Goal: Task Accomplishment & Management: Manage account settings

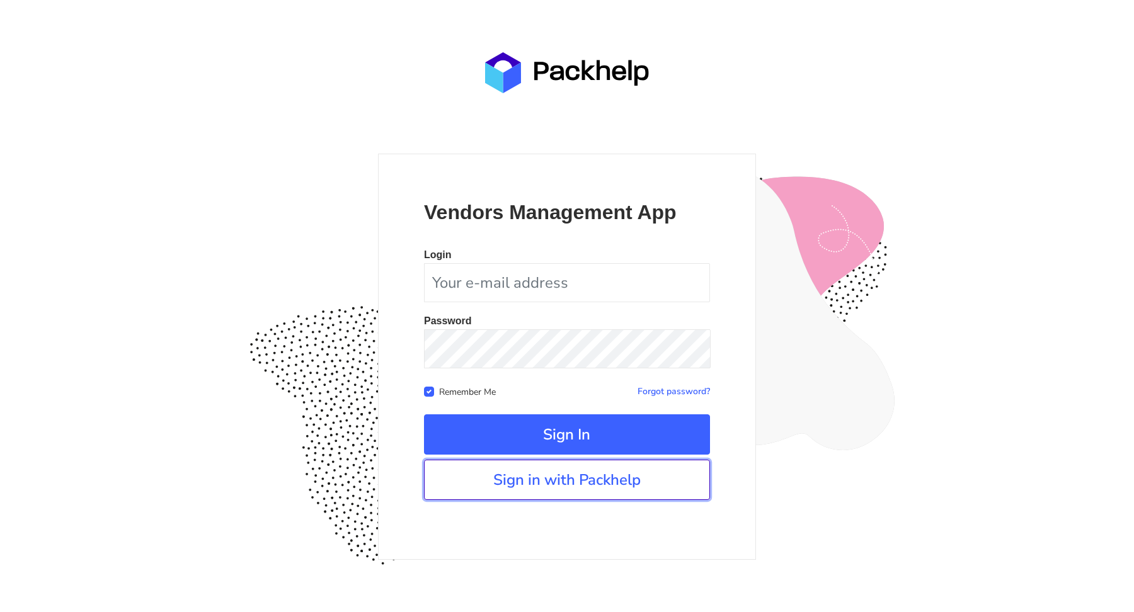
click at [533, 486] on link "Sign in with Packhelp" at bounding box center [567, 480] width 286 height 40
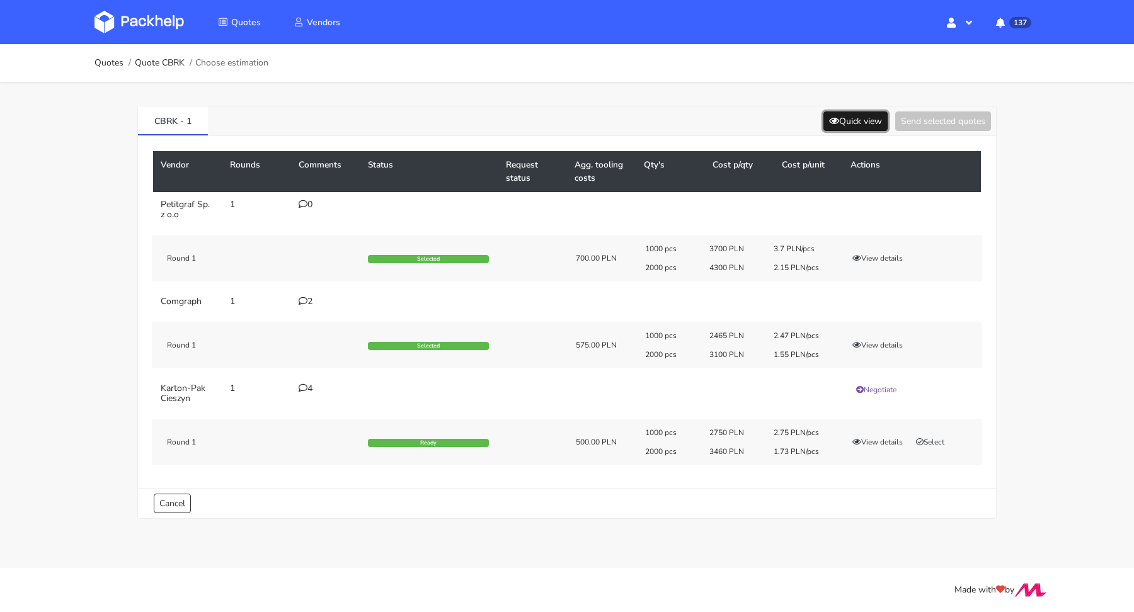
click at [863, 127] on button "Quick view" at bounding box center [855, 122] width 64 height 20
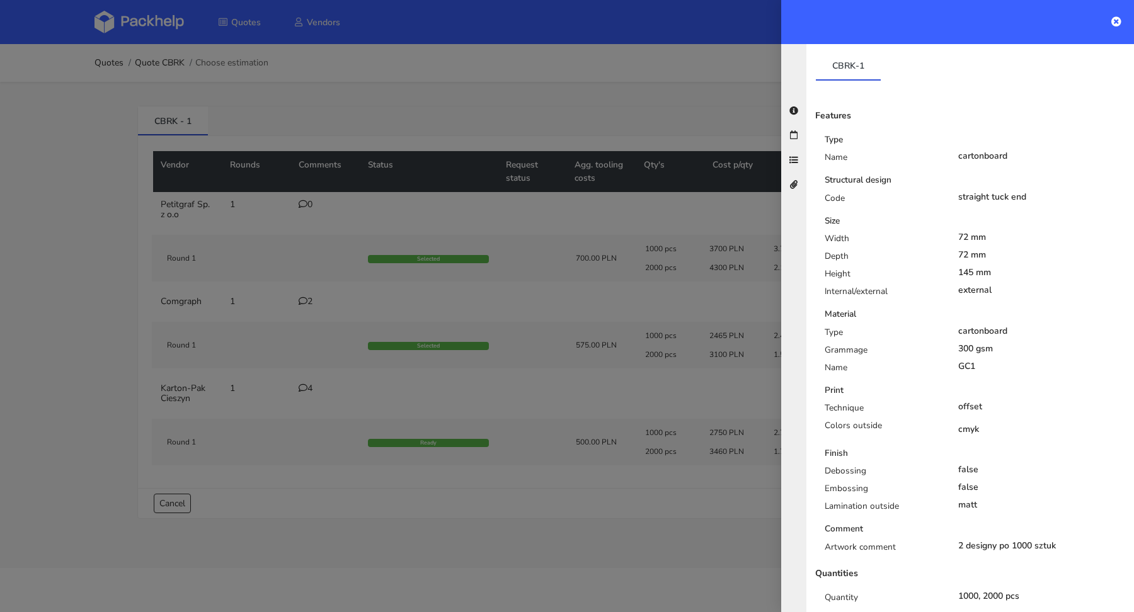
scroll to position [247, 0]
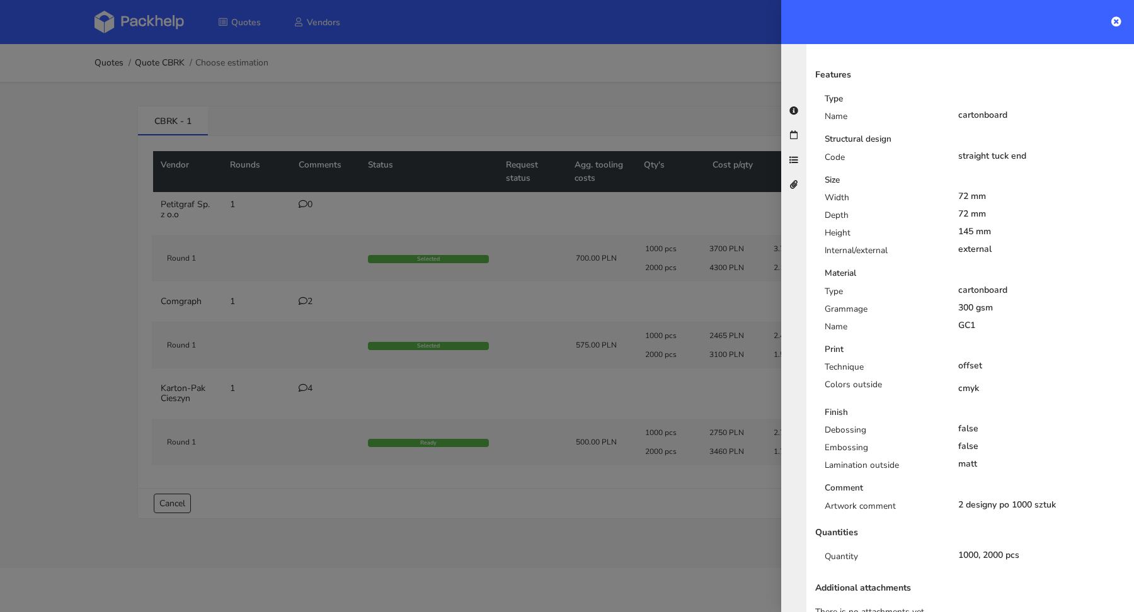
click at [22, 355] on div at bounding box center [567, 306] width 1134 height 612
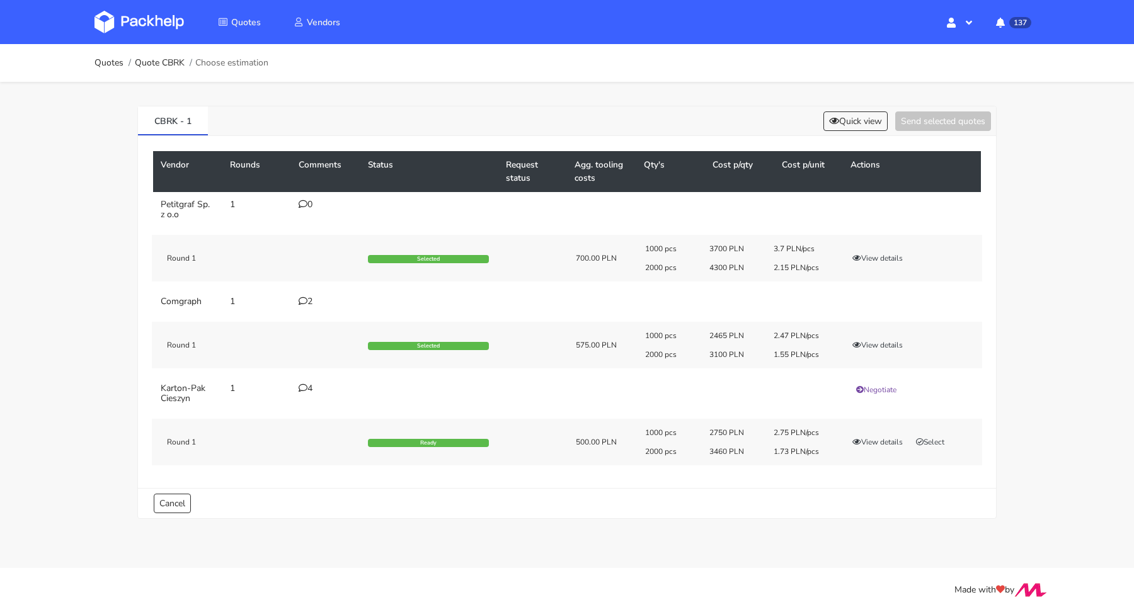
click at [300, 299] on icon at bounding box center [303, 301] width 9 height 9
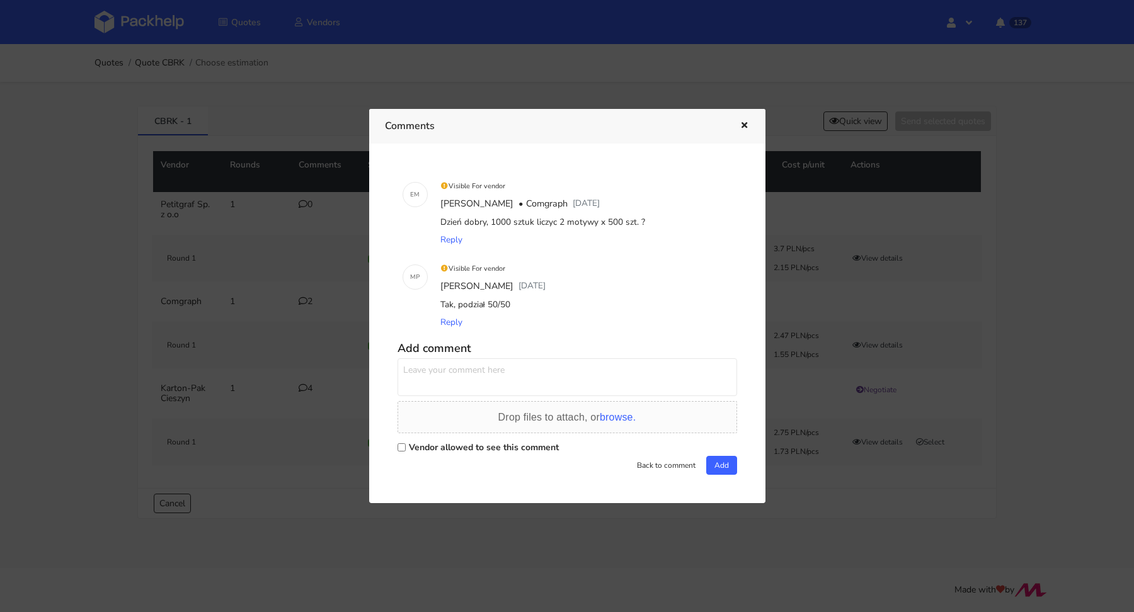
click at [440, 445] on label "Vendor allowed to see this comment" at bounding box center [484, 448] width 150 height 12
click at [406, 445] on input "Vendor allowed to see this comment" at bounding box center [402, 448] width 8 height 8
checkbox input "true"
click at [451, 387] on textarea at bounding box center [568, 378] width 340 height 38
type textarea "Dzień dobry. Pani Ewelino czy jest szansa na przygotowanie sampli z zadrukiem d…"
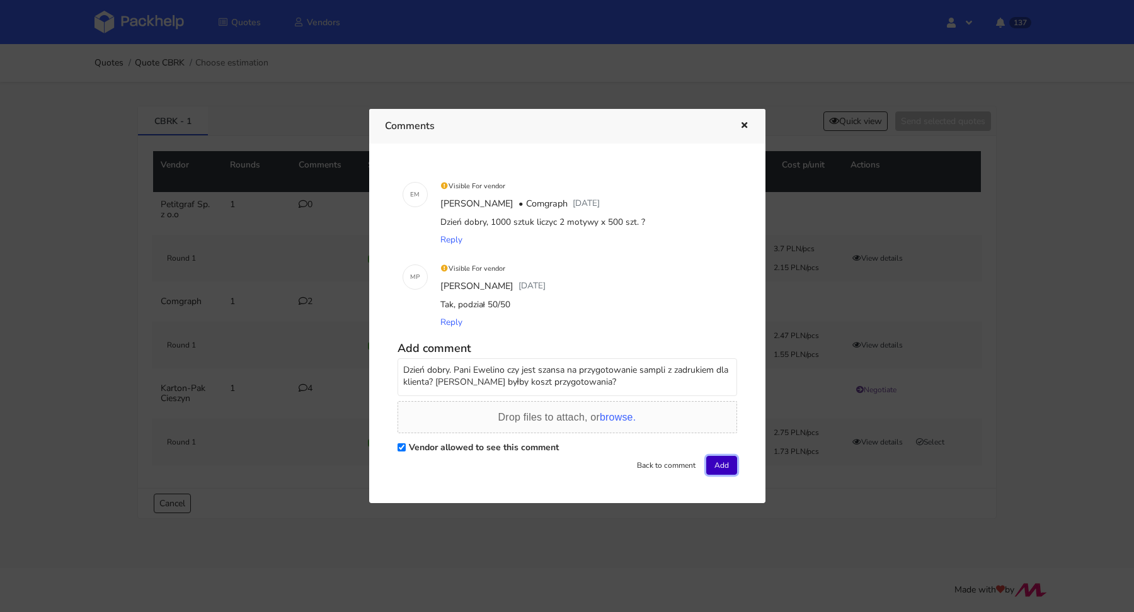
click at [721, 467] on button "Add" at bounding box center [721, 465] width 31 height 19
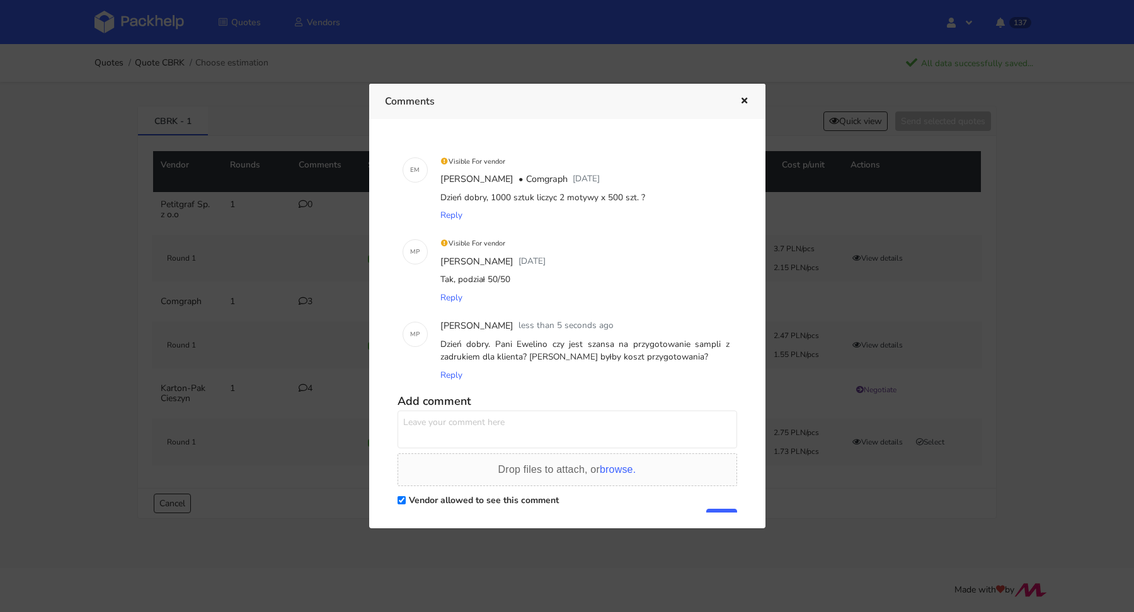
click at [740, 97] on icon "button" at bounding box center [744, 101] width 11 height 9
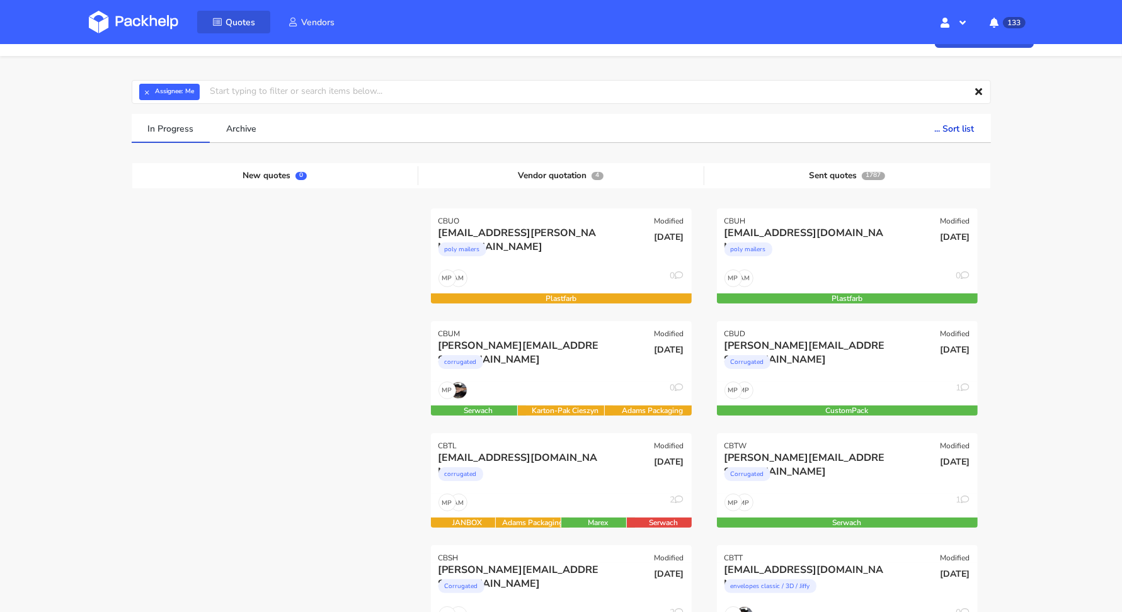
scroll to position [26, 0]
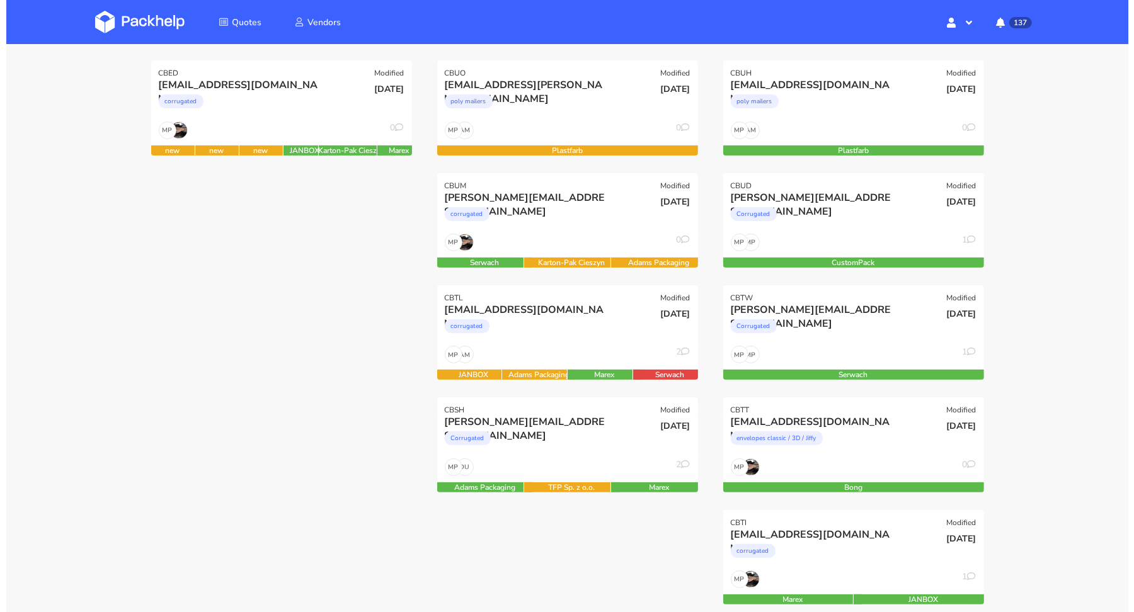
scroll to position [89, 0]
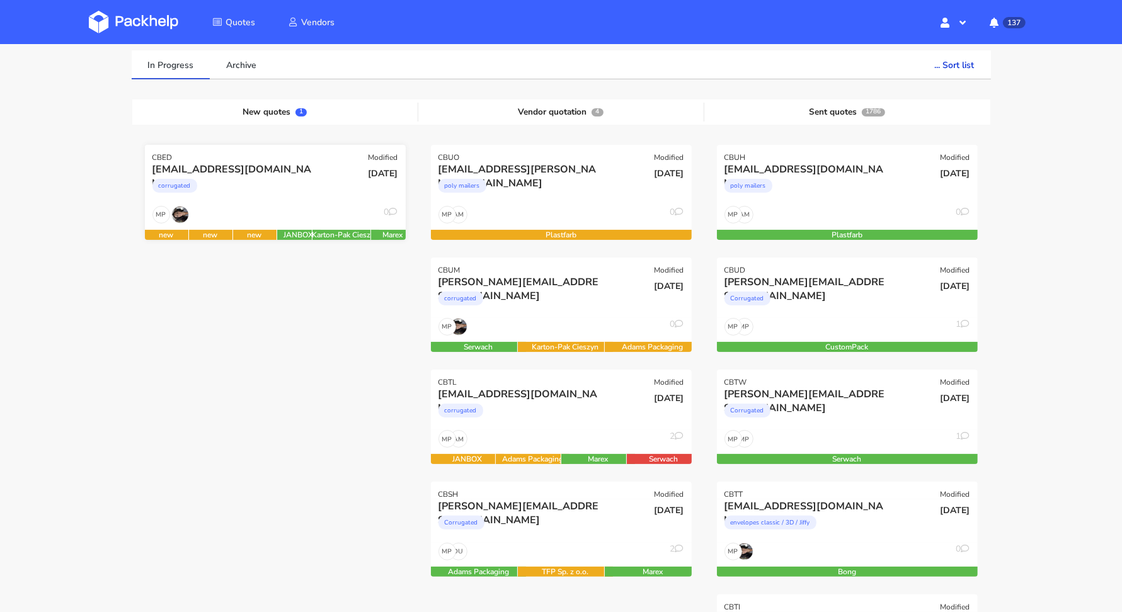
click at [316, 203] on div "kirstie@issey.co.uk corrugated" at bounding box center [232, 184] width 176 height 43
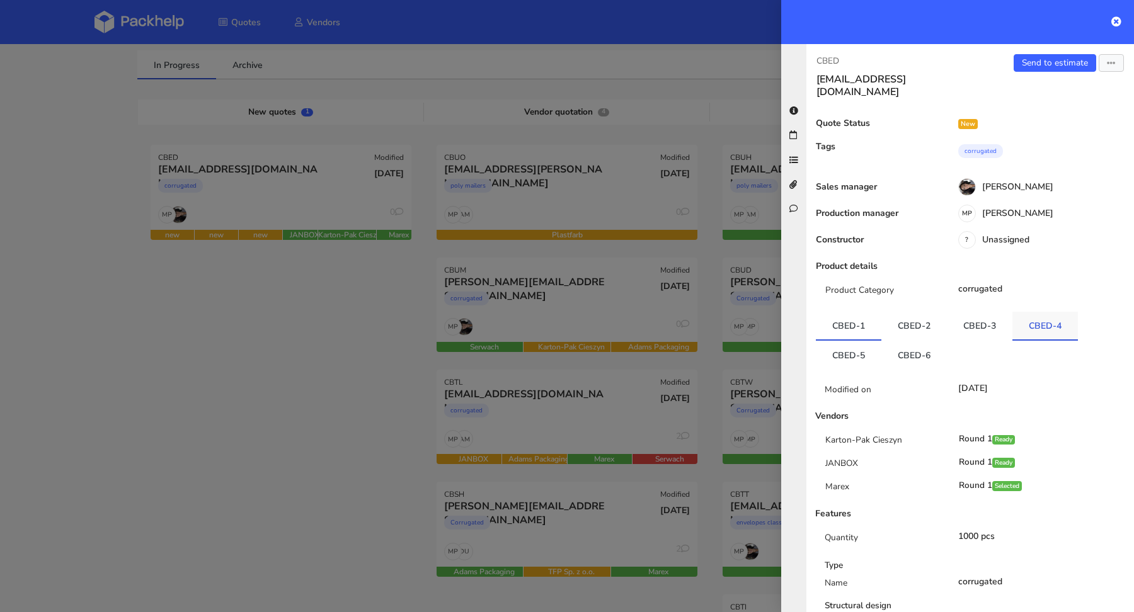
click at [1030, 313] on link "CBED-4" at bounding box center [1046, 326] width 66 height 28
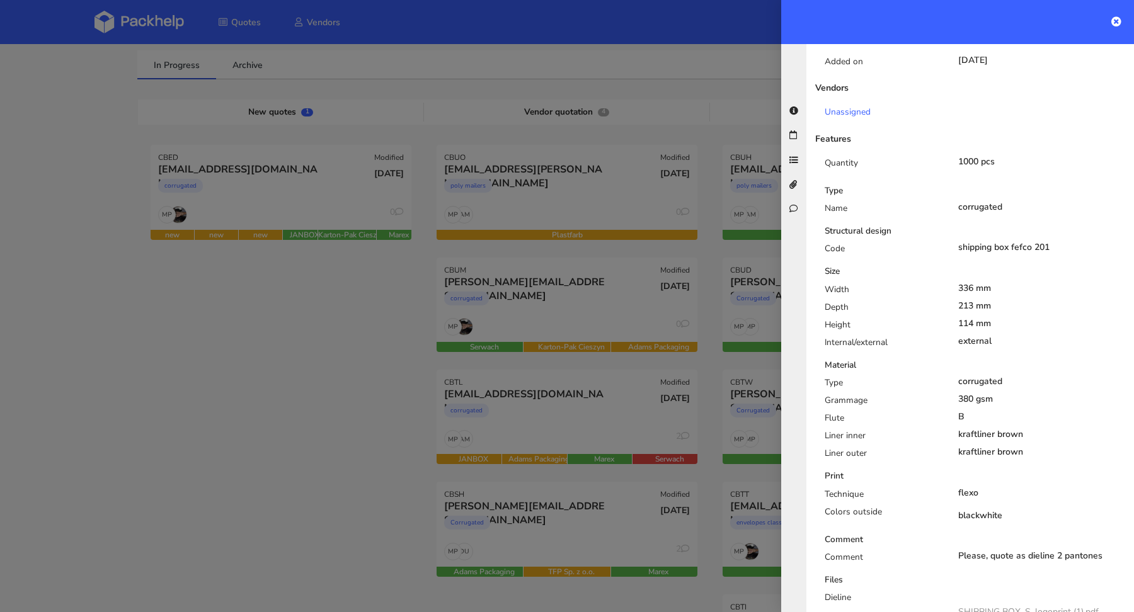
scroll to position [0, 0]
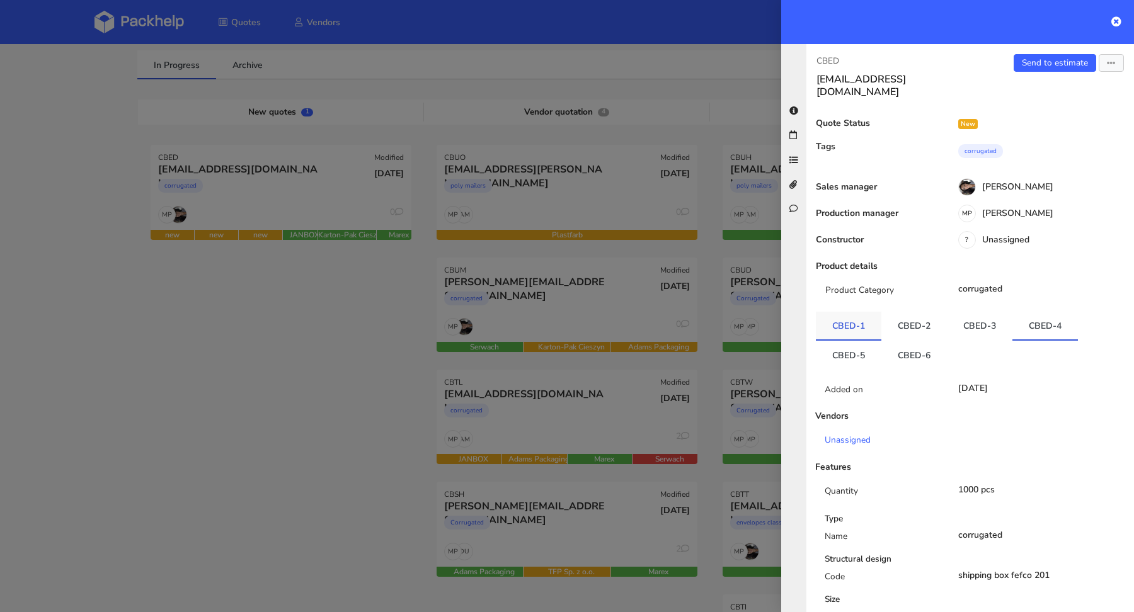
click at [863, 312] on link "CBED-1" at bounding box center [849, 326] width 66 height 28
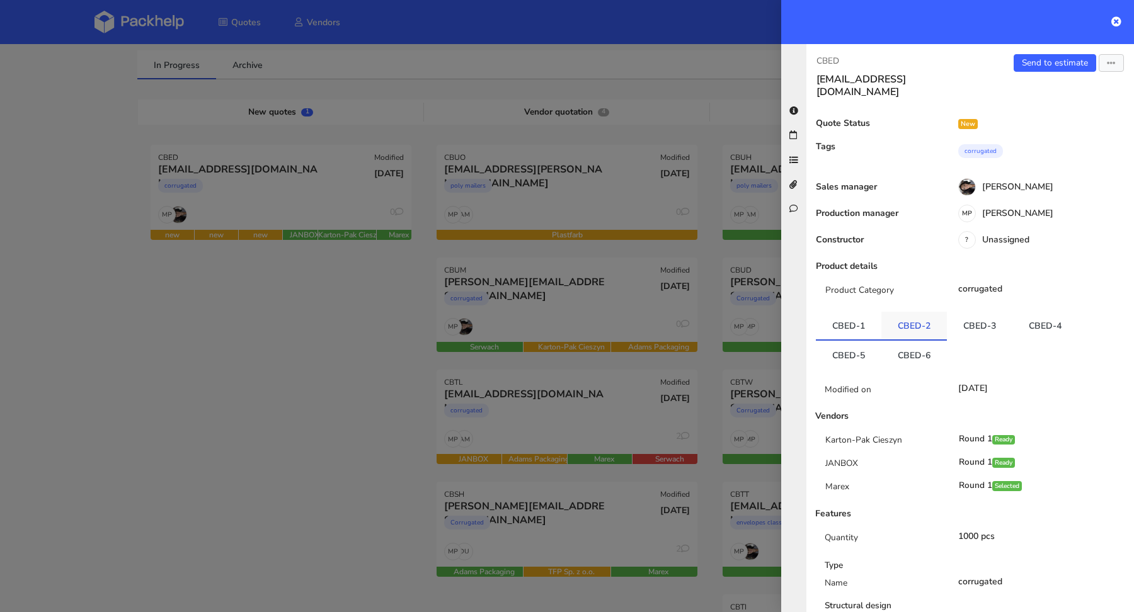
click at [904, 312] on link "CBED-2" at bounding box center [914, 326] width 66 height 28
click at [965, 312] on link "CBED-3" at bounding box center [980, 326] width 66 height 28
click at [1033, 312] on link "CBED-4" at bounding box center [1046, 326] width 66 height 28
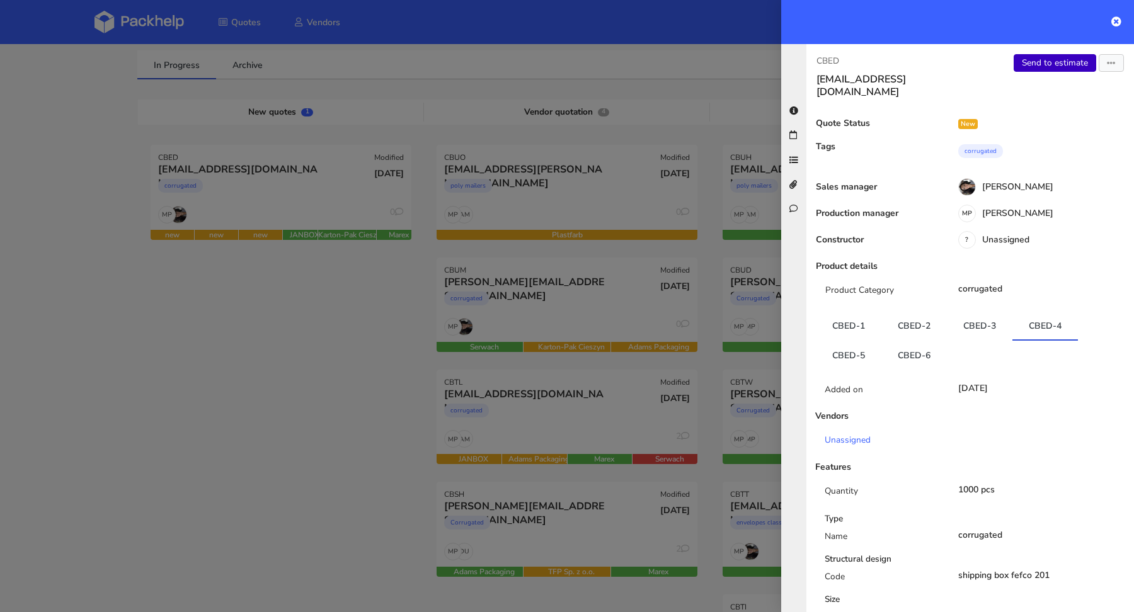
click at [1061, 60] on link "Send to estimate" at bounding box center [1055, 63] width 83 height 18
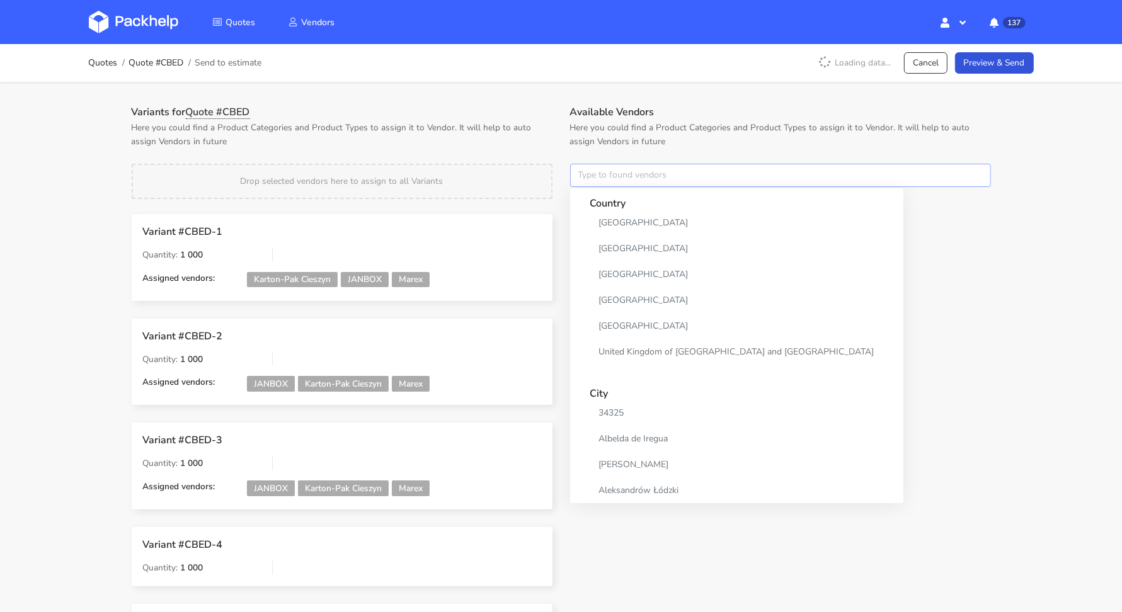
click at [621, 174] on input "text" at bounding box center [780, 176] width 421 height 24
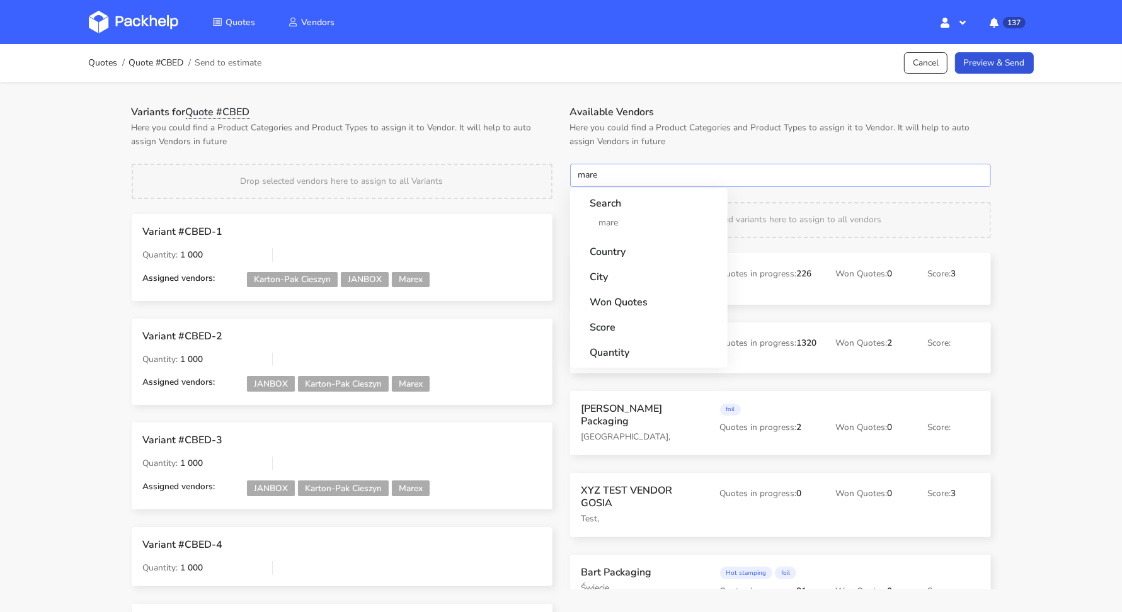
type input "marex"
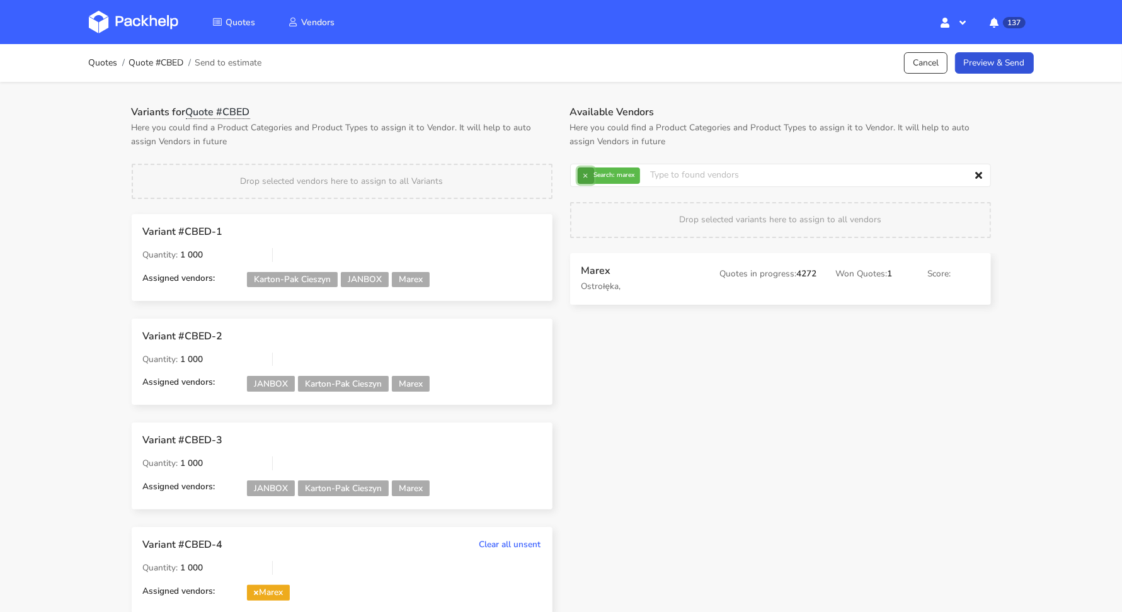
click at [587, 175] on button "×" at bounding box center [586, 176] width 16 height 16
click at [587, 175] on input "text" at bounding box center [780, 176] width 421 height 24
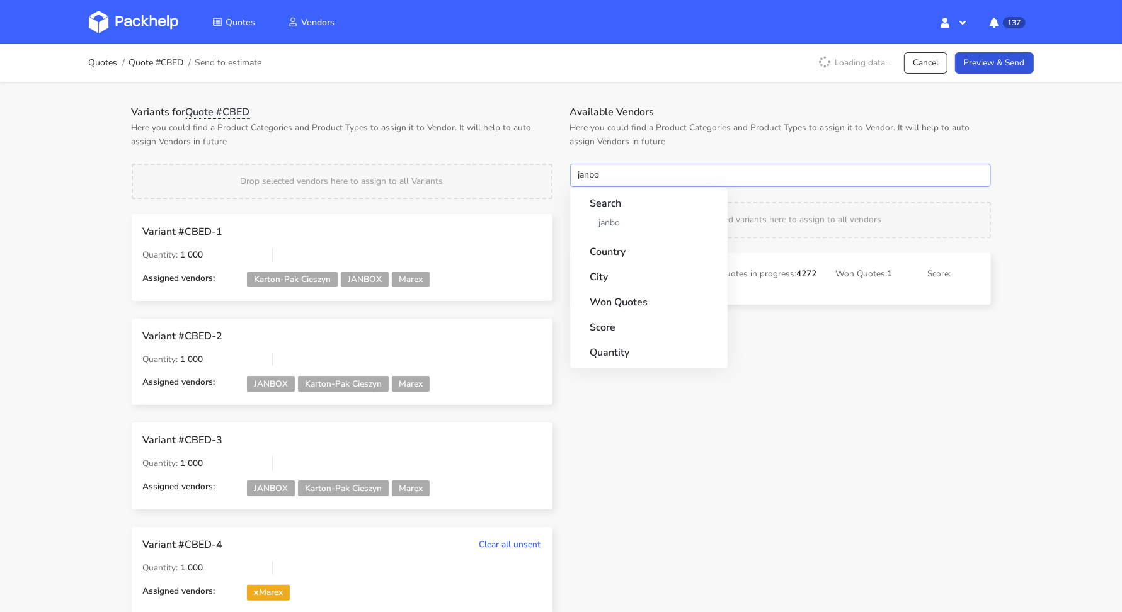
type input "janbox"
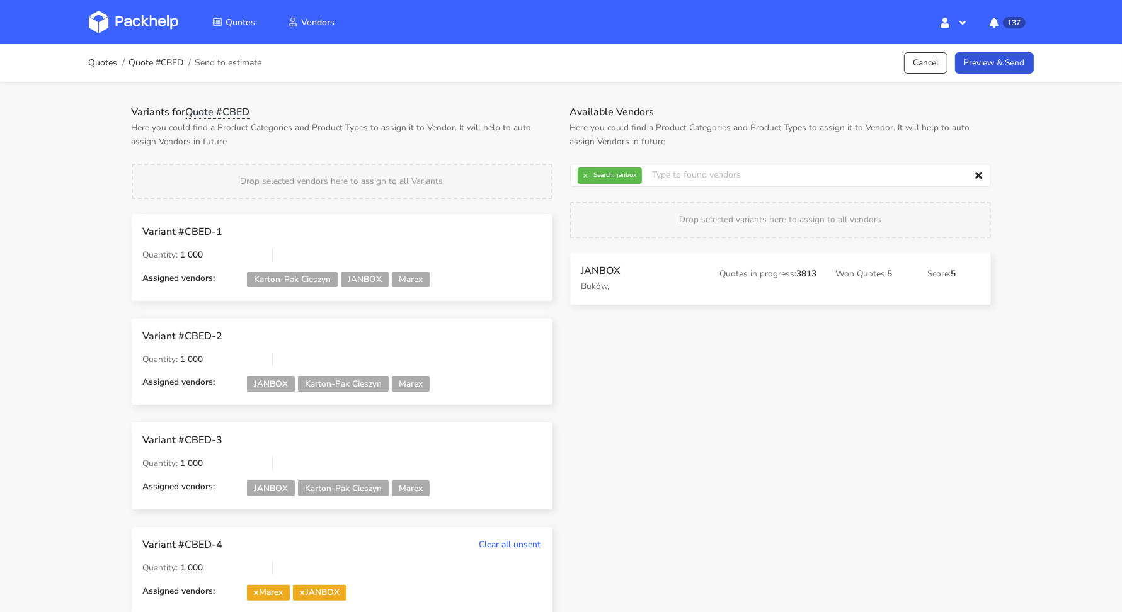
click at [976, 76] on div "Quotes Quote #CBED Send to estimate Cancel Preview & Send" at bounding box center [561, 63] width 1008 height 38
click at [979, 73] on link "Preview & Send" at bounding box center [994, 63] width 79 height 22
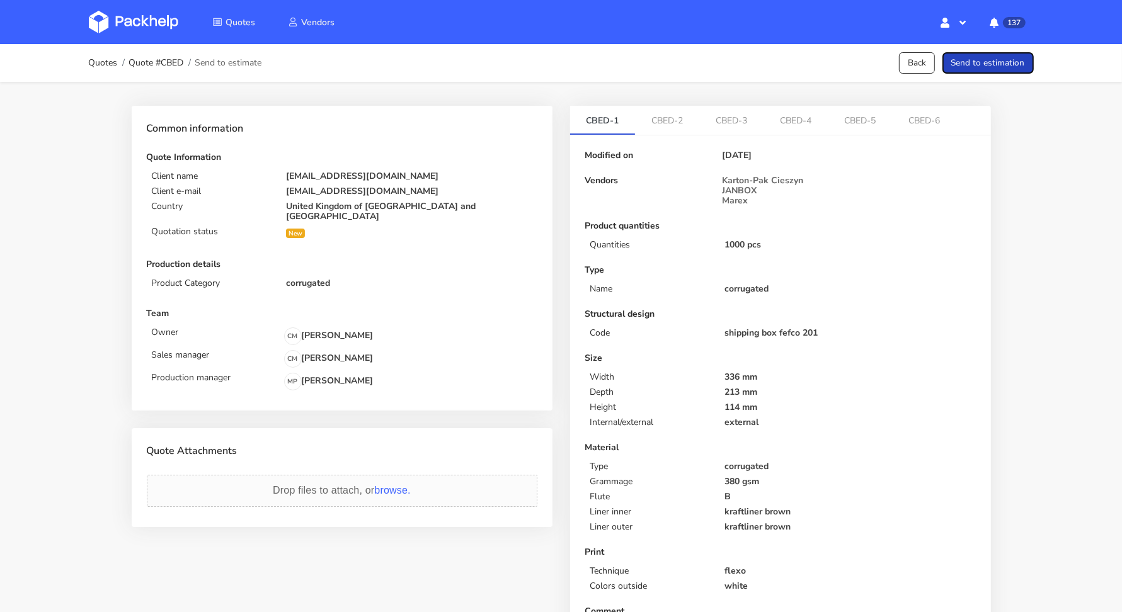
click at [980, 71] on button "Send to estimation" at bounding box center [988, 63] width 91 height 22
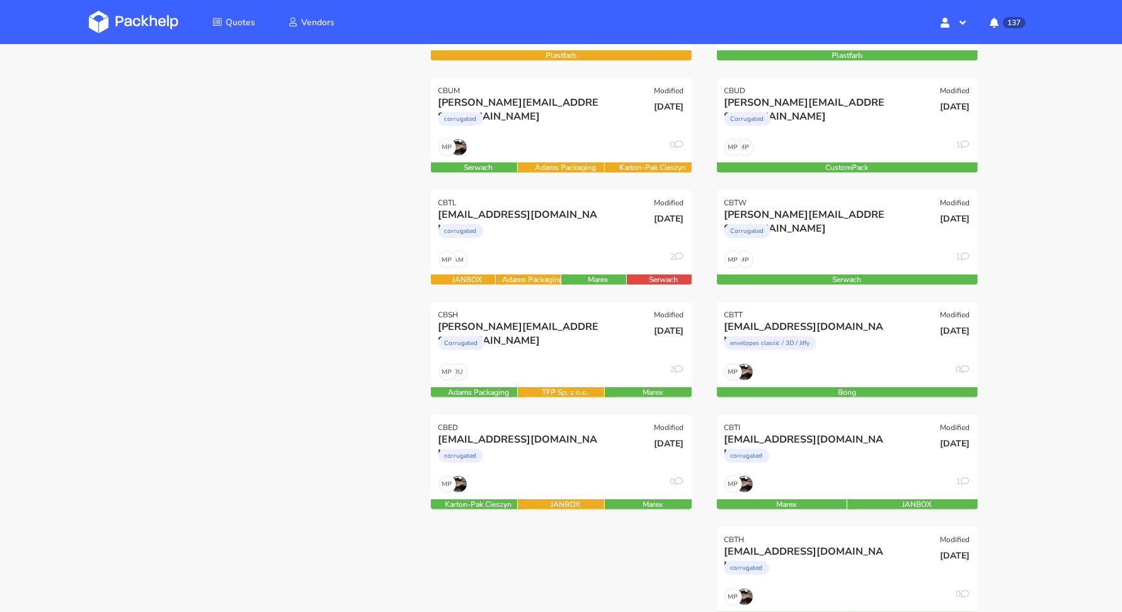
scroll to position [239, 0]
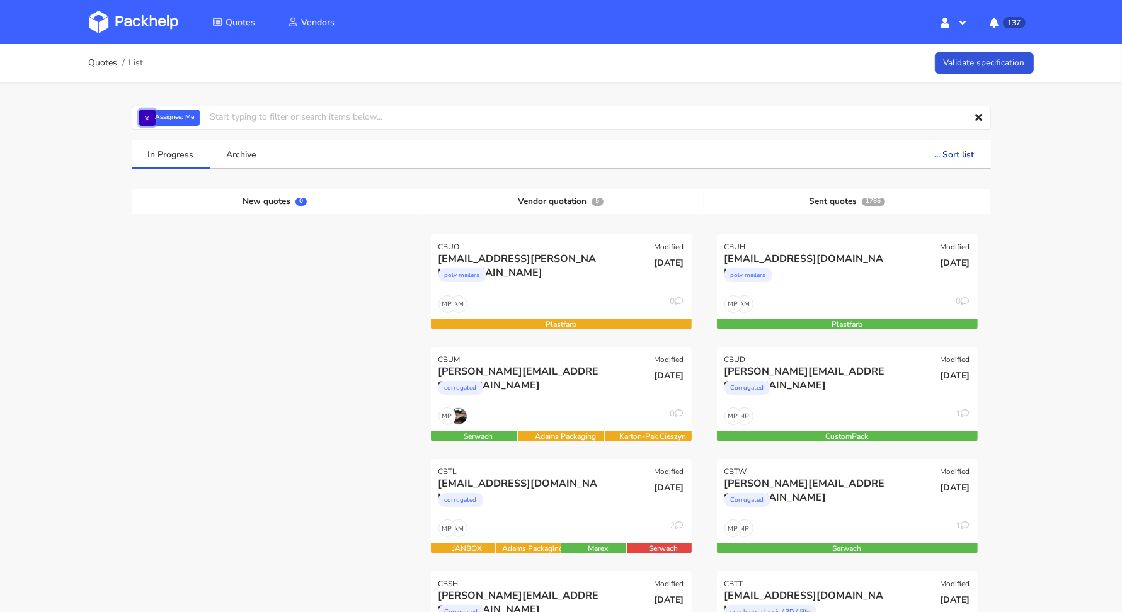
click at [149, 118] on button "×" at bounding box center [147, 118] width 16 height 16
click at [149, 118] on input "text" at bounding box center [561, 118] width 859 height 24
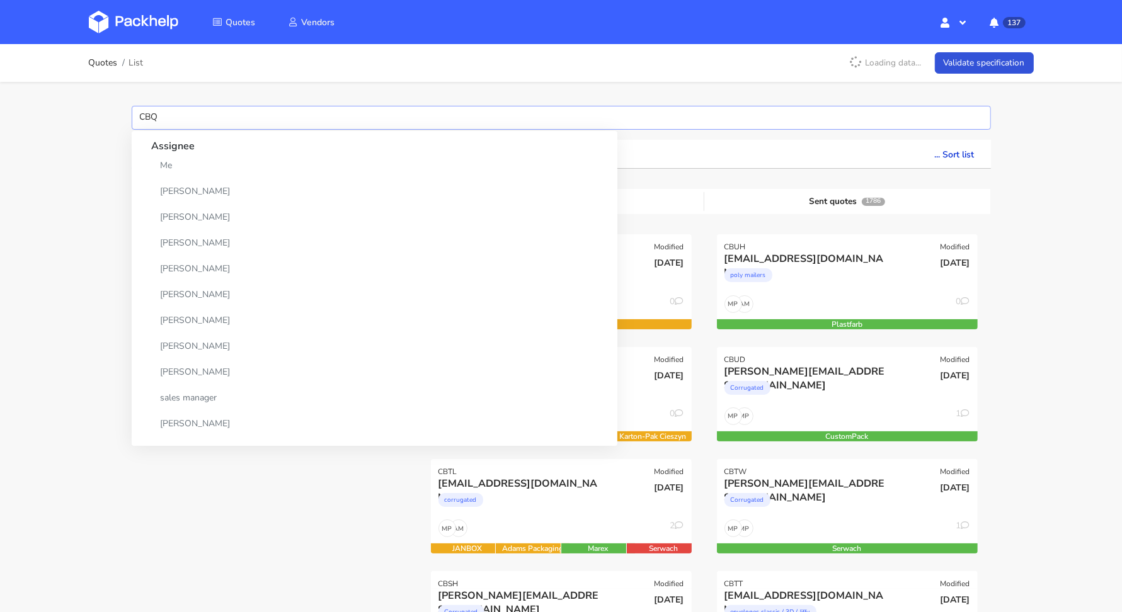
type input "CBQA"
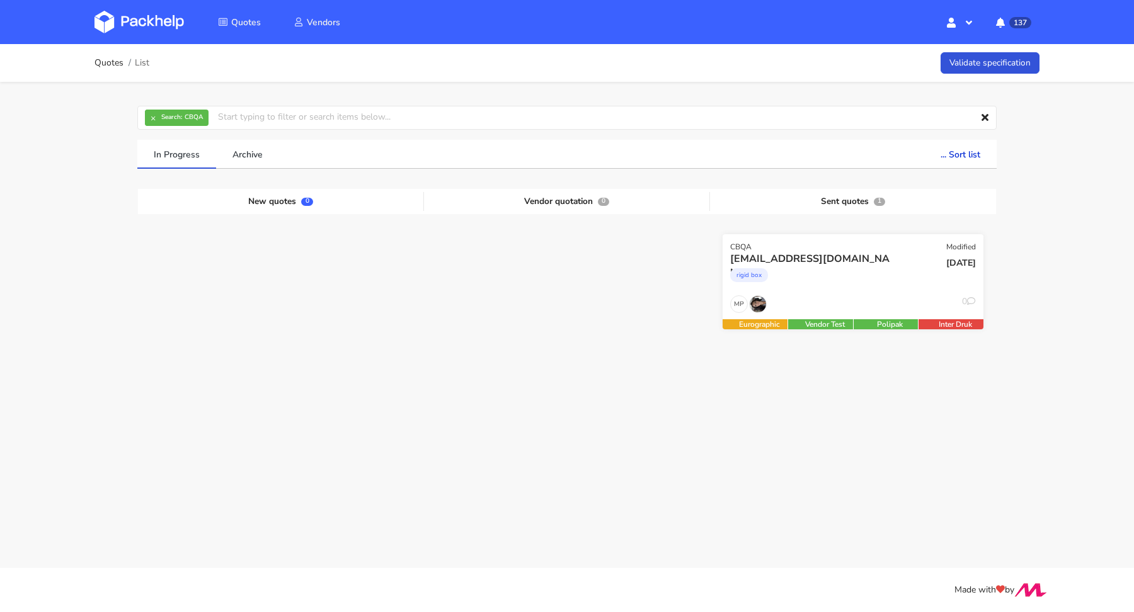
click at [844, 280] on div "rigid box" at bounding box center [813, 278] width 167 height 25
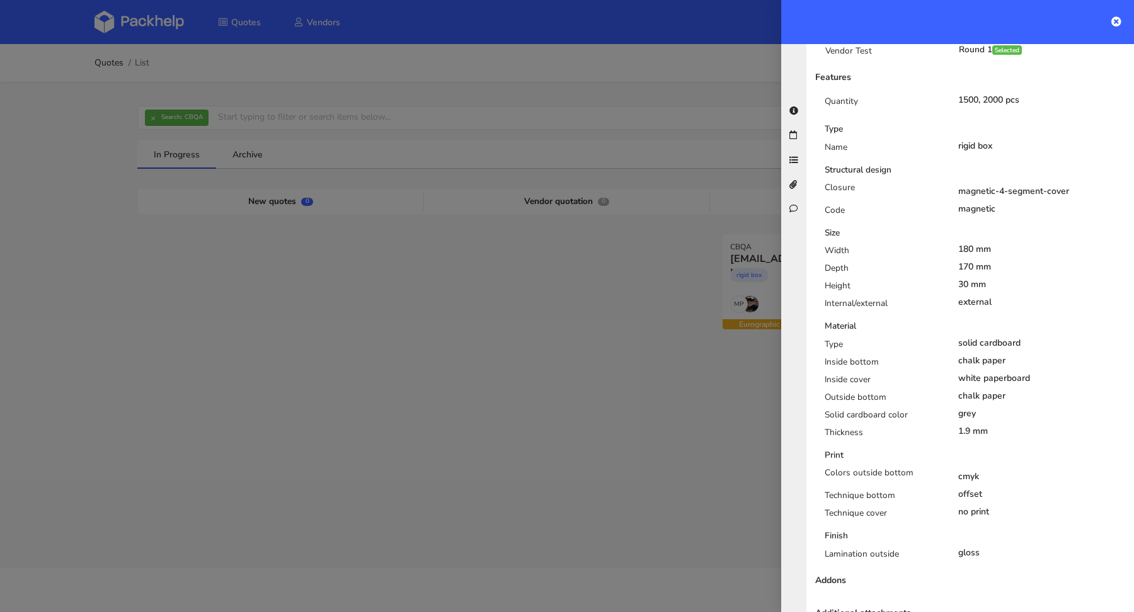
scroll to position [467, 0]
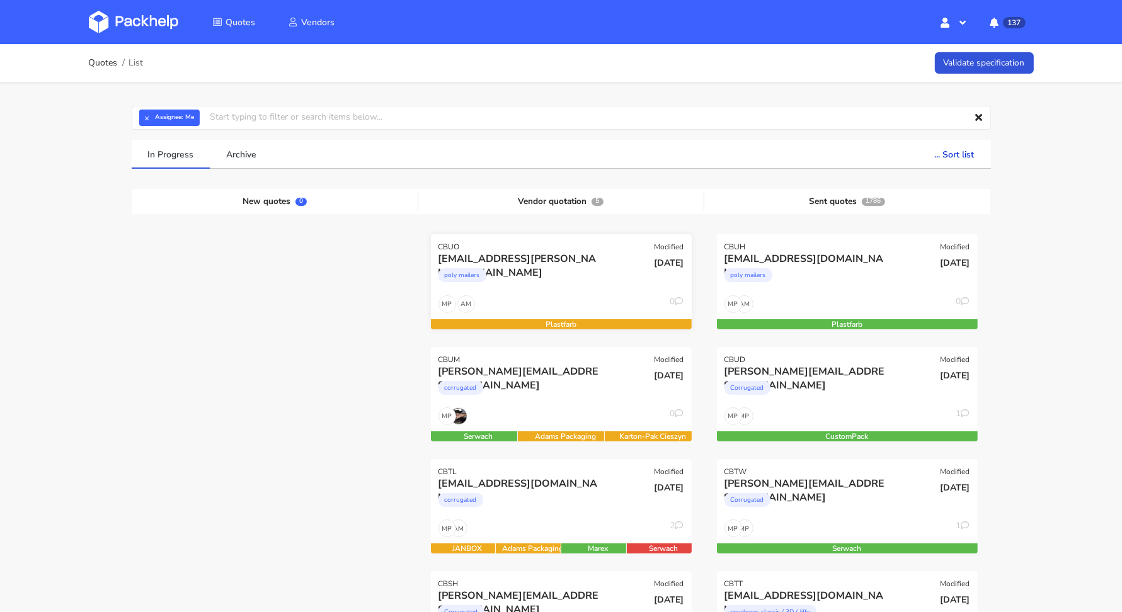
click at [517, 286] on div "poly mailers" at bounding box center [522, 278] width 167 height 25
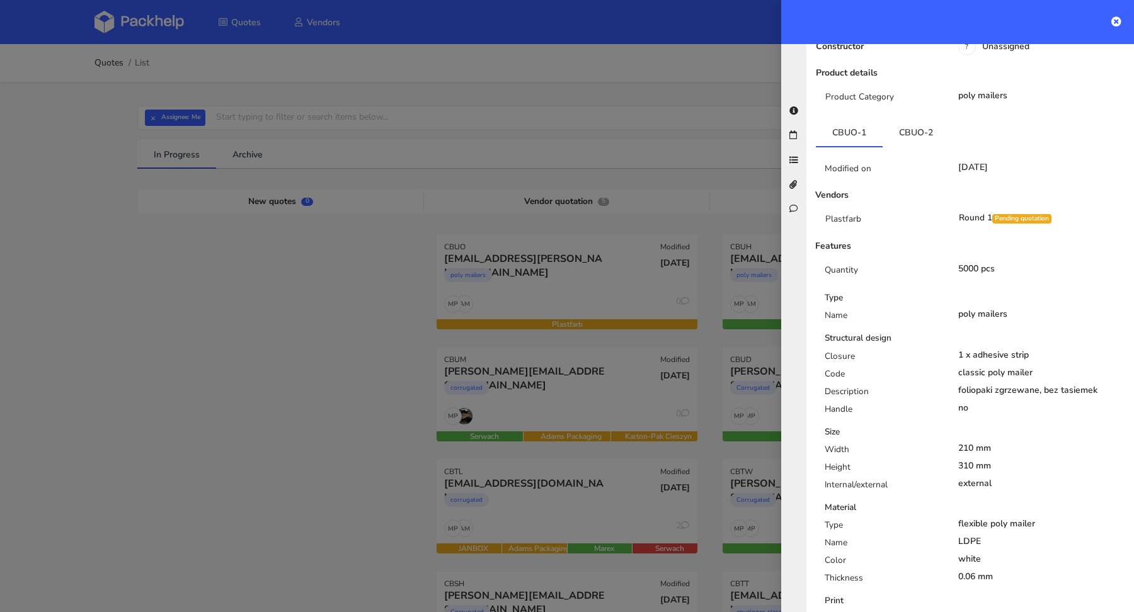
scroll to position [174, 0]
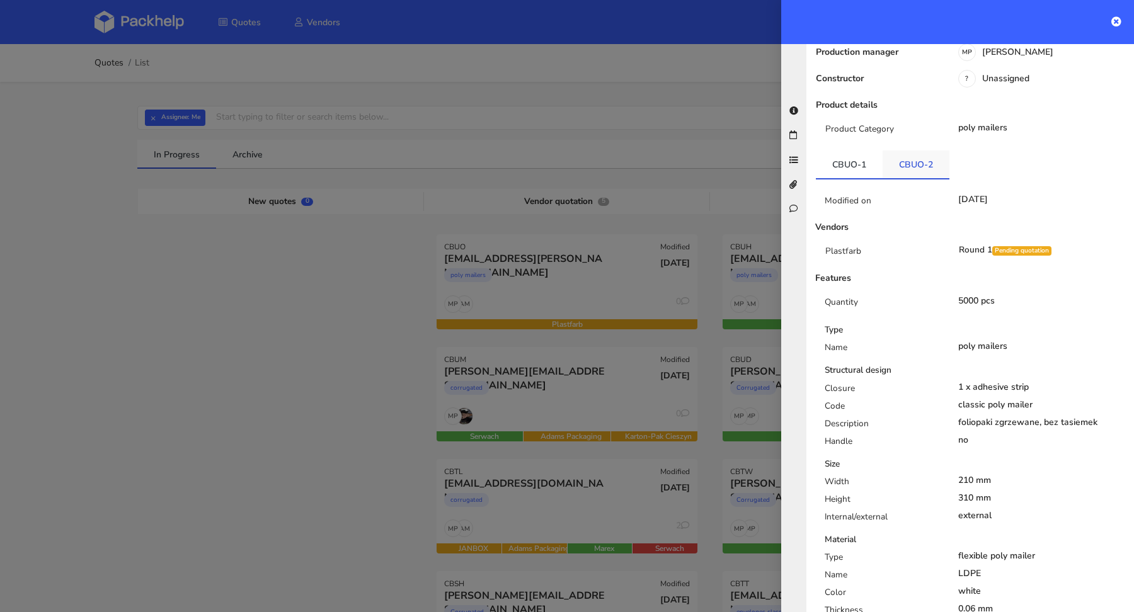
click at [921, 151] on link "CBUO-2" at bounding box center [916, 165] width 67 height 28
click at [838, 151] on link "CBUO-1" at bounding box center [849, 165] width 67 height 28
click at [911, 151] on link "CBUO-2" at bounding box center [916, 165] width 67 height 28
click at [848, 151] on link "CBUO-1" at bounding box center [849, 165] width 67 height 28
click at [936, 151] on link "CBUO-2" at bounding box center [916, 165] width 67 height 28
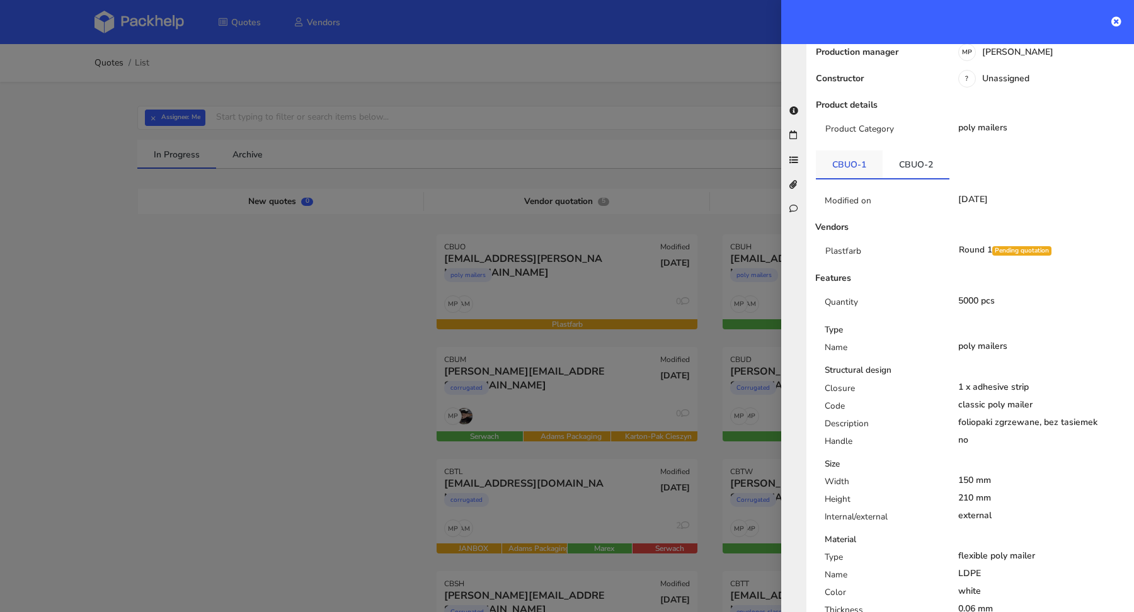
click at [852, 151] on link "CBUO-1" at bounding box center [849, 165] width 67 height 28
click at [893, 151] on link "CBUO-2" at bounding box center [916, 165] width 67 height 28
click at [861, 151] on link "CBUO-1" at bounding box center [849, 165] width 67 height 28
click at [920, 151] on link "CBUO-2" at bounding box center [916, 165] width 67 height 28
click at [854, 151] on link "CBUO-1" at bounding box center [849, 165] width 67 height 28
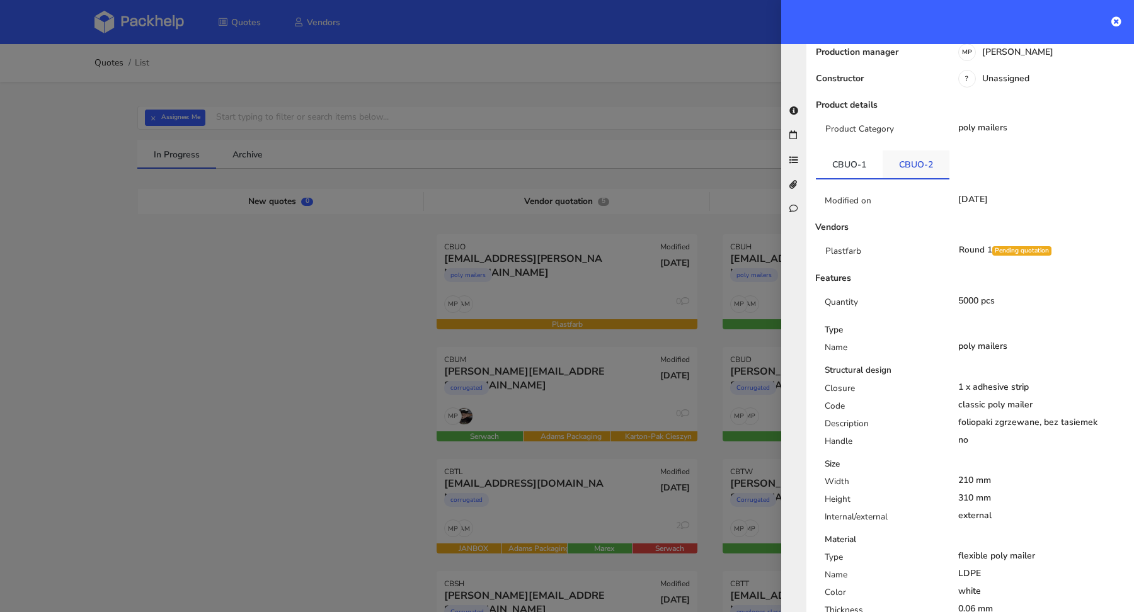
click at [899, 151] on link "CBUO-2" at bounding box center [916, 165] width 67 height 28
click at [857, 151] on link "CBUO-1" at bounding box center [849, 165] width 67 height 28
click at [923, 151] on link "CBUO-2" at bounding box center [916, 165] width 67 height 28
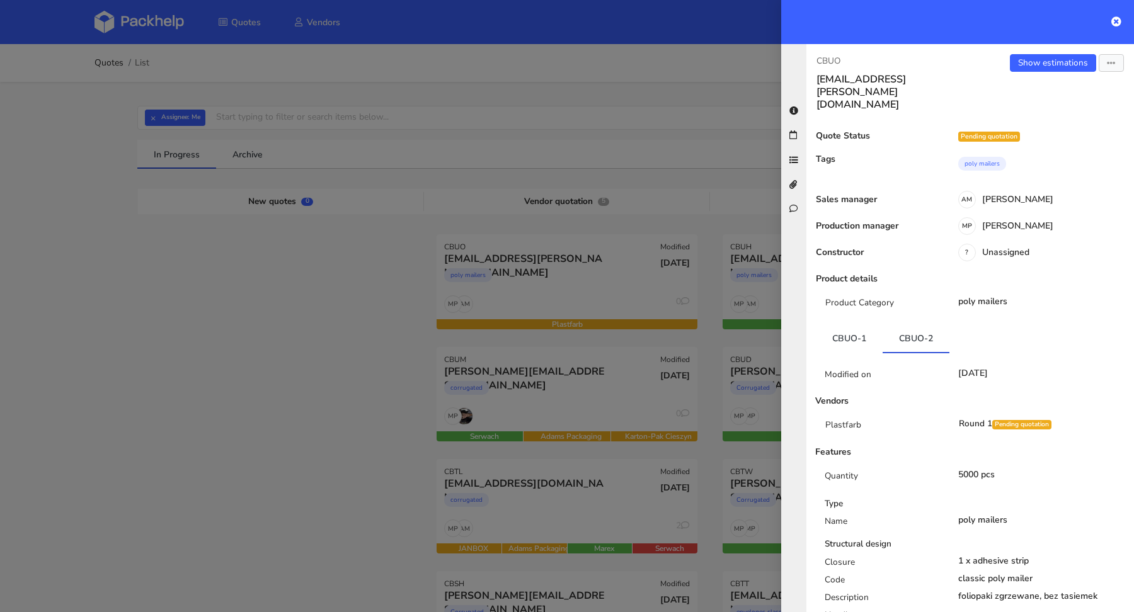
scroll to position [126, 0]
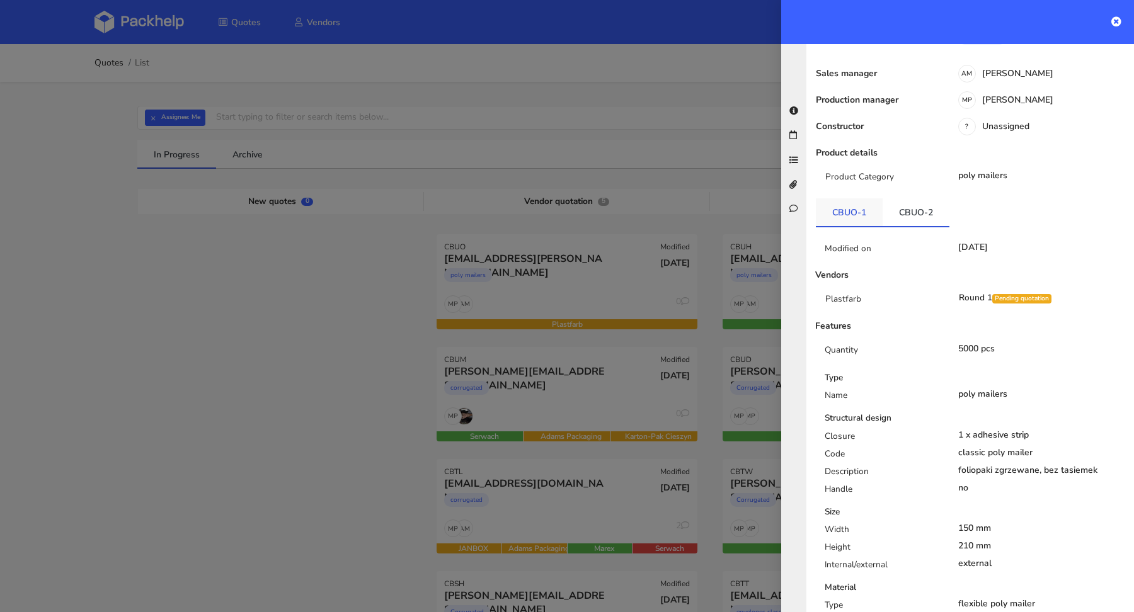
click at [851, 198] on link "CBUO-1" at bounding box center [849, 212] width 67 height 28
click at [899, 198] on link "CBUO-2" at bounding box center [916, 212] width 67 height 28
click at [847, 198] on link "CBUO-1" at bounding box center [849, 212] width 67 height 28
click at [910, 198] on link "CBUO-2" at bounding box center [916, 212] width 67 height 28
click at [855, 198] on link "CBUO-1" at bounding box center [849, 212] width 67 height 28
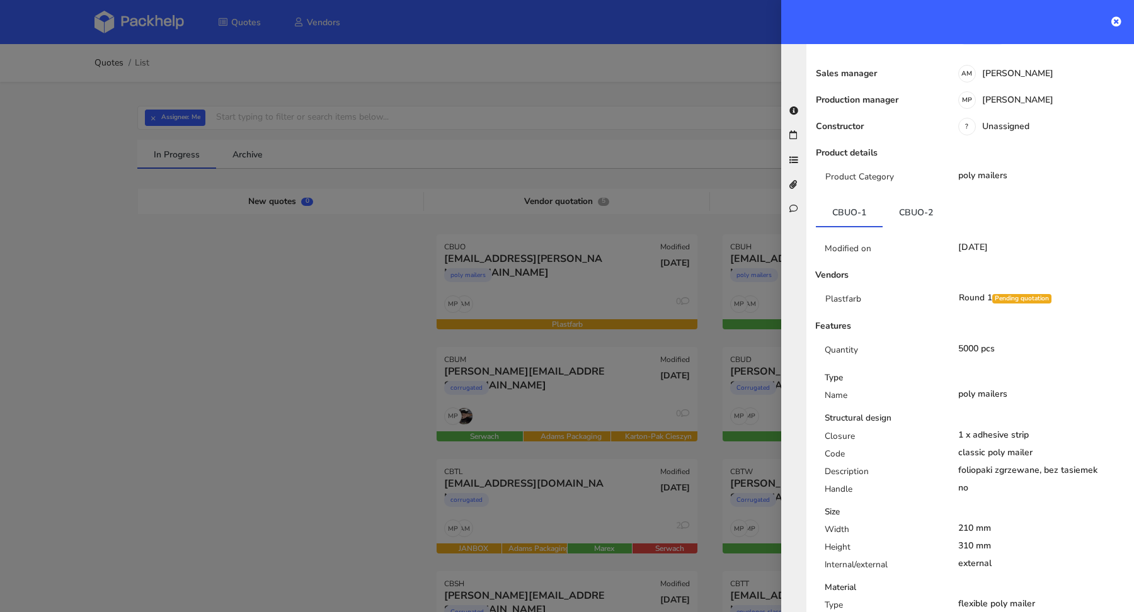
click at [691, 115] on div at bounding box center [567, 306] width 1134 height 612
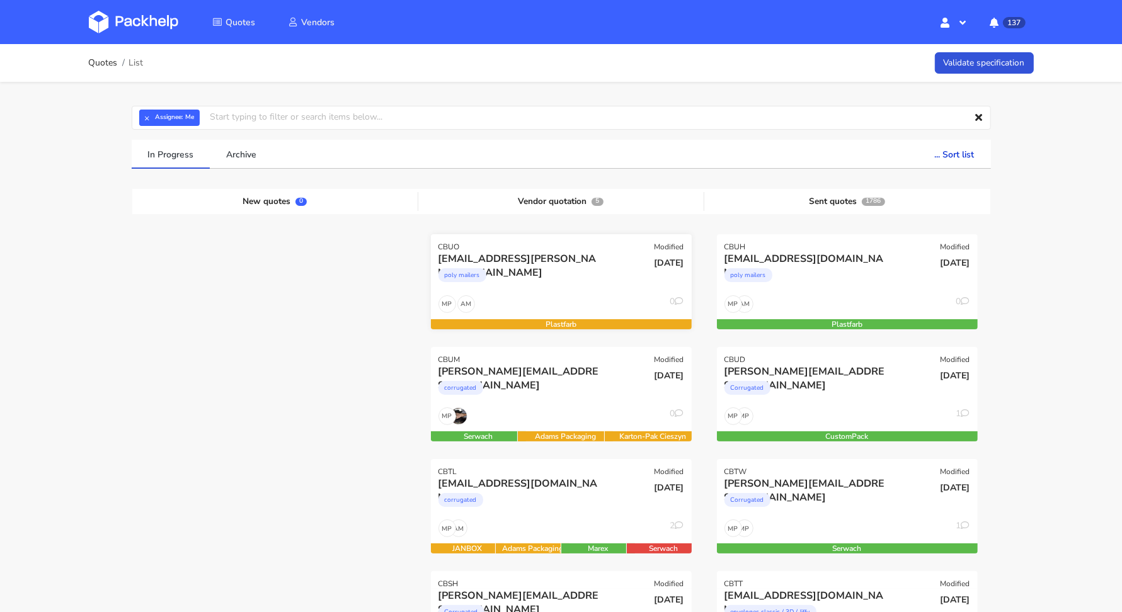
click at [579, 286] on div "poly mailers" at bounding box center [522, 278] width 167 height 25
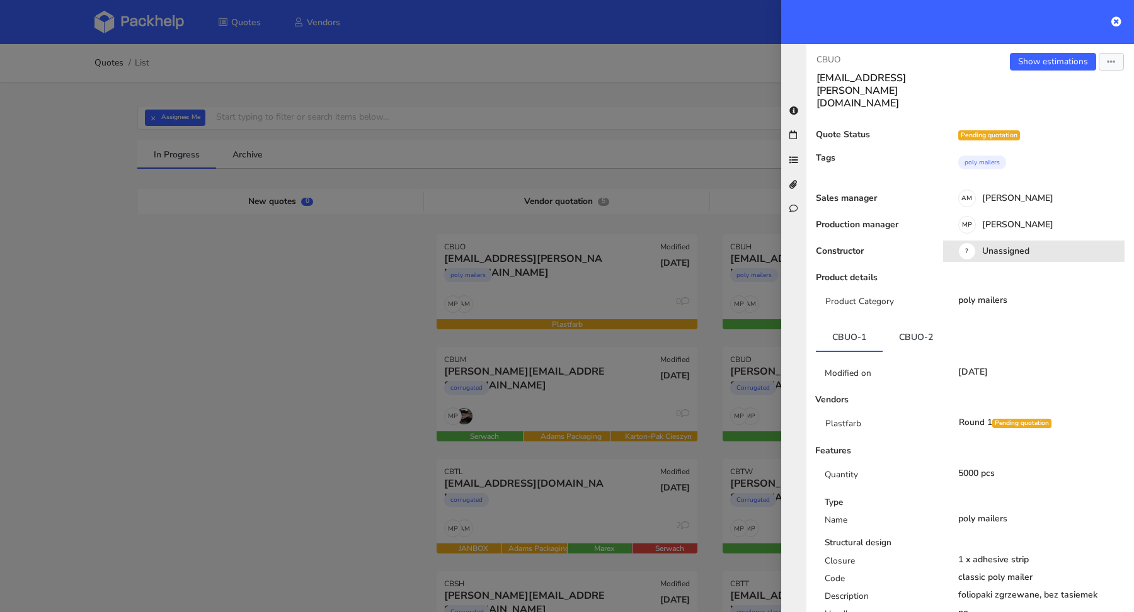
scroll to position [0, 0]
click at [1108, 63] on button "button" at bounding box center [1111, 63] width 25 height 18
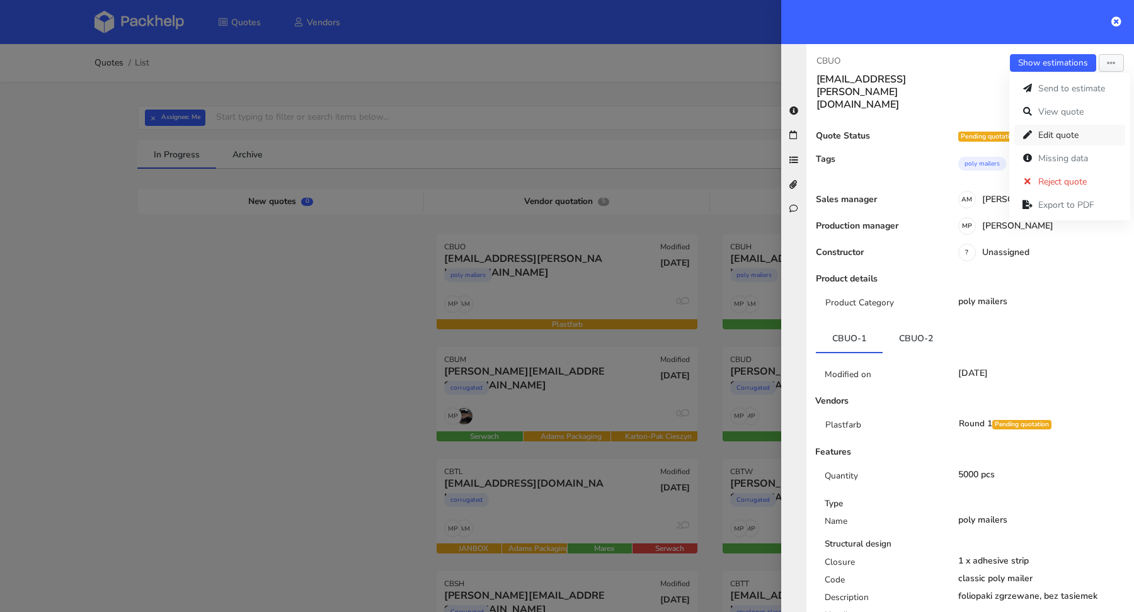
click at [1053, 130] on link "Edit quote" at bounding box center [1069, 135] width 111 height 21
click at [391, 313] on div at bounding box center [567, 306] width 1134 height 612
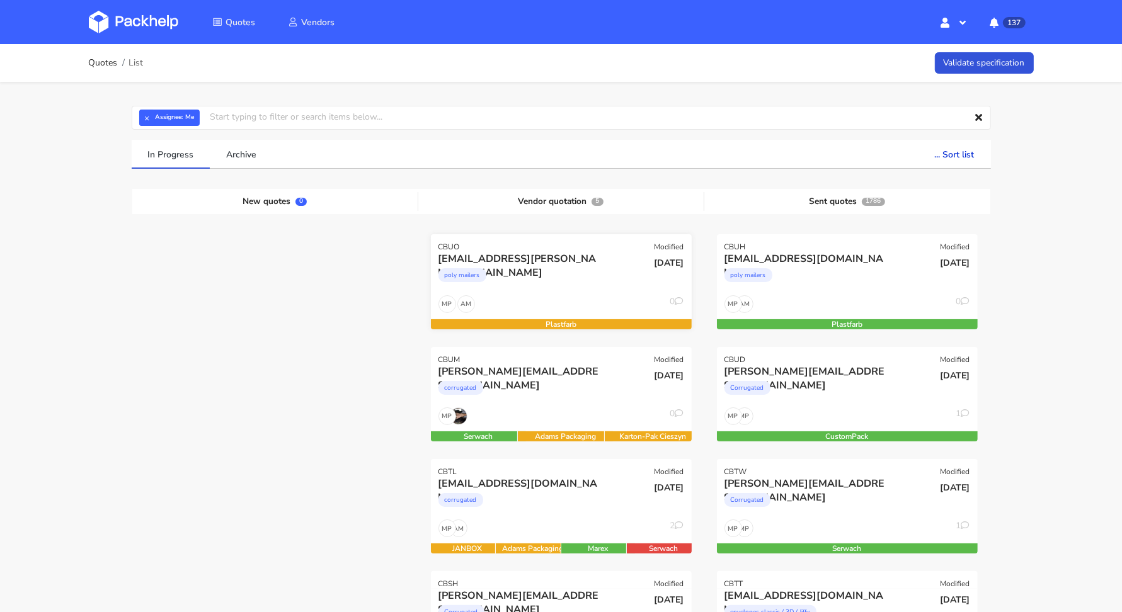
click at [577, 301] on div "AM MP 0" at bounding box center [561, 307] width 261 height 24
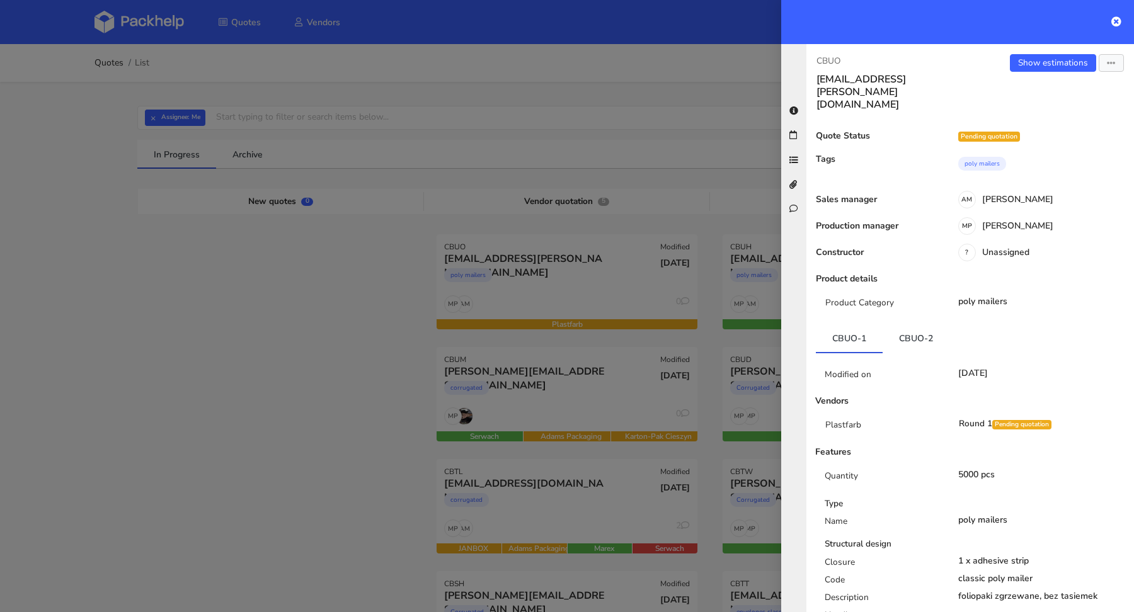
click at [915, 324] on link "CBUO-2" at bounding box center [916, 338] width 67 height 28
click at [842, 324] on link "CBUO-1" at bounding box center [849, 338] width 67 height 28
click at [1045, 66] on link "Show estimations" at bounding box center [1053, 63] width 86 height 18
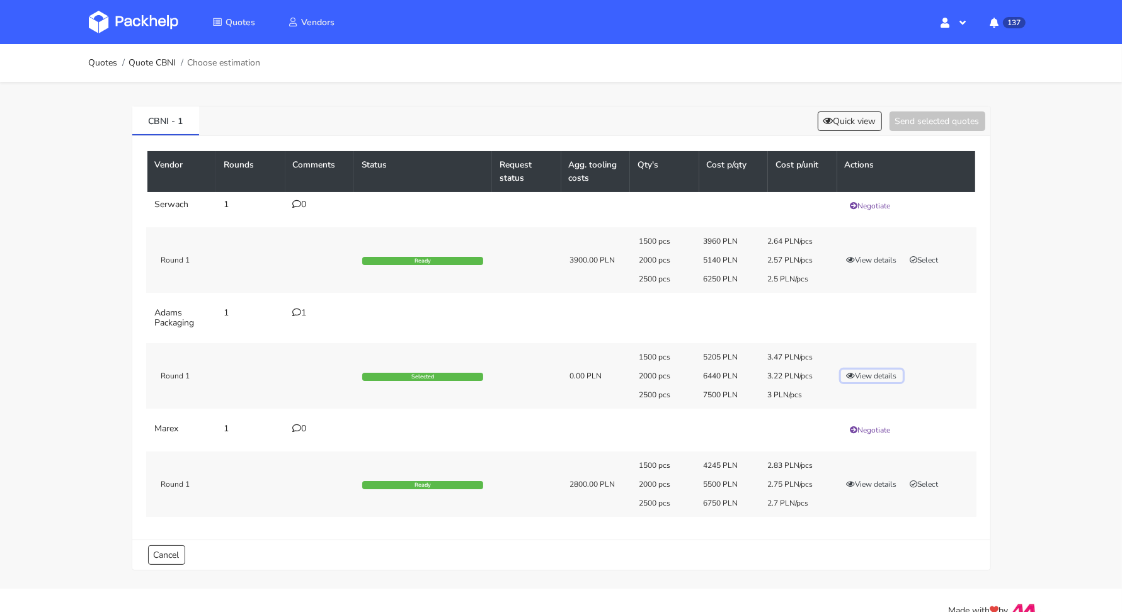
click at [873, 378] on button "View details" at bounding box center [872, 376] width 62 height 13
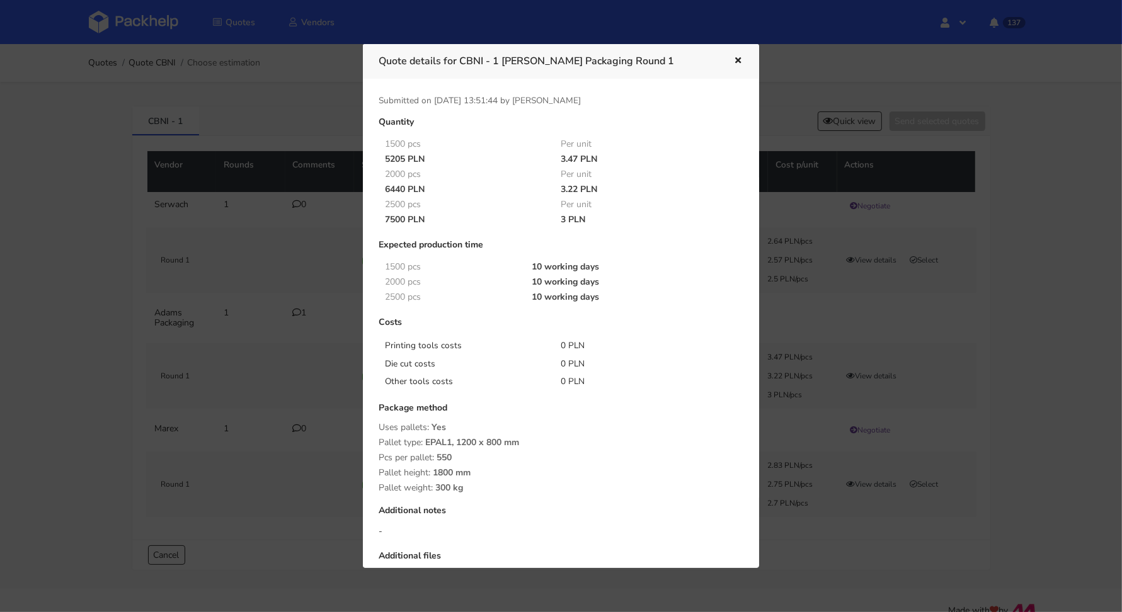
drag, startPoint x: 386, startPoint y: 190, endPoint x: 404, endPoint y: 190, distance: 18.3
click at [404, 189] on div "6440 PLN" at bounding box center [464, 190] width 176 height 10
copy div "6440"
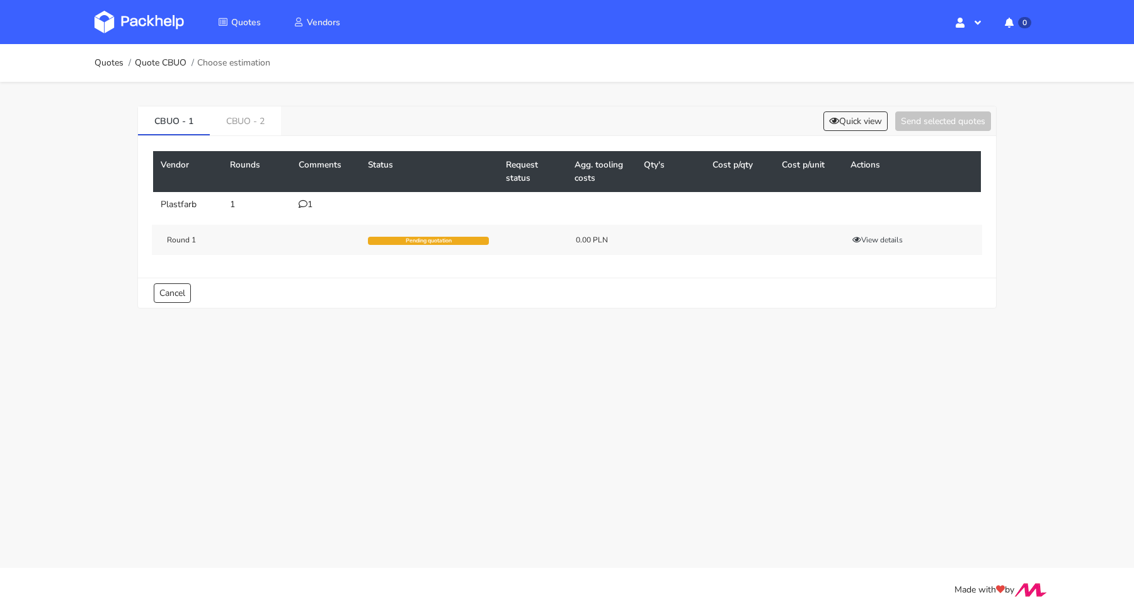
click at [300, 203] on icon at bounding box center [303, 204] width 9 height 9
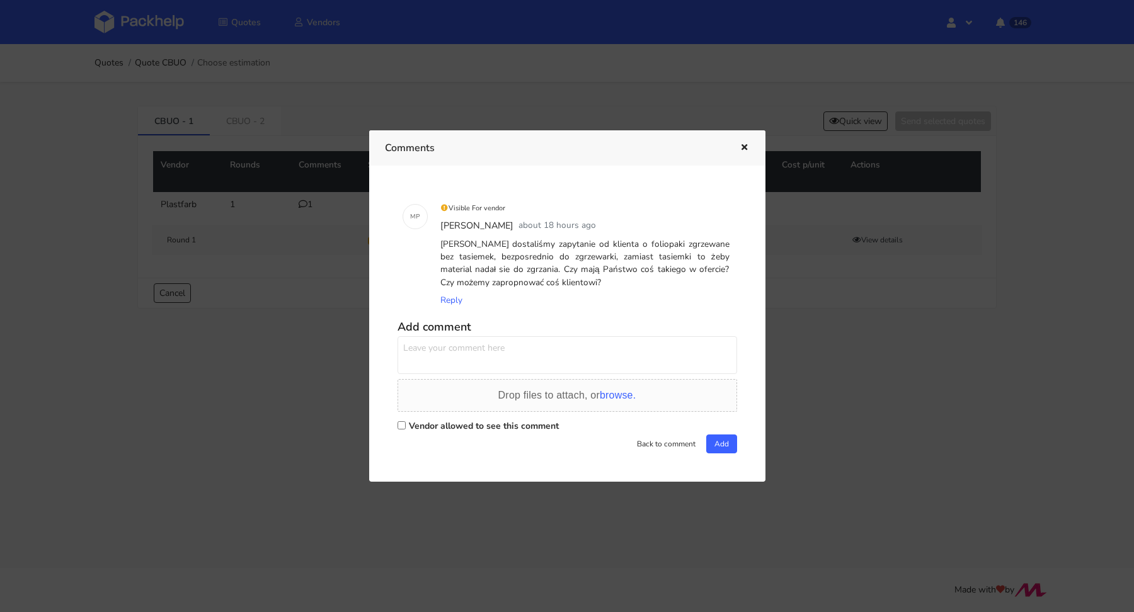
click at [439, 423] on label "Vendor allowed to see this comment" at bounding box center [484, 426] width 150 height 12
click at [406, 423] on input "Vendor allowed to see this comment" at bounding box center [402, 426] width 8 height 8
checkbox input "true"
click at [460, 359] on textarea at bounding box center [568, 355] width 340 height 38
drag, startPoint x: 519, startPoint y: 365, endPoint x: 393, endPoint y: 339, distance: 128.6
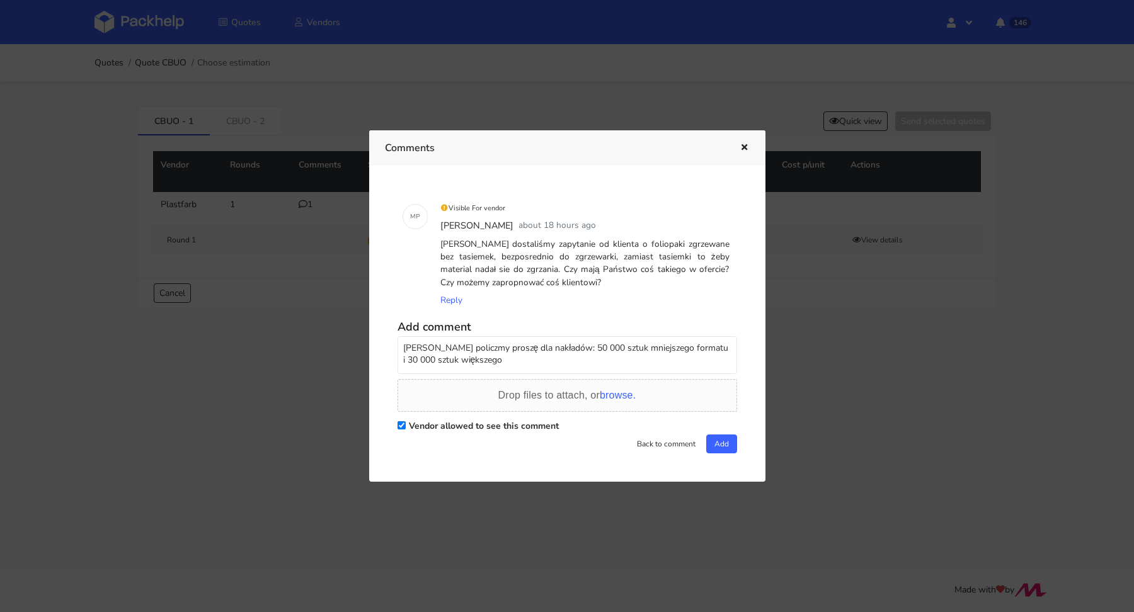
click at [393, 339] on div "M P Visible For vendor [PERSON_NAME] about 18 hours ago Panie Piotrze dostaliśm…" at bounding box center [567, 323] width 365 height 285
type textarea "[PERSON_NAME] policzmy proszę dla nakładów: 50 000 sztuk mniejszego formatu i 3…"
click at [746, 144] on icon "button" at bounding box center [744, 148] width 11 height 9
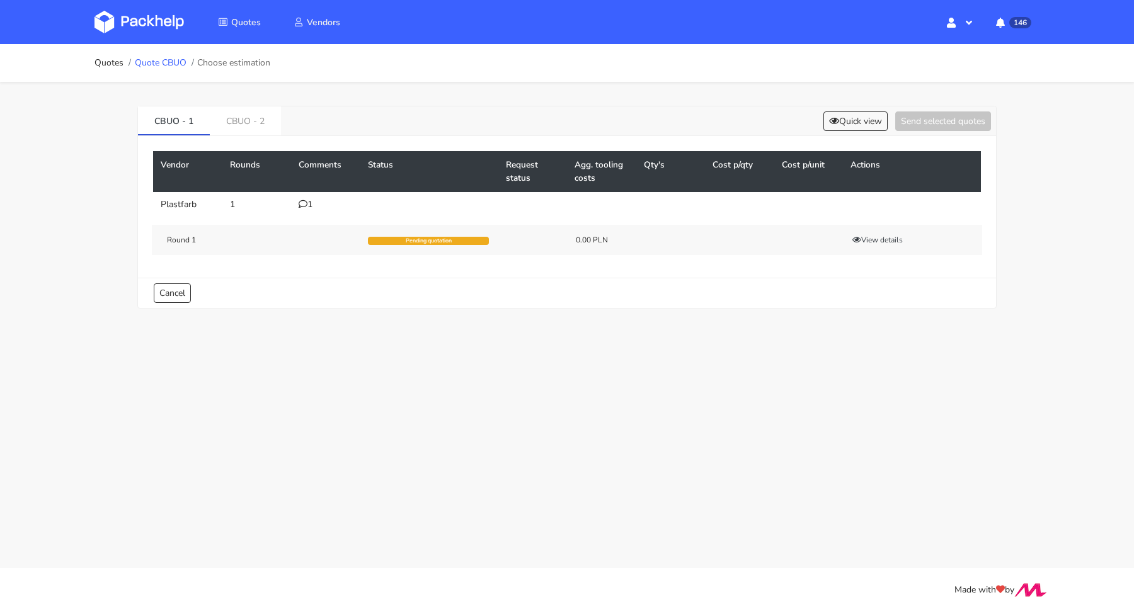
click at [174, 60] on link "Quote CBUO" at bounding box center [161, 63] width 52 height 10
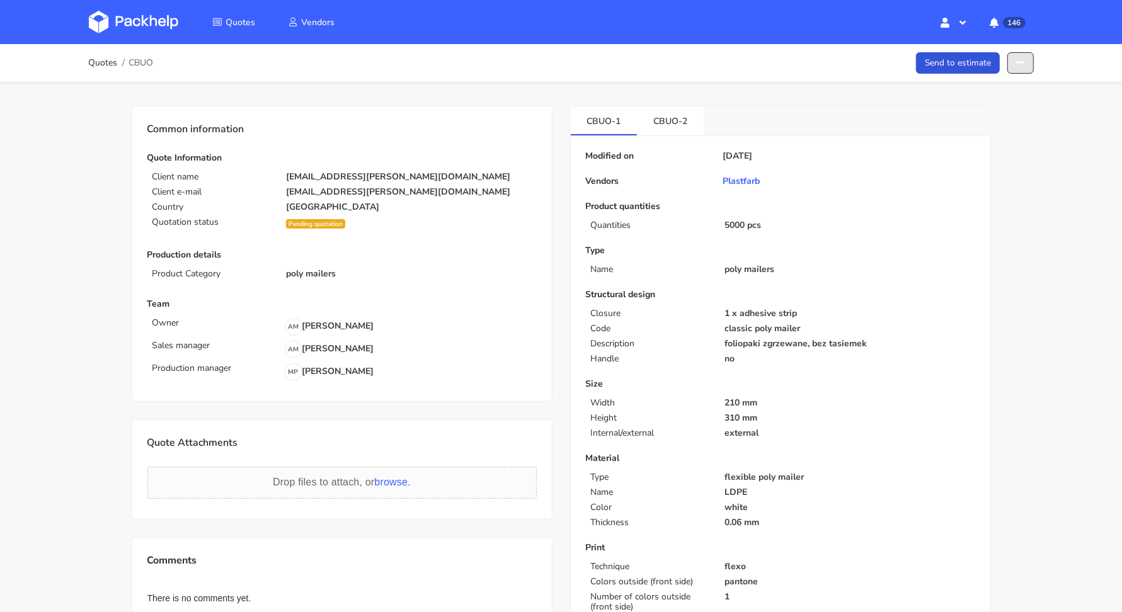
click at [1014, 67] on button "button" at bounding box center [1020, 63] width 26 height 22
click at [978, 106] on link "Edit quote" at bounding box center [972, 113] width 111 height 21
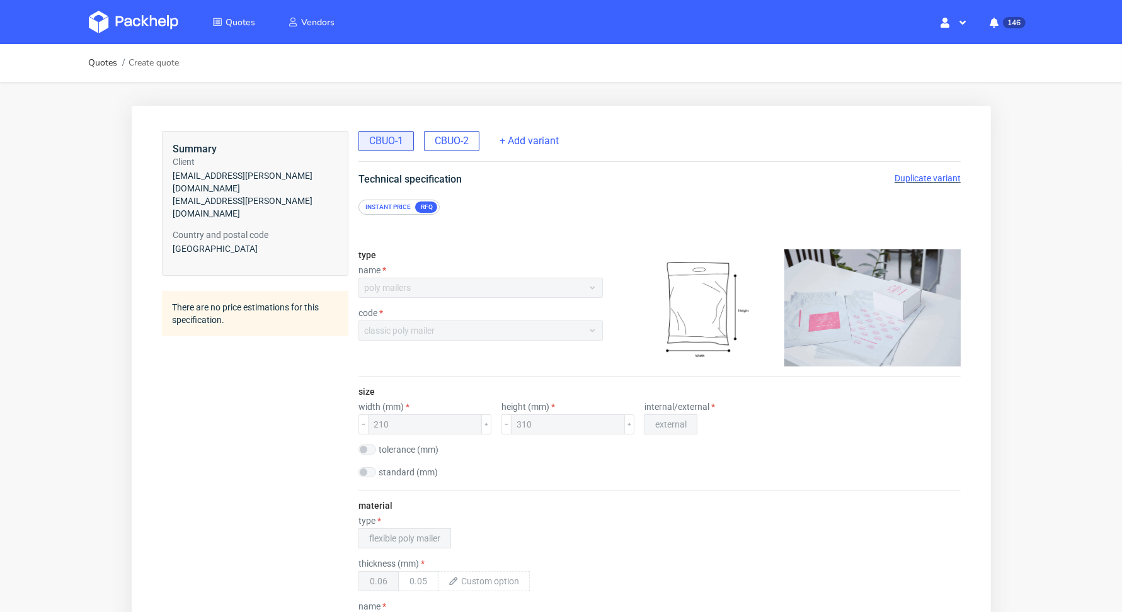
click at [447, 137] on span "CBUO-2" at bounding box center [451, 141] width 34 height 14
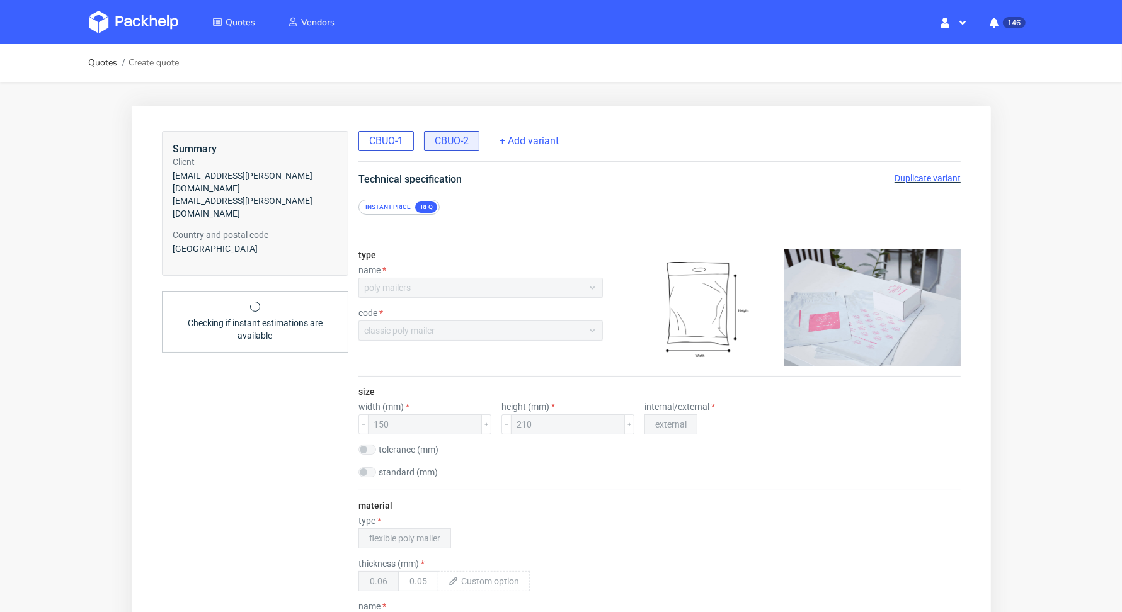
click at [370, 140] on span "CBUO-1" at bounding box center [386, 141] width 34 height 14
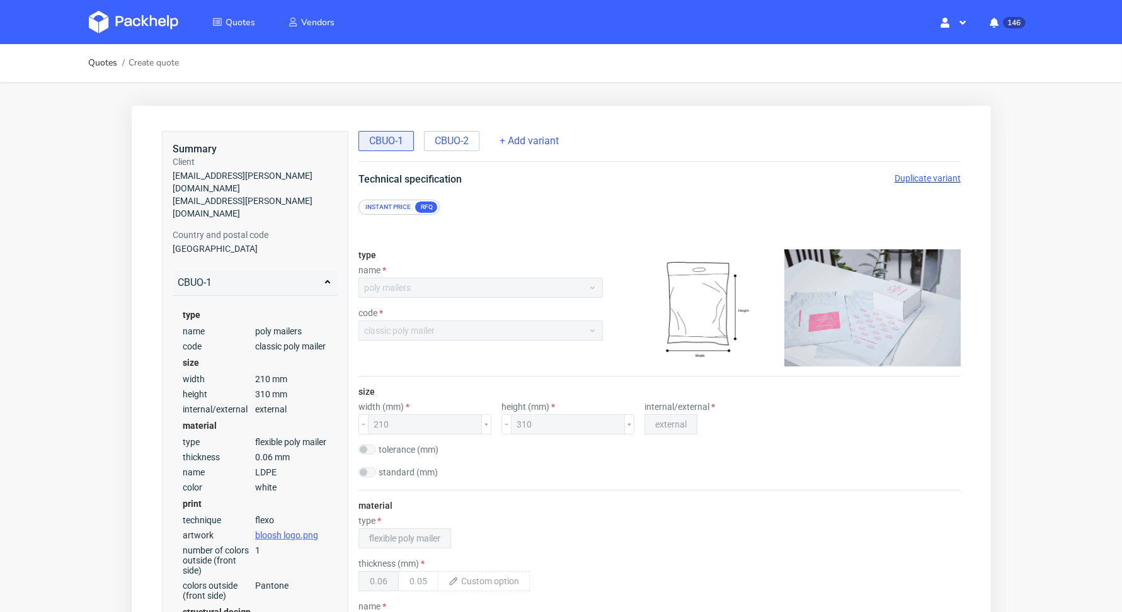
click at [913, 175] on span "Duplicate variant" at bounding box center [927, 178] width 66 height 10
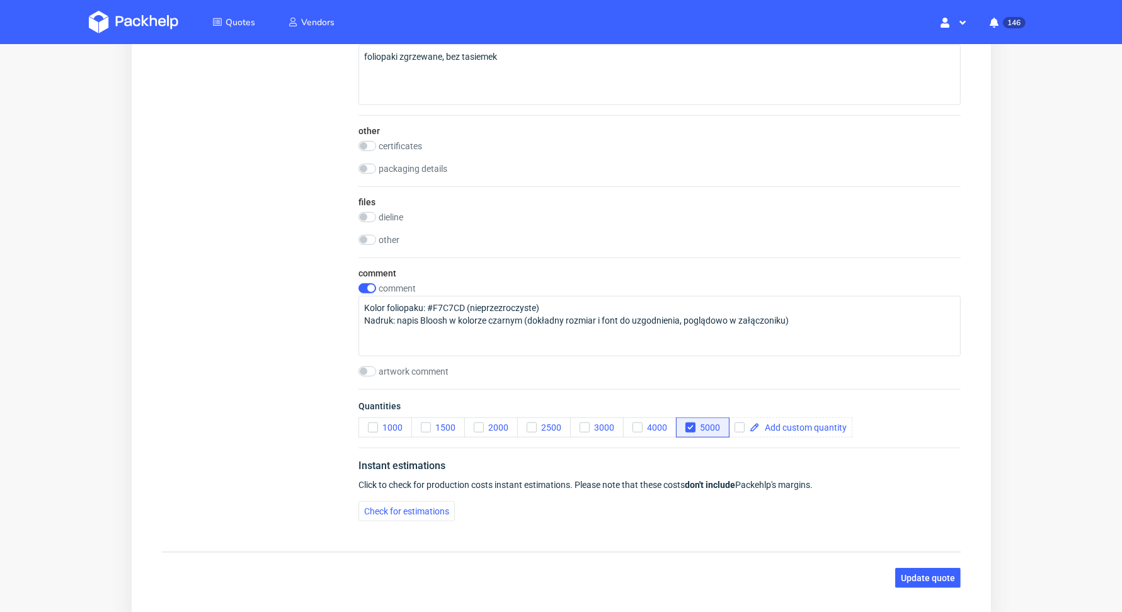
scroll to position [1217, 0]
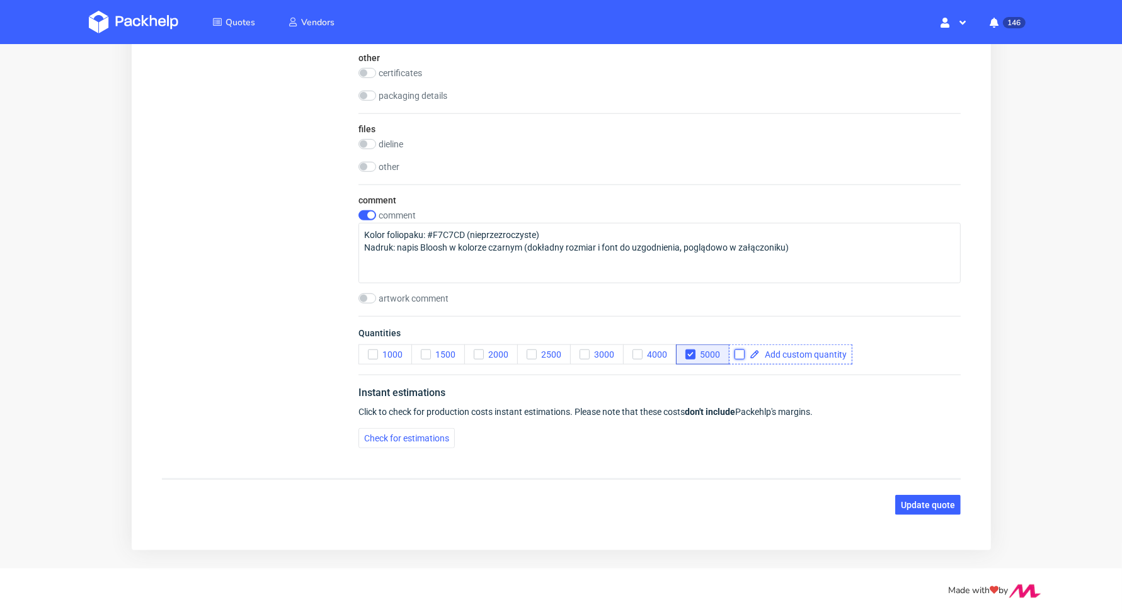
click at [735, 353] on input "checkbox" at bounding box center [739, 355] width 10 height 10
checkbox input "true"
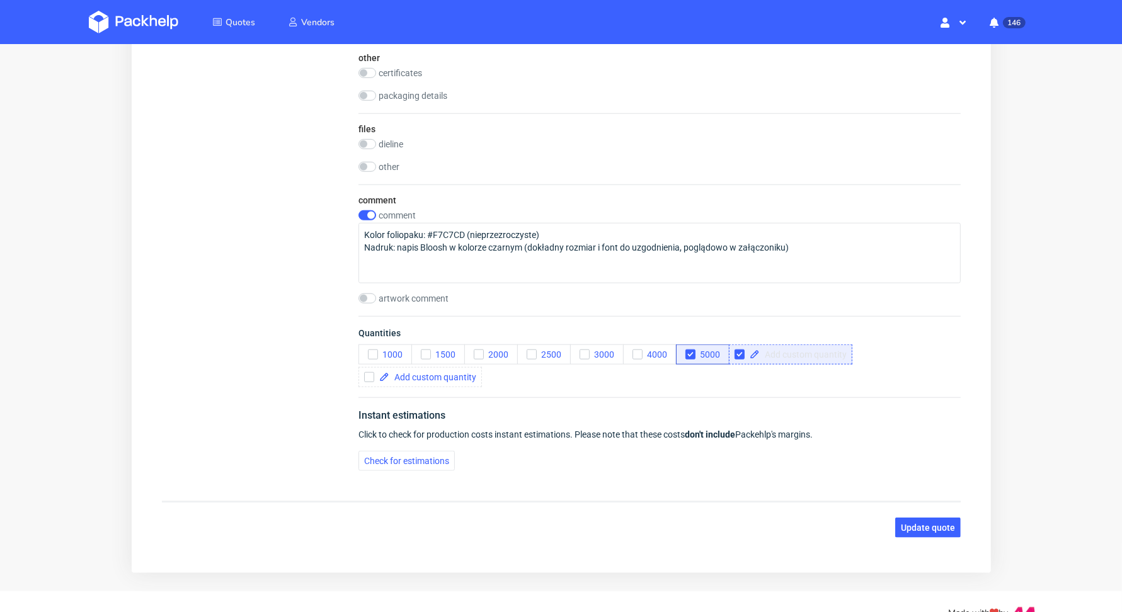
click at [767, 355] on span at bounding box center [802, 355] width 87 height 9
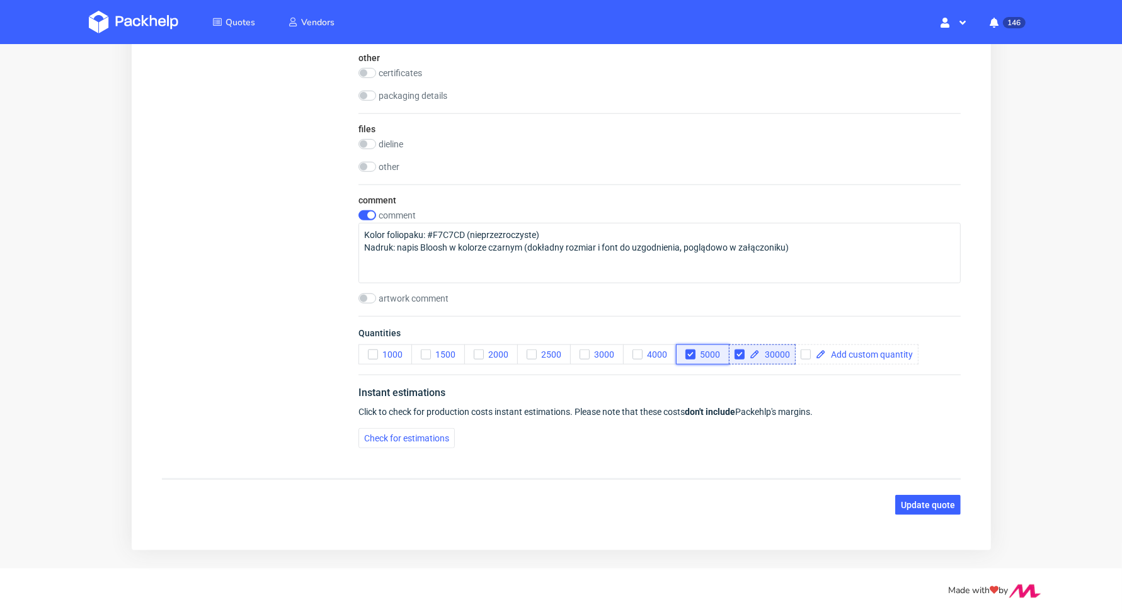
click at [701, 357] on button "5000" at bounding box center [702, 355] width 54 height 20
checkbox input "true"
click at [916, 395] on div "Instant estimations" at bounding box center [659, 396] width 602 height 20
click at [921, 502] on span "Update quote" at bounding box center [927, 506] width 54 height 9
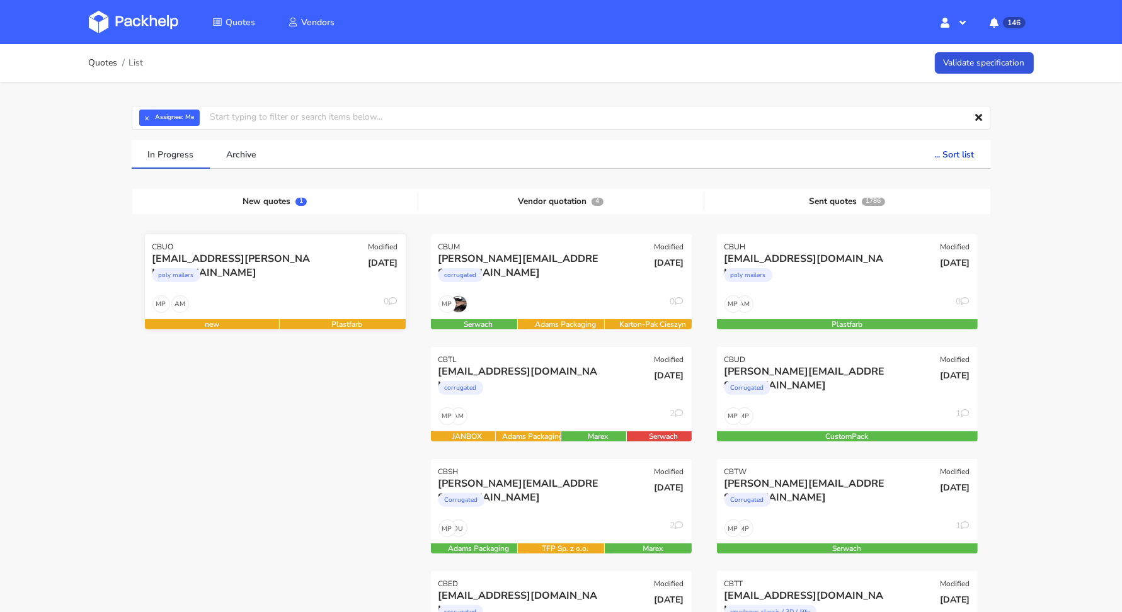
click at [301, 293] on div "[EMAIL_ADDRESS][PERSON_NAME][DOMAIN_NAME] poly mailers" at bounding box center [232, 273] width 176 height 43
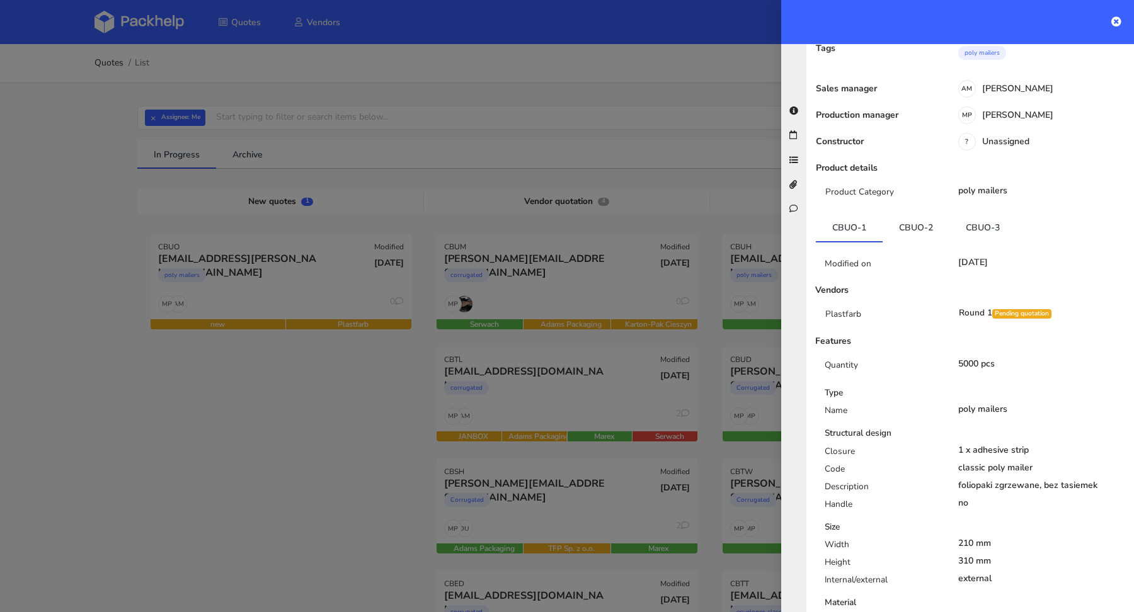
scroll to position [111, 0]
click at [925, 214] on link "CBUO-2" at bounding box center [916, 228] width 67 height 28
click at [993, 214] on link "CBUO-3" at bounding box center [983, 228] width 67 height 28
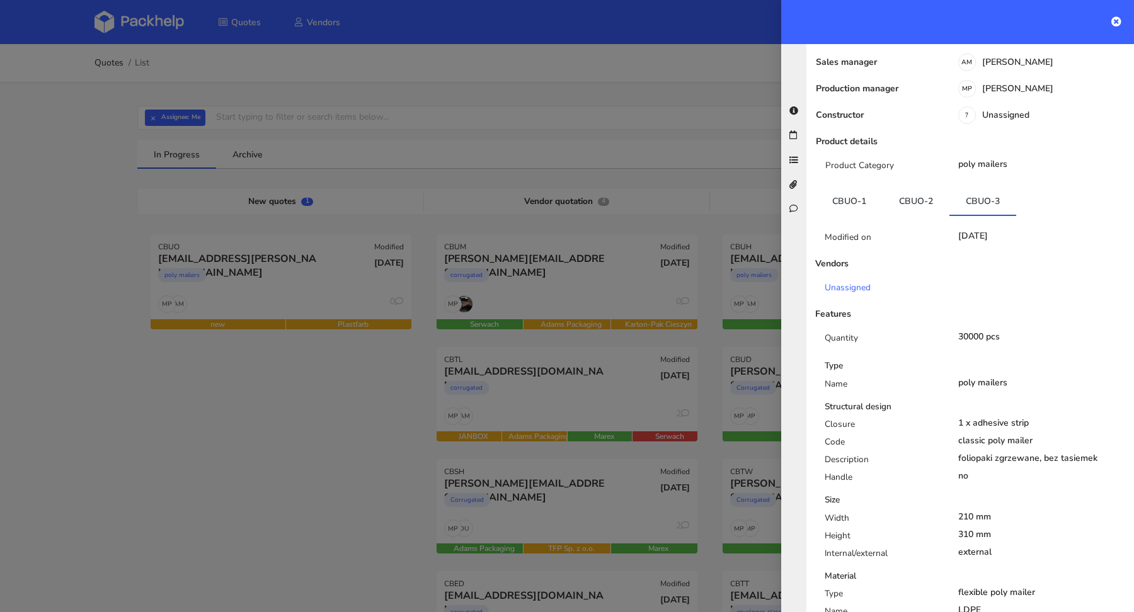
scroll to position [0, 0]
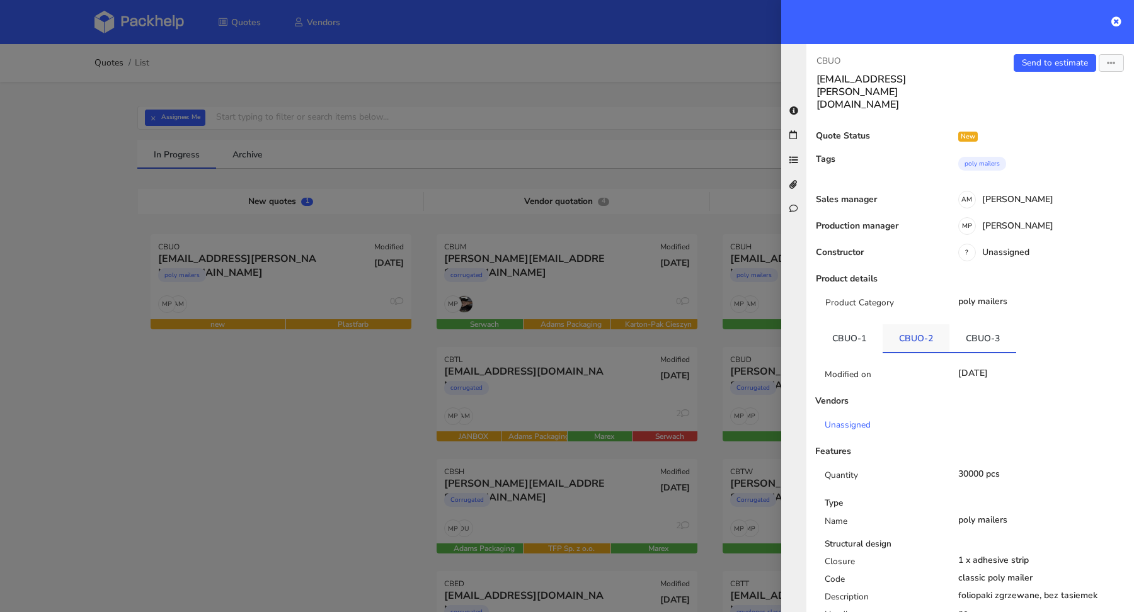
click at [936, 324] on link "CBUO-2" at bounding box center [916, 338] width 67 height 28
click at [1107, 60] on icon "button" at bounding box center [1111, 63] width 9 height 9
click at [1054, 108] on link "Edit quote" at bounding box center [1069, 111] width 111 height 21
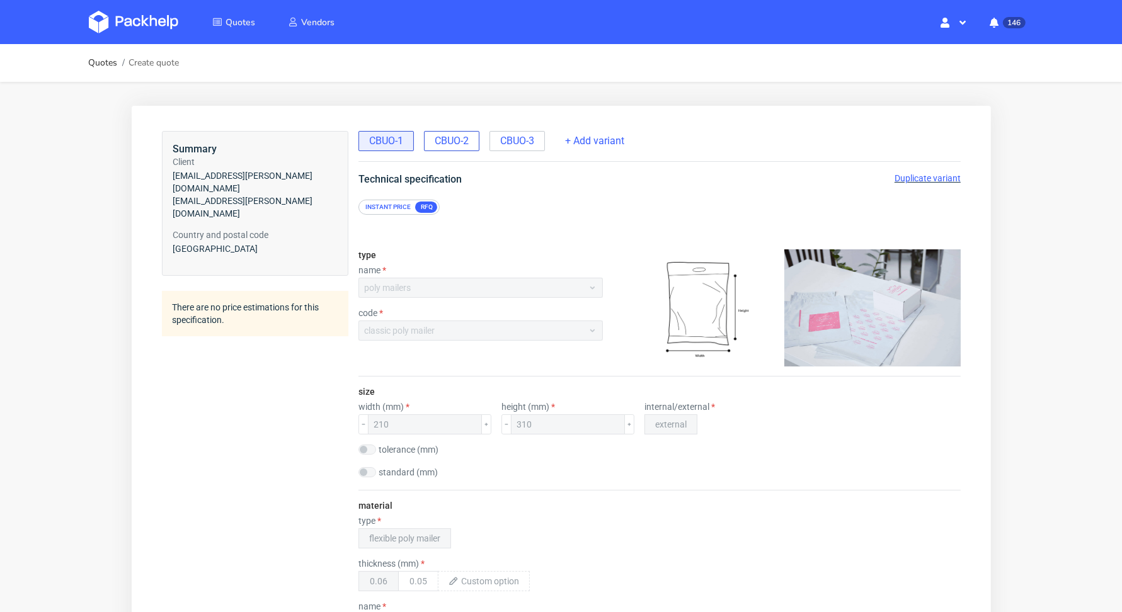
click at [459, 139] on span "CBUO-2" at bounding box center [451, 141] width 34 height 14
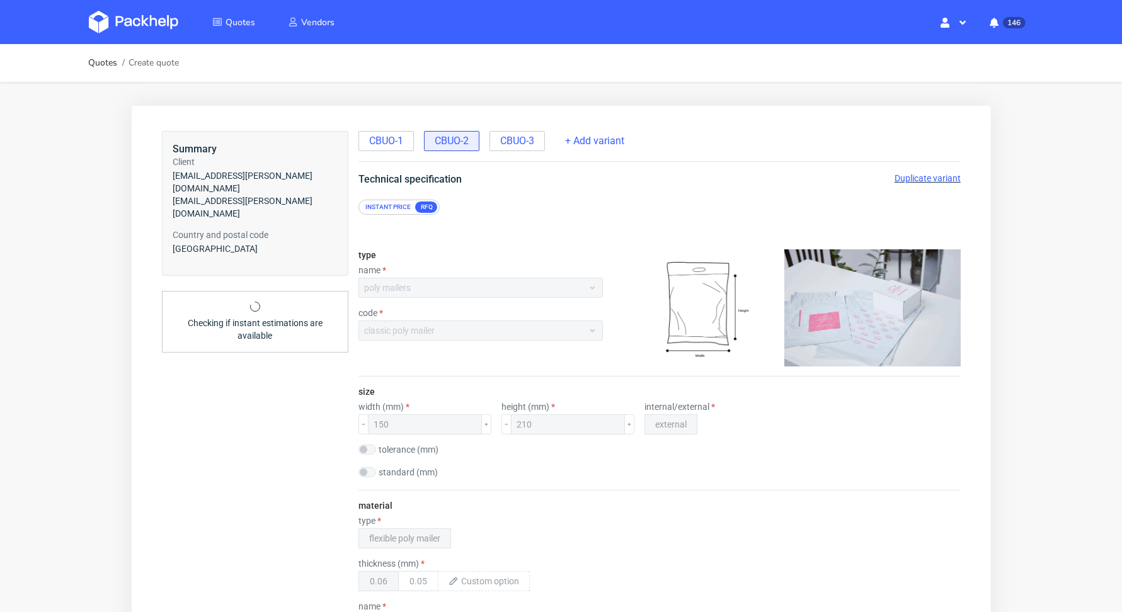
click at [922, 175] on span "Duplicate variant" at bounding box center [927, 178] width 66 height 10
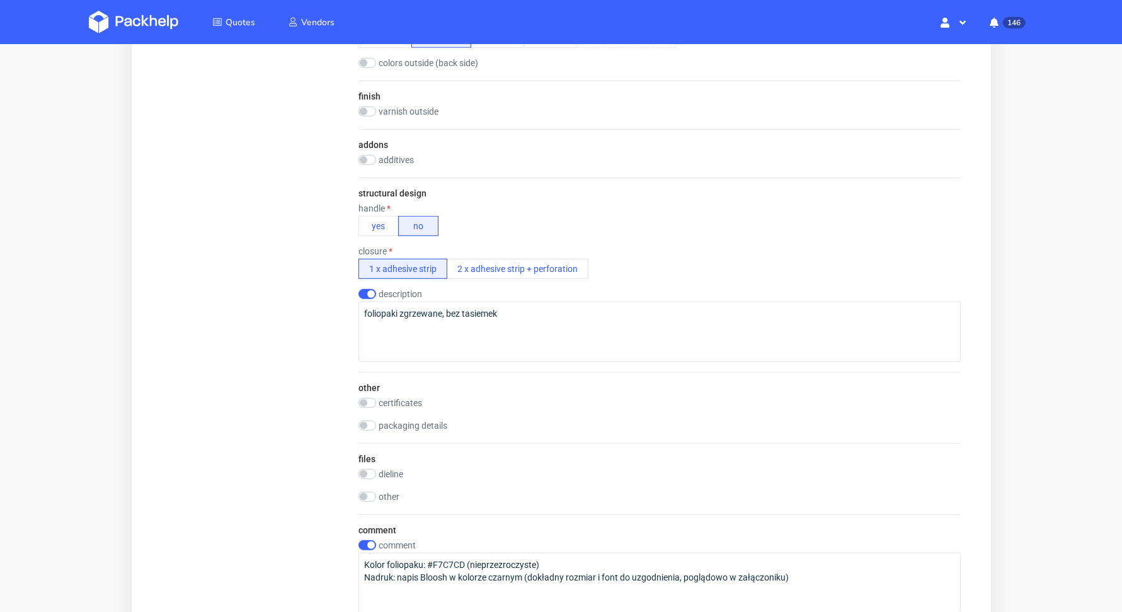
scroll to position [1217, 0]
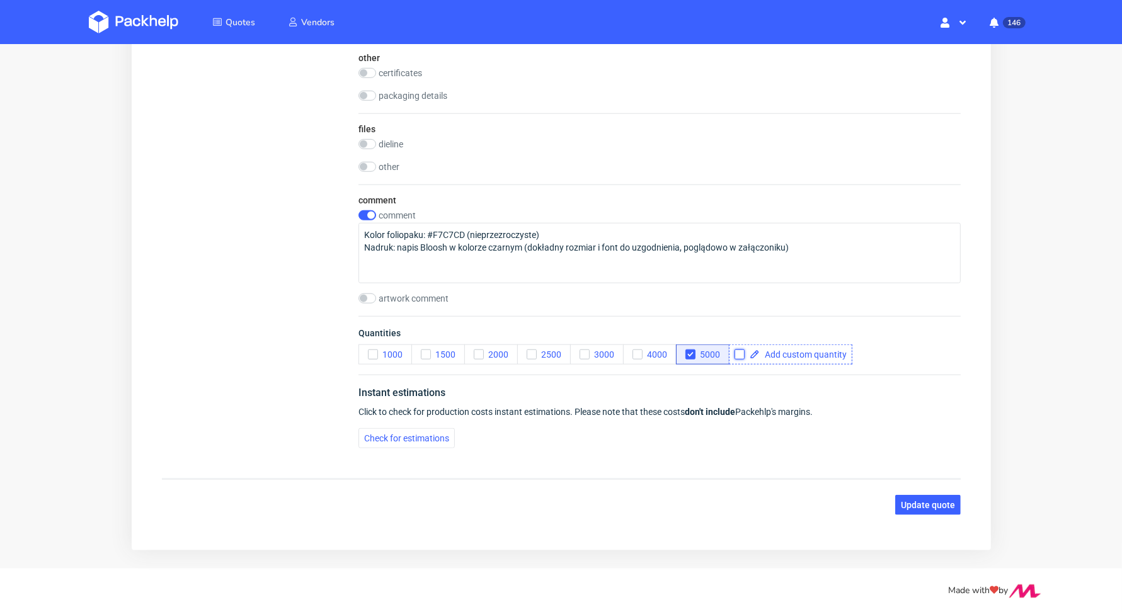
click at [739, 350] on input "checkbox" at bounding box center [739, 355] width 10 height 10
checkbox input "true"
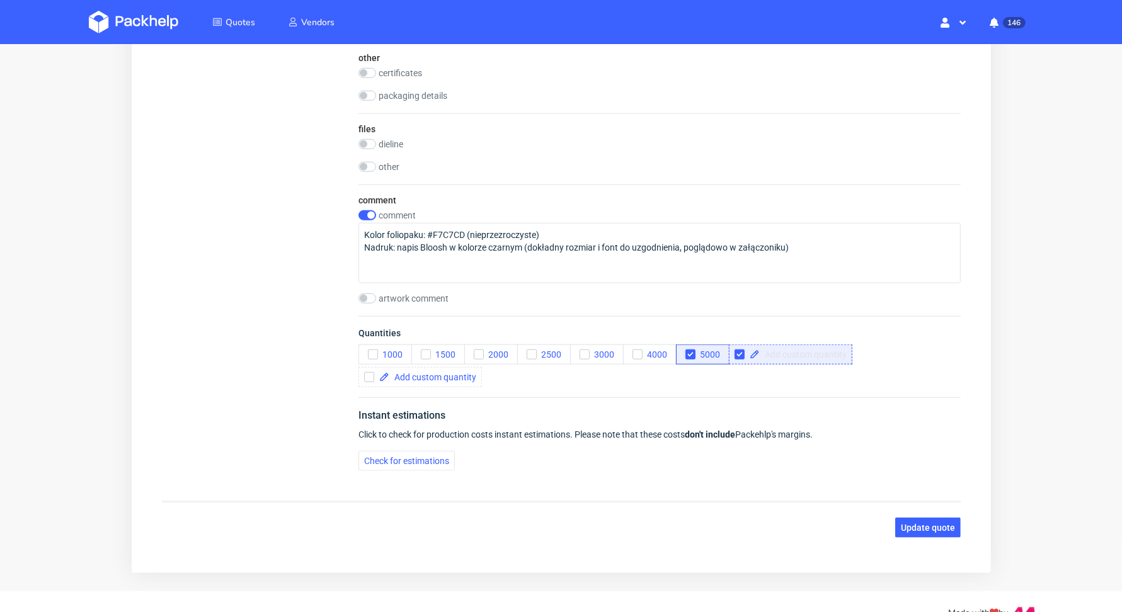
click at [764, 351] on span at bounding box center [802, 355] width 87 height 9
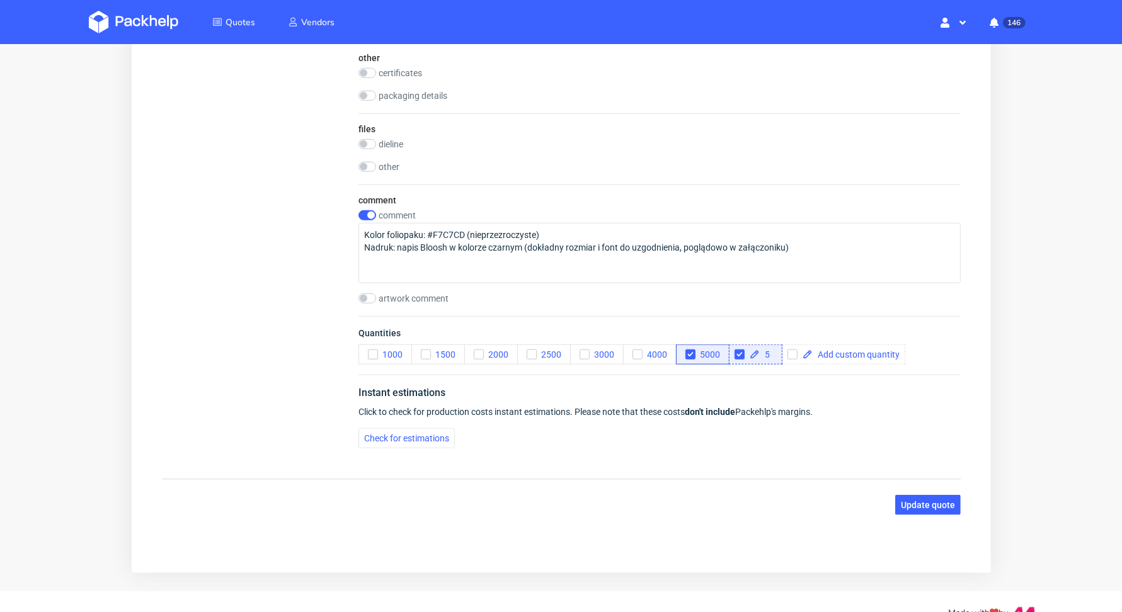
scroll to position [0, 0]
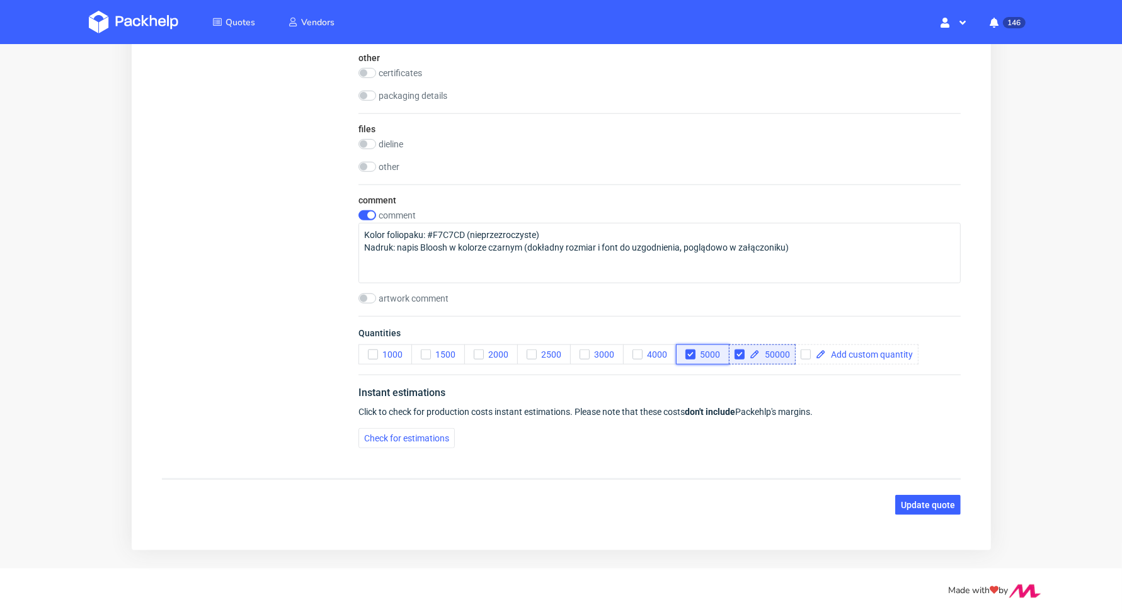
click at [693, 351] on icon "button" at bounding box center [690, 355] width 9 height 9
checkbox input "true"
click at [925, 507] on span "Update quote" at bounding box center [927, 506] width 54 height 9
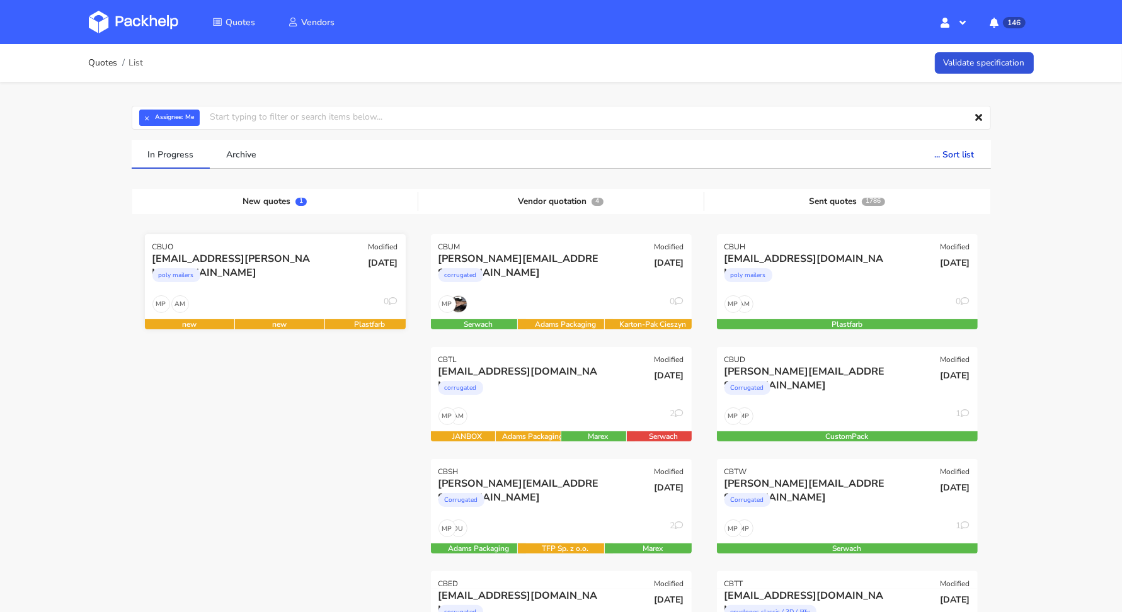
click at [326, 270] on div "10 Oct 2025" at bounding box center [363, 273] width 88 height 43
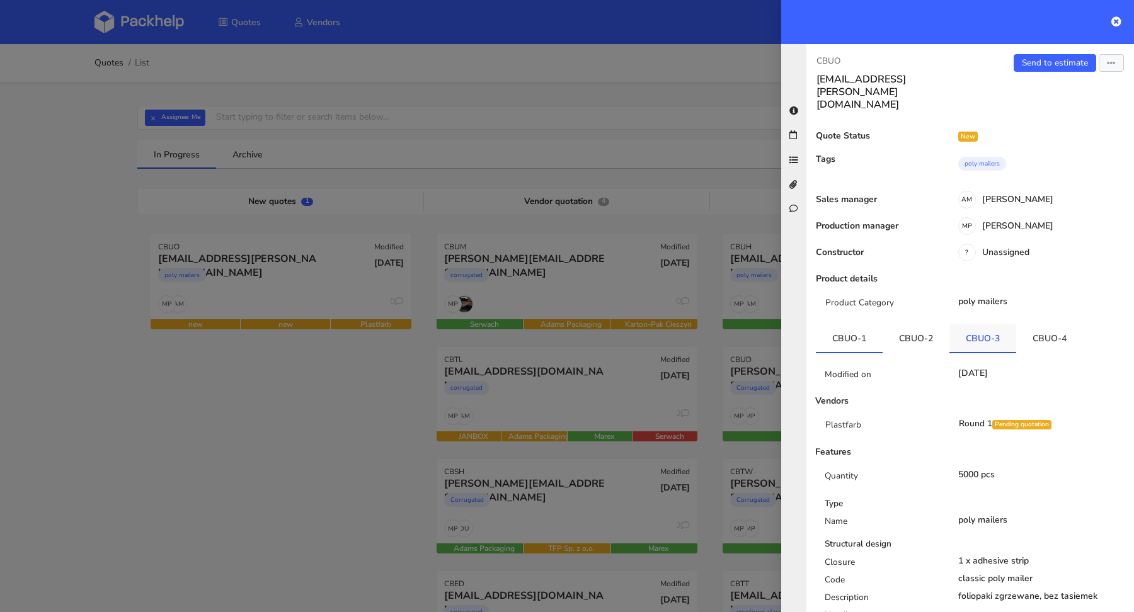
click at [973, 324] on link "CBUO-3" at bounding box center [983, 338] width 67 height 28
click at [1030, 324] on link "CBUO-4" at bounding box center [1049, 338] width 67 height 28
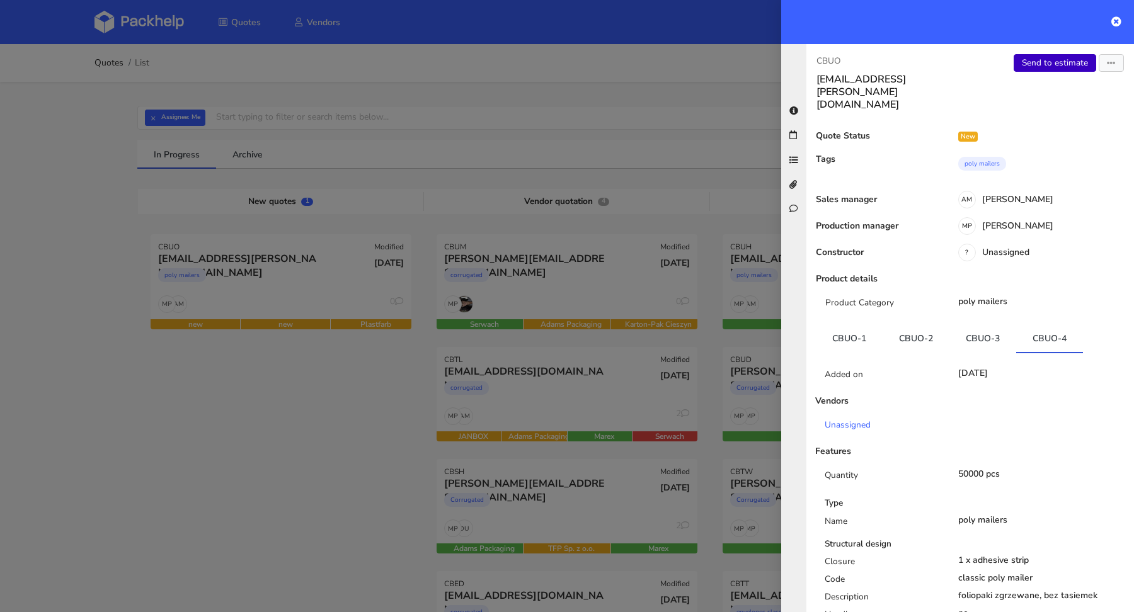
click at [1047, 67] on link "Send to estimate" at bounding box center [1055, 63] width 83 height 18
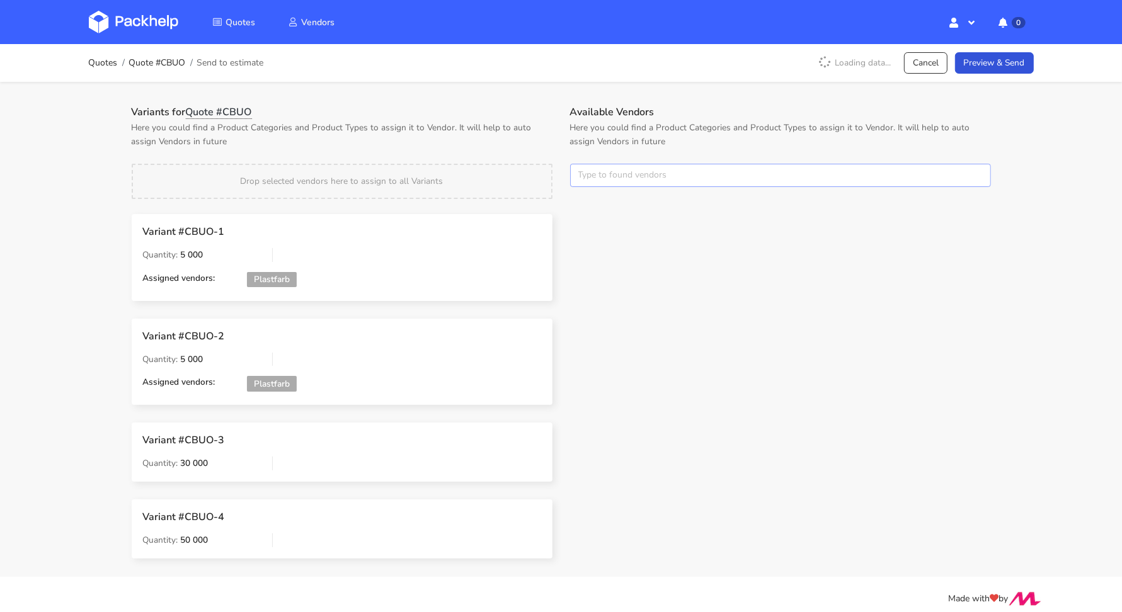
click at [636, 170] on input "text" at bounding box center [780, 176] width 421 height 24
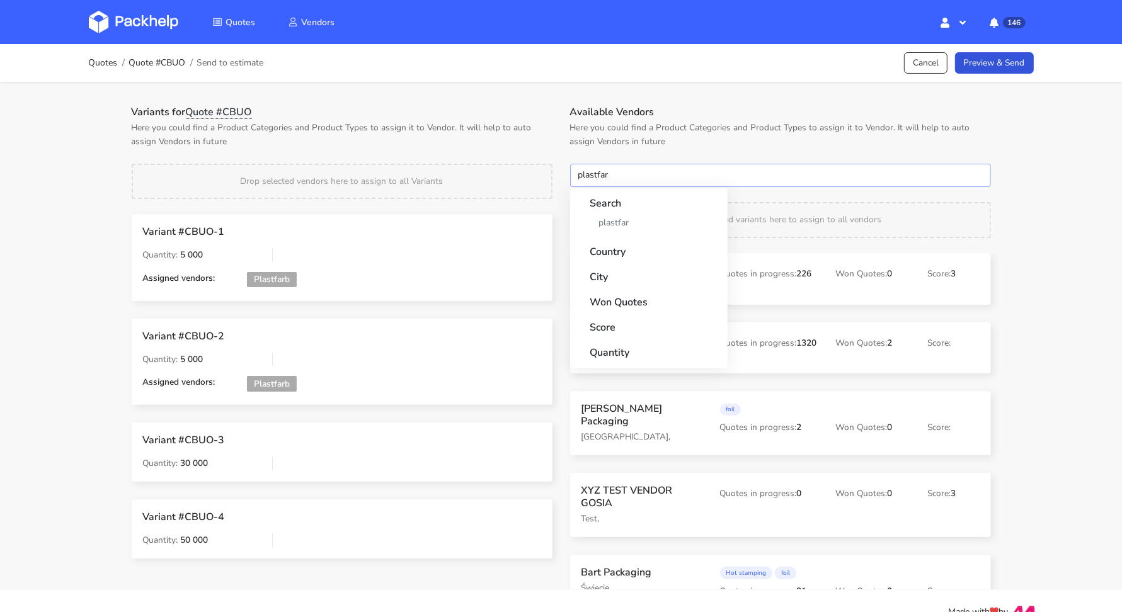
type input "plastfarb"
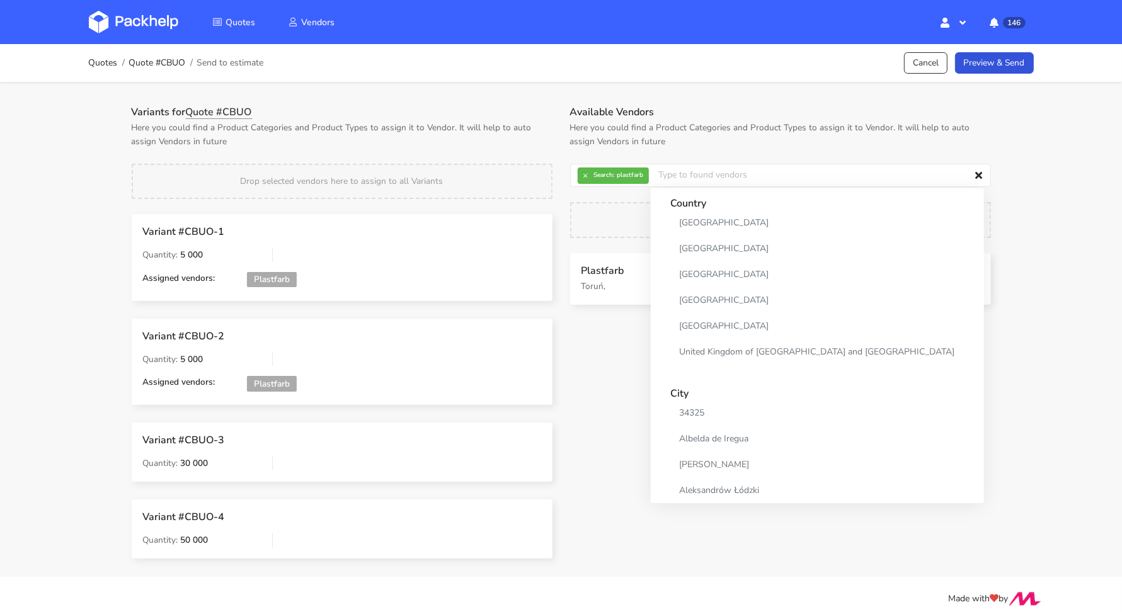
click at [616, 337] on div "Available Vendors Here you could find a Product Categories and Product Types to…" at bounding box center [780, 341] width 439 height 471
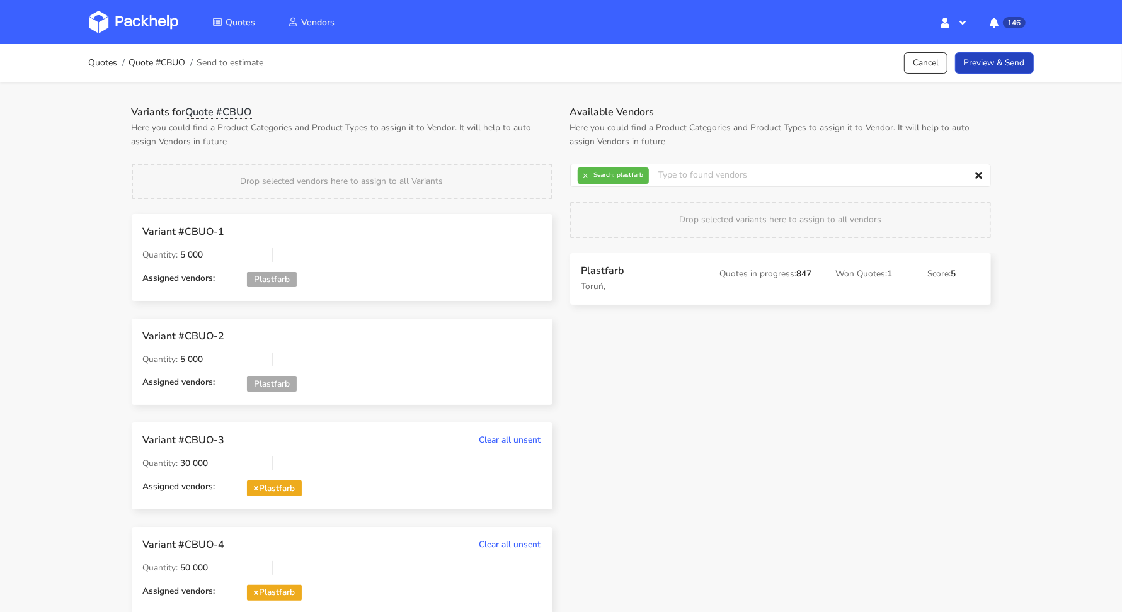
click at [985, 60] on link "Preview & Send" at bounding box center [994, 63] width 79 height 22
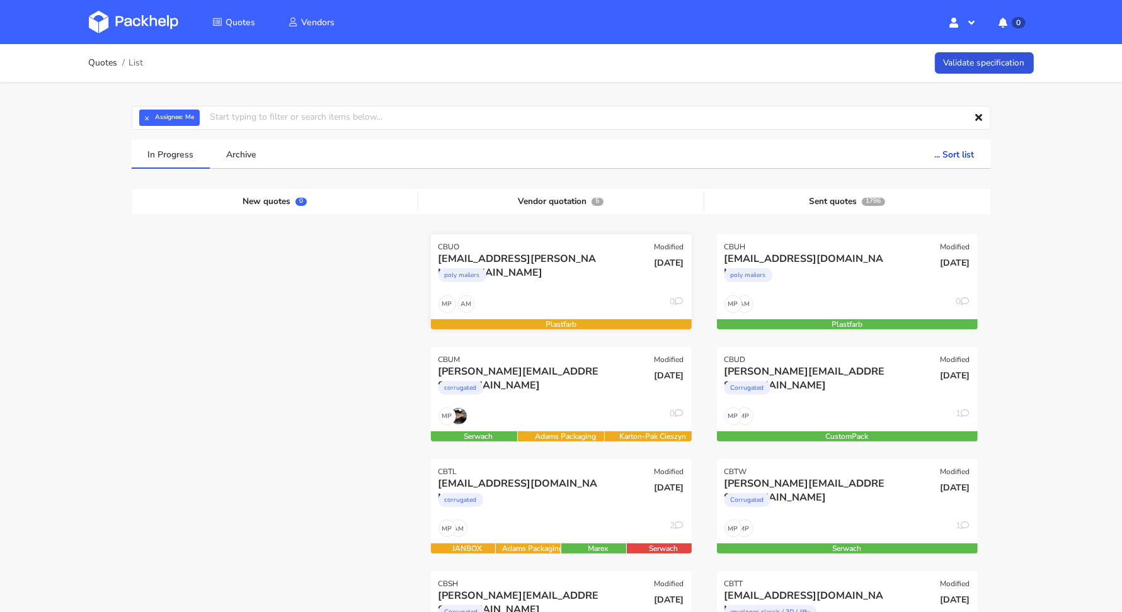
click at [529, 287] on div "poly mailers" at bounding box center [522, 278] width 167 height 25
click at [549, 273] on div "poly mailers" at bounding box center [522, 278] width 167 height 25
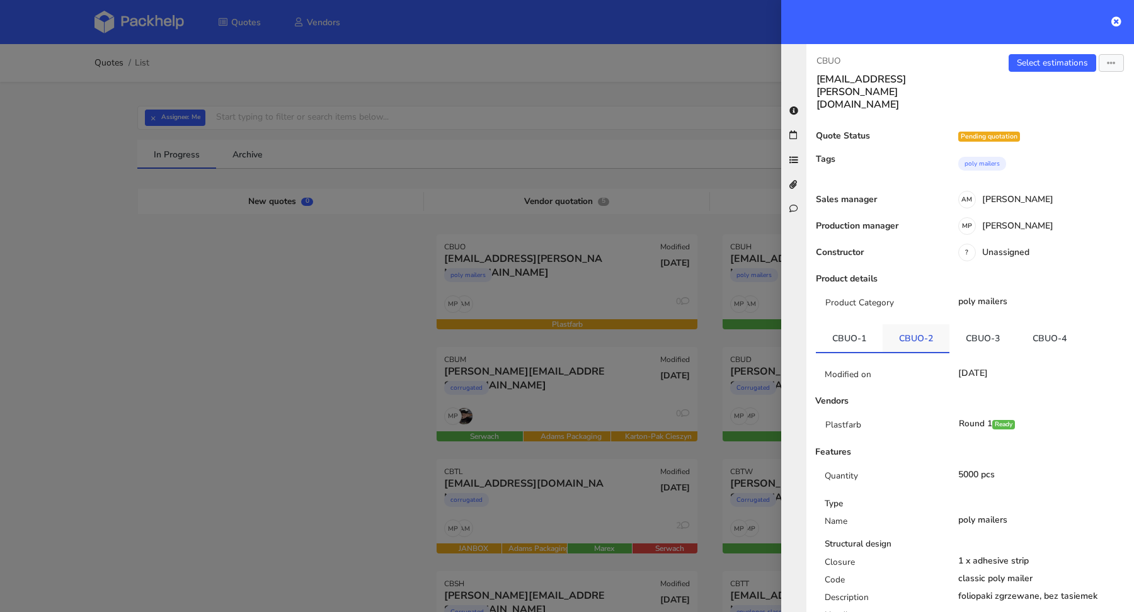
click at [915, 324] on link "CBUO-2" at bounding box center [916, 338] width 67 height 28
click at [975, 324] on link "CBUO-3" at bounding box center [983, 338] width 67 height 28
click at [1039, 62] on link "Select estimations" at bounding box center [1053, 63] width 88 height 18
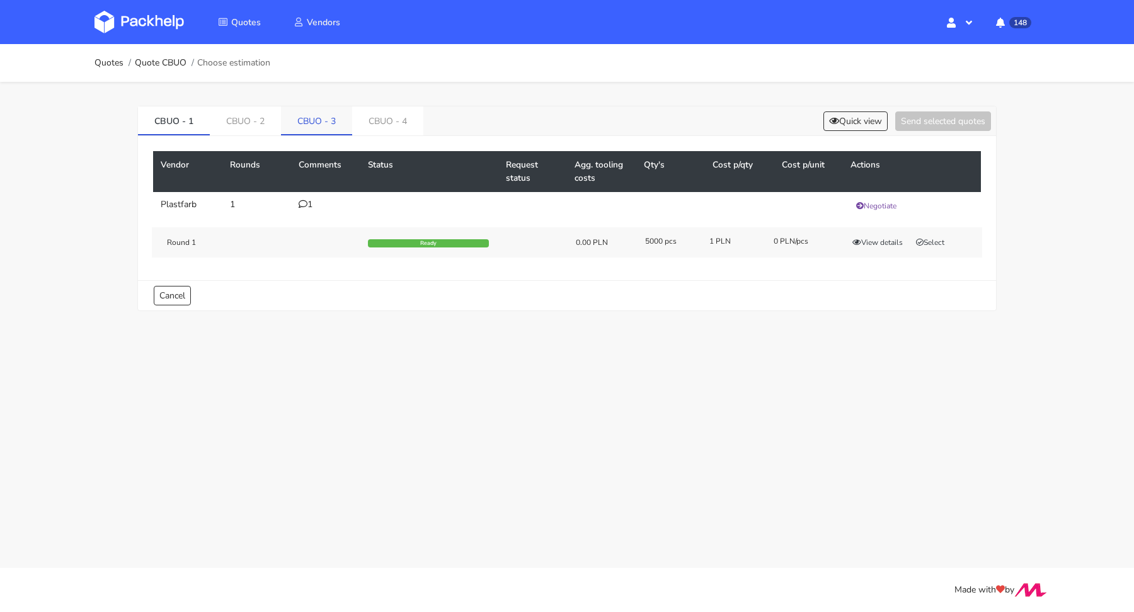
click at [319, 126] on link "CBUO - 3" at bounding box center [316, 120] width 71 height 28
click at [304, 200] on icon at bounding box center [303, 204] width 9 height 9
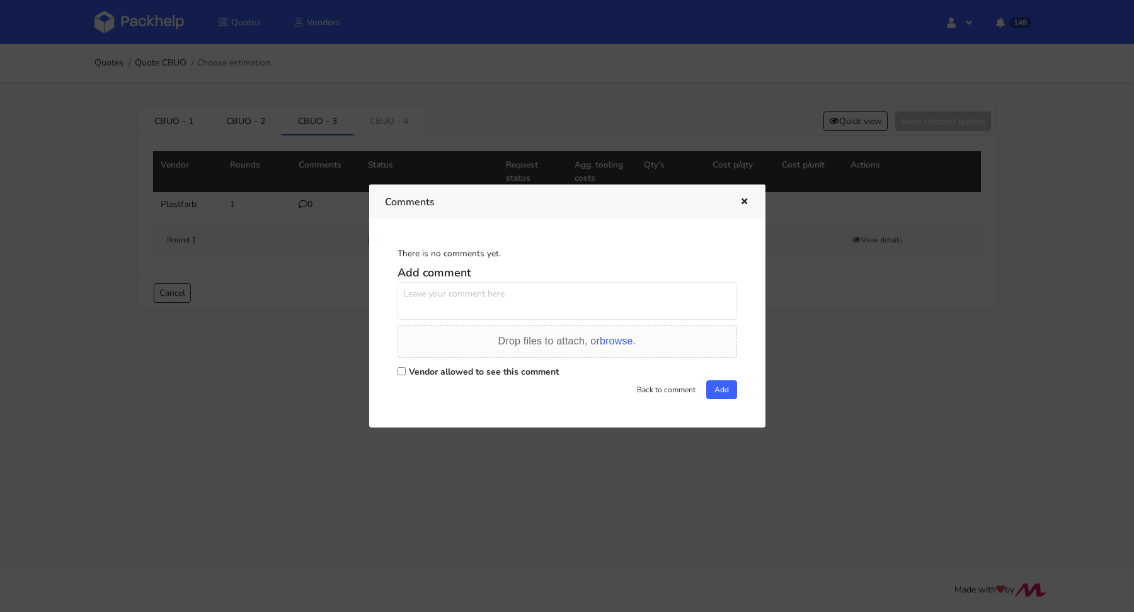
click at [421, 377] on label "Vendor allowed to see this comment" at bounding box center [484, 372] width 150 height 12
click at [406, 376] on input "Vendor allowed to see this comment" at bounding box center [402, 371] width 8 height 8
checkbox input "true"
click at [455, 320] on textarea at bounding box center [568, 301] width 340 height 38
type textarea "Panie Piotrze proszę o policzenie dla nakładów 50 000 i 30 000 sztuk"
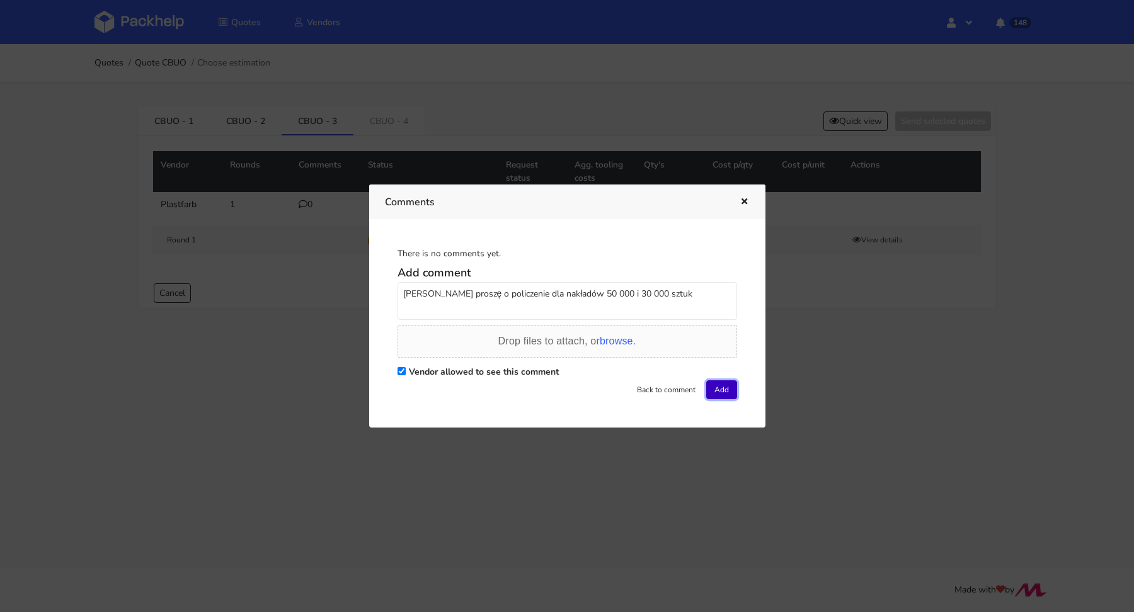
click at [719, 384] on button "Add" at bounding box center [721, 390] width 31 height 19
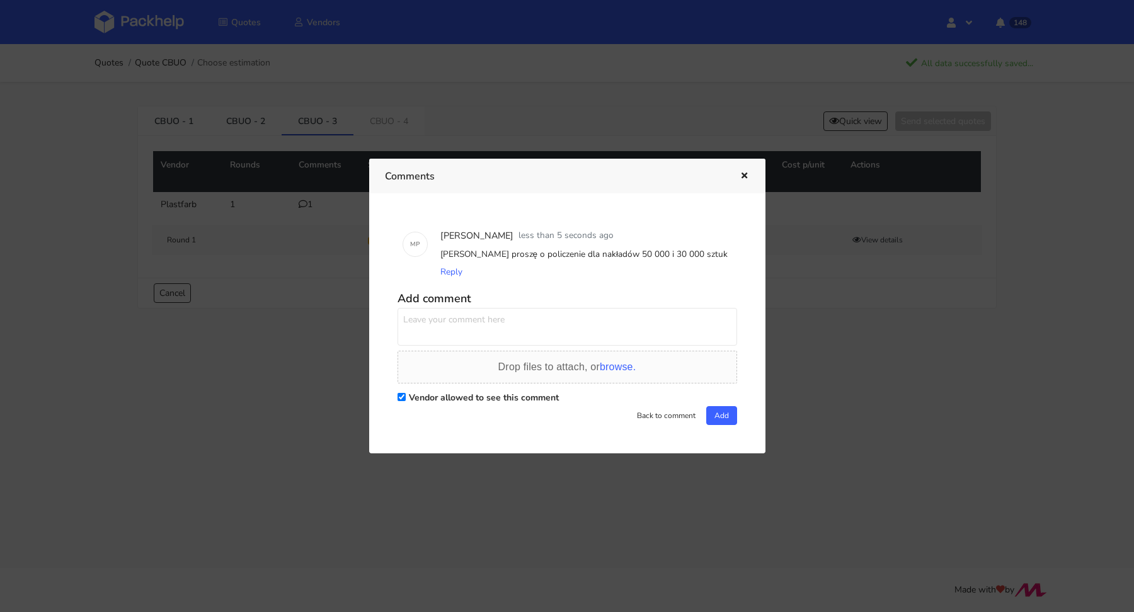
click at [747, 171] on button "button" at bounding box center [743, 176] width 14 height 16
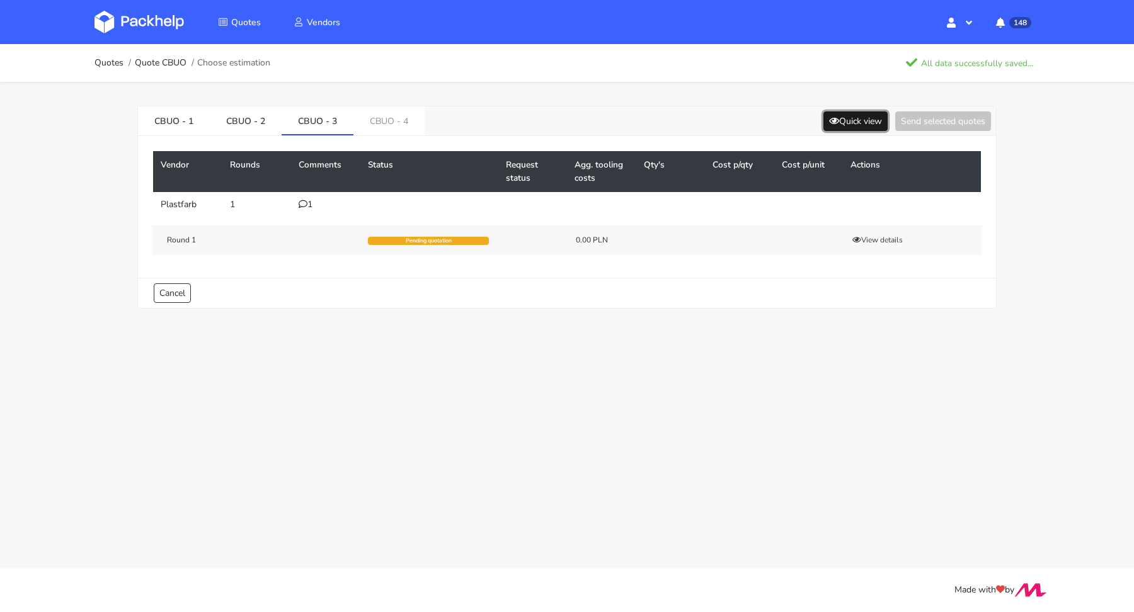
click at [856, 128] on button "Quick view" at bounding box center [855, 122] width 64 height 20
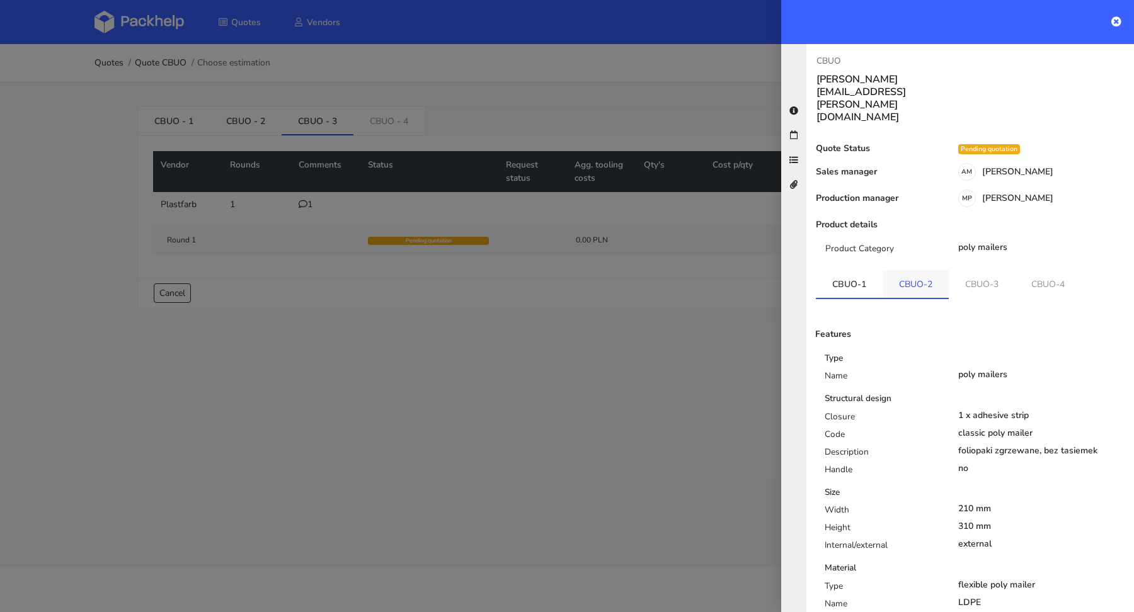
click at [929, 270] on link "CBUO-2" at bounding box center [916, 284] width 66 height 28
click at [969, 270] on link "CBUO-3" at bounding box center [983, 284] width 66 height 28
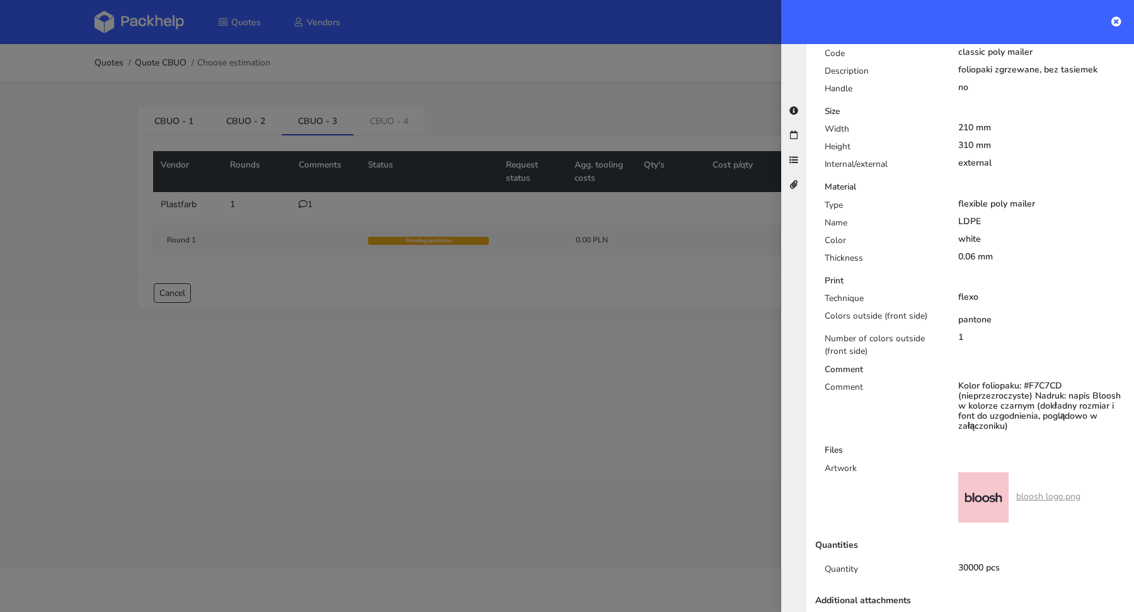
scroll to position [64, 0]
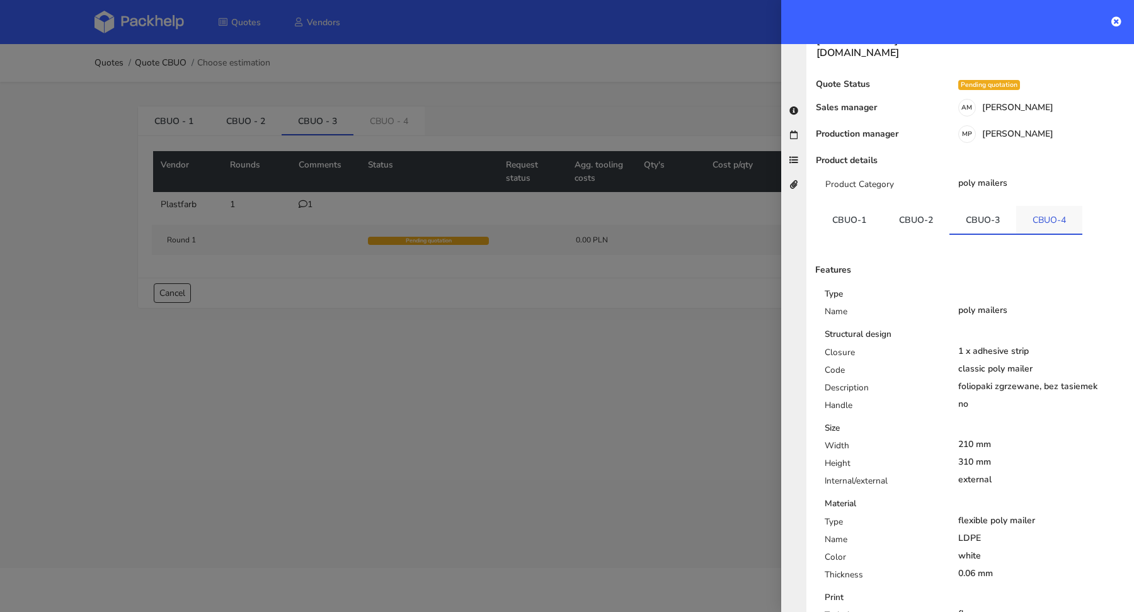
click at [1049, 206] on link "CBUO-4" at bounding box center [1049, 220] width 66 height 28
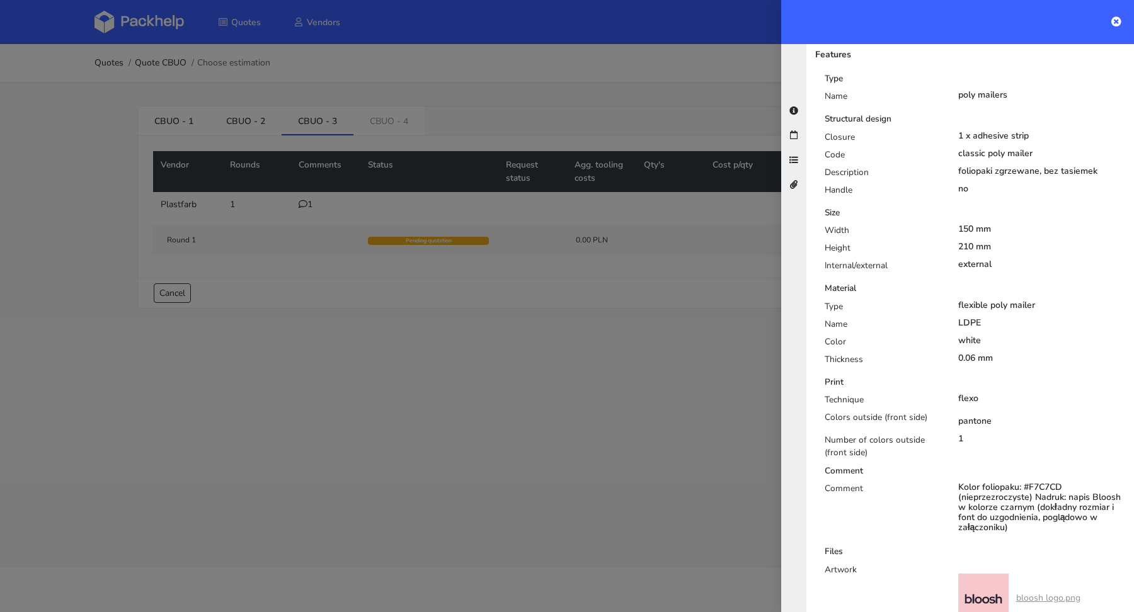
scroll to position [369, 0]
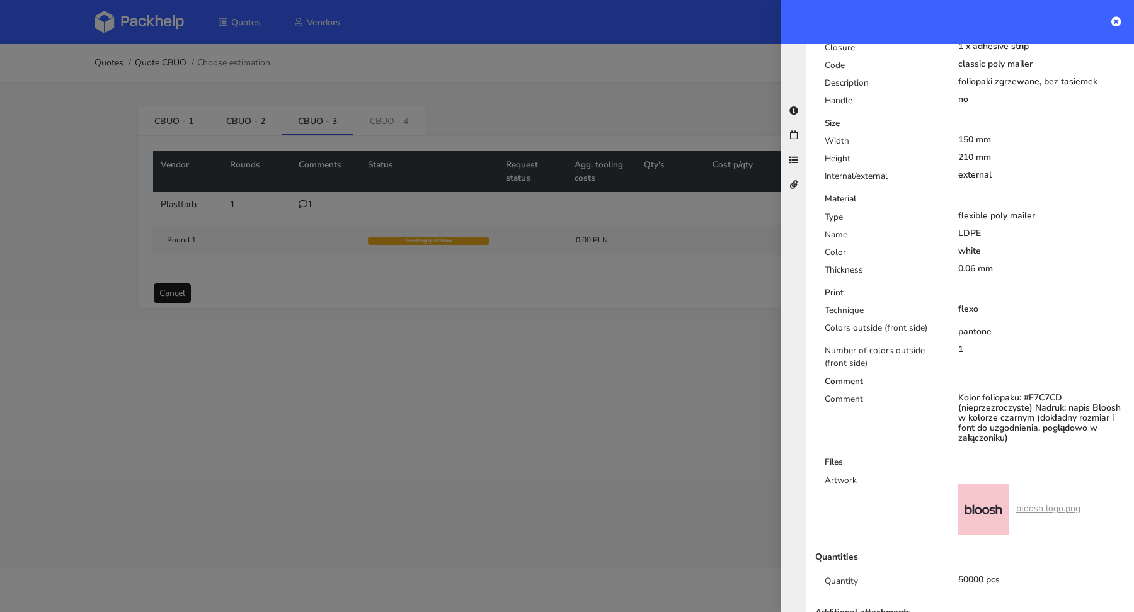
click at [162, 284] on div at bounding box center [567, 306] width 1134 height 612
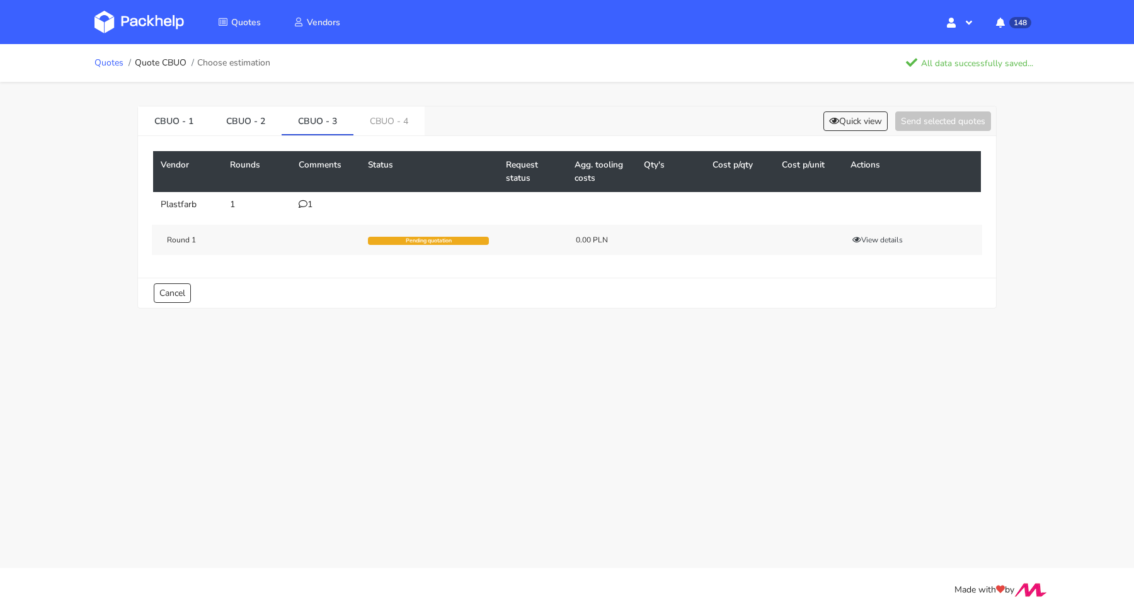
click at [101, 64] on link "Quotes" at bounding box center [109, 63] width 29 height 10
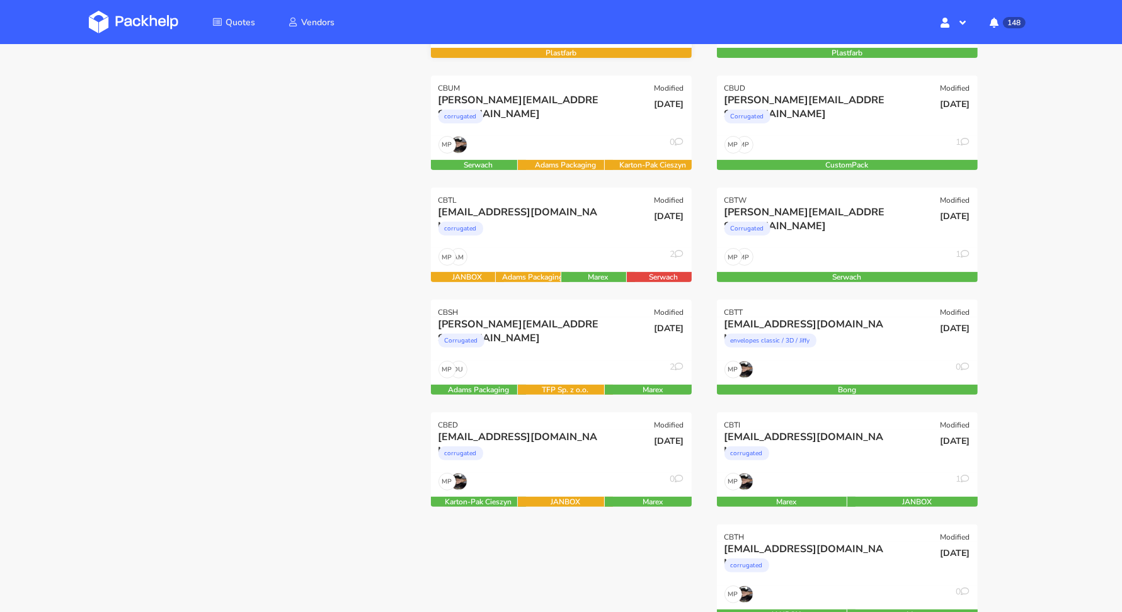
scroll to position [171, 0]
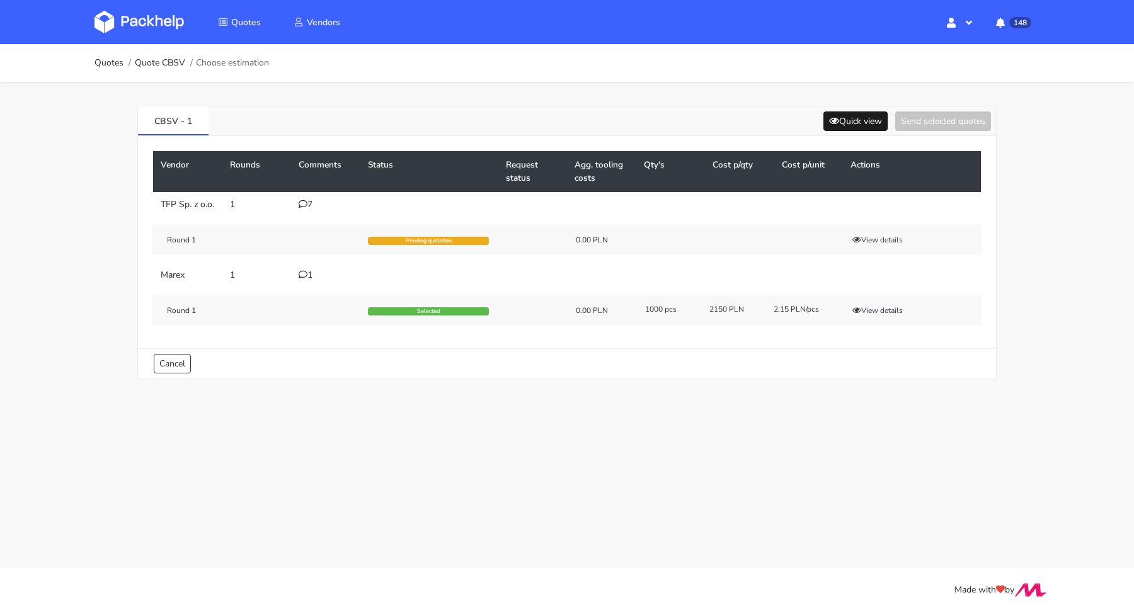
click at [876, 111] on div "CBSV - 1 Quick view Send selected quotes" at bounding box center [567, 121] width 858 height 30
click at [873, 114] on button "Quick view" at bounding box center [855, 122] width 64 height 20
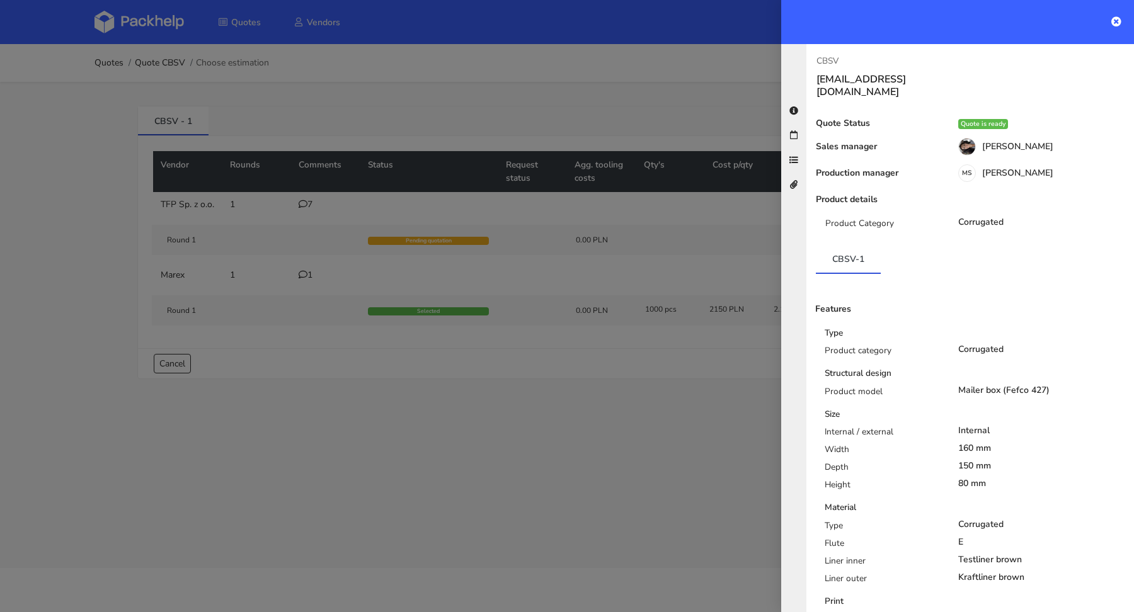
click at [675, 110] on div at bounding box center [567, 306] width 1134 height 612
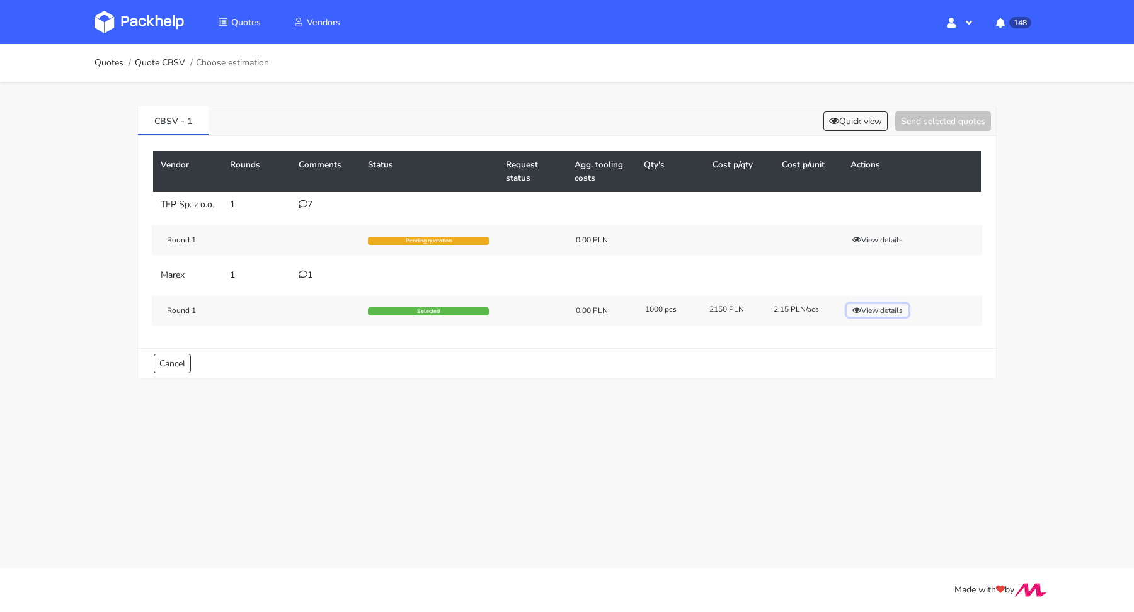
click at [888, 317] on button "View details" at bounding box center [878, 310] width 62 height 13
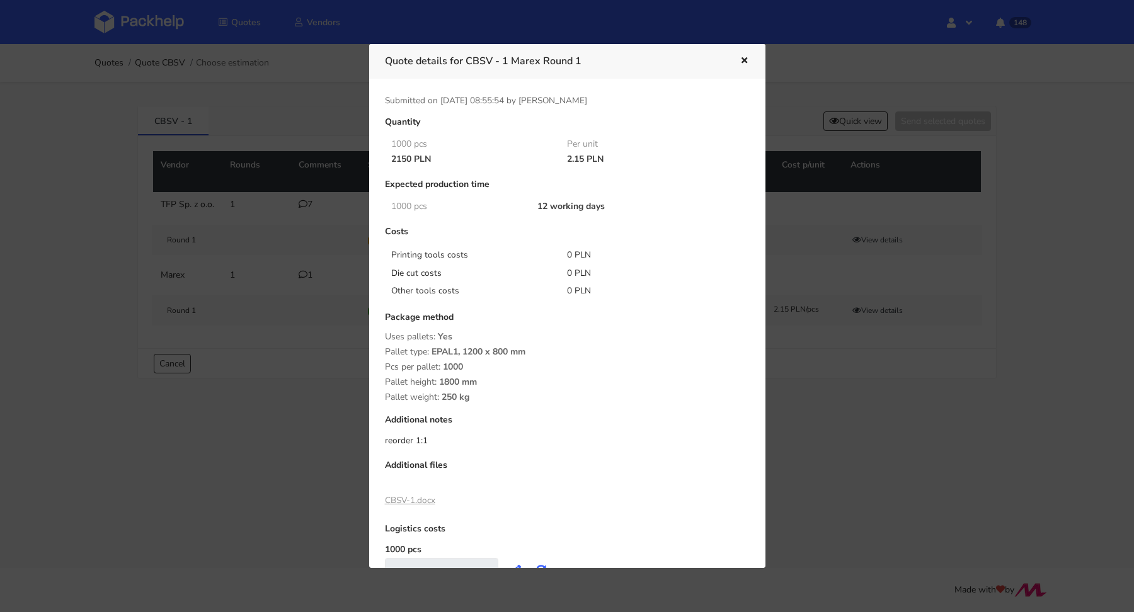
click at [749, 58] on icon "button" at bounding box center [744, 61] width 11 height 9
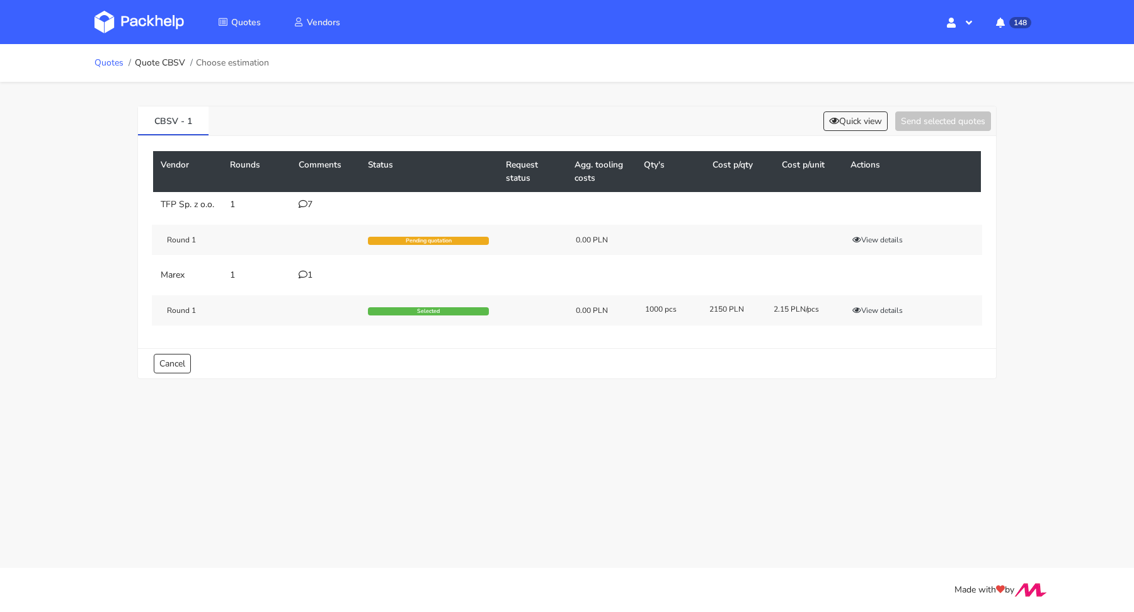
click at [112, 60] on link "Quotes" at bounding box center [109, 63] width 29 height 10
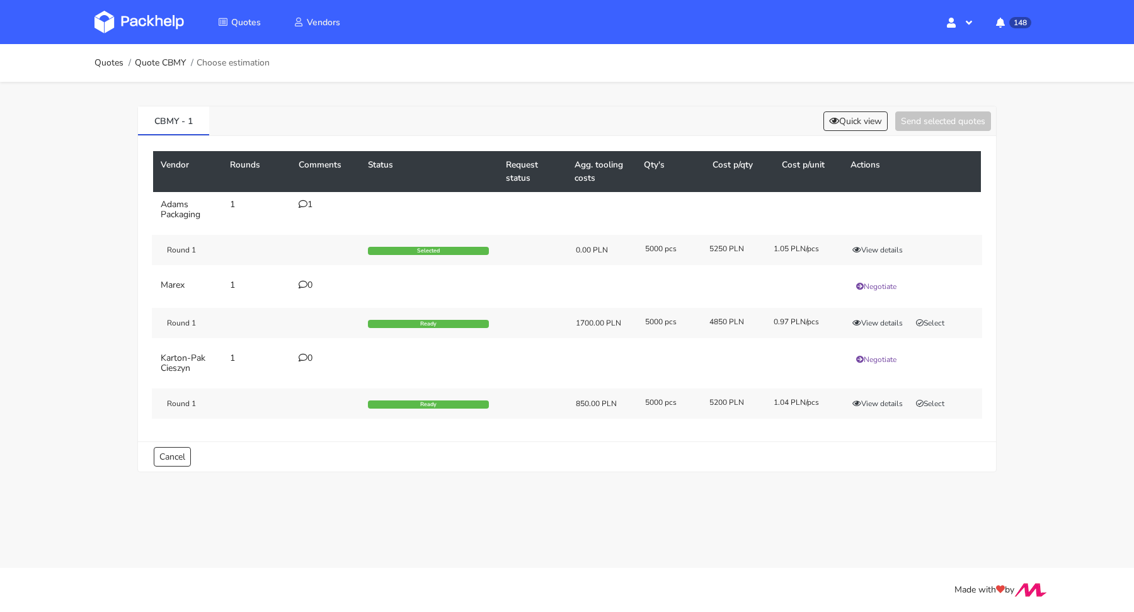
click at [306, 200] on icon at bounding box center [303, 204] width 9 height 9
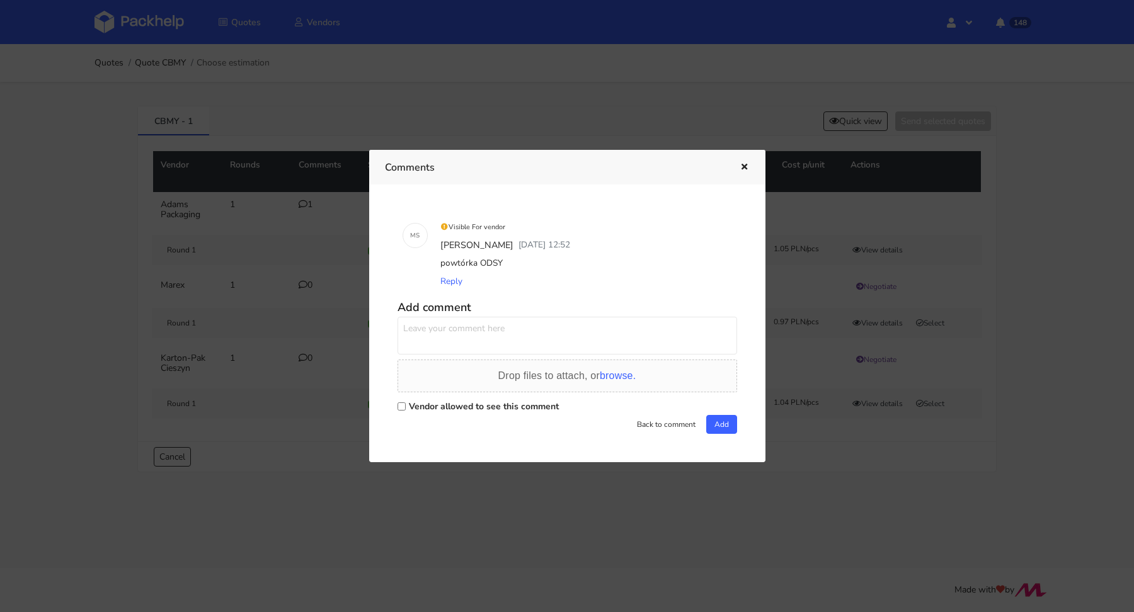
click at [742, 165] on icon "button" at bounding box center [744, 167] width 11 height 9
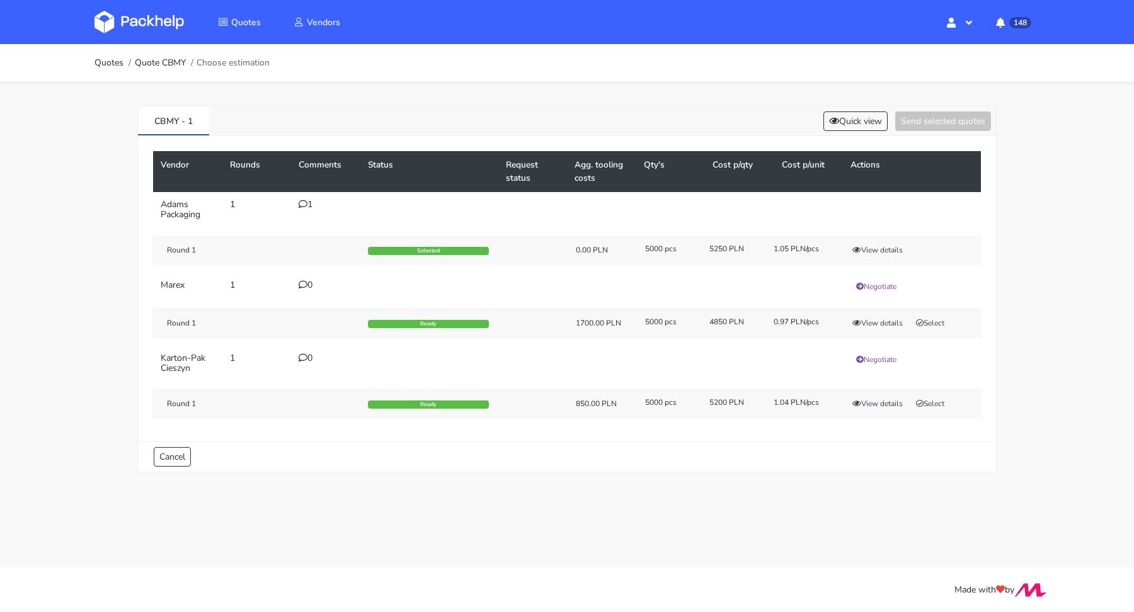
click at [313, 207] on div "1" at bounding box center [326, 205] width 54 height 10
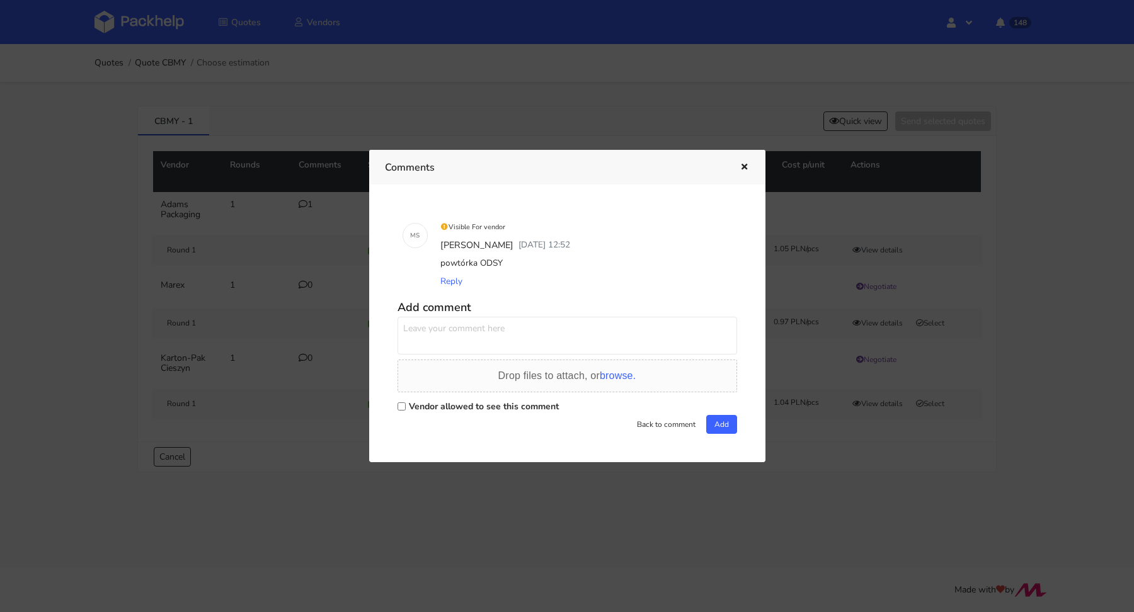
drag, startPoint x: 515, startPoint y: 265, endPoint x: 478, endPoint y: 264, distance: 37.2
click at [478, 264] on div "powtórka ODSY" at bounding box center [585, 264] width 294 height 18
copy div "ODSY"
click at [742, 164] on icon "button" at bounding box center [744, 167] width 11 height 9
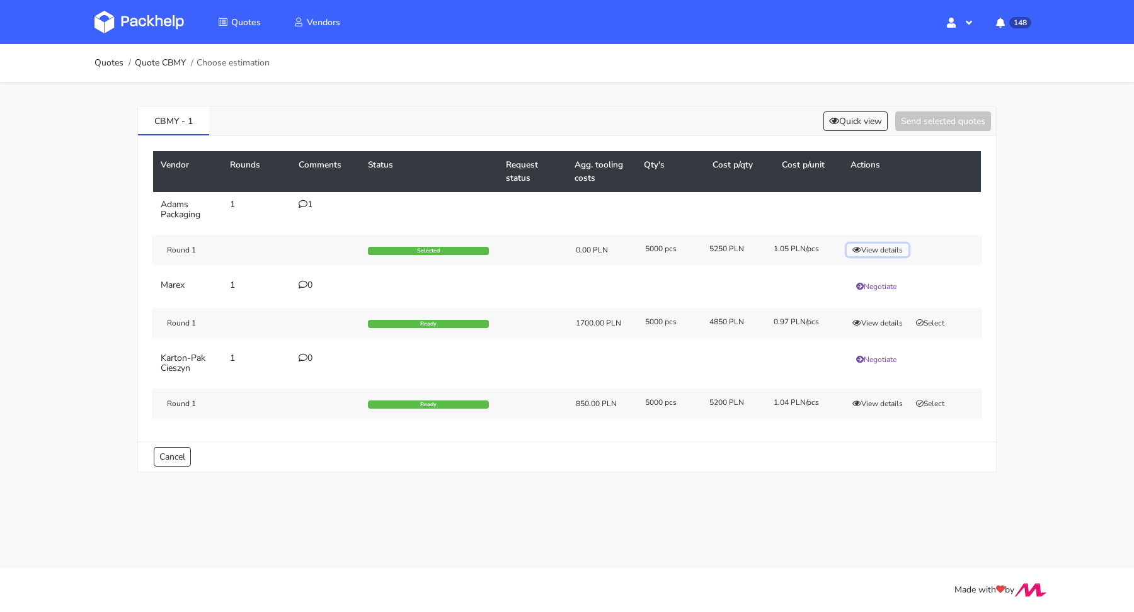
click at [887, 251] on button "View details" at bounding box center [878, 250] width 62 height 13
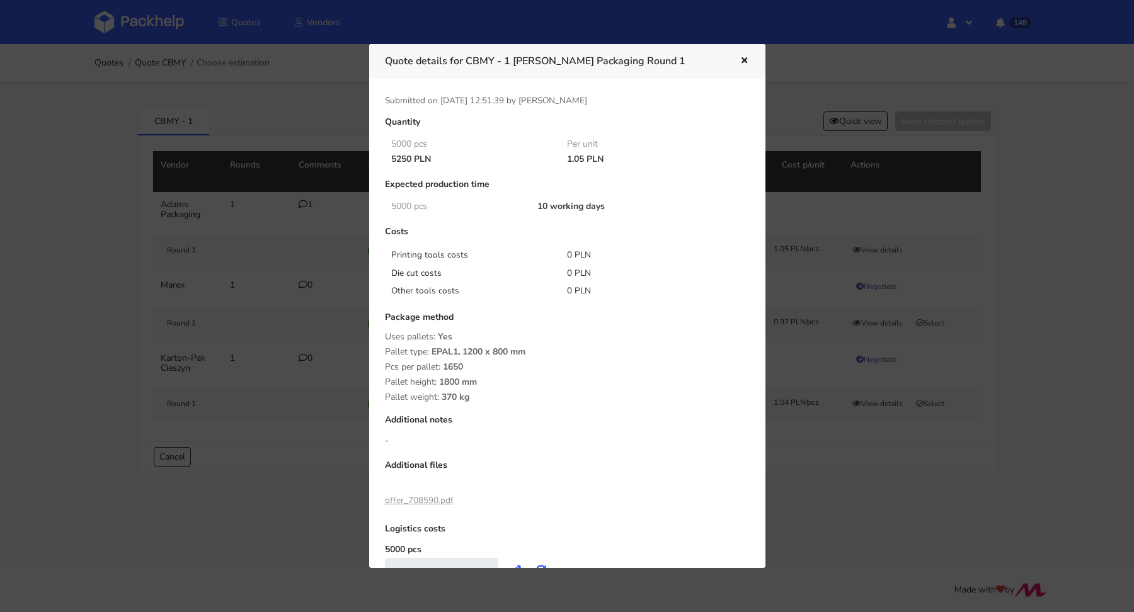
drag, startPoint x: 565, startPoint y: 158, endPoint x: 581, endPoint y: 158, distance: 16.4
click at [581, 158] on div "1.05 PLN" at bounding box center [646, 159] width 176 height 10
copy div "1.05"
drag, startPoint x: 468, startPoint y: 61, endPoint x: 510, endPoint y: 59, distance: 42.9
click at [510, 59] on h3 "Quote details for CBMY - 1 Adams Packaging Round 1" at bounding box center [553, 61] width 336 height 18
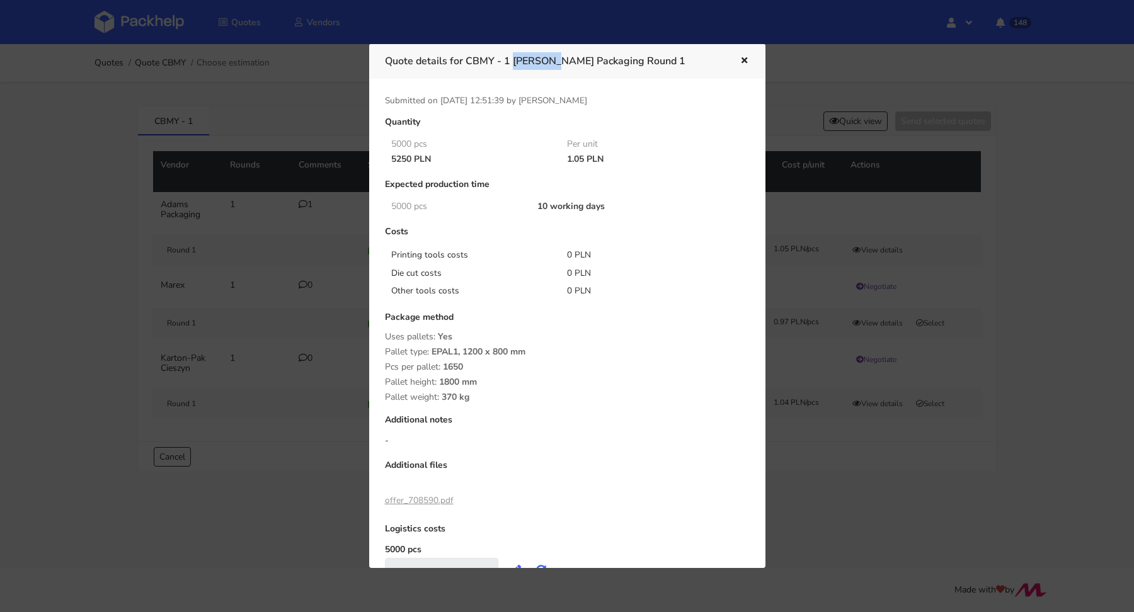
copy h3 "CBMY - 1"
click at [361, 259] on div at bounding box center [567, 306] width 1134 height 612
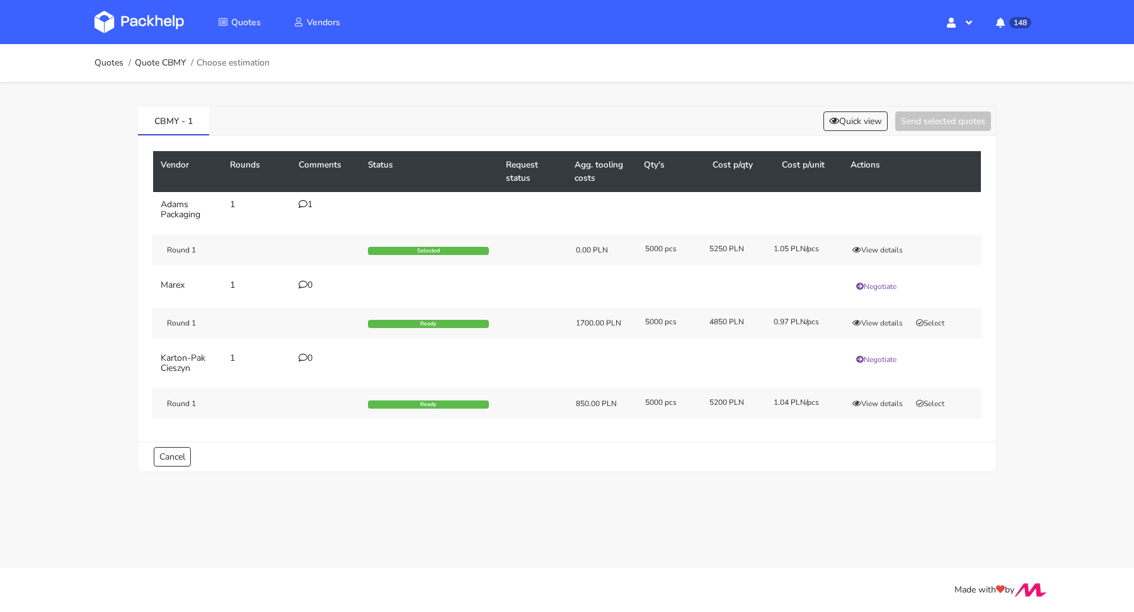
click at [302, 203] on icon at bounding box center [303, 204] width 9 height 9
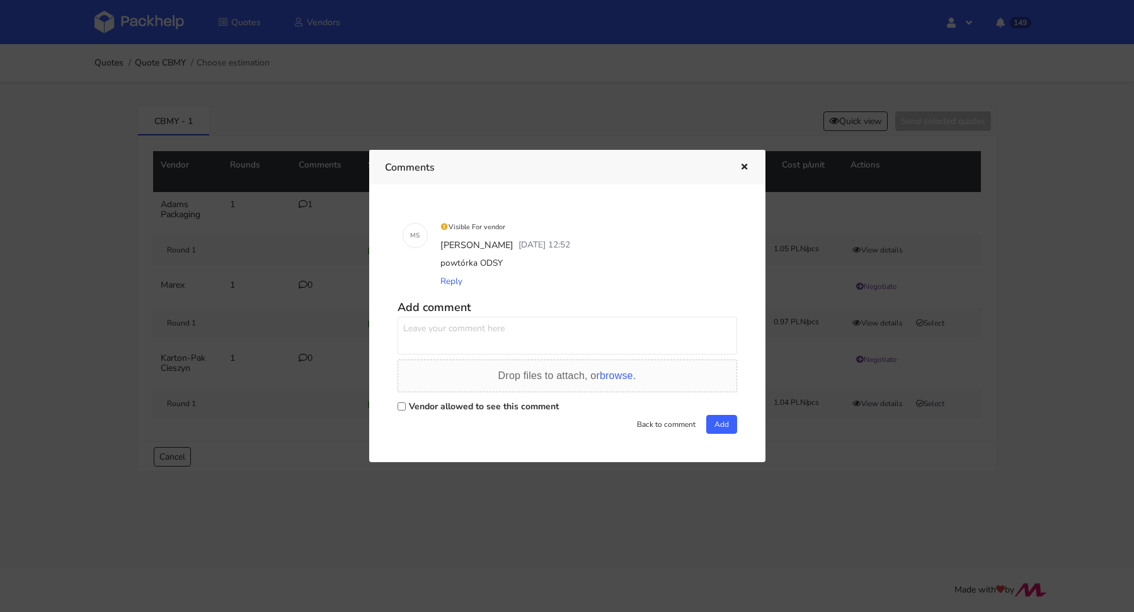
drag, startPoint x: 505, startPoint y: 263, endPoint x: 440, endPoint y: 264, distance: 65.5
click at [440, 264] on div "powtórka ODSY" at bounding box center [585, 264] width 294 height 18
copy div "powtórka ODSY"
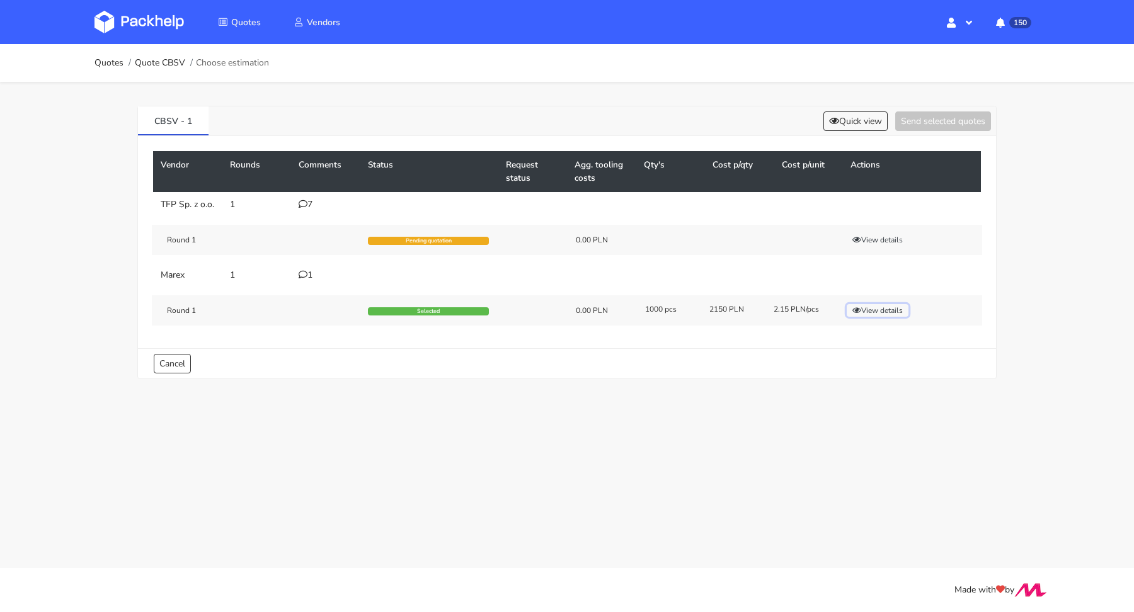
click at [900, 317] on button "View details" at bounding box center [878, 310] width 62 height 13
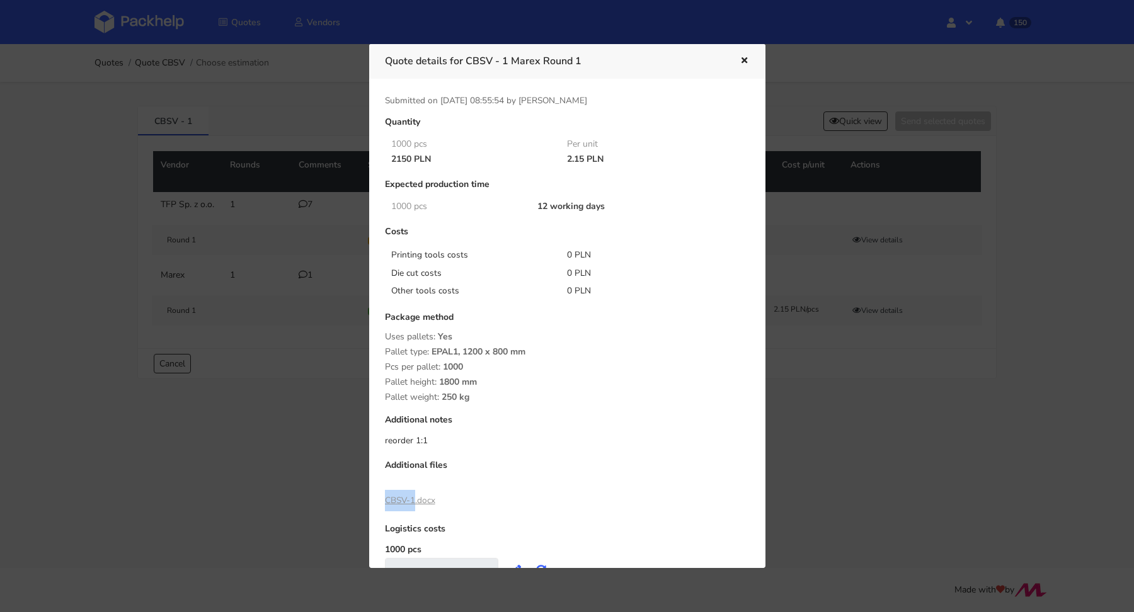
drag, startPoint x: 377, startPoint y: 497, endPoint x: 413, endPoint y: 498, distance: 35.3
click at [413, 498] on div "Quantity 1000 pcs Per unit 2150 PLN 2.15 PLN Expected production time 1000 pcs …" at bounding box center [567, 356] width 382 height 478
copy link "CBSV-1"
click at [411, 499] on link "CBSV-1.docx" at bounding box center [410, 501] width 50 height 12
click at [744, 58] on icon "button" at bounding box center [744, 61] width 11 height 9
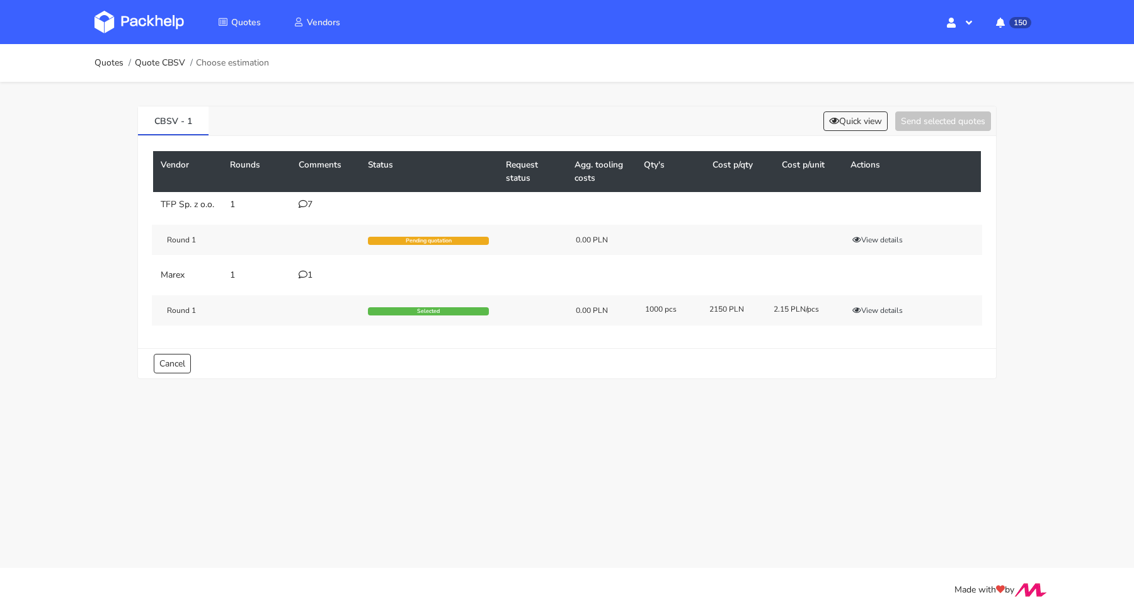
click at [307, 280] on div "1" at bounding box center [326, 275] width 54 height 10
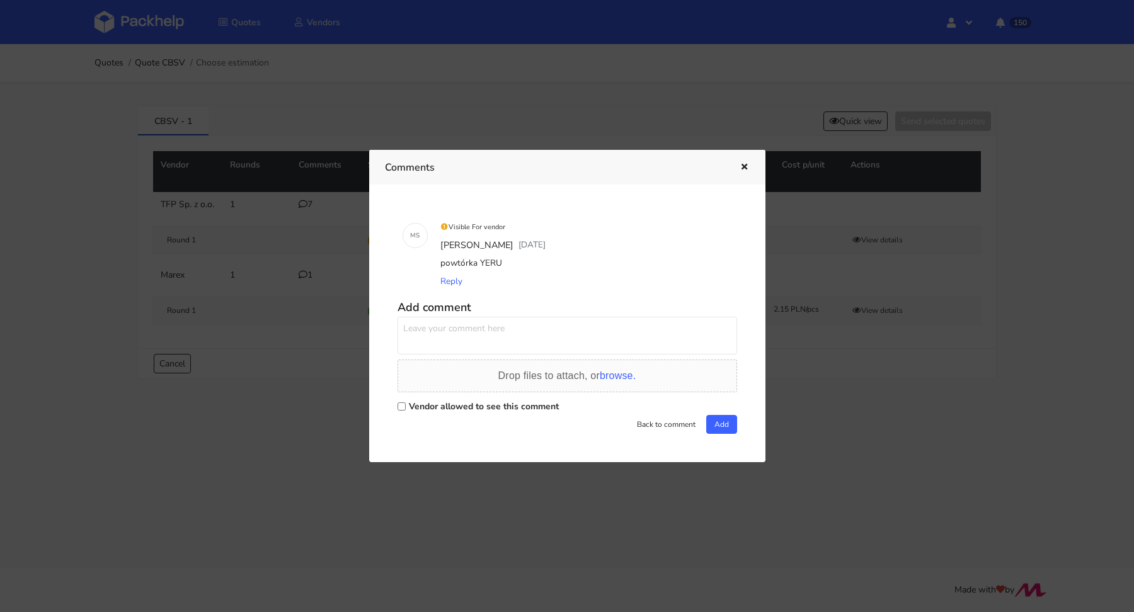
click at [739, 164] on icon "button" at bounding box center [744, 167] width 11 height 9
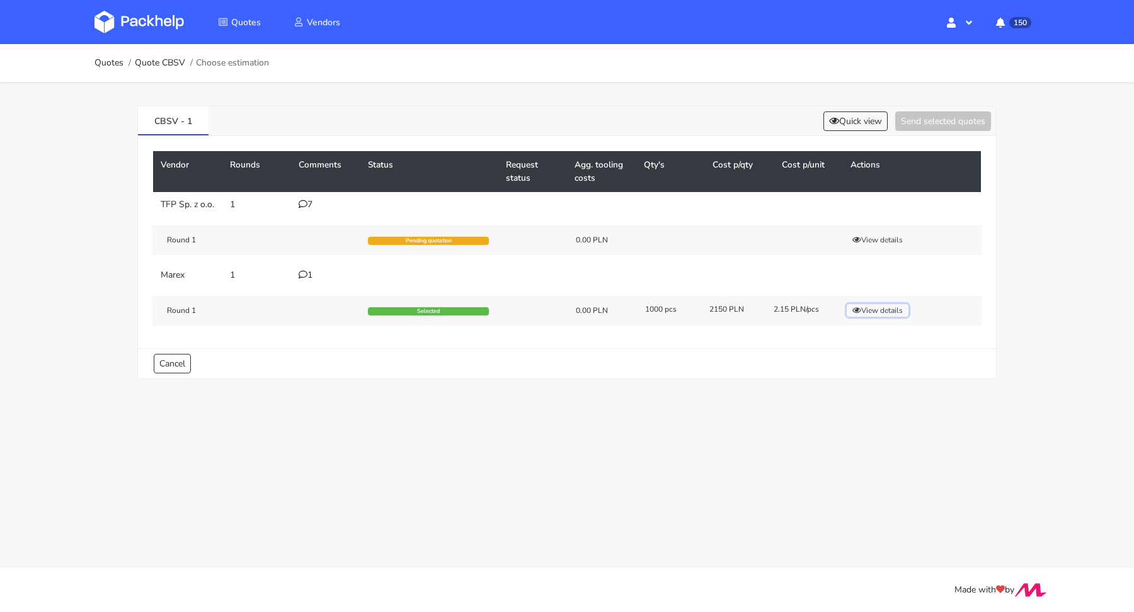
click at [875, 313] on button "View details" at bounding box center [878, 310] width 62 height 13
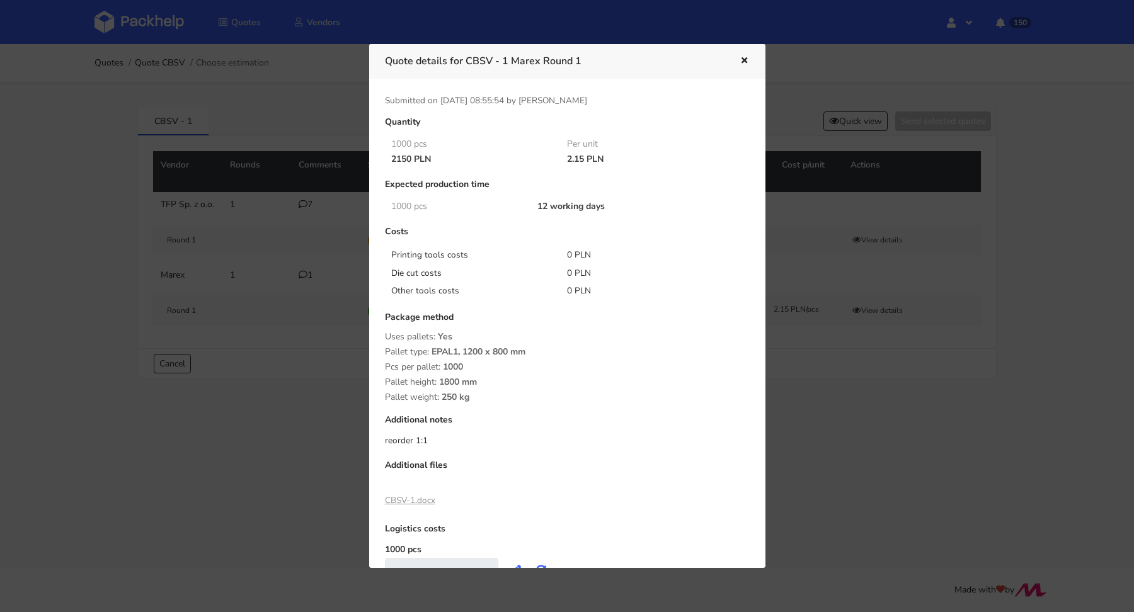
click at [738, 60] on button "button" at bounding box center [743, 61] width 14 height 16
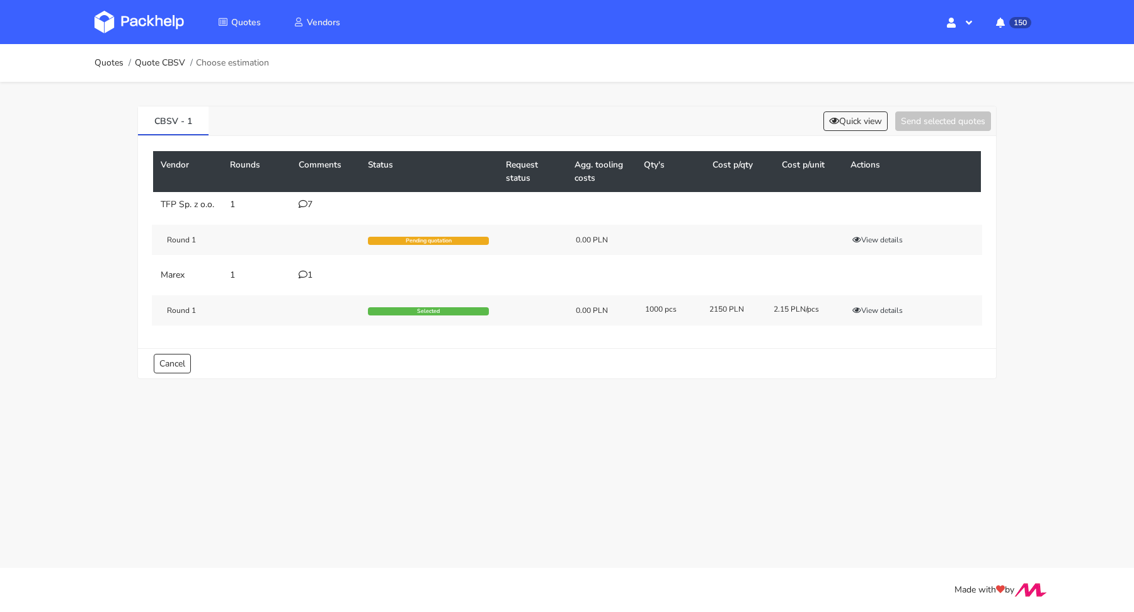
drag, startPoint x: 306, startPoint y: 284, endPoint x: 321, endPoint y: 282, distance: 15.2
click at [306, 279] on icon at bounding box center [303, 274] width 9 height 9
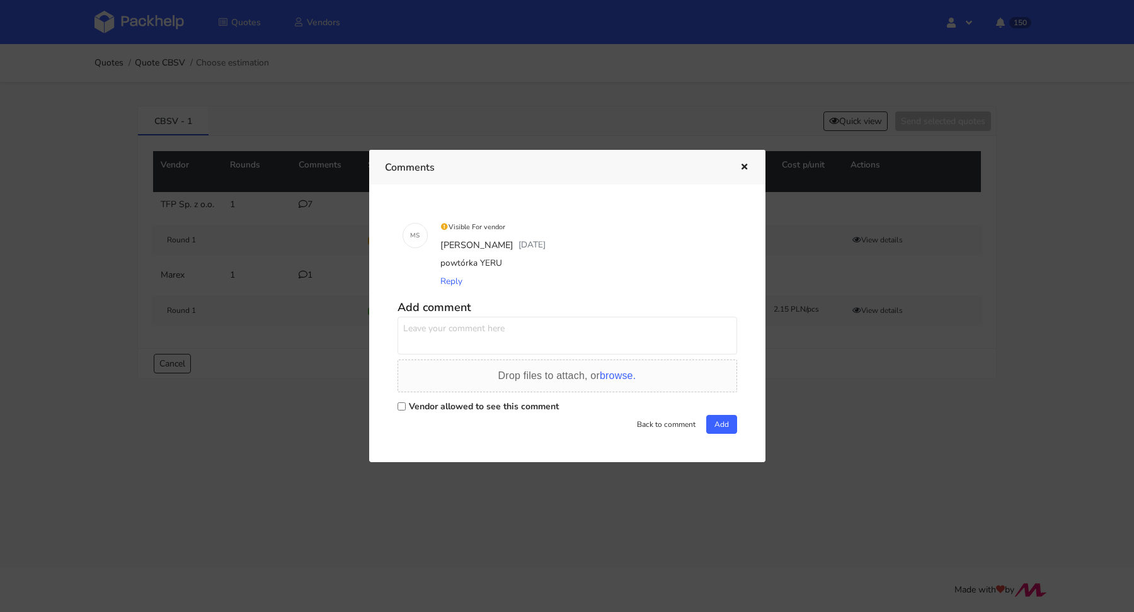
drag, startPoint x: 520, startPoint y: 266, endPoint x: 432, endPoint y: 266, distance: 88.8
click at [432, 266] on div "M S Visible For vendor Maciej Sikora 3 days ago powtórka YERU Reply" at bounding box center [568, 254] width 340 height 83
copy div "Visible For vendor Maciej Sikora 3 days ago powtórka YERU"
click at [615, 230] on div "Visible For vendor" at bounding box center [585, 227] width 294 height 18
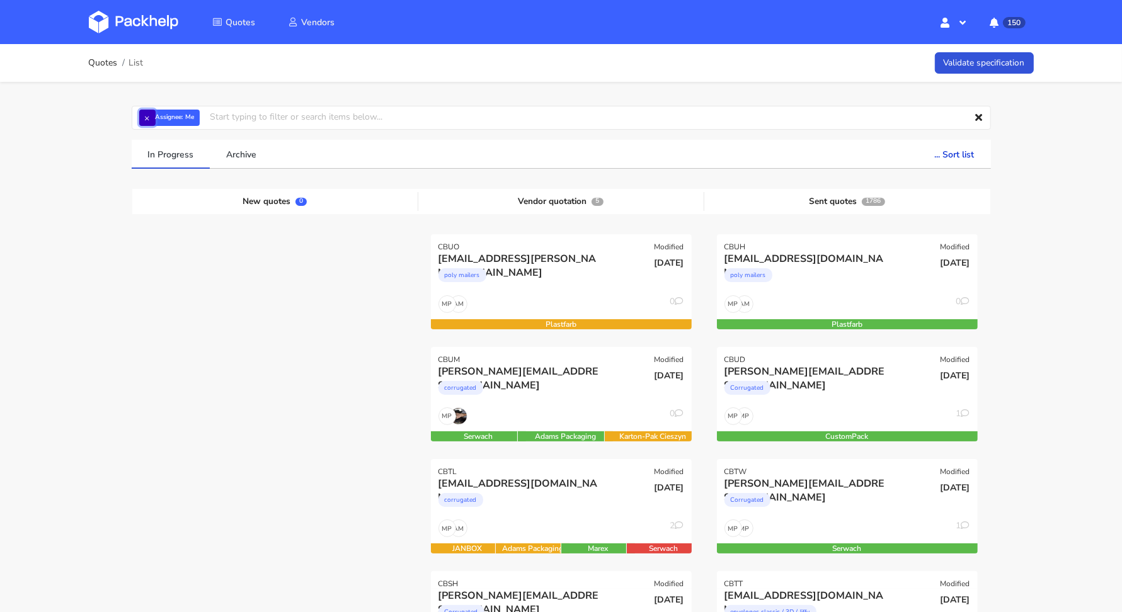
click at [145, 125] on button "×" at bounding box center [147, 118] width 16 height 16
click at [149, 120] on input "text" at bounding box center [561, 118] width 859 height 24
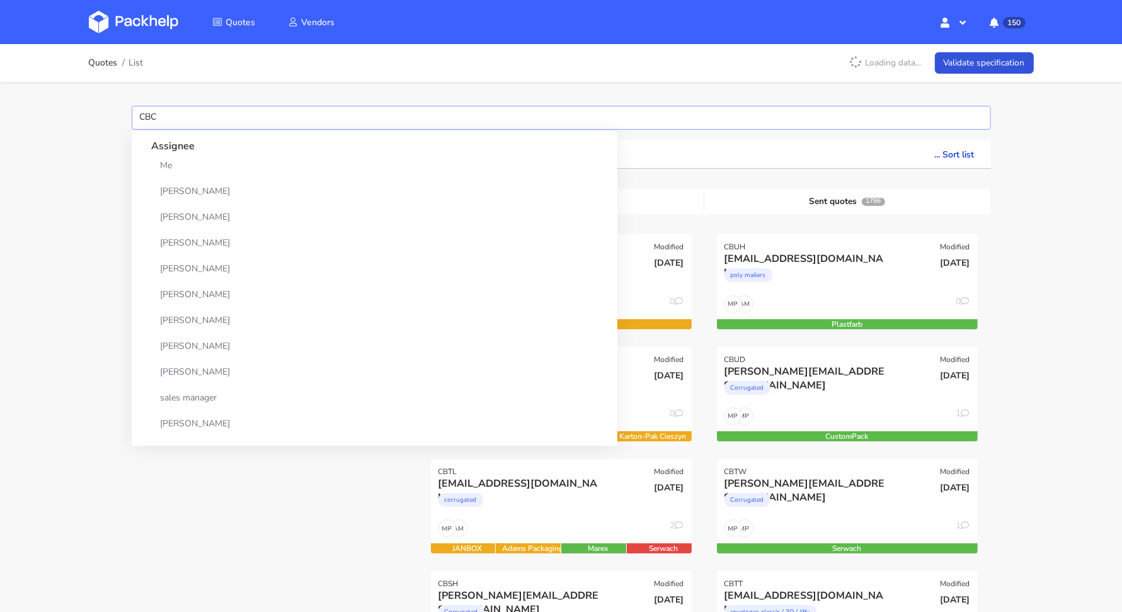
type input "CBCV"
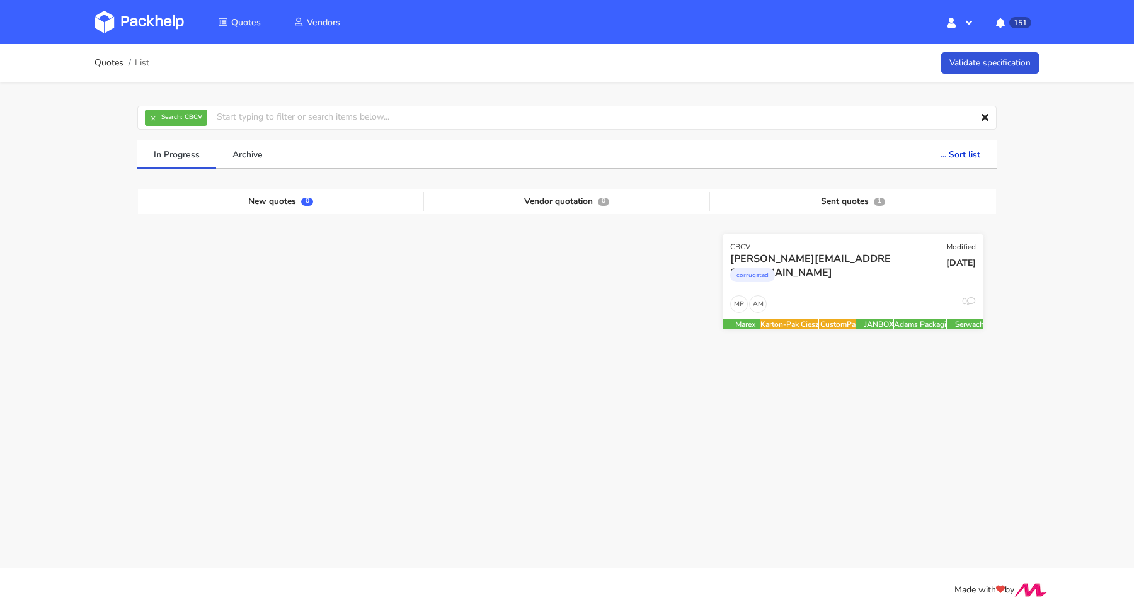
click at [859, 287] on div "corrugated" at bounding box center [813, 278] width 167 height 25
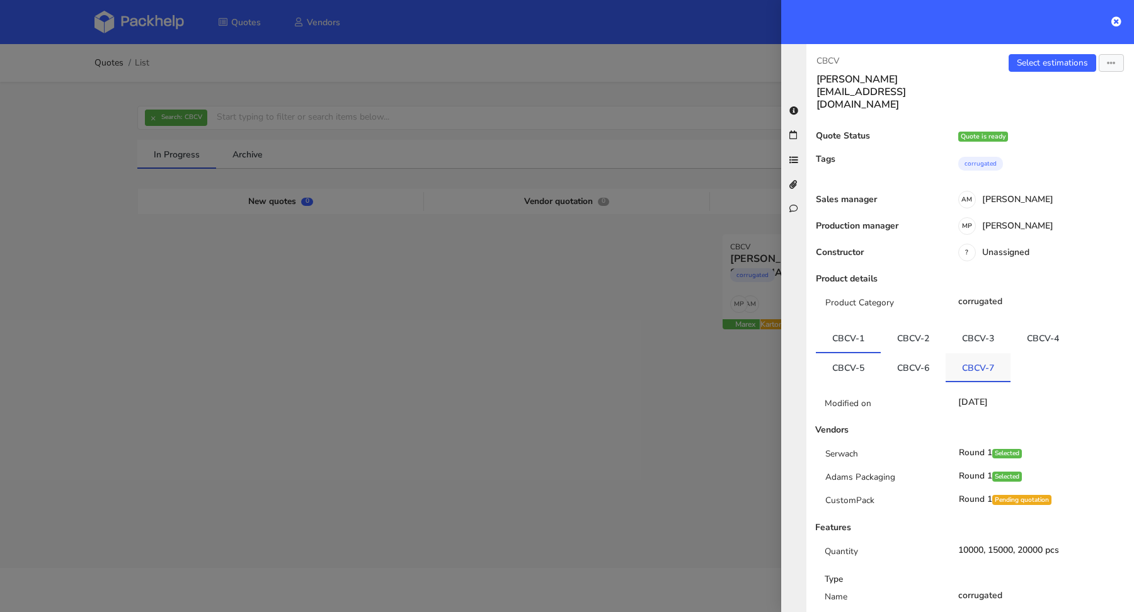
click at [968, 353] on link "CBCV-7" at bounding box center [978, 367] width 65 height 28
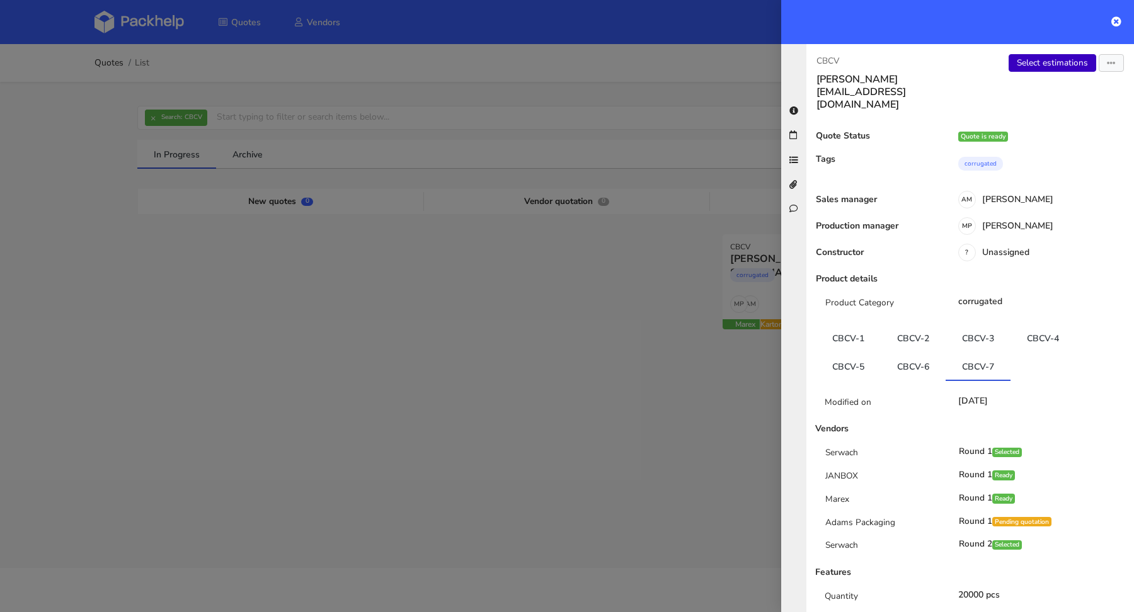
click at [1036, 71] on link "Select estimations" at bounding box center [1053, 63] width 88 height 18
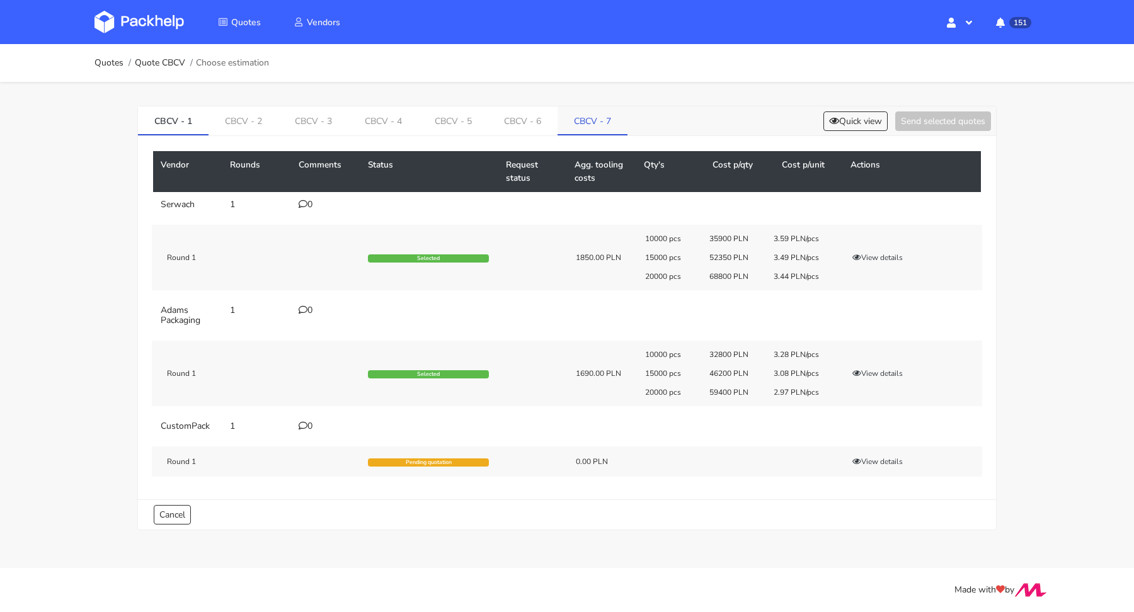
click at [604, 122] on link "CBCV - 7" at bounding box center [593, 120] width 70 height 28
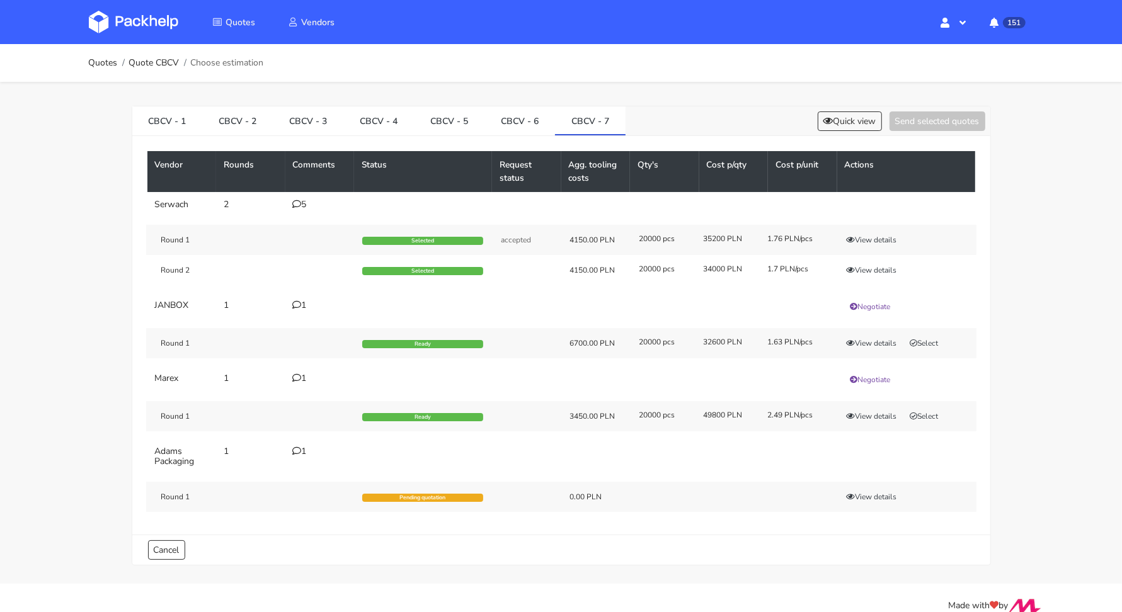
click at [298, 205] on icon at bounding box center [297, 204] width 9 height 9
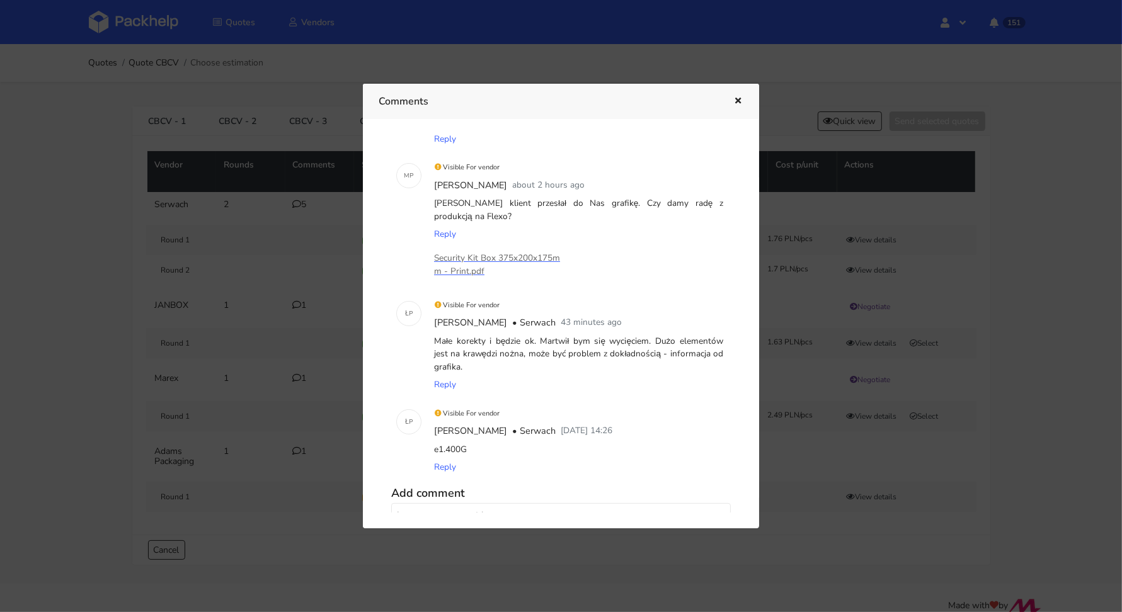
scroll to position [304, 0]
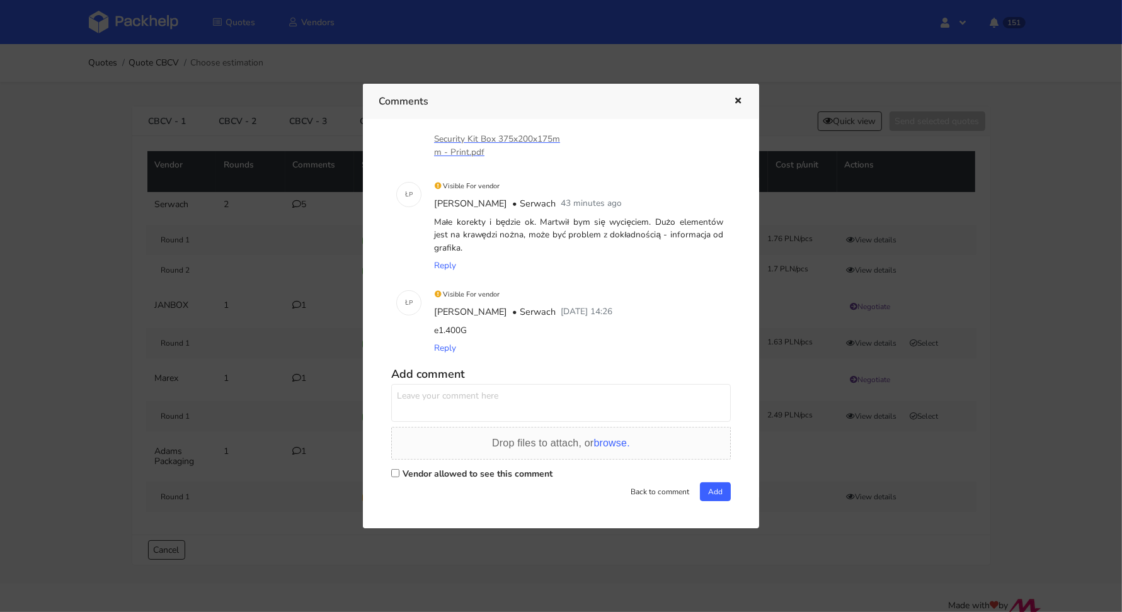
drag, startPoint x: 468, startPoint y: 248, endPoint x: 434, endPoint y: 219, distance: 45.1
click at [434, 219] on div "Małe korekty i będzie ok. Martwił bym się wycięciem. Dużo elementów jest na kra…" at bounding box center [579, 235] width 294 height 43
copy div "Małe korekty i będzie ok. Martwił bym się wycięciem. Dużo elementów jest na kra…"
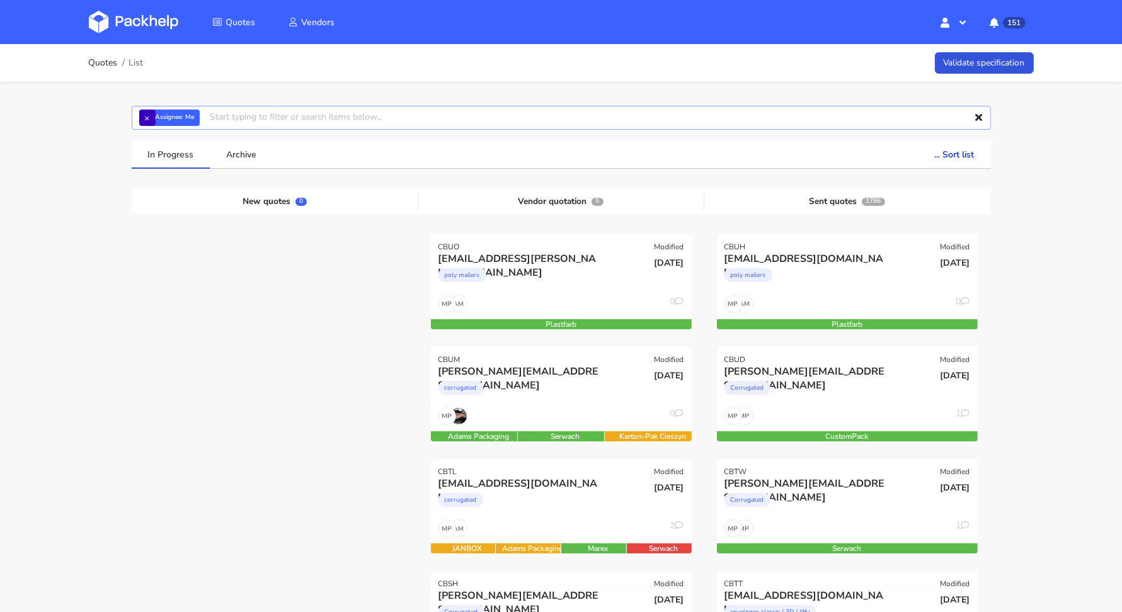
click at [135, 117] on input "text" at bounding box center [561, 118] width 859 height 24
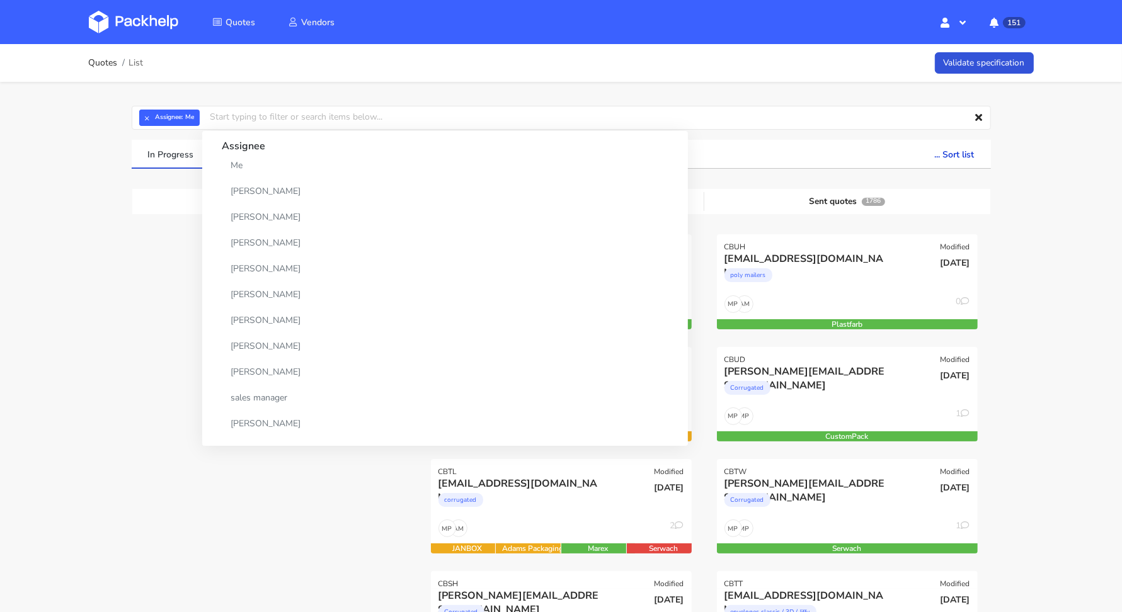
click at [165, 124] on span "× Assignee: Me" at bounding box center [166, 118] width 55 height 16
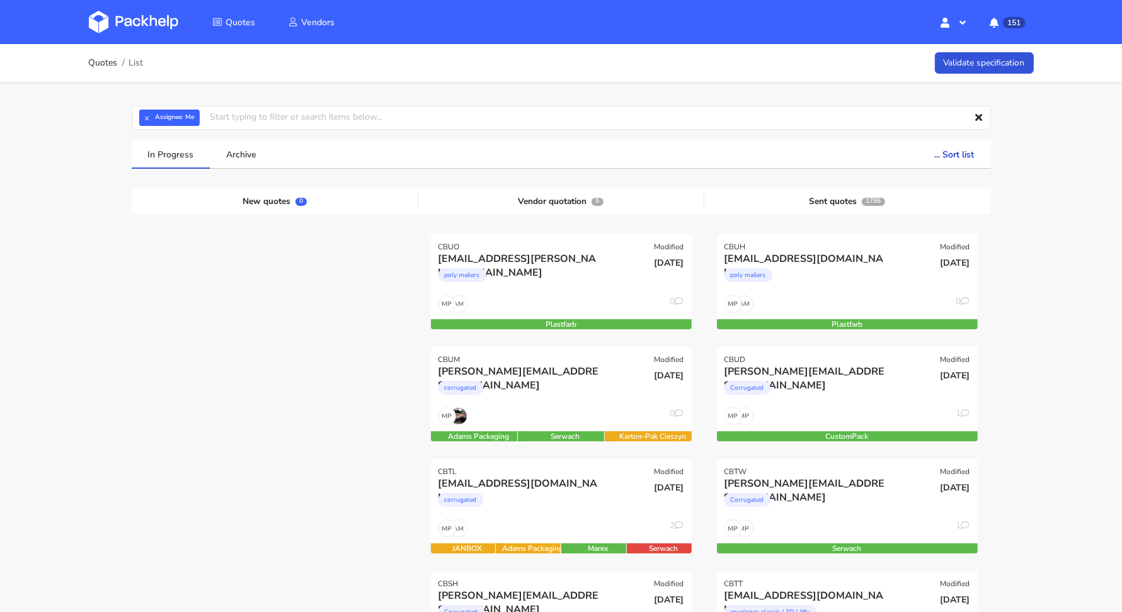
click at [150, 118] on button "×" at bounding box center [147, 118] width 16 height 16
click at [150, 118] on input "text" at bounding box center [561, 118] width 859 height 24
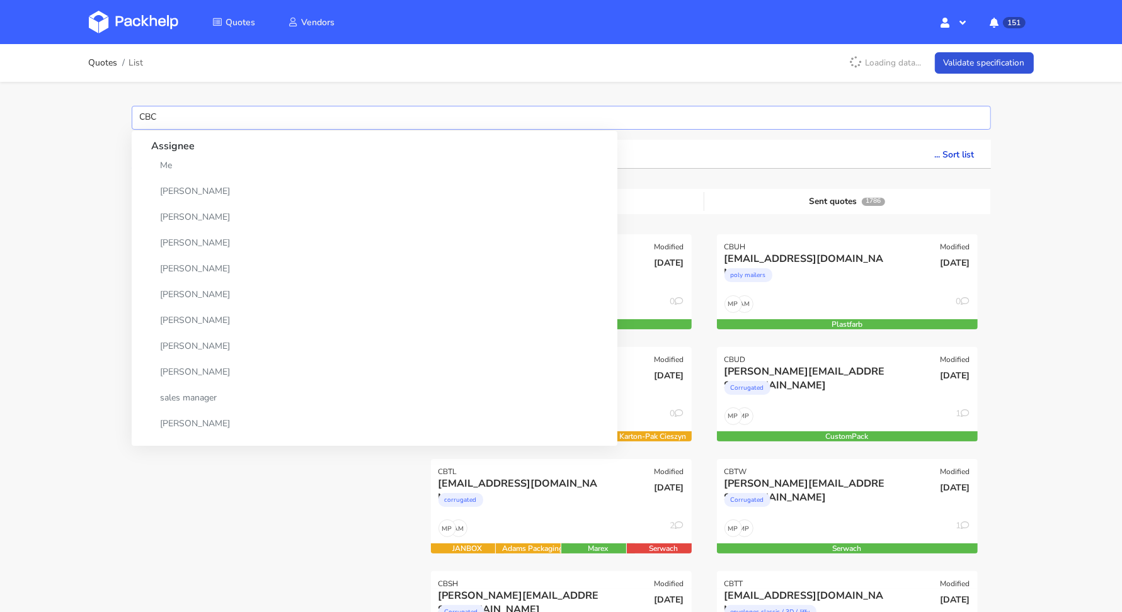
type input "CBCV"
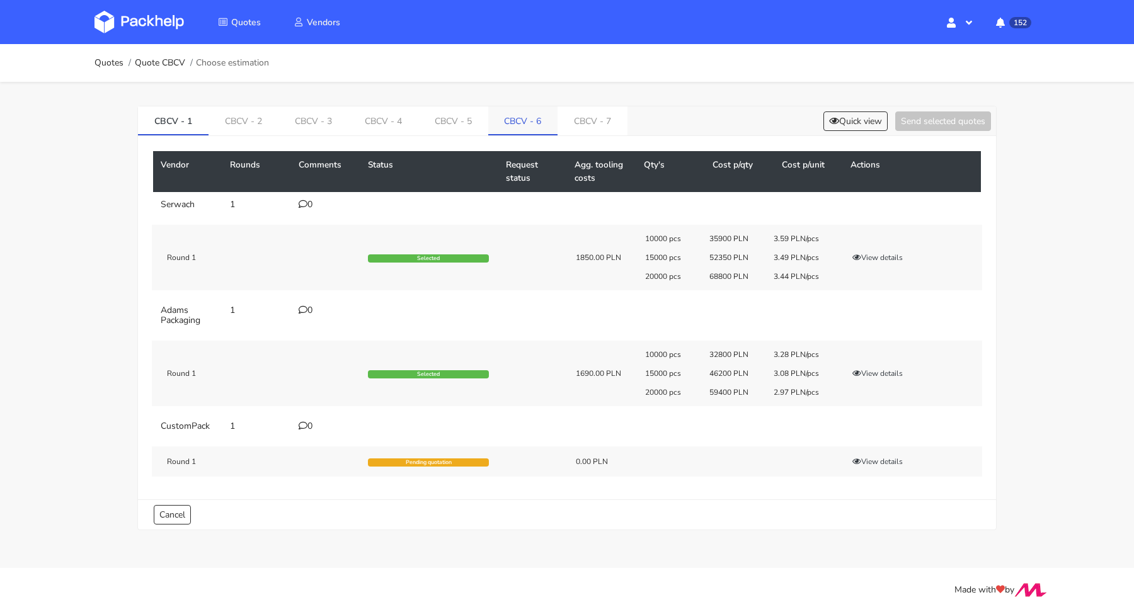
click at [547, 112] on link "CBCV - 6" at bounding box center [523, 120] width 70 height 28
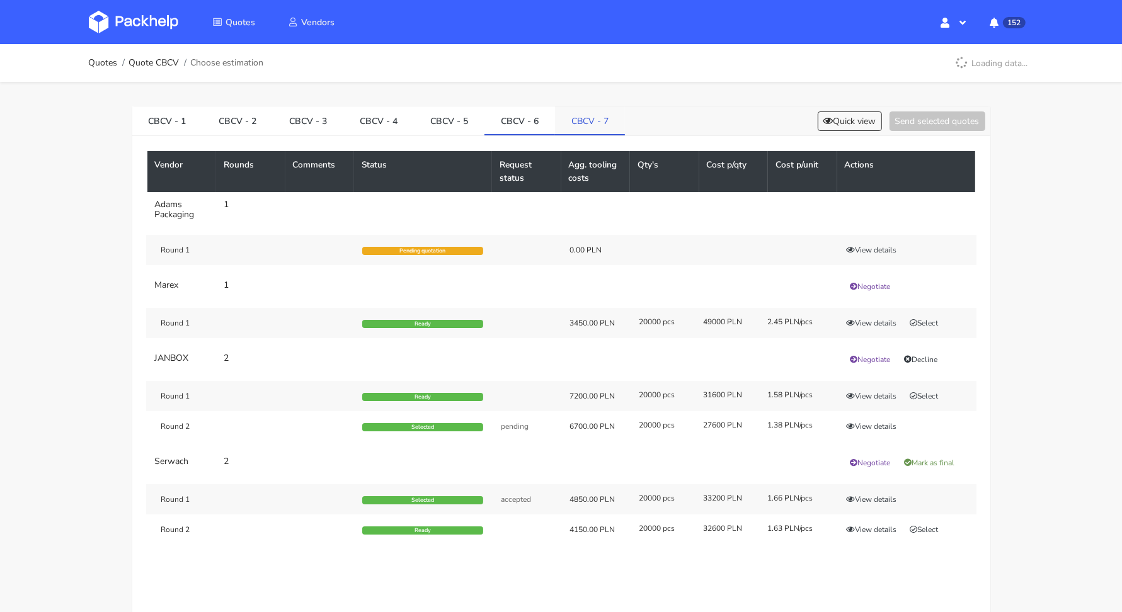
click at [583, 117] on link "CBCV - 7" at bounding box center [590, 120] width 70 height 28
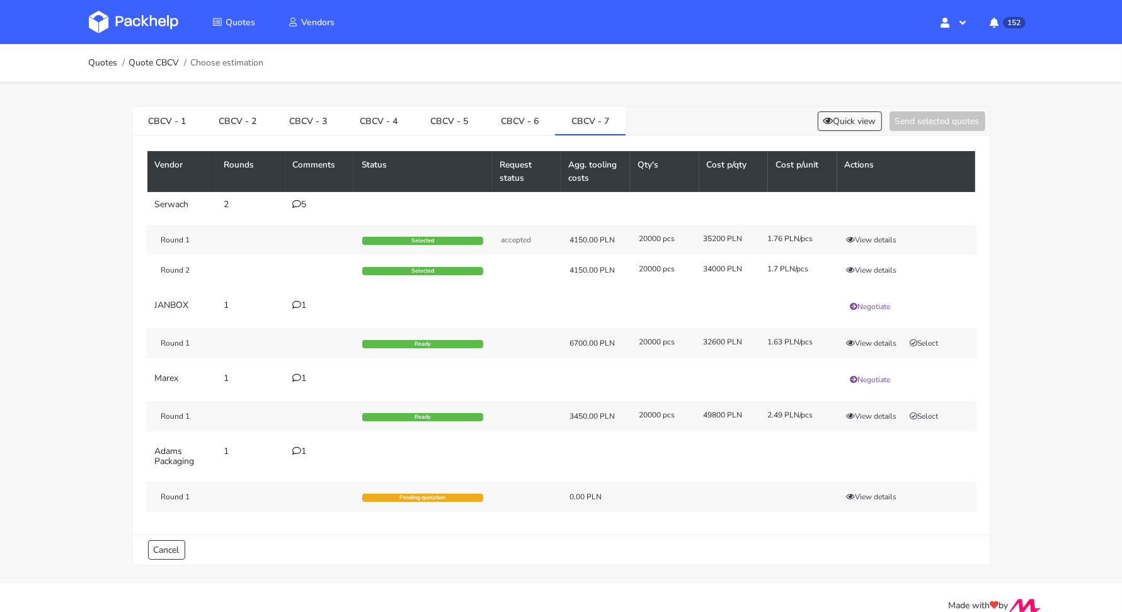
click at [295, 207] on icon at bounding box center [297, 204] width 9 height 9
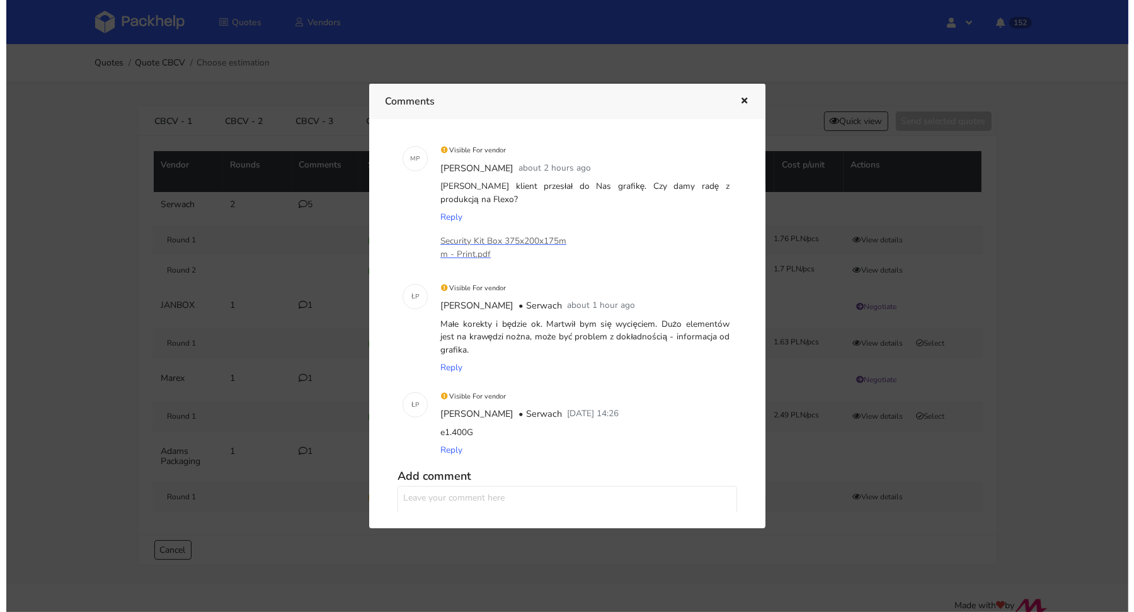
scroll to position [304, 0]
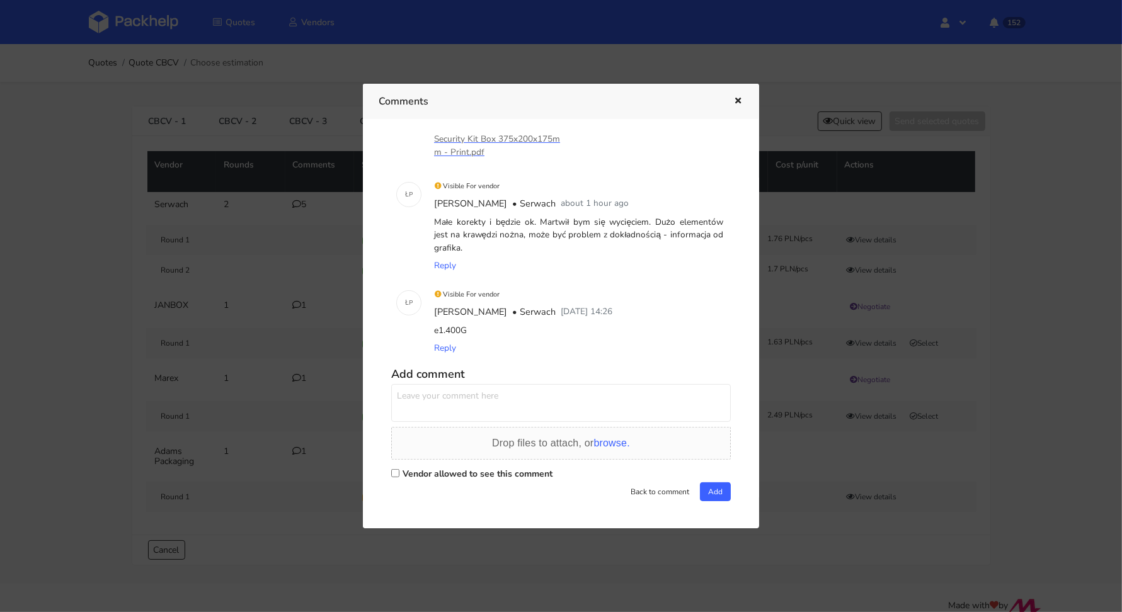
click at [426, 473] on label "Vendor allowed to see this comment" at bounding box center [478, 474] width 150 height 12
click at [399, 473] on input "Vendor allowed to see this comment" at bounding box center [395, 473] width 8 height 8
checkbox input "true"
click at [442, 410] on textarea at bounding box center [561, 403] width 340 height 38
type textarea "[PERSON_NAME] jeśli klient będzie na tak ze zmianami designu koniecznymi pod dr…"
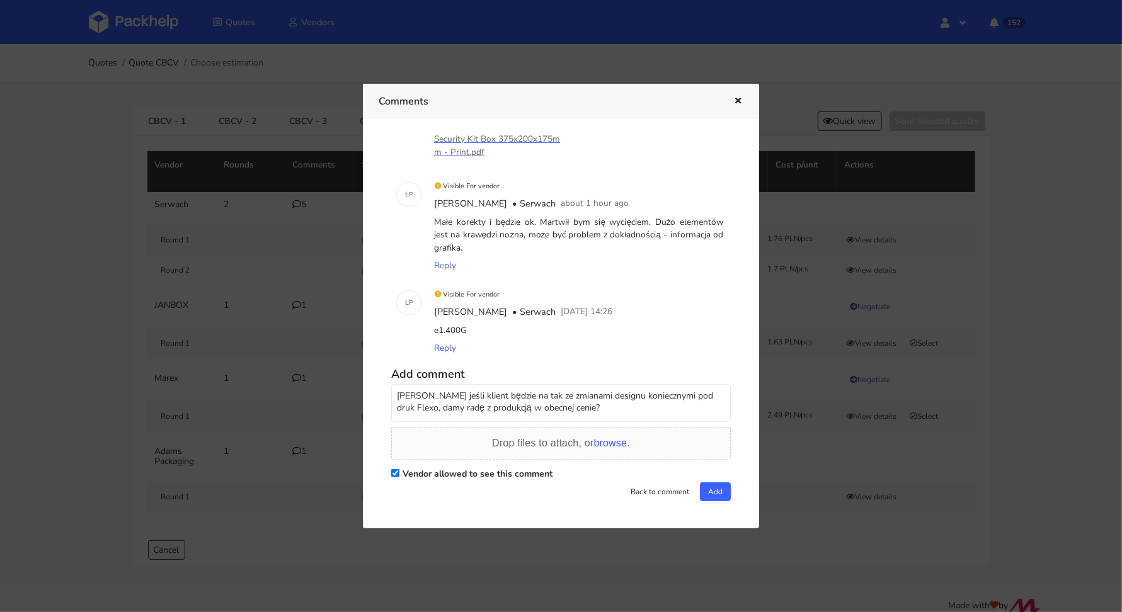
click at [743, 101] on div "Comments" at bounding box center [561, 101] width 396 height 35
click at [741, 101] on icon "button" at bounding box center [738, 101] width 11 height 9
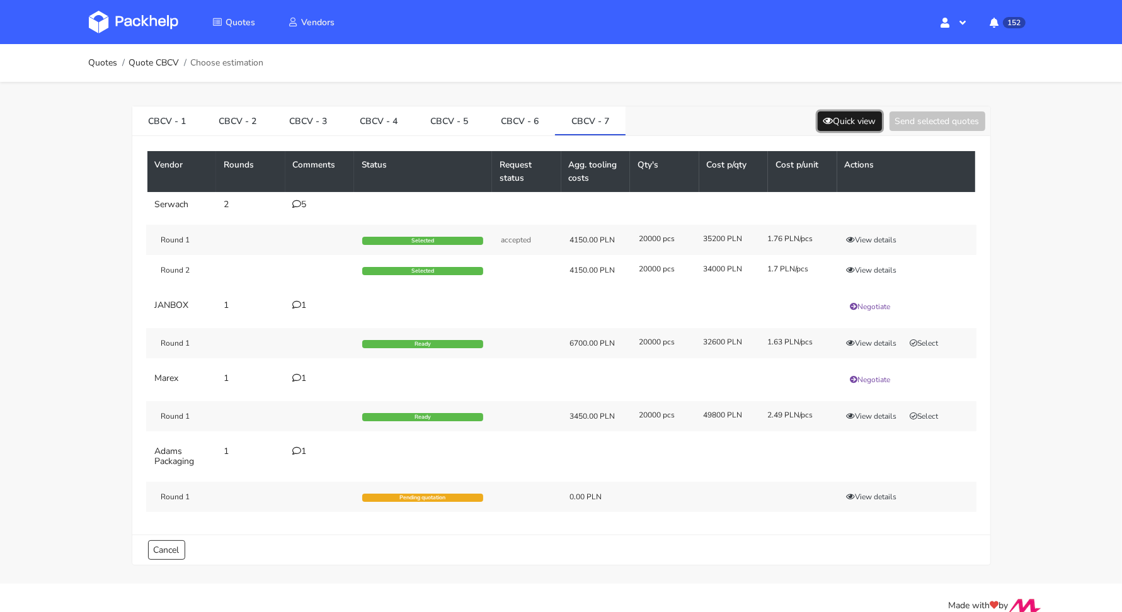
click at [864, 117] on button "Quick view" at bounding box center [850, 122] width 64 height 20
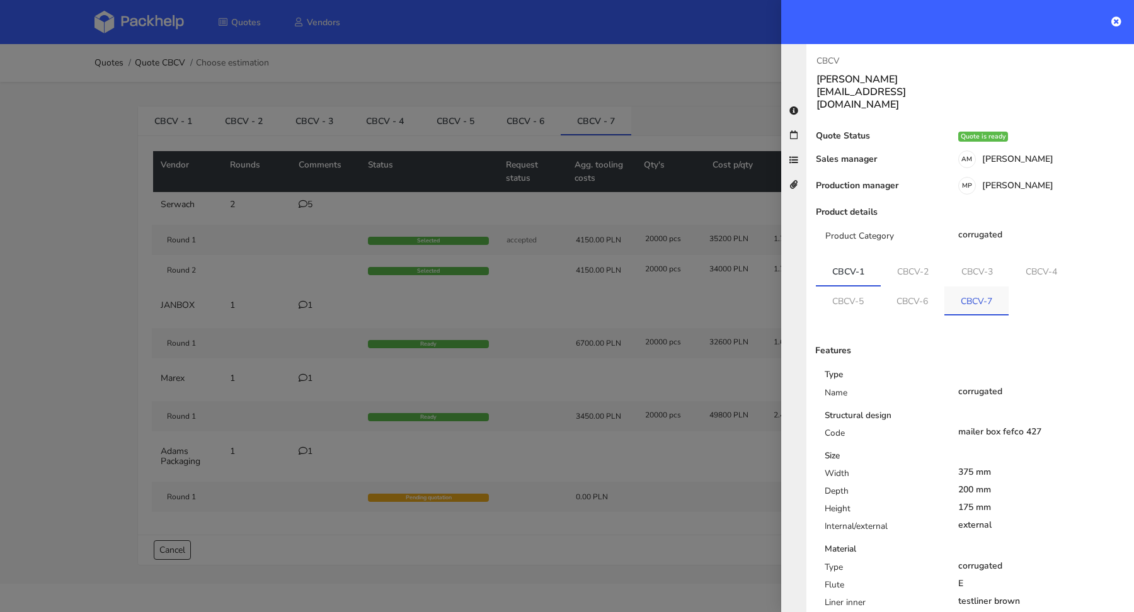
click at [987, 287] on link "CBCV-7" at bounding box center [976, 301] width 64 height 28
click at [978, 285] on link "CBCV-7" at bounding box center [978, 299] width 65 height 28
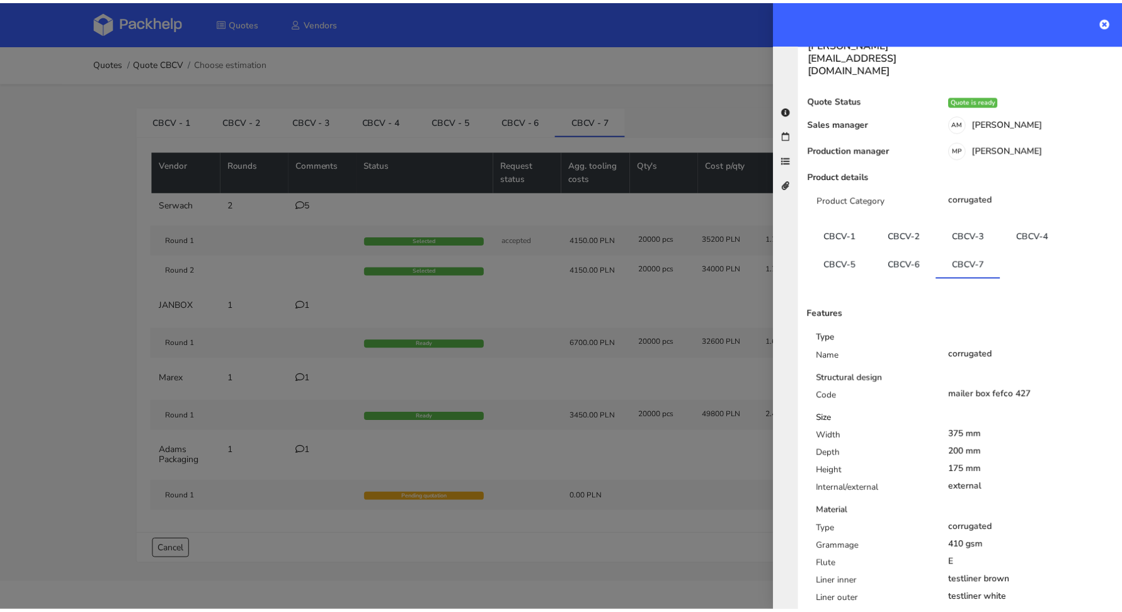
scroll to position [111, 0]
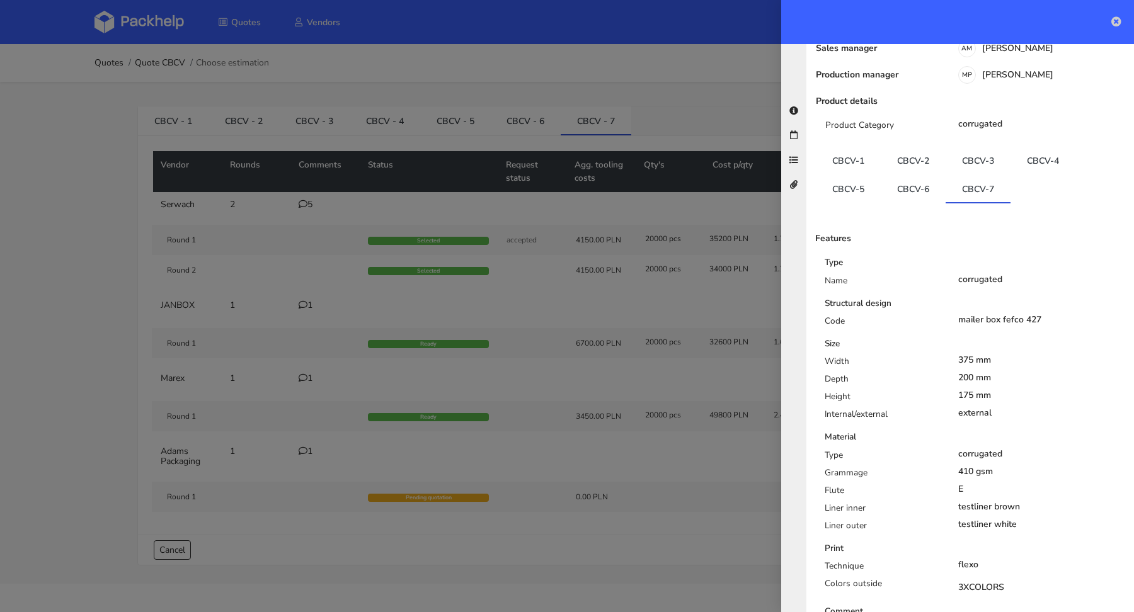
click at [1115, 23] on icon at bounding box center [1116, 21] width 10 height 10
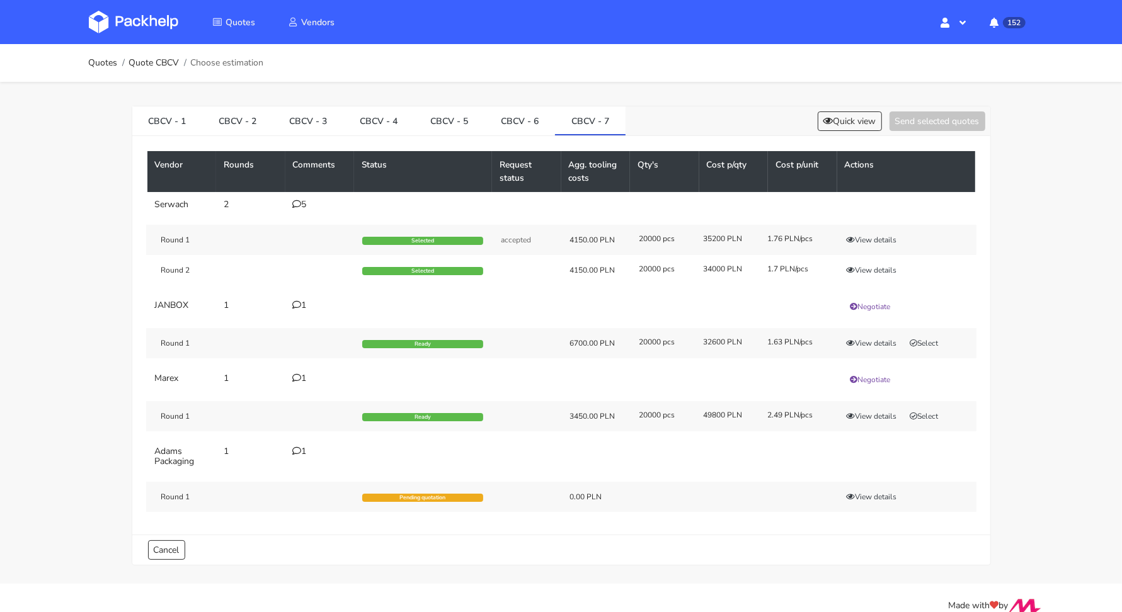
click at [304, 202] on div "5" at bounding box center [320, 205] width 54 height 10
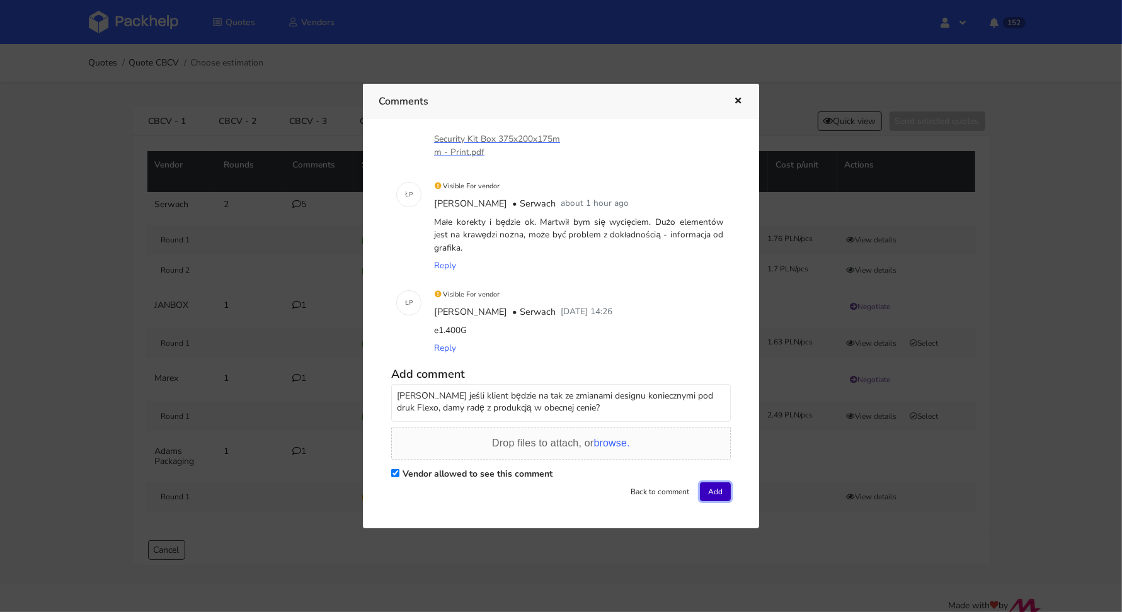
click at [704, 486] on button "Add" at bounding box center [715, 492] width 31 height 19
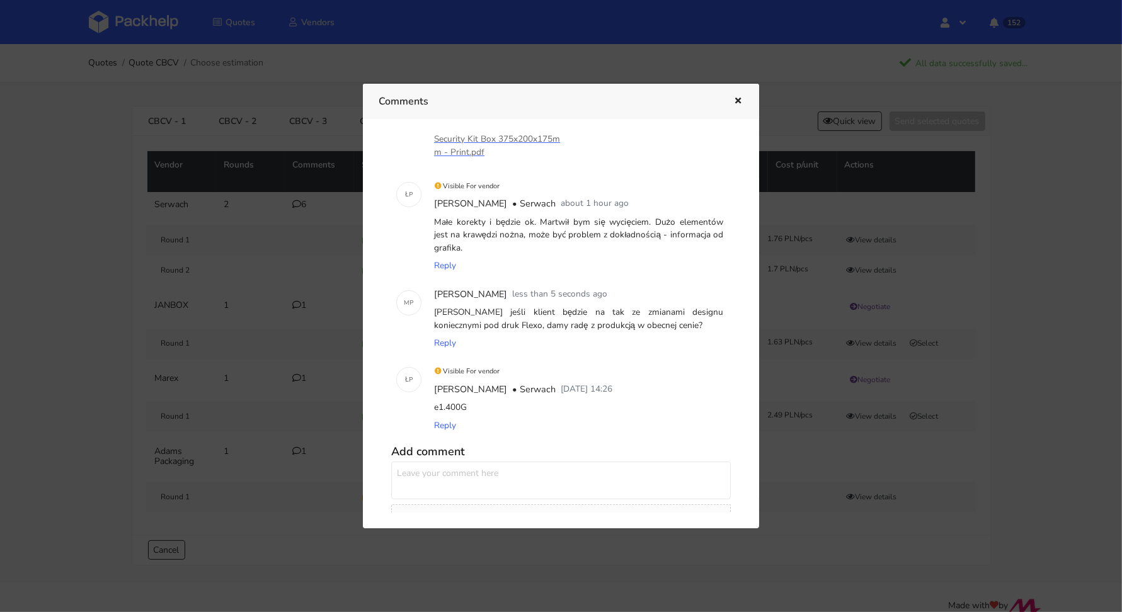
click at [738, 95] on button "button" at bounding box center [737, 101] width 14 height 16
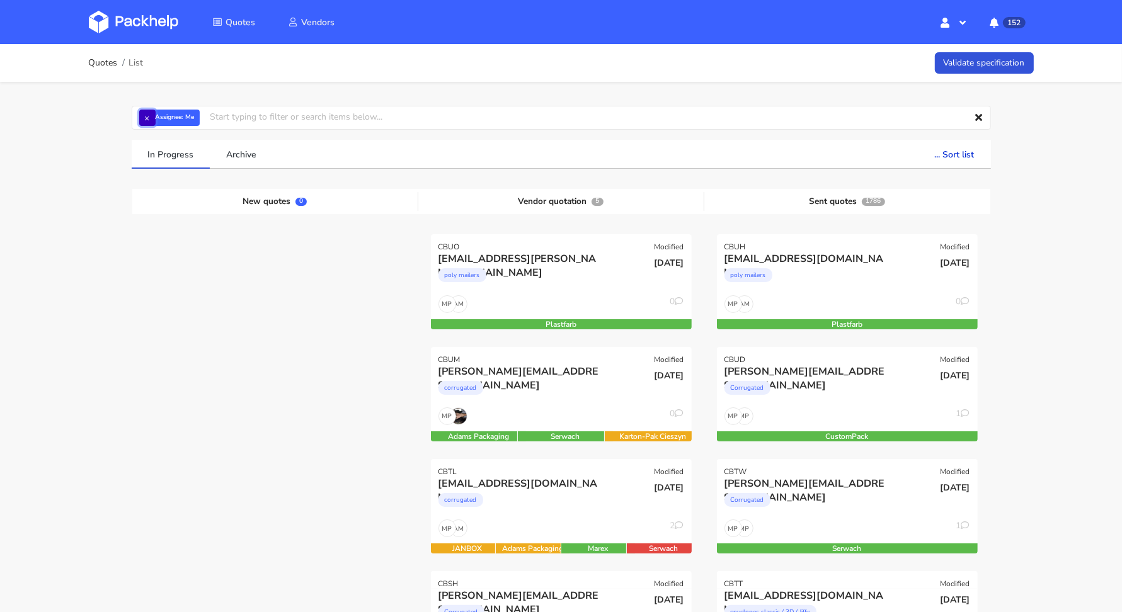
click at [145, 122] on button "×" at bounding box center [147, 118] width 16 height 16
click at [149, 120] on input "text" at bounding box center [561, 118] width 859 height 24
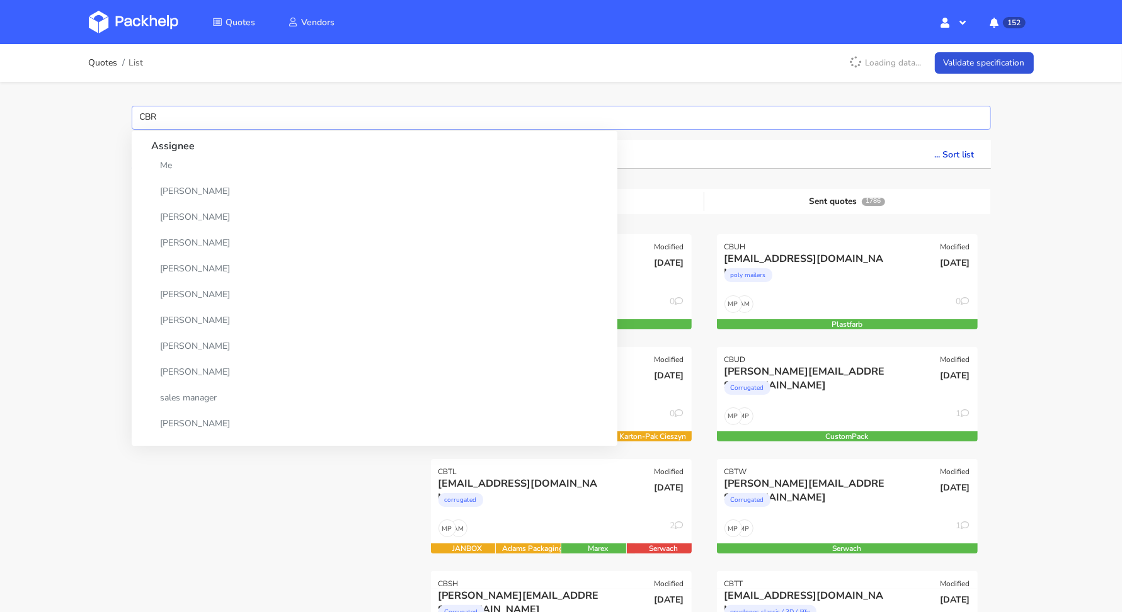
type input "CBRK"
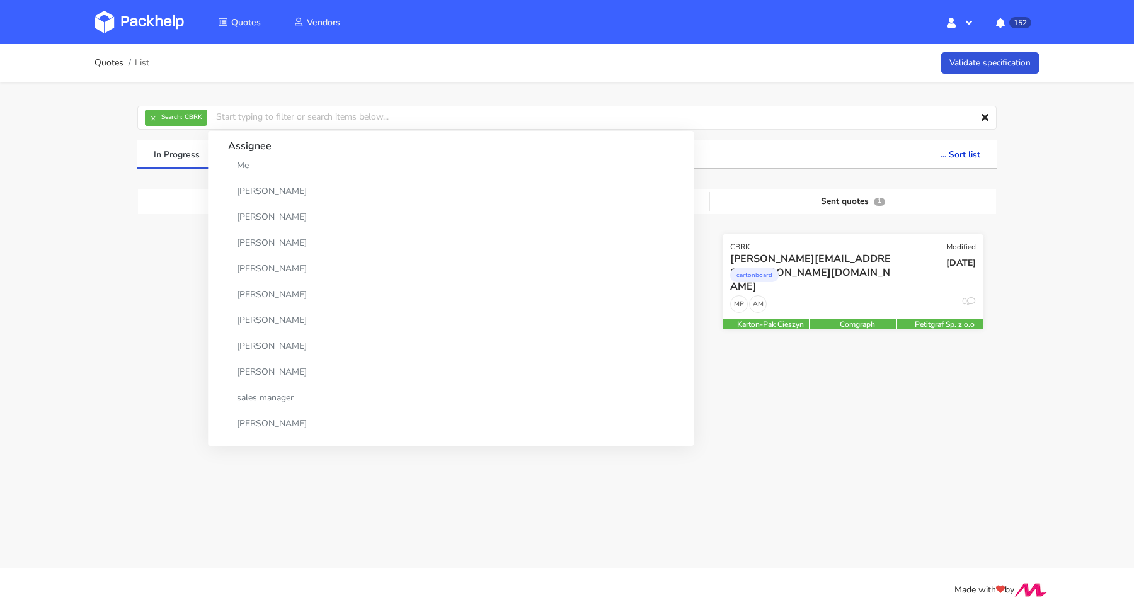
click at [830, 269] on div "cartonboard" at bounding box center [813, 278] width 167 height 25
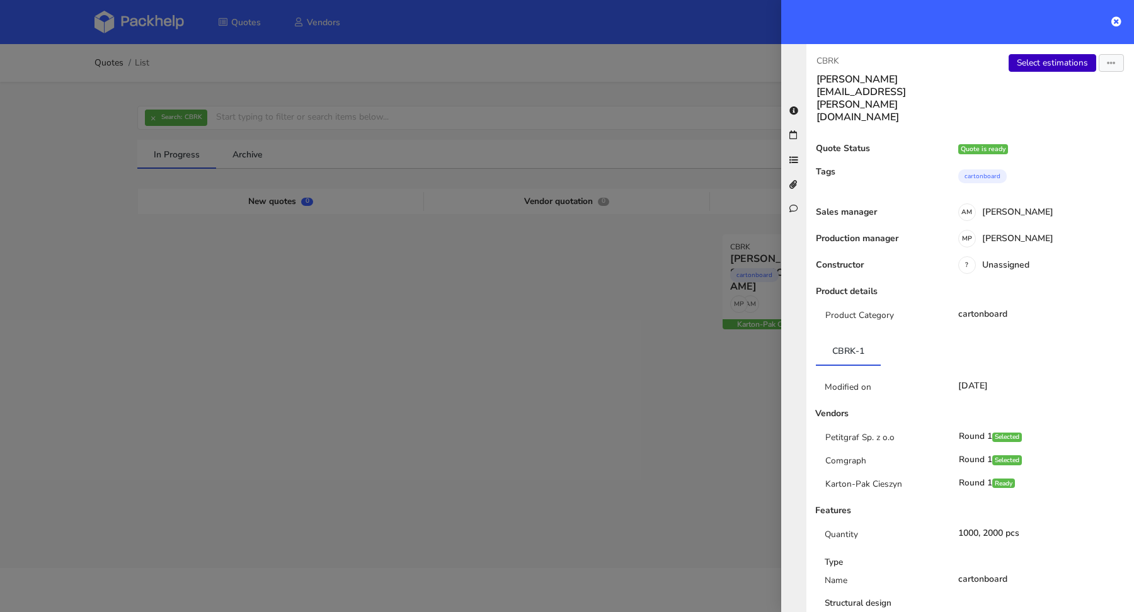
click at [1040, 63] on link "Select estimations" at bounding box center [1053, 63] width 88 height 18
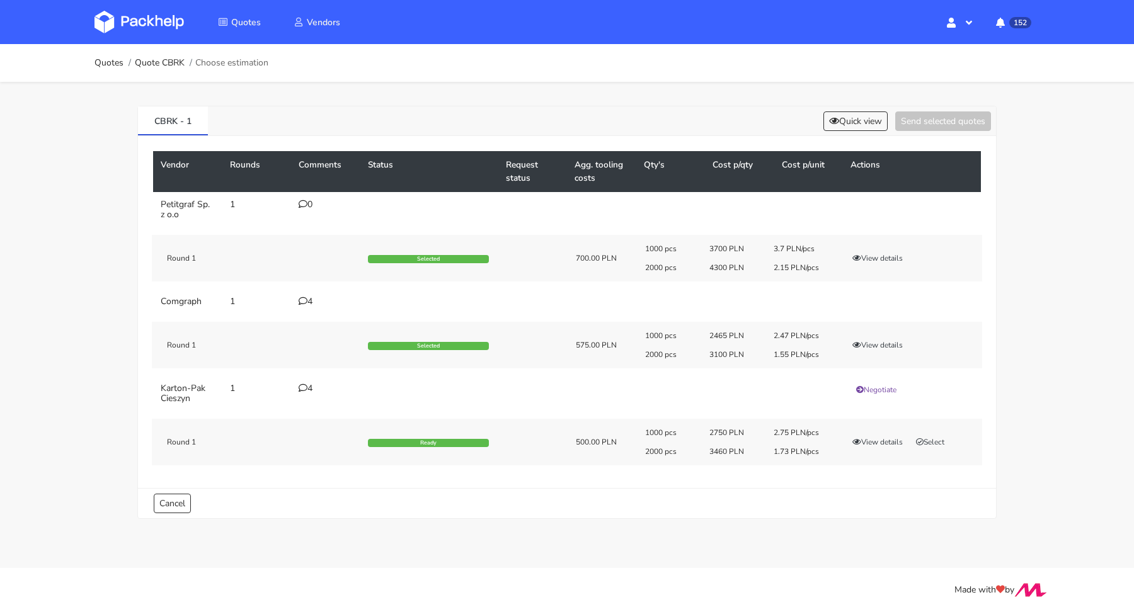
click at [306, 298] on div "4" at bounding box center [326, 302] width 54 height 10
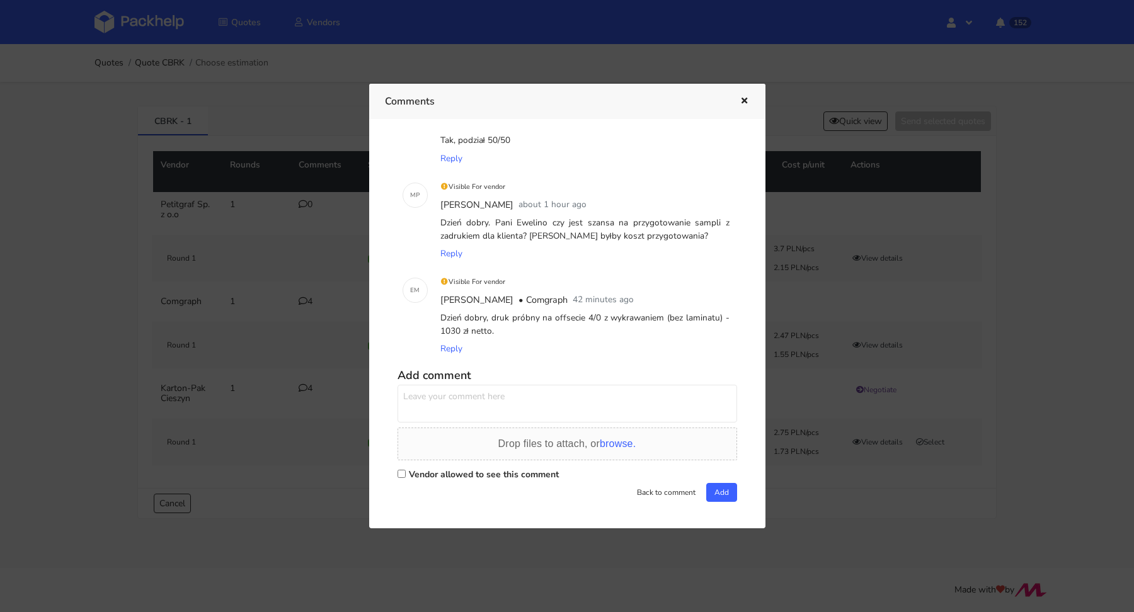
scroll to position [140, 0]
click at [436, 469] on label "Vendor allowed to see this comment" at bounding box center [484, 474] width 150 height 12
click at [406, 469] on input "Vendor allowed to see this comment" at bounding box center [402, 473] width 8 height 8
checkbox input "true"
click at [454, 397] on textarea at bounding box center [568, 403] width 340 height 38
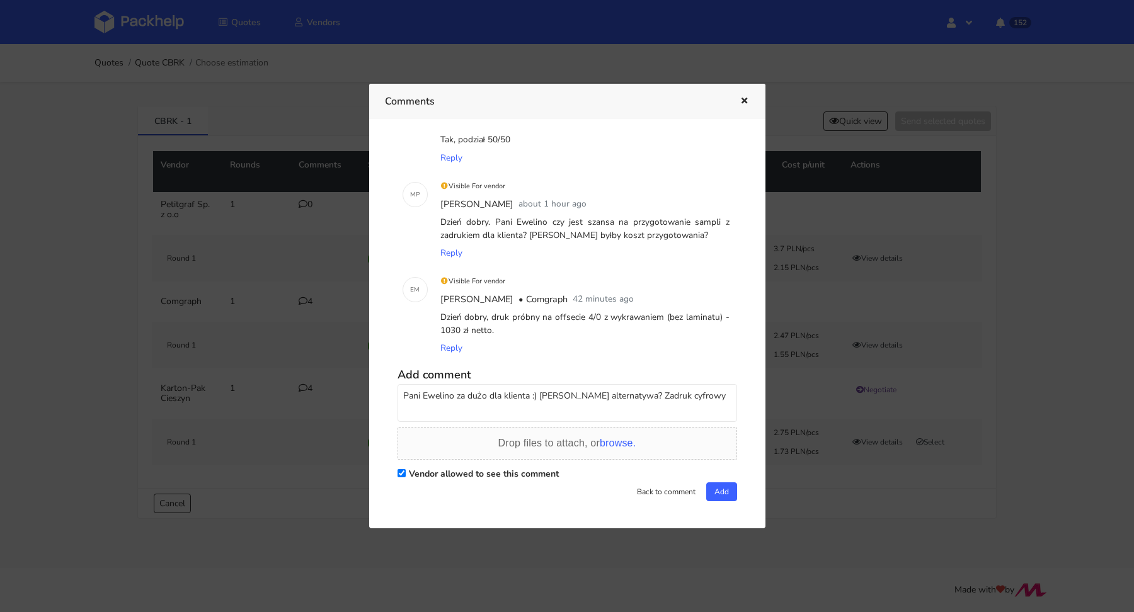
paste textarea "zeby nie wchodzic w tak duze koszta"
click at [671, 396] on textarea "Pani Ewelino za dużo dla klienta :) [PERSON_NAME] alternatywa? Zadruk cyfrowy z…" at bounding box center [568, 403] width 340 height 38
click at [478, 406] on textarea "Pani Ewelino za dużo dla klienta :) [PERSON_NAME] alternatywa? Zadruk cyfrowy? …" at bounding box center [568, 403] width 340 height 38
type textarea "Pani Ewelino za dużo dla klienta :) [PERSON_NAME] alternatywa? Zadruk cyfrowy? …"
click at [725, 488] on button "Add" at bounding box center [721, 492] width 31 height 19
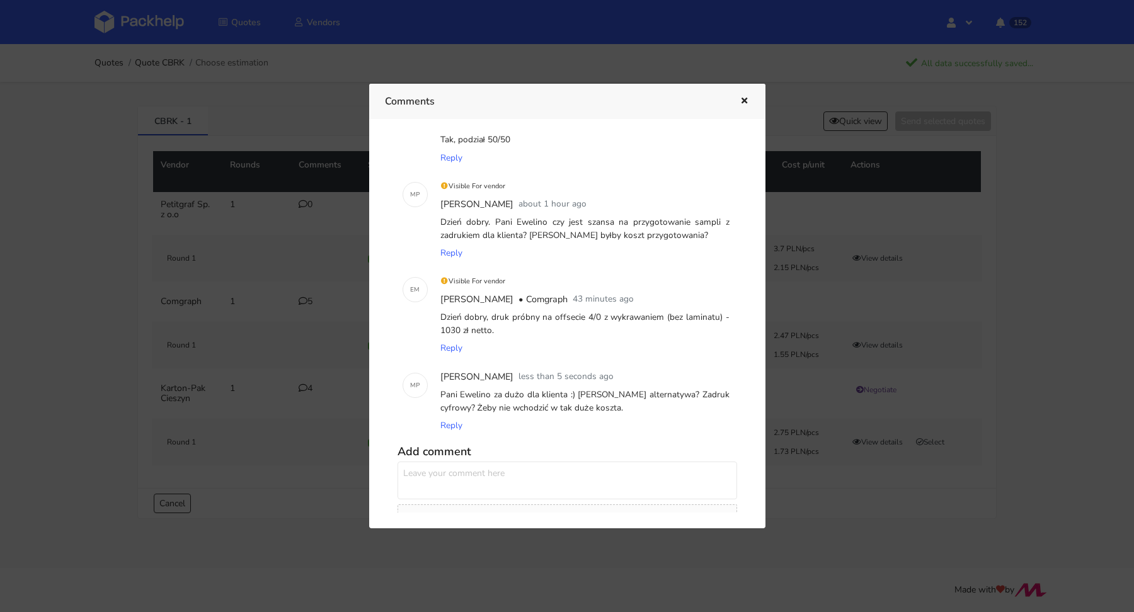
click at [749, 101] on icon "button" at bounding box center [744, 101] width 11 height 9
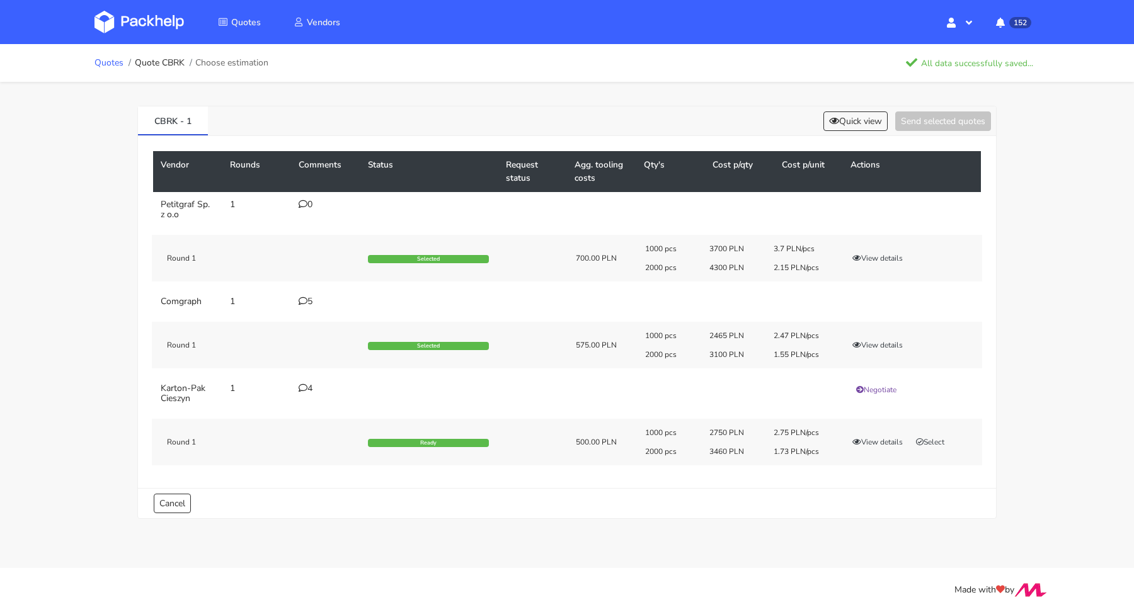
click at [111, 64] on link "Quotes" at bounding box center [109, 63] width 29 height 10
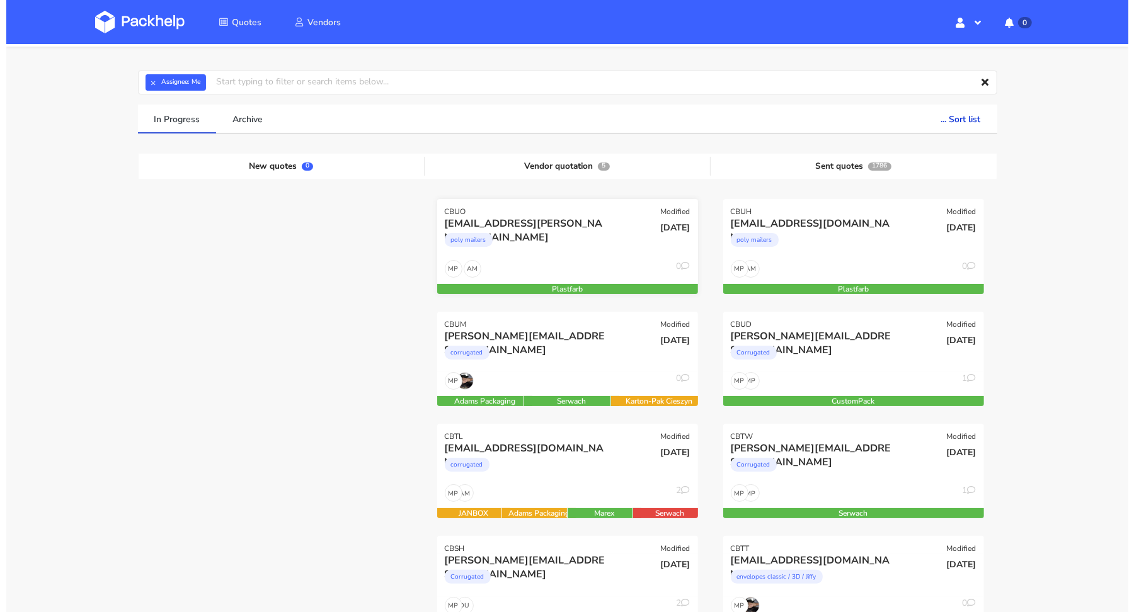
scroll to position [123, 0]
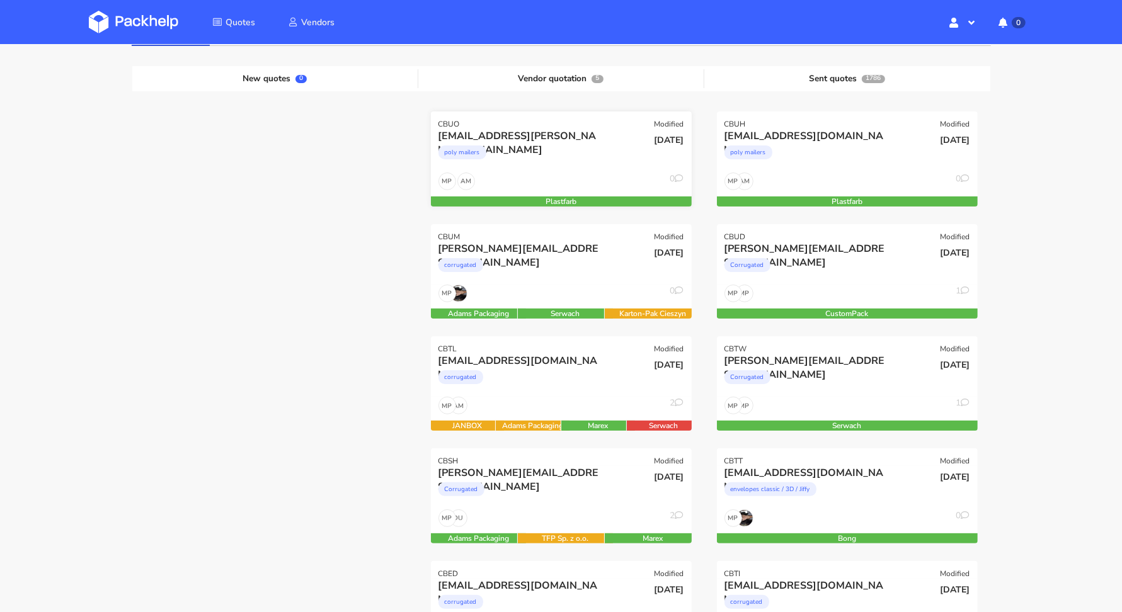
click at [577, 159] on div "poly mailers" at bounding box center [522, 155] width 167 height 25
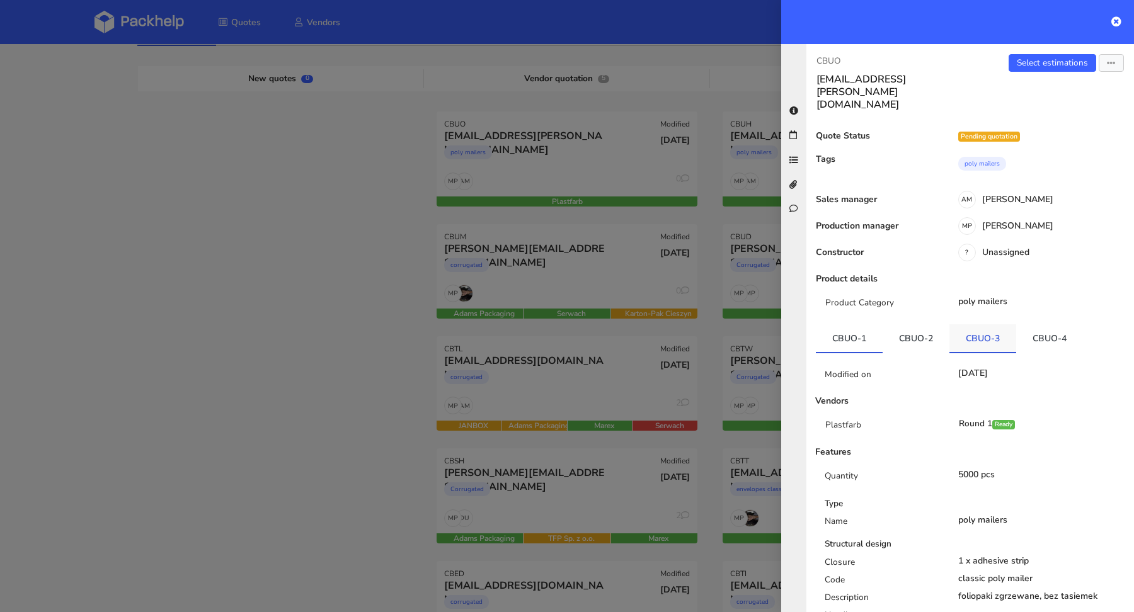
click at [973, 324] on link "CBUO-3" at bounding box center [983, 338] width 67 height 28
click at [1033, 324] on link "CBUO-4" at bounding box center [1049, 338] width 67 height 28
click at [866, 324] on link "CBUO-1" at bounding box center [849, 338] width 67 height 28
click at [1036, 60] on link "Select estimations" at bounding box center [1053, 63] width 88 height 18
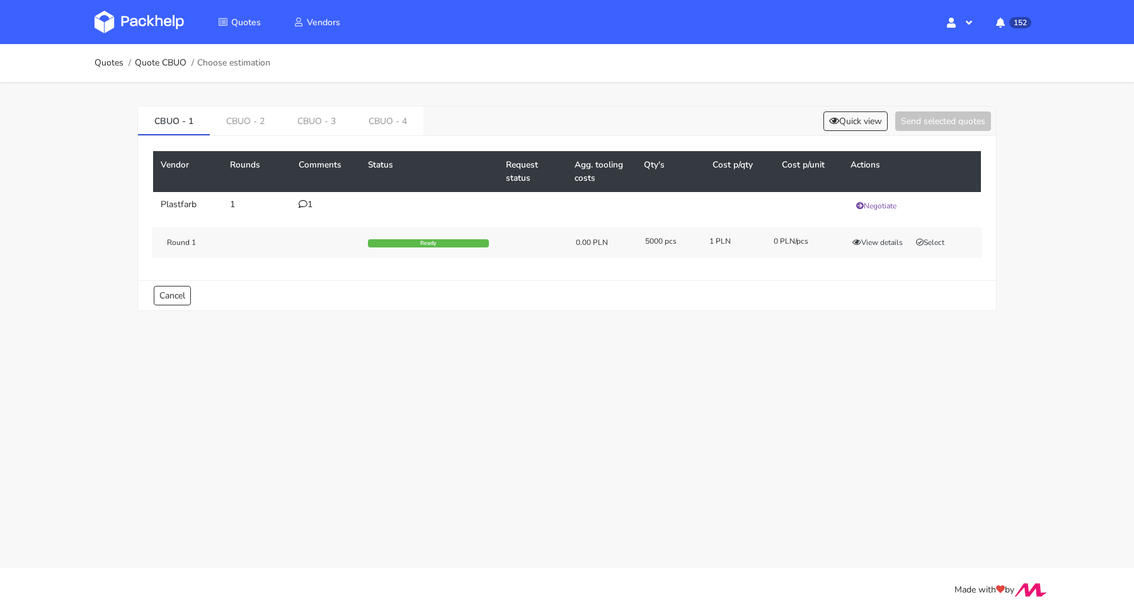
click at [884, 249] on div "Round 1 Ready 0.00 PLN 5000 pcs 1 PLN 0 PLN/pcs View details Select" at bounding box center [567, 242] width 830 height 30
click at [884, 244] on button "View details" at bounding box center [878, 242] width 62 height 13
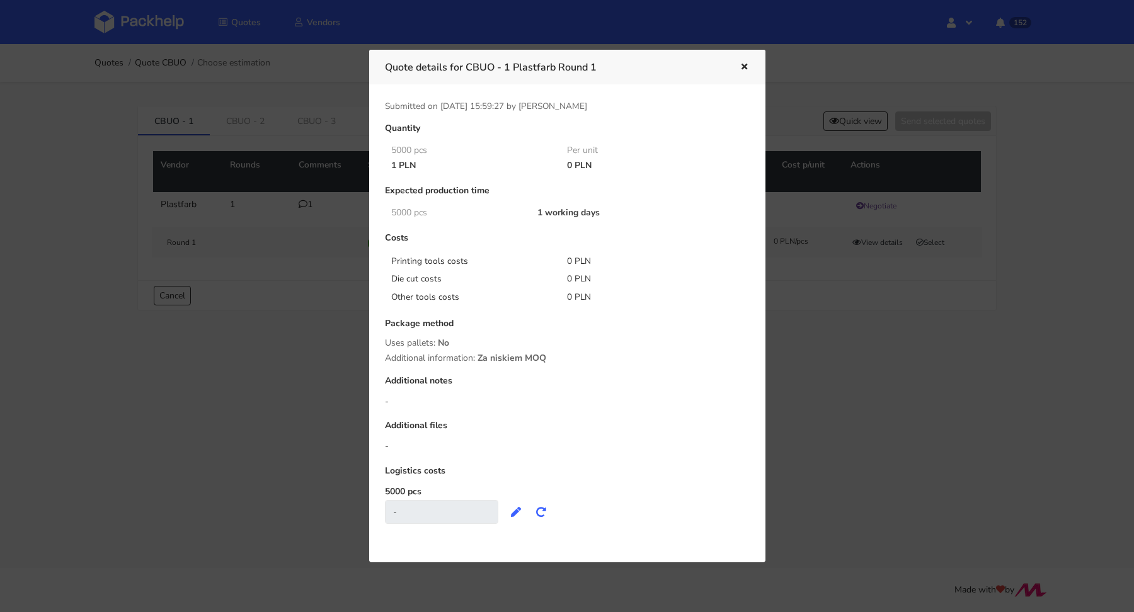
click at [892, 343] on div at bounding box center [567, 306] width 1134 height 612
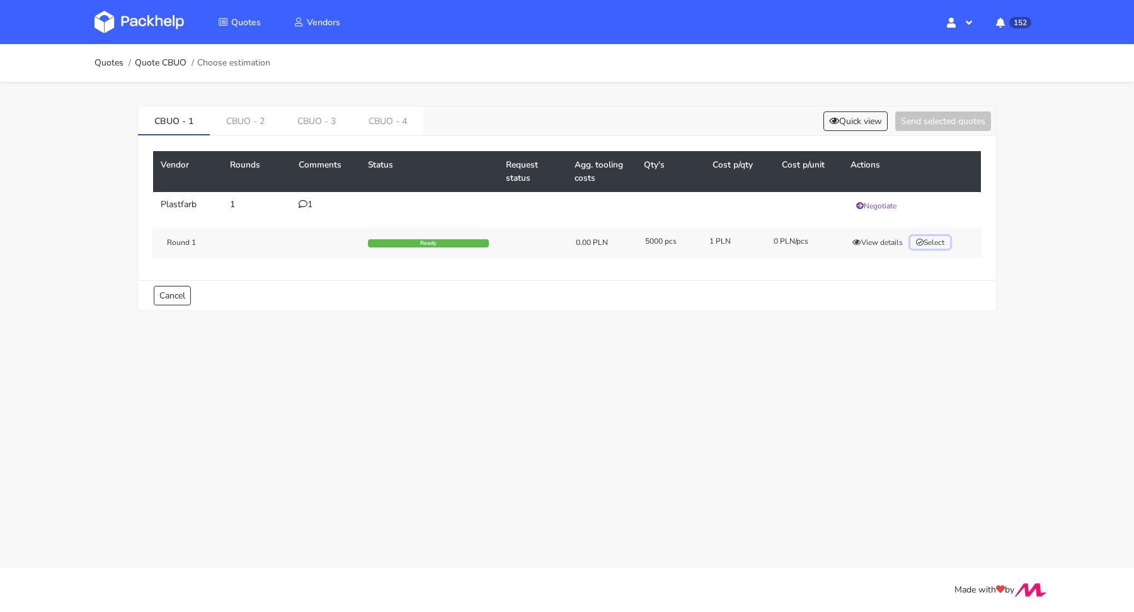
click at [932, 238] on button "Select" at bounding box center [930, 242] width 40 height 13
click at [253, 116] on link "CBUO - 2" at bounding box center [245, 120] width 71 height 28
click at [931, 242] on button "Select" at bounding box center [930, 242] width 40 height 13
click at [324, 110] on link "CBUO - 3" at bounding box center [317, 120] width 71 height 28
click at [944, 241] on button "Select" at bounding box center [930, 242] width 40 height 13
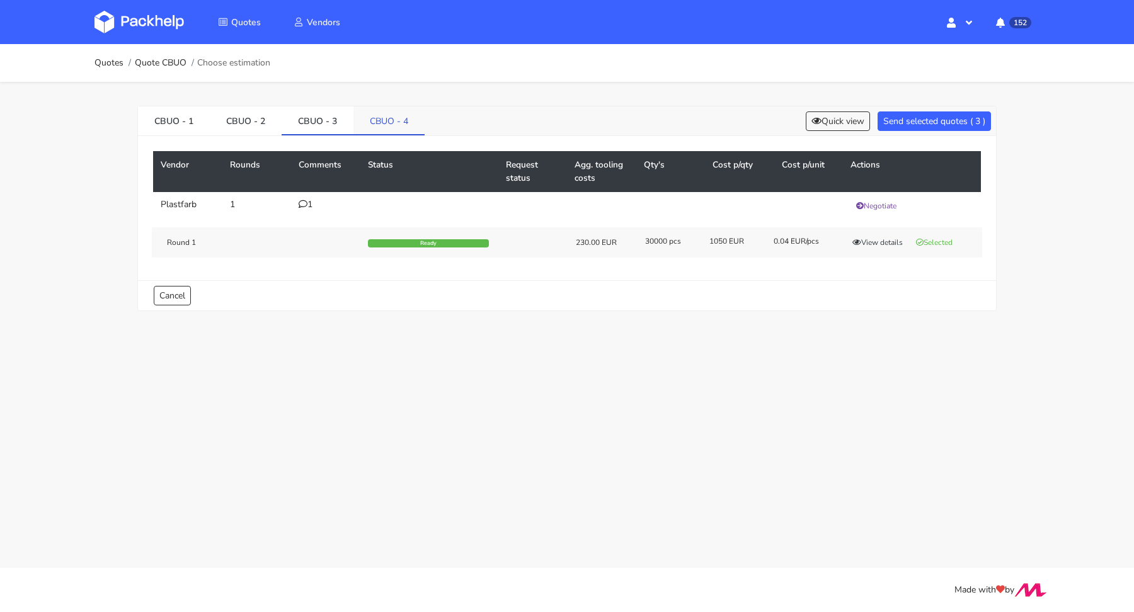
click at [388, 123] on link "CBUO - 4" at bounding box center [388, 120] width 71 height 28
click at [936, 238] on button "Select" at bounding box center [930, 242] width 40 height 13
click at [875, 237] on button "View details" at bounding box center [878, 242] width 62 height 13
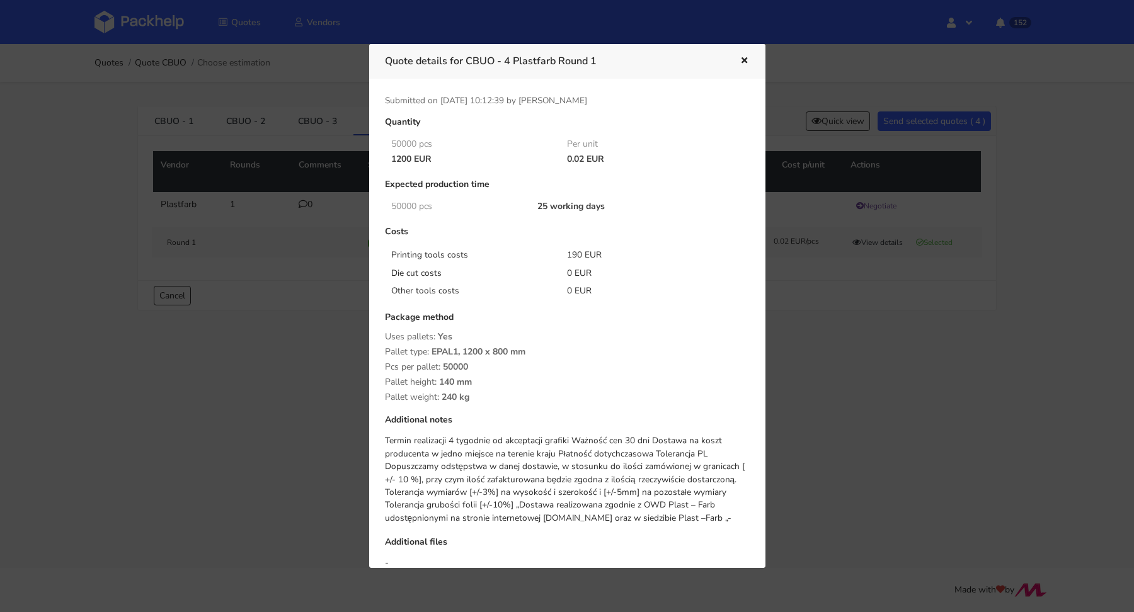
click at [869, 349] on div at bounding box center [567, 306] width 1134 height 612
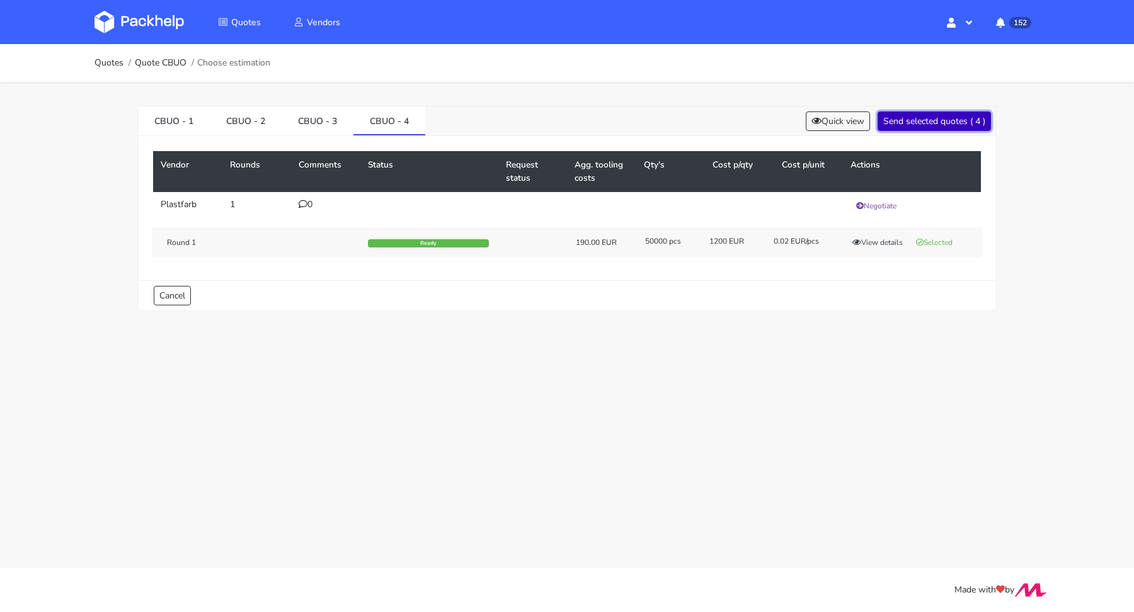
click at [917, 129] on button "Send selected quotes ( 4 )" at bounding box center [934, 122] width 113 height 20
click at [115, 66] on link "Quotes" at bounding box center [109, 63] width 29 height 10
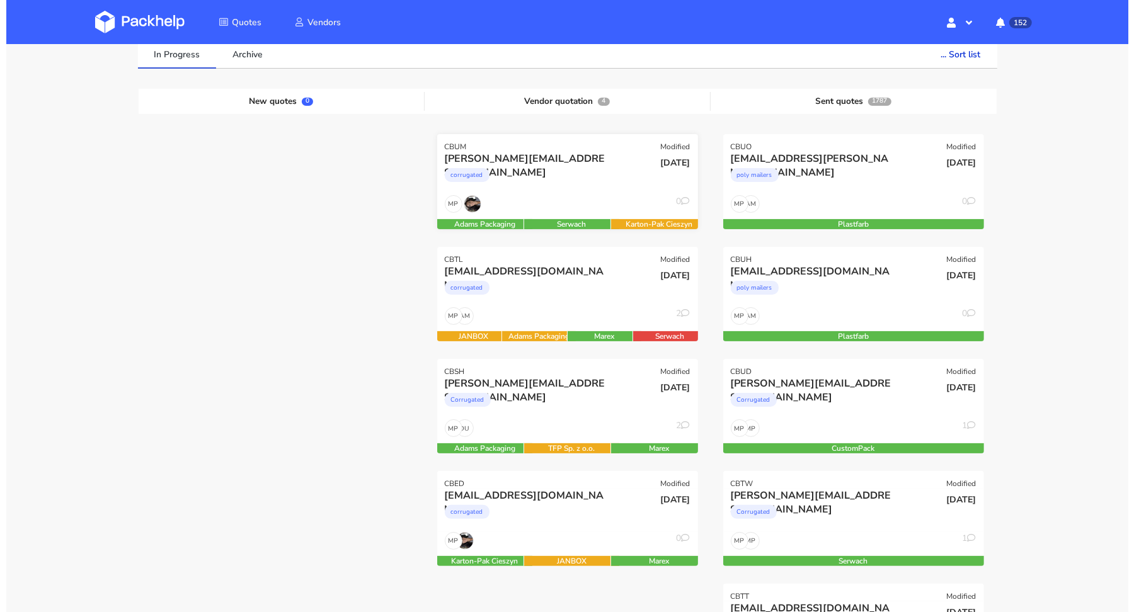
scroll to position [101, 0]
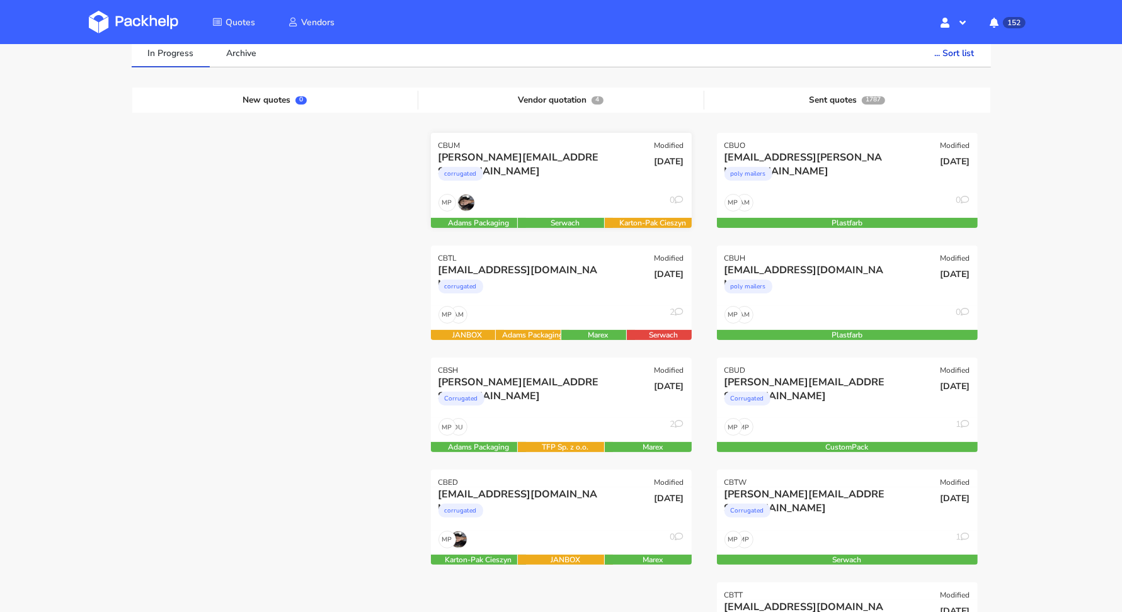
click at [583, 181] on div "corrugated" at bounding box center [522, 176] width 167 height 25
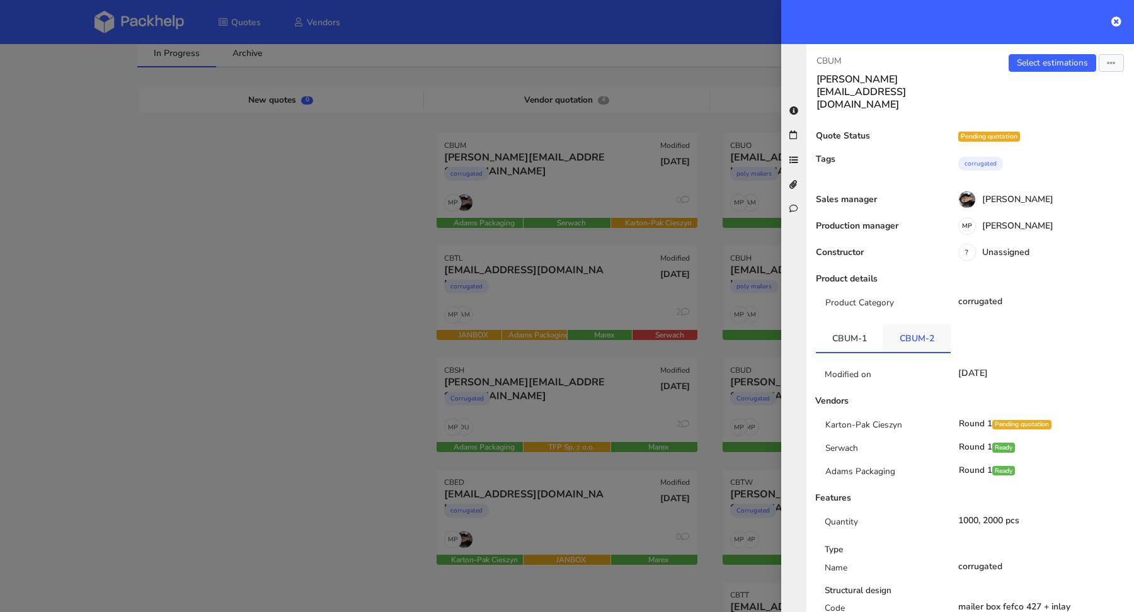
click at [908, 324] on link "CBUM-2" at bounding box center [916, 338] width 67 height 28
click at [834, 324] on link "CBUM-1" at bounding box center [849, 338] width 67 height 28
click at [1042, 59] on link "Select estimations" at bounding box center [1053, 63] width 88 height 18
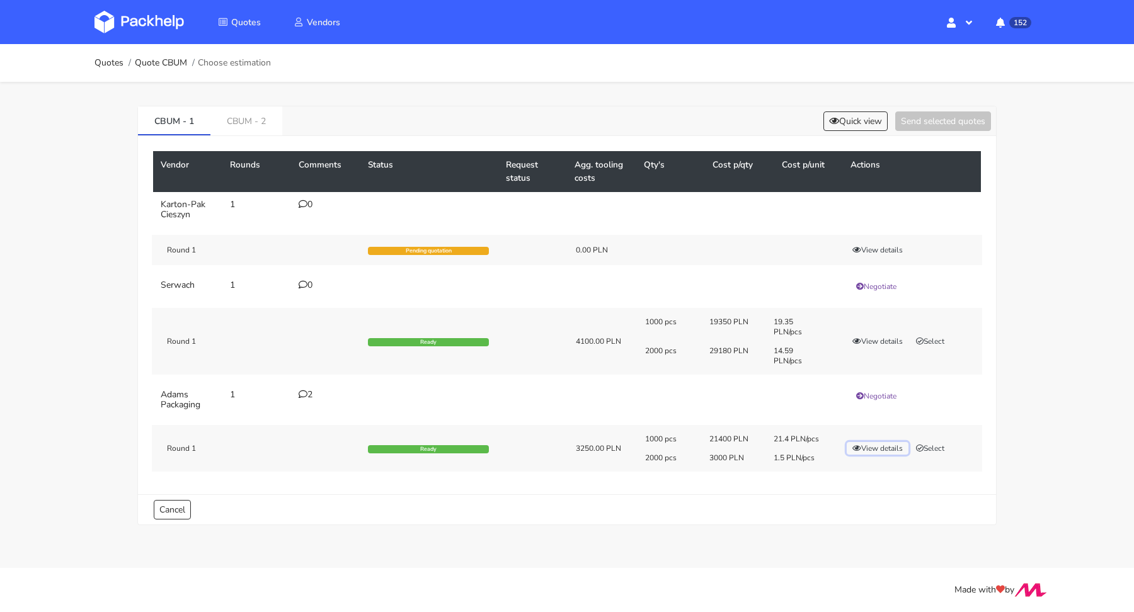
click at [878, 442] on button "View details" at bounding box center [878, 448] width 62 height 13
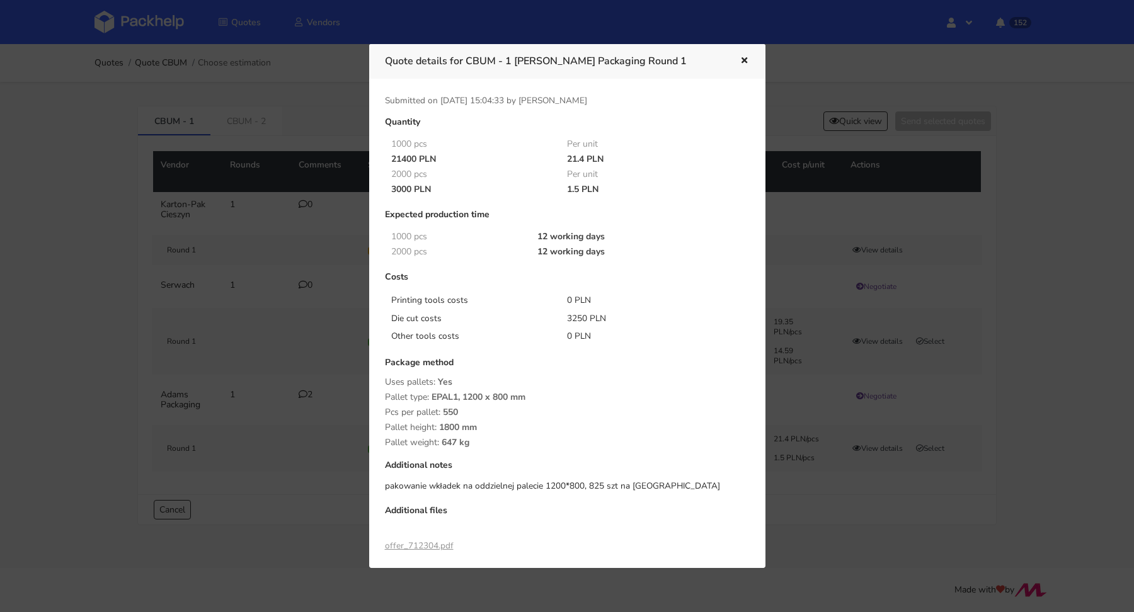
click at [808, 500] on div at bounding box center [567, 306] width 1134 height 612
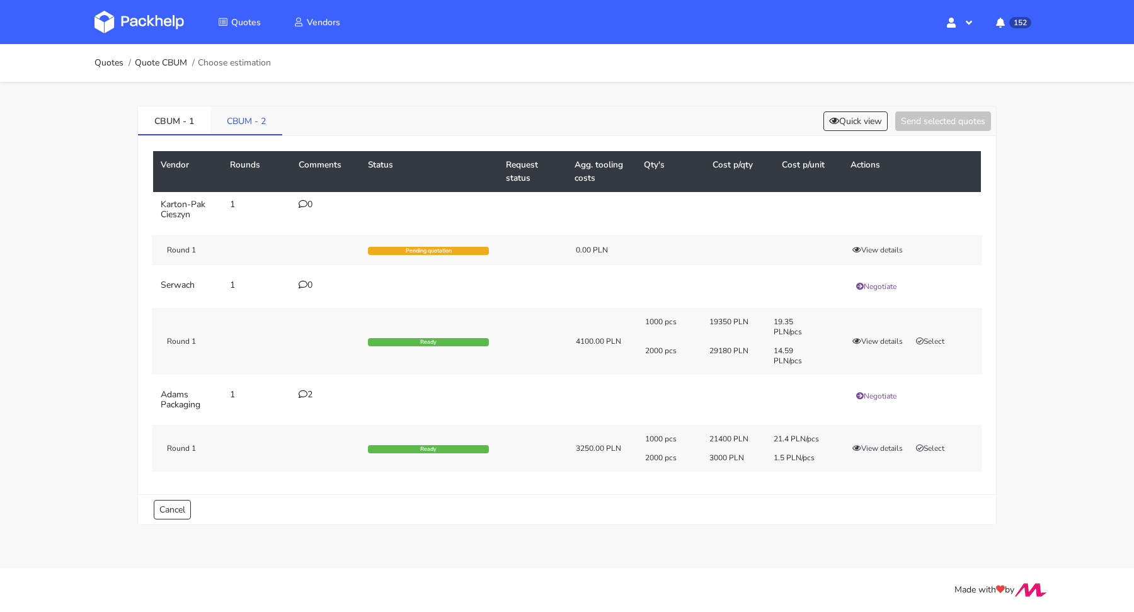
click at [256, 123] on link "CBUM - 2" at bounding box center [246, 120] width 72 height 28
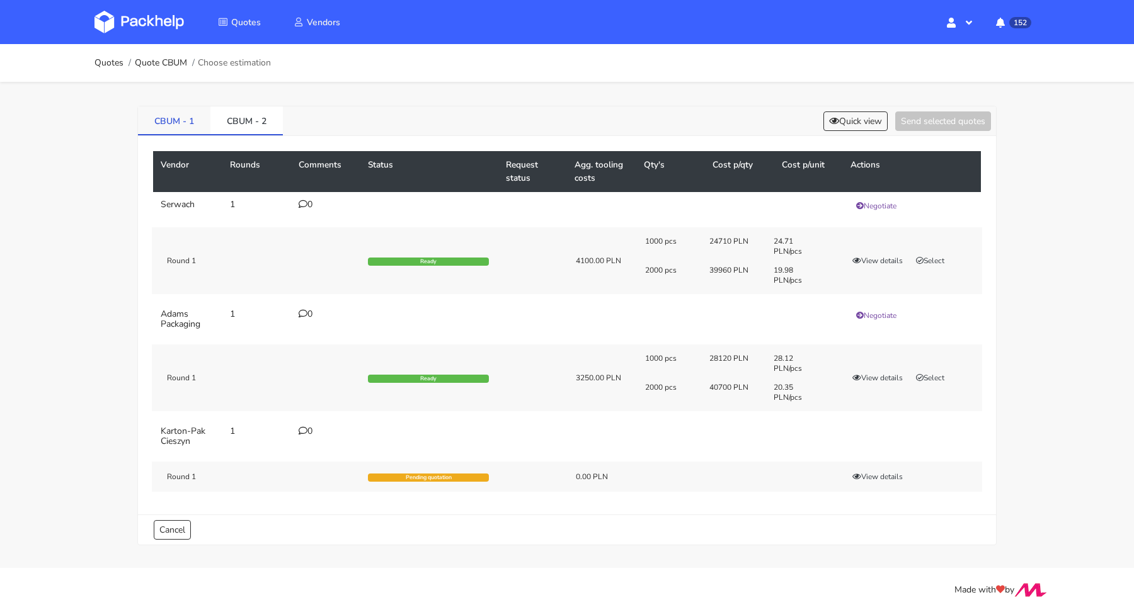
click at [163, 120] on link "CBUM - 1" at bounding box center [174, 120] width 72 height 28
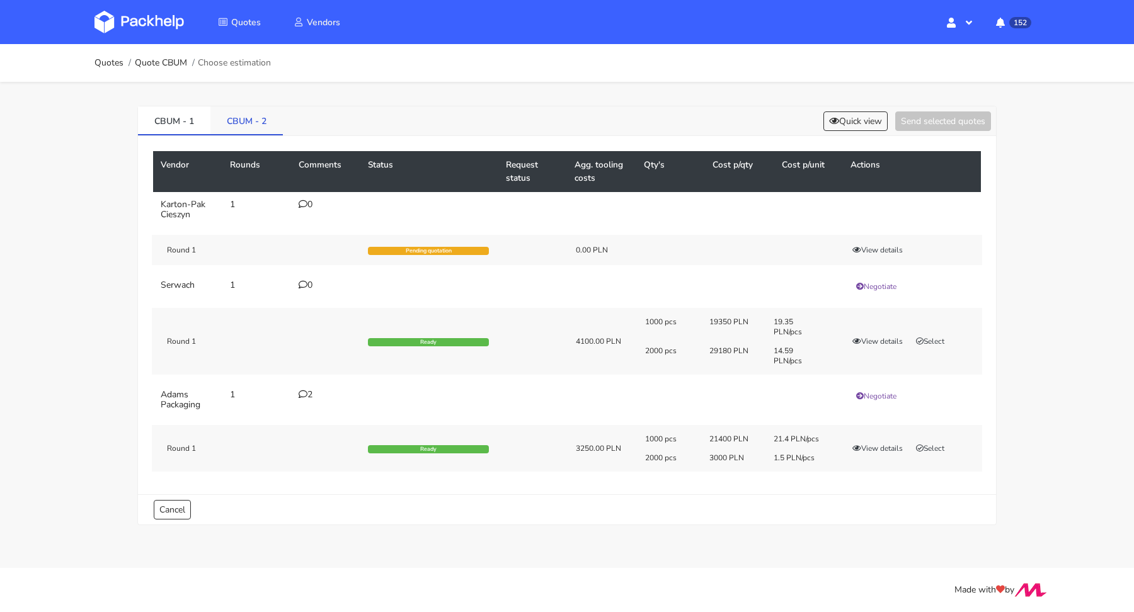
click at [236, 119] on link "CBUM - 2" at bounding box center [246, 120] width 72 height 28
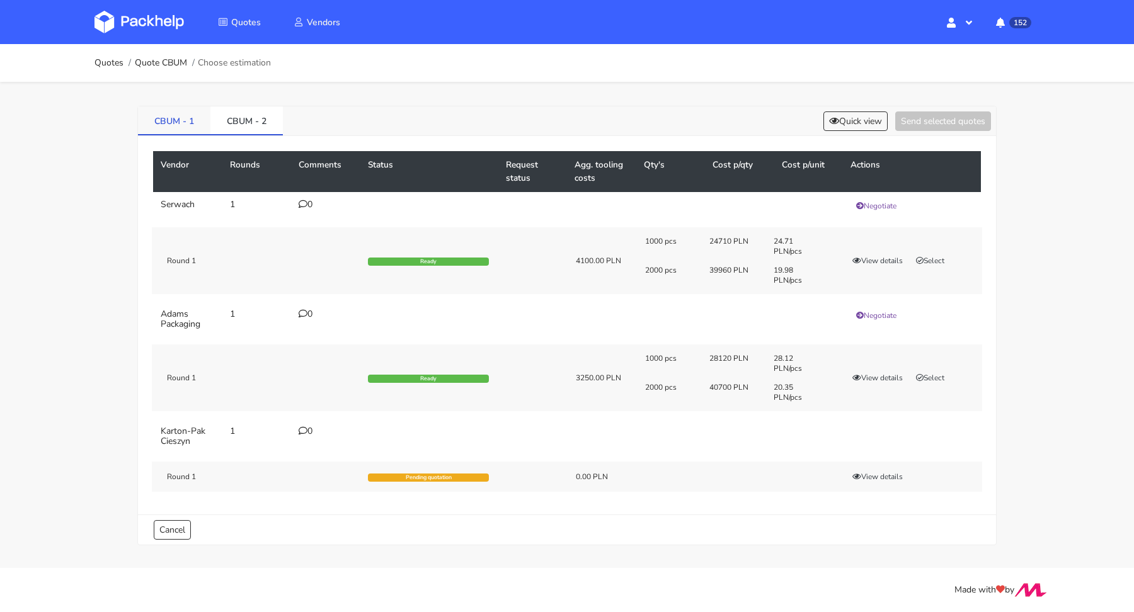
click at [178, 122] on link "CBUM - 1" at bounding box center [174, 120] width 72 height 28
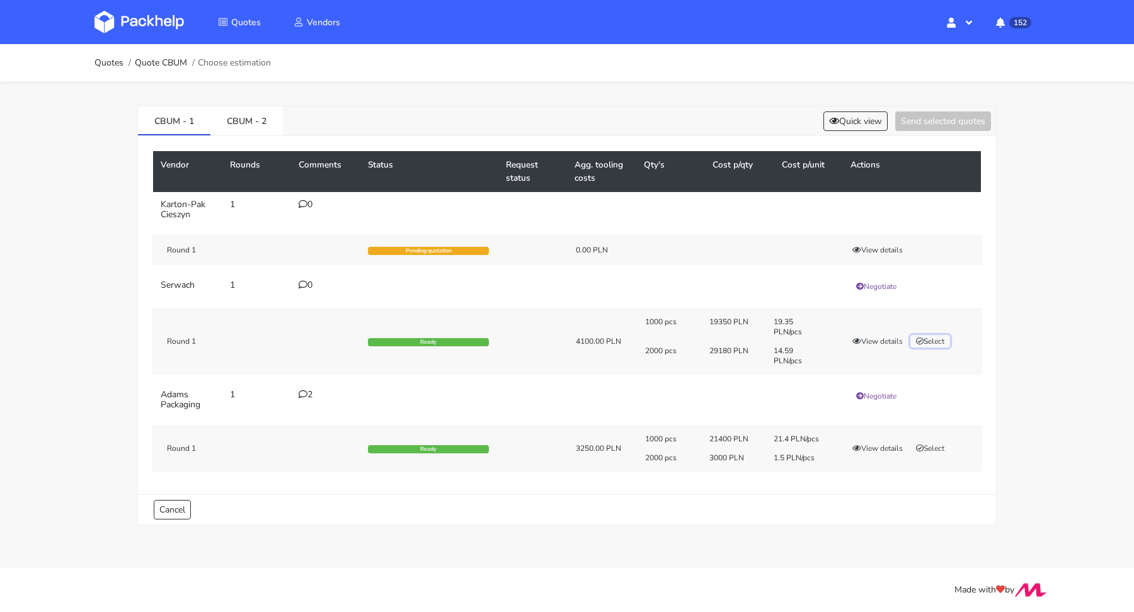
click at [946, 337] on button "Select" at bounding box center [930, 341] width 40 height 13
click at [258, 114] on link "CBUM - 2" at bounding box center [246, 120] width 72 height 28
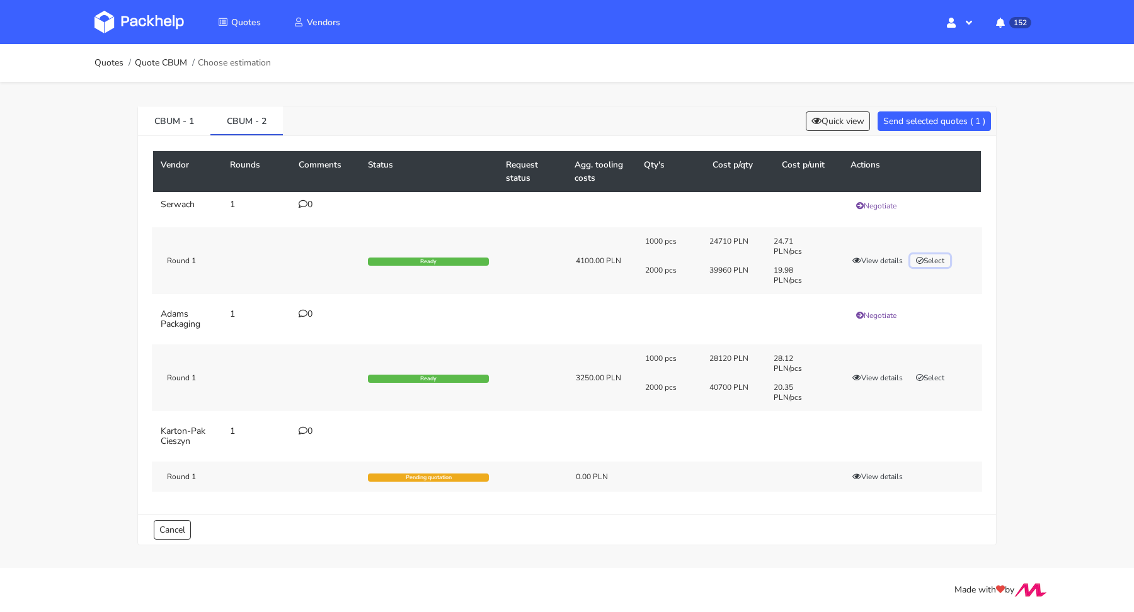
click at [934, 255] on button "Select" at bounding box center [930, 261] width 40 height 13
click at [956, 124] on button "Send selected quotes ( 2 )" at bounding box center [934, 122] width 113 height 20
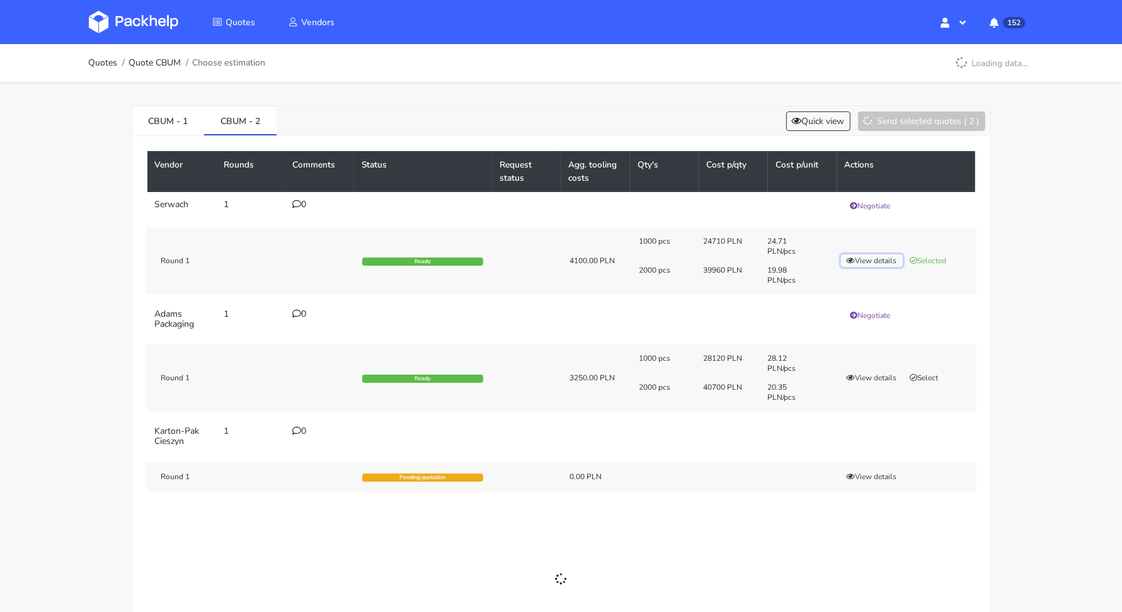
click at [868, 255] on button "View details" at bounding box center [872, 261] width 62 height 13
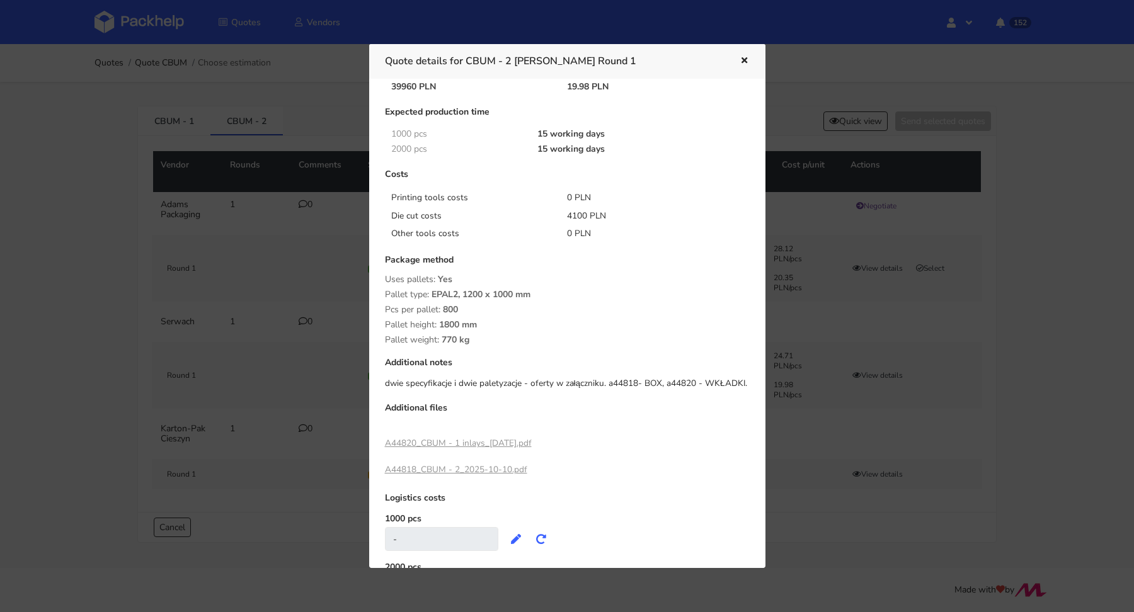
scroll to position [104, 0]
click at [1040, 298] on div at bounding box center [567, 306] width 1134 height 612
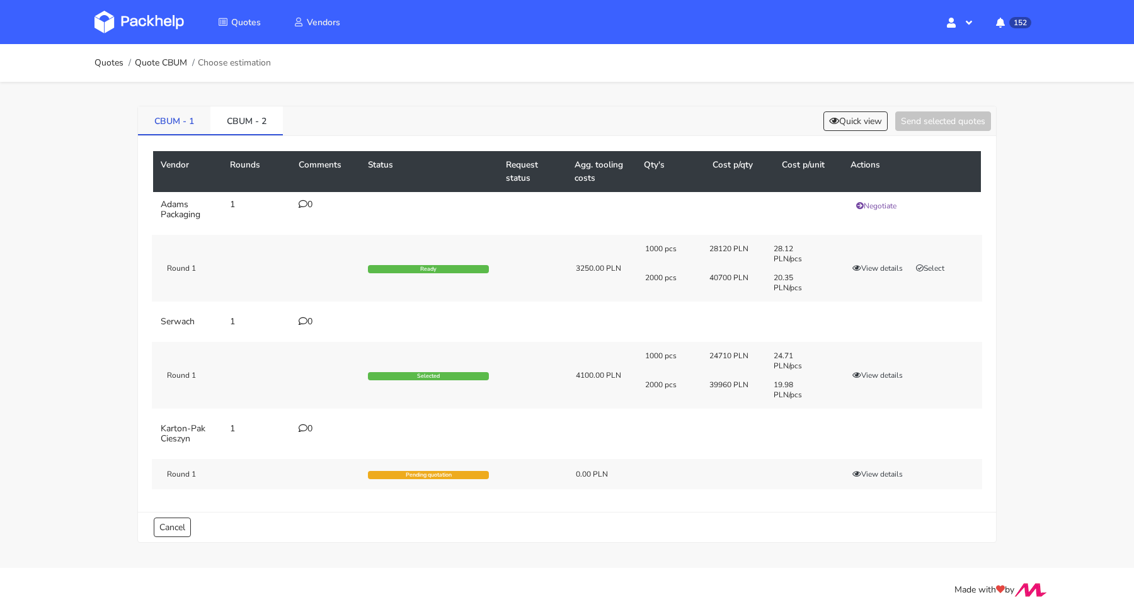
click at [180, 121] on link "CBUM - 1" at bounding box center [174, 120] width 72 height 28
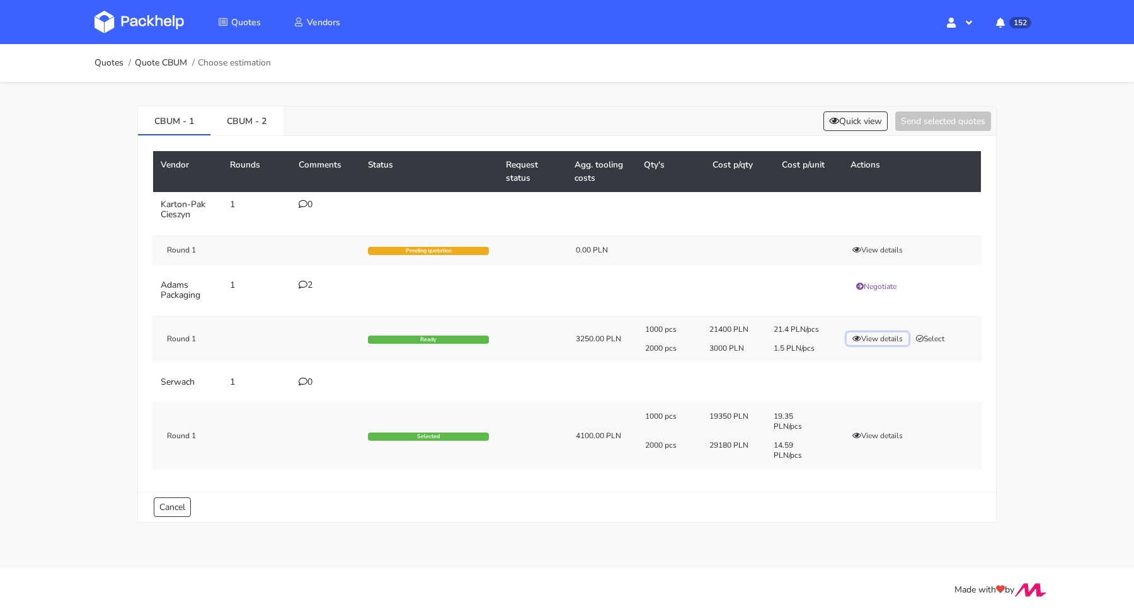
click at [868, 335] on button "View details" at bounding box center [878, 339] width 62 height 13
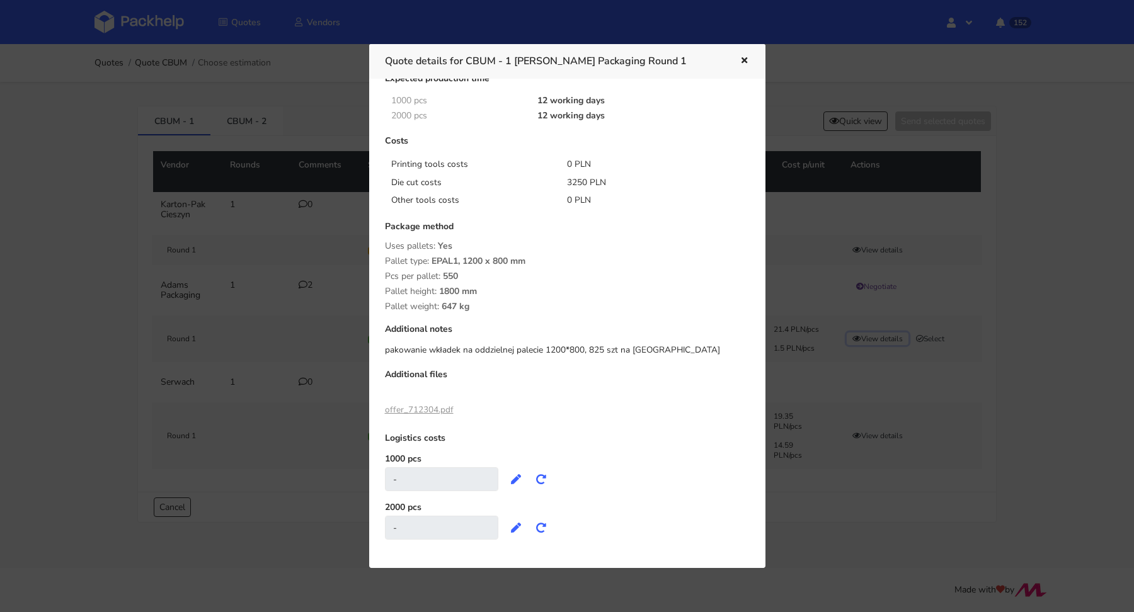
scroll to position [146, 0]
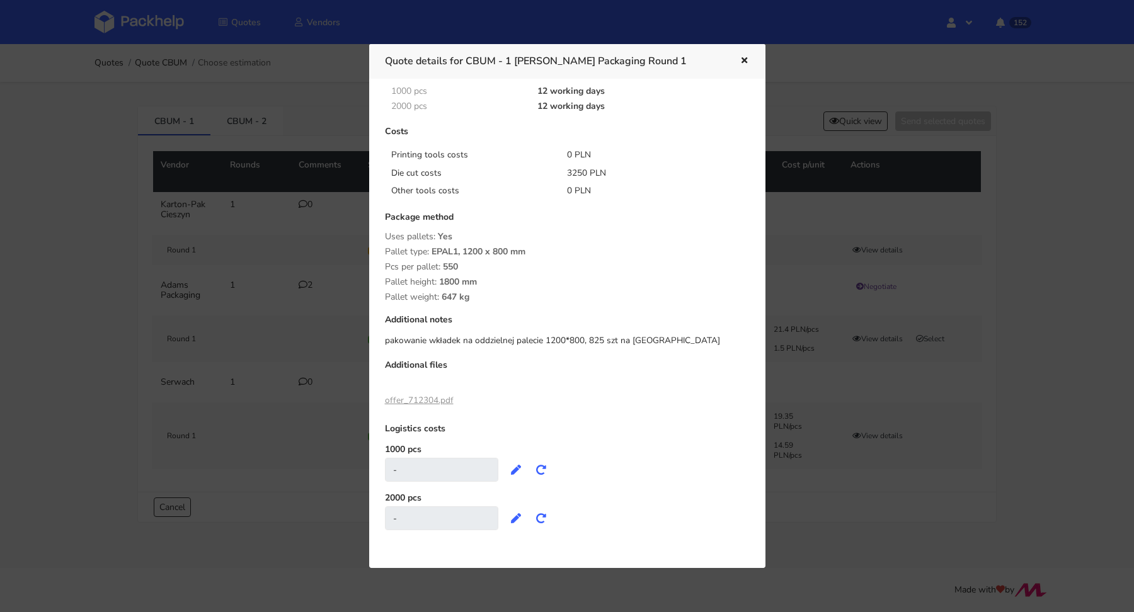
click at [895, 284] on div at bounding box center [567, 306] width 1134 height 612
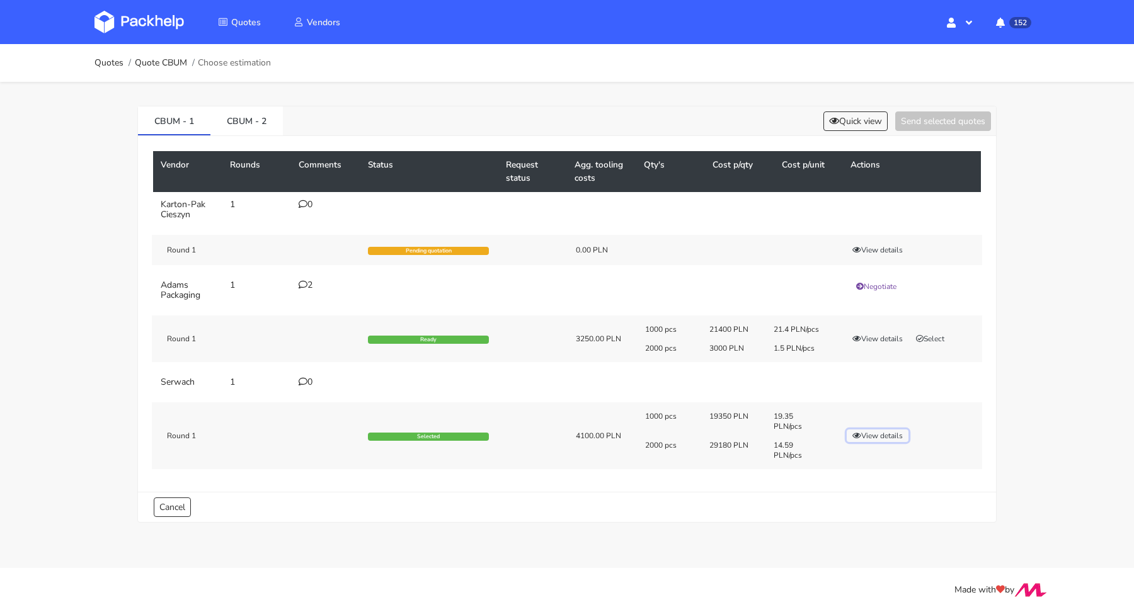
click at [878, 430] on button "View details" at bounding box center [878, 436] width 62 height 13
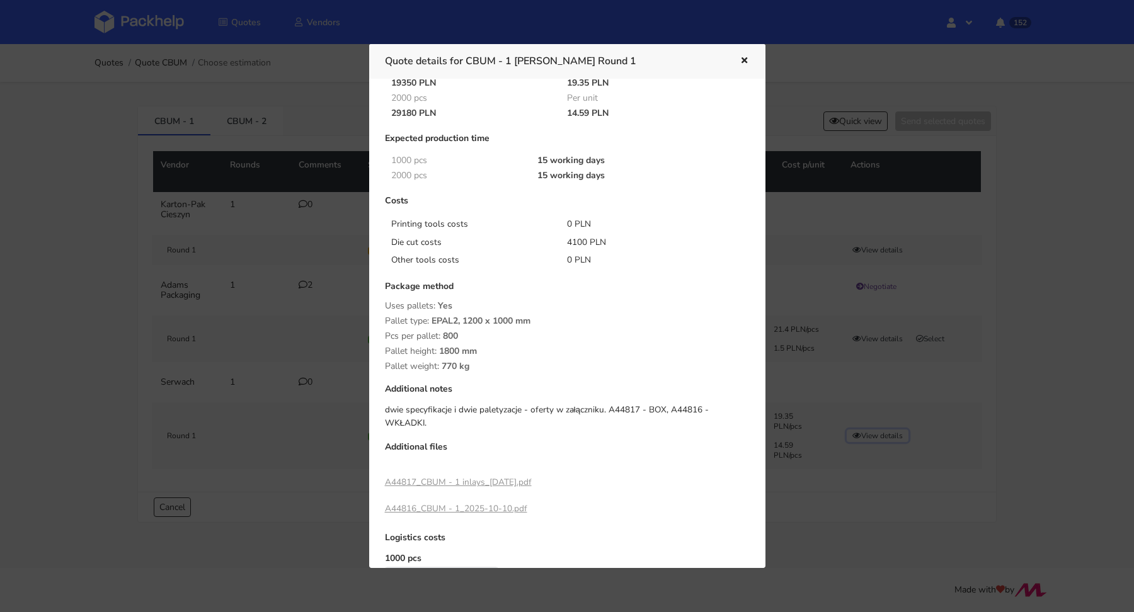
scroll to position [91, 0]
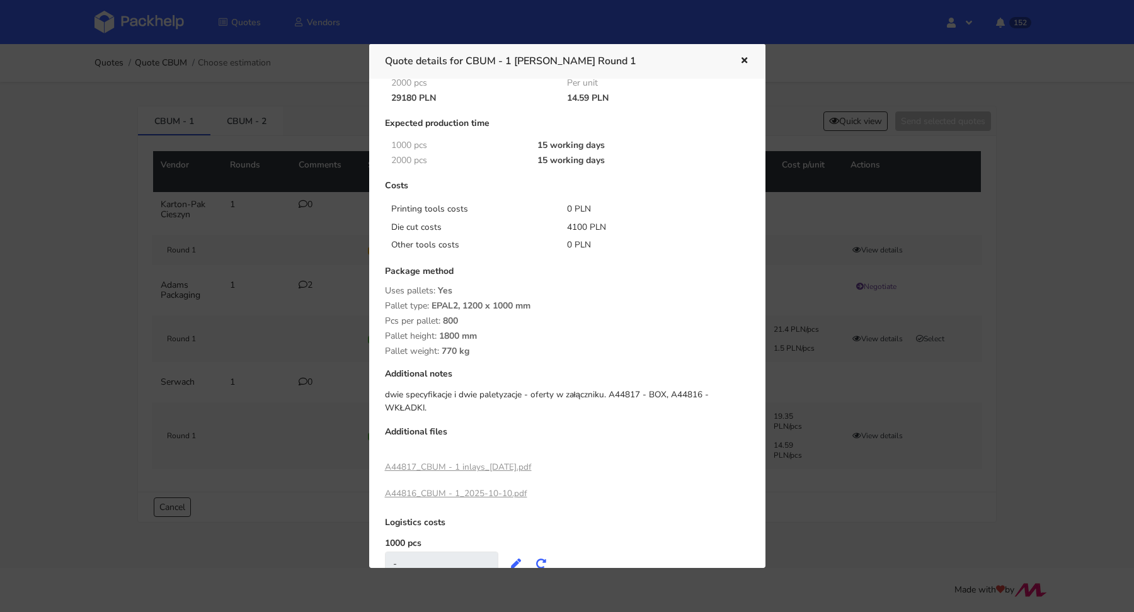
click at [435, 488] on link "A44816_CBUM - 1_2025-10-10.pdf" at bounding box center [456, 494] width 142 height 12
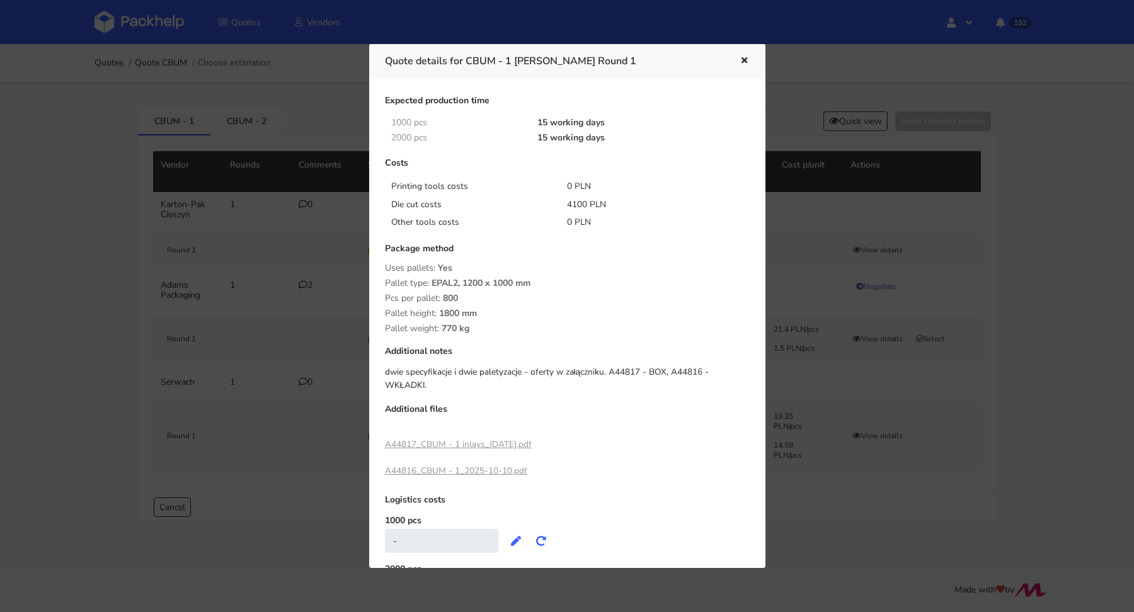
scroll to position [173, 0]
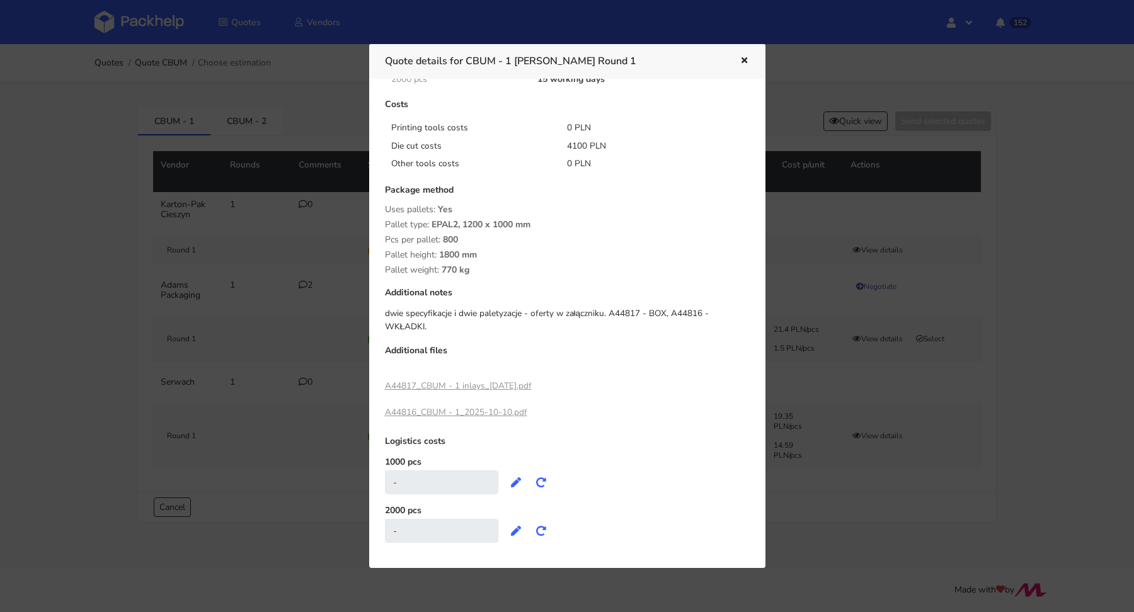
click at [488, 380] on link "A44817_CBUM - 1 inlays_2025-10-10.pdf" at bounding box center [458, 386] width 147 height 12
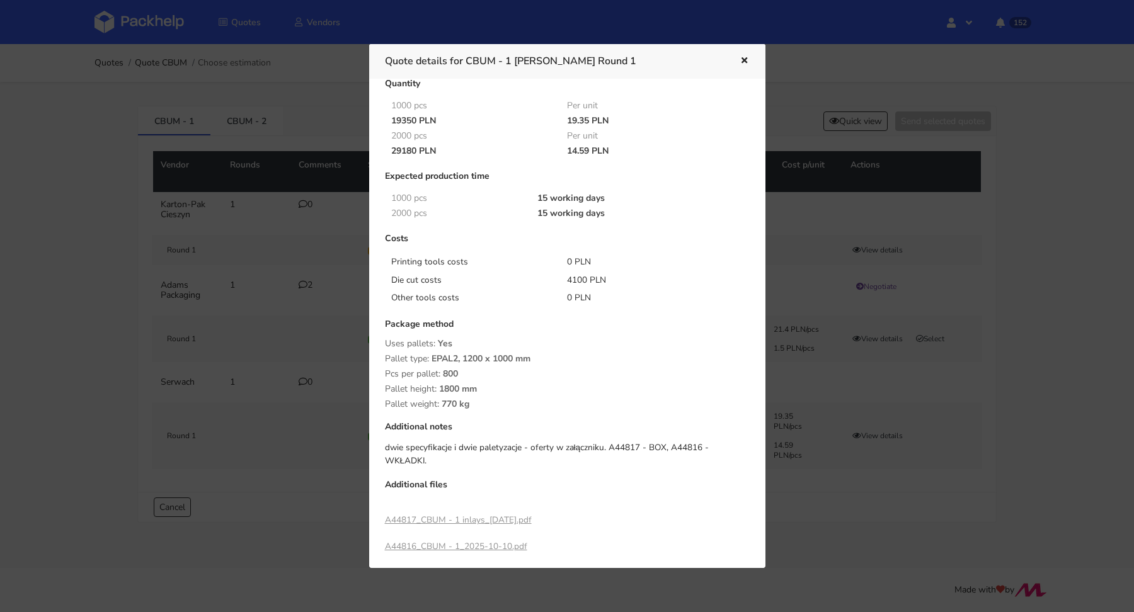
scroll to position [0, 0]
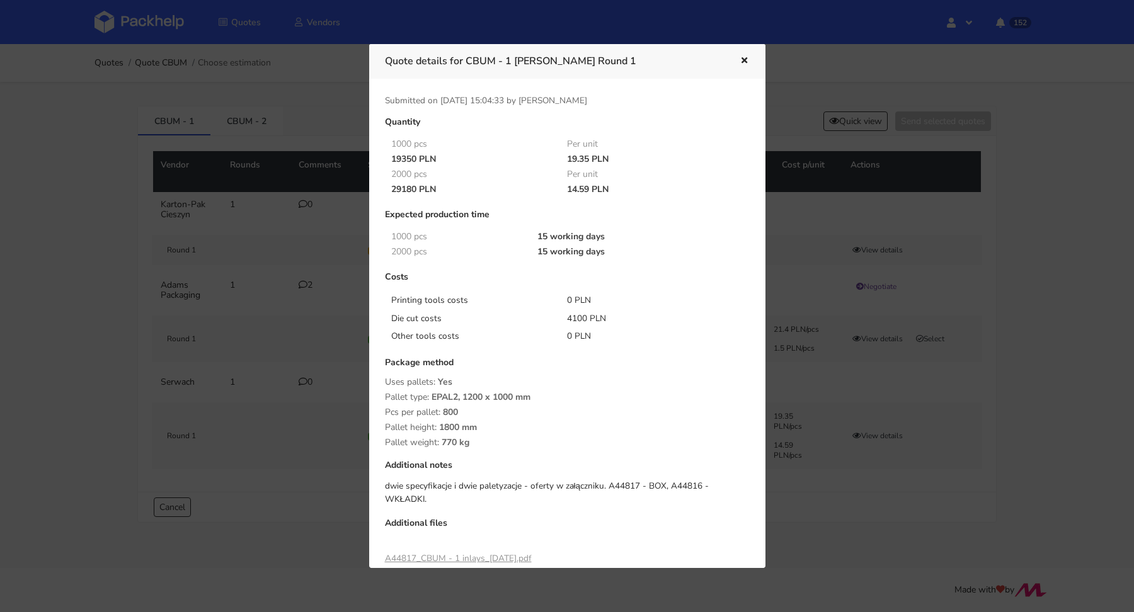
click at [739, 63] on icon "button" at bounding box center [744, 61] width 11 height 9
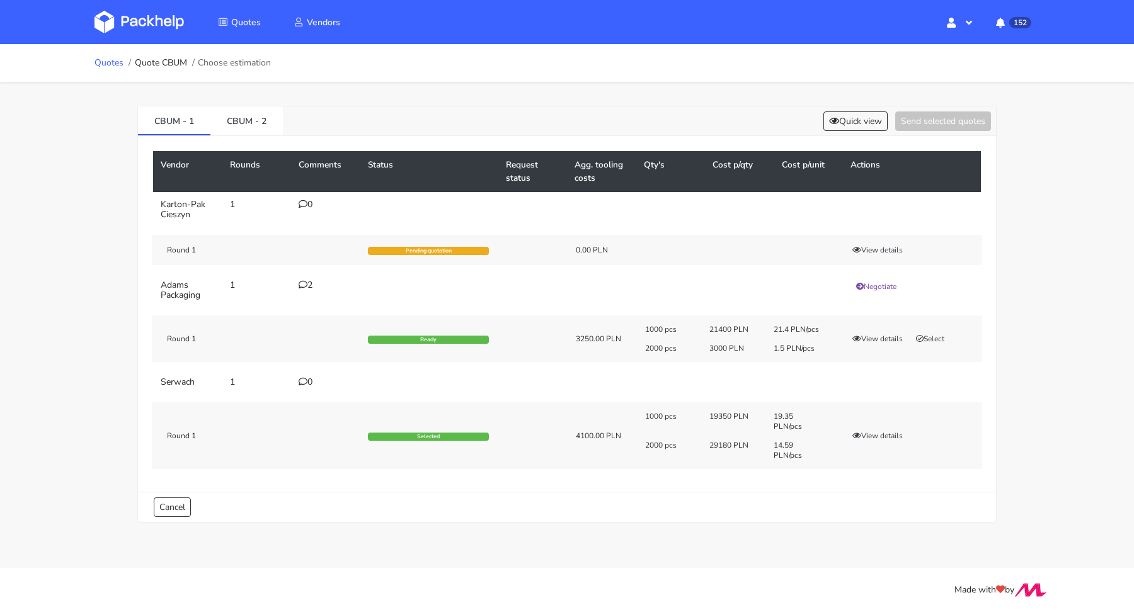
click at [114, 58] on link "Quotes" at bounding box center [109, 63] width 29 height 10
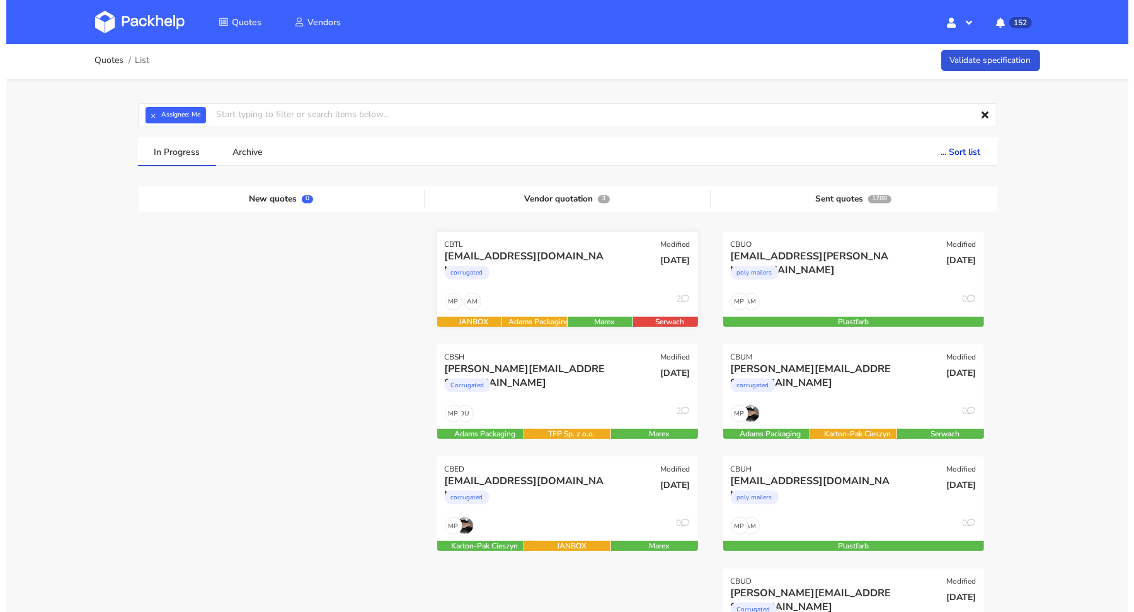
scroll to position [3, 0]
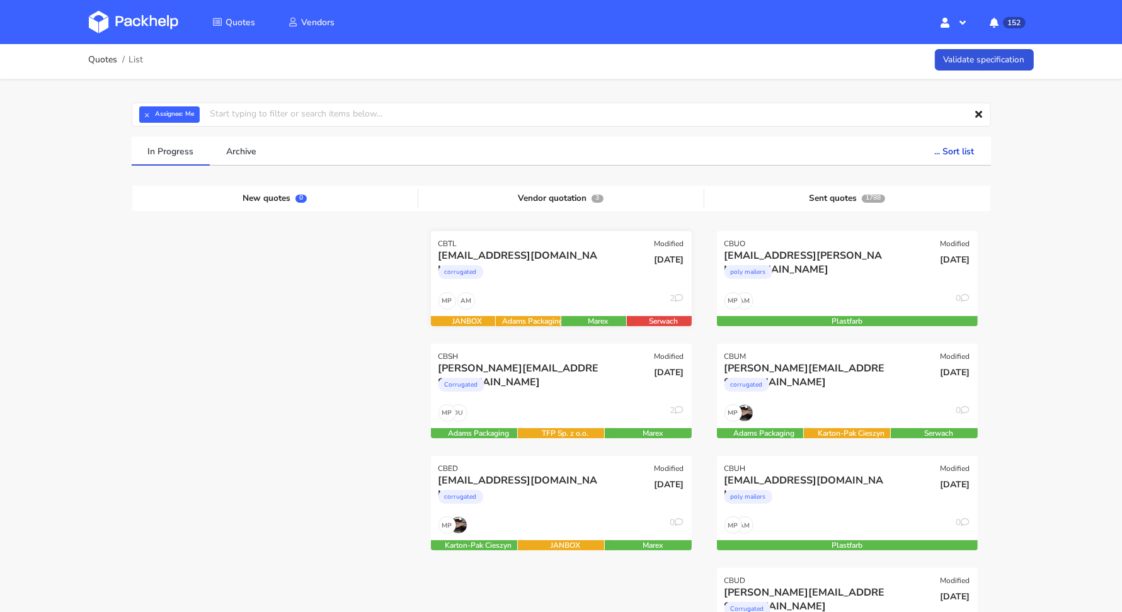
click at [578, 277] on div "corrugated" at bounding box center [522, 275] width 167 height 25
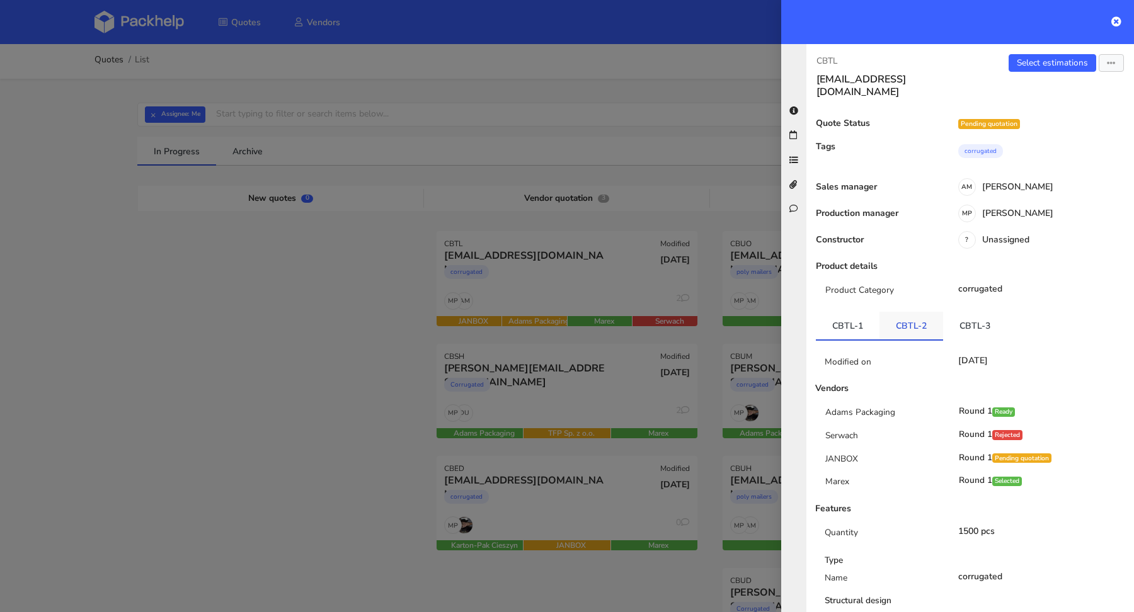
click at [902, 312] on link "CBTL-2" at bounding box center [912, 326] width 64 height 28
click at [959, 312] on link "CBTL-3" at bounding box center [975, 326] width 64 height 28
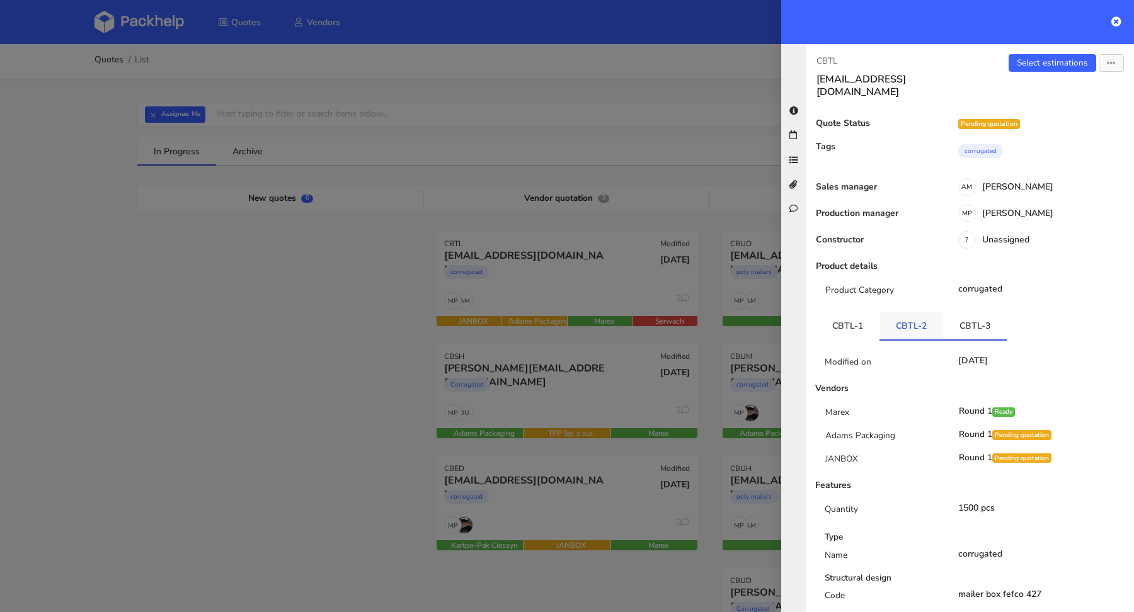
click at [921, 312] on link "CBTL-2" at bounding box center [912, 326] width 64 height 28
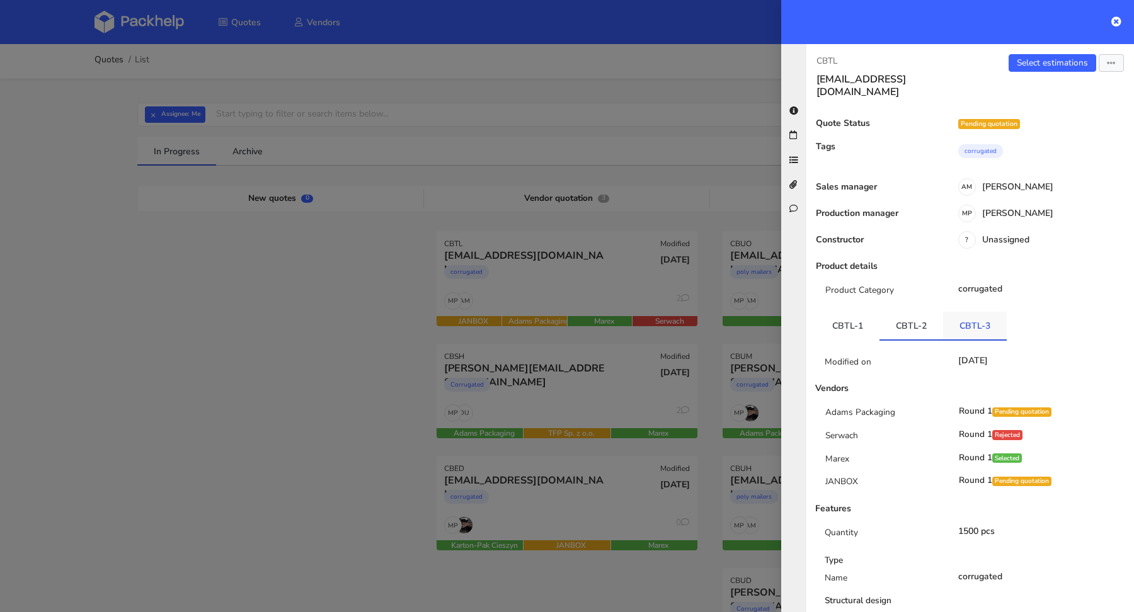
click at [946, 312] on link "CBTL-3" at bounding box center [975, 326] width 64 height 28
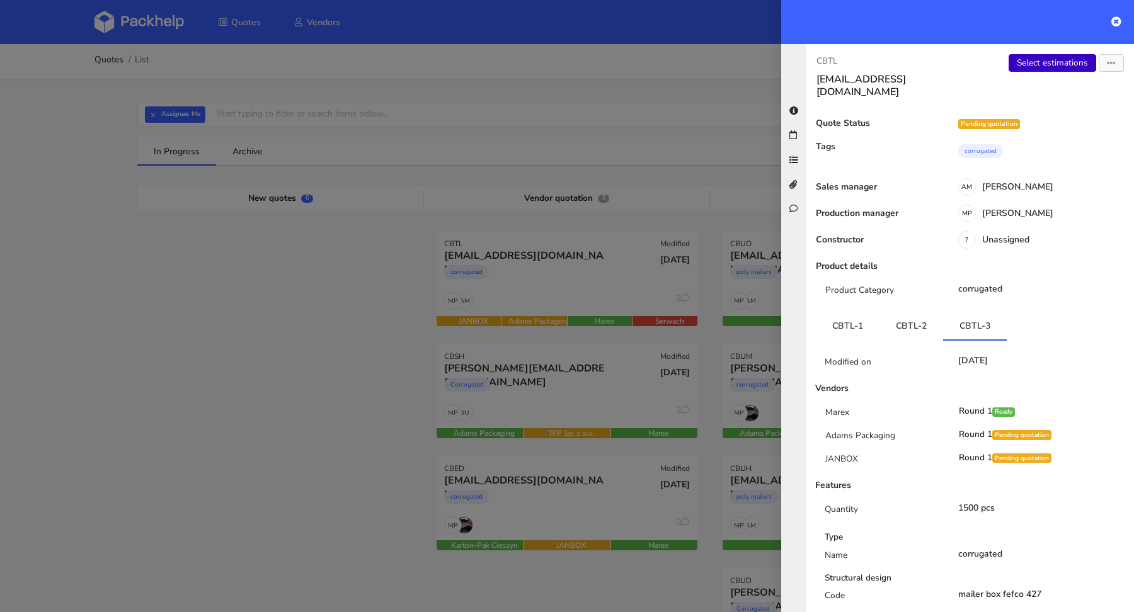
click at [1035, 67] on link "Select estimations" at bounding box center [1053, 63] width 88 height 18
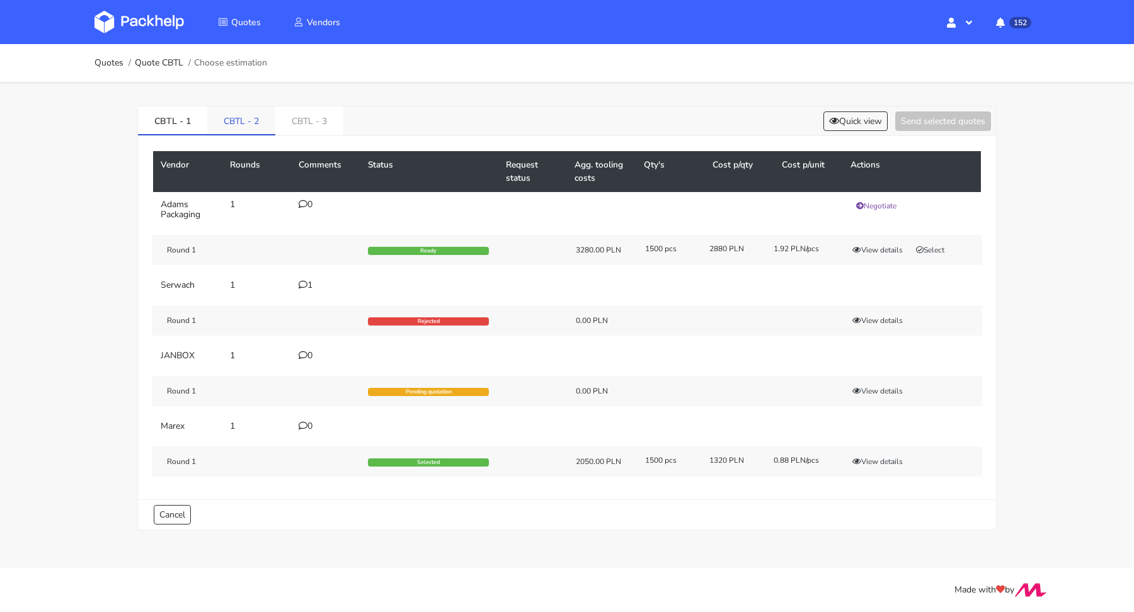
click at [222, 122] on link "CBTL - 2" at bounding box center [241, 120] width 68 height 28
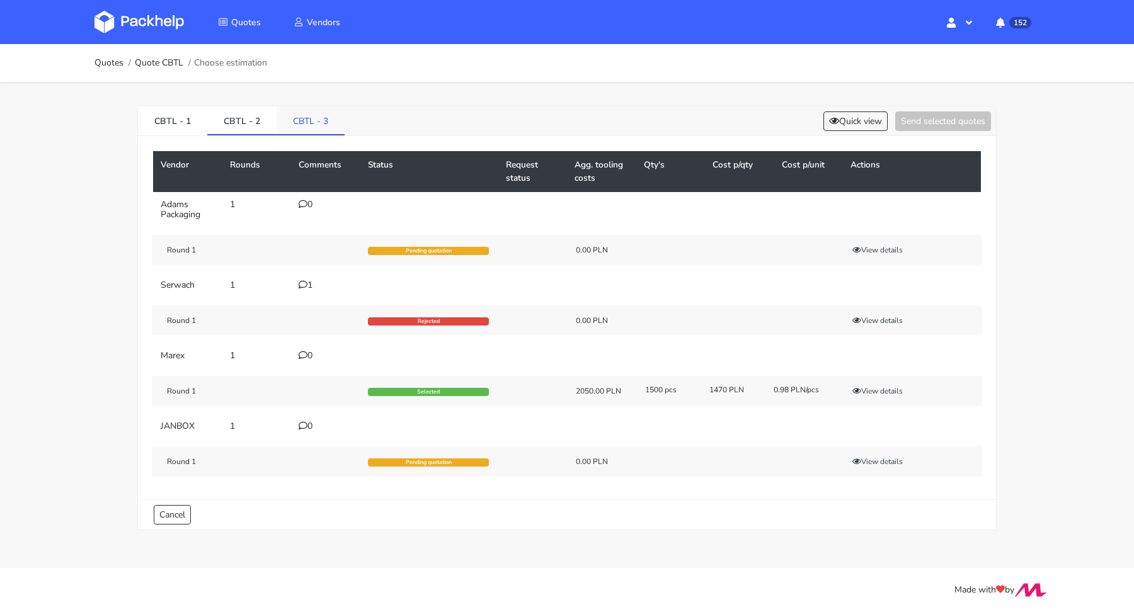
click at [328, 125] on link "CBTL - 3" at bounding box center [311, 120] width 68 height 28
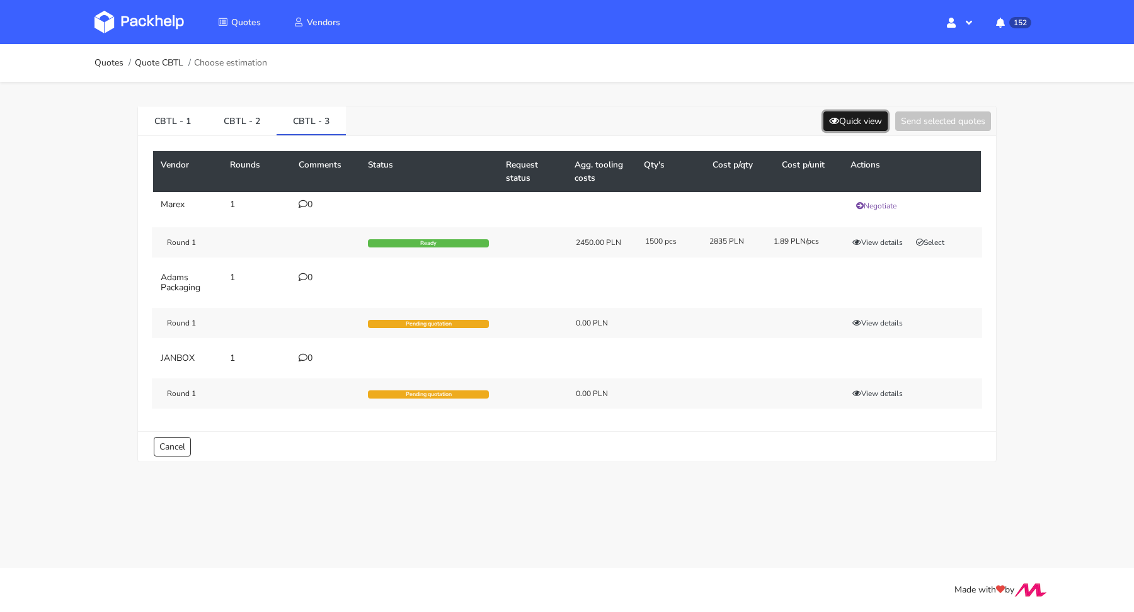
click at [866, 113] on button "Quick view" at bounding box center [855, 122] width 64 height 20
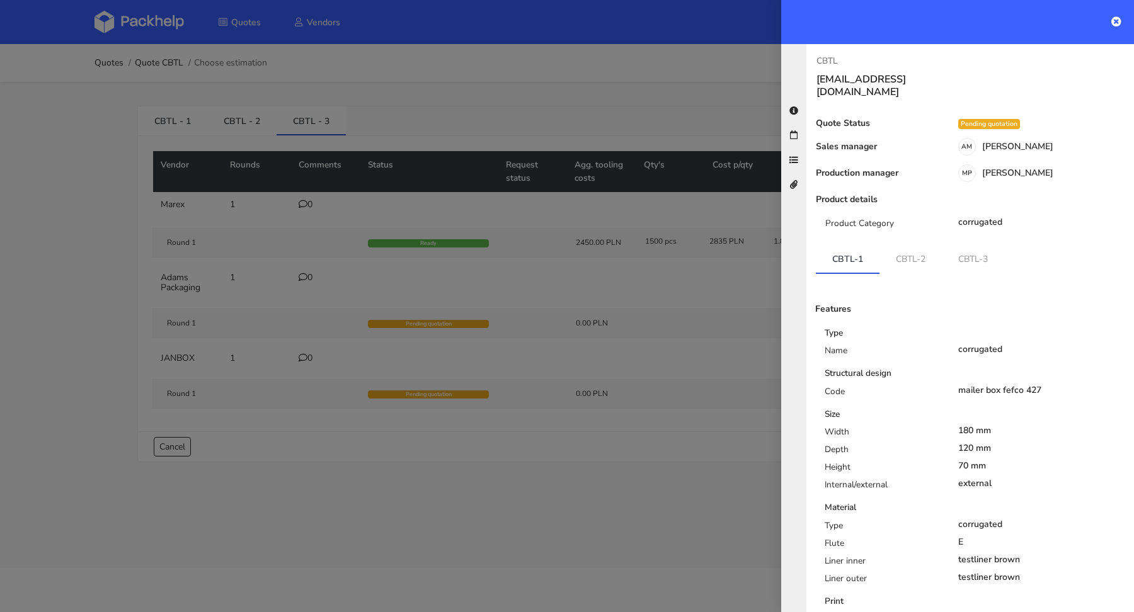
click at [719, 418] on div at bounding box center [567, 306] width 1134 height 612
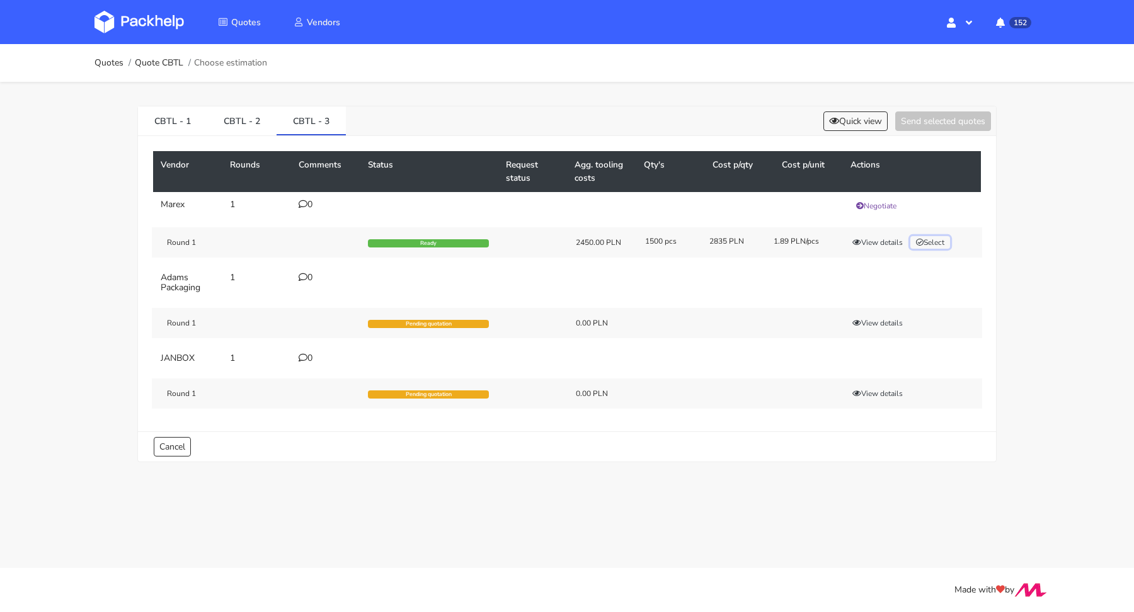
click at [944, 237] on button "Select" at bounding box center [930, 242] width 40 height 13
click at [929, 120] on button "Send selected quotes ( 1 )" at bounding box center [934, 122] width 113 height 20
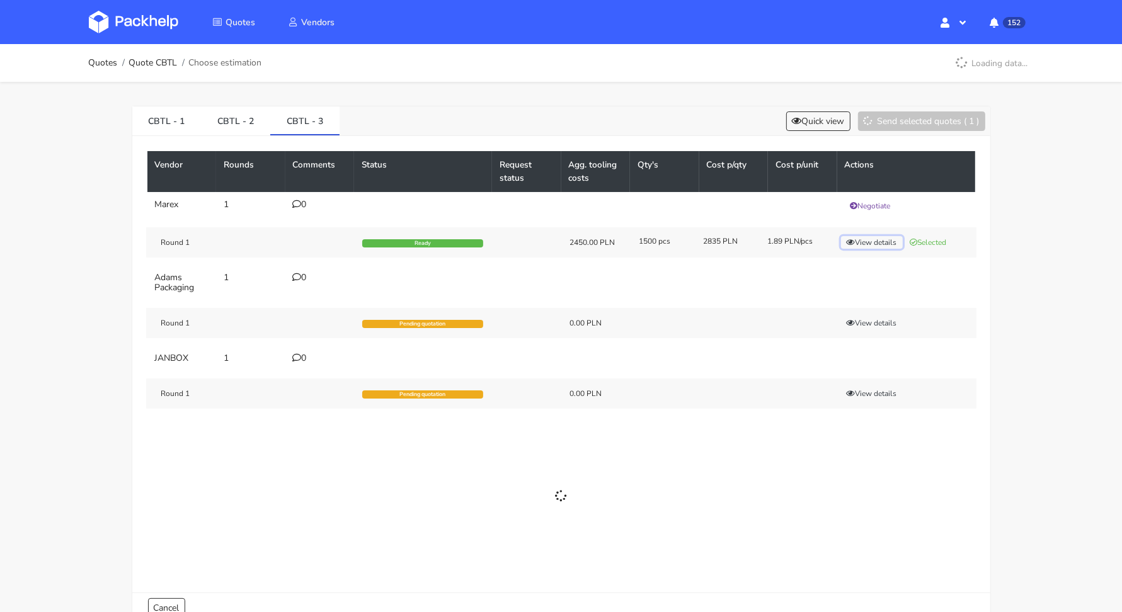
click at [867, 239] on button "View details" at bounding box center [872, 242] width 62 height 13
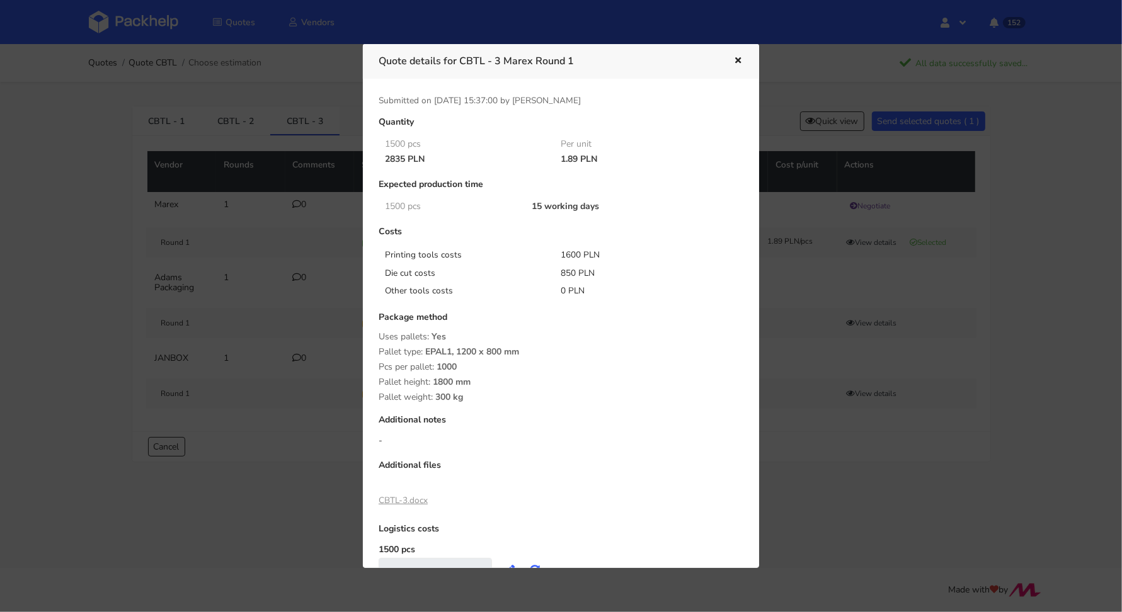
click at [808, 393] on div at bounding box center [561, 306] width 1122 height 612
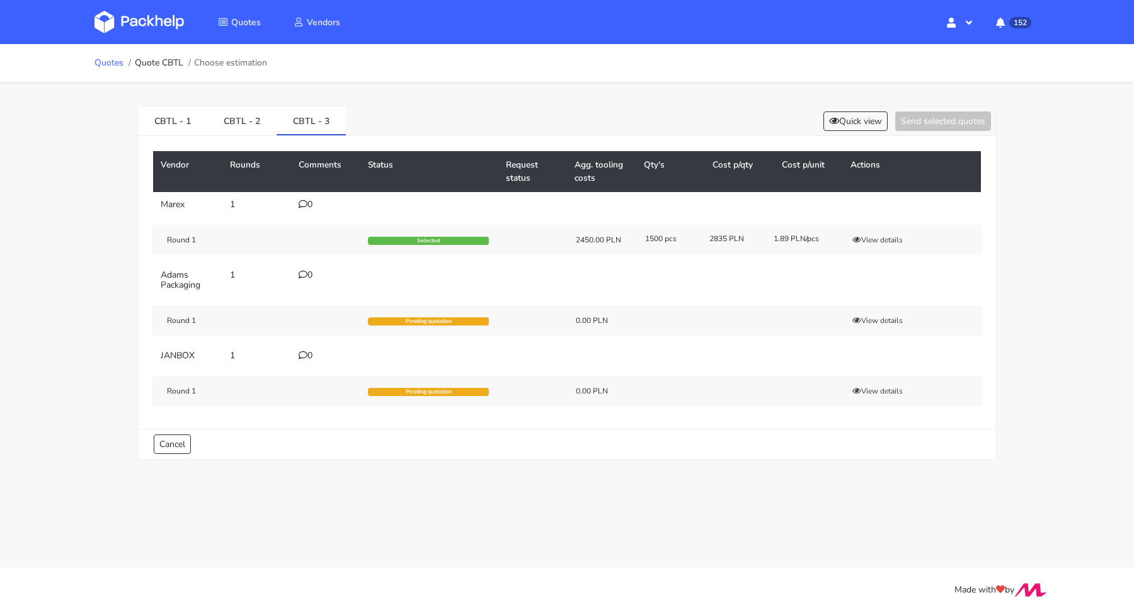
click at [113, 60] on link "Quotes" at bounding box center [109, 63] width 29 height 10
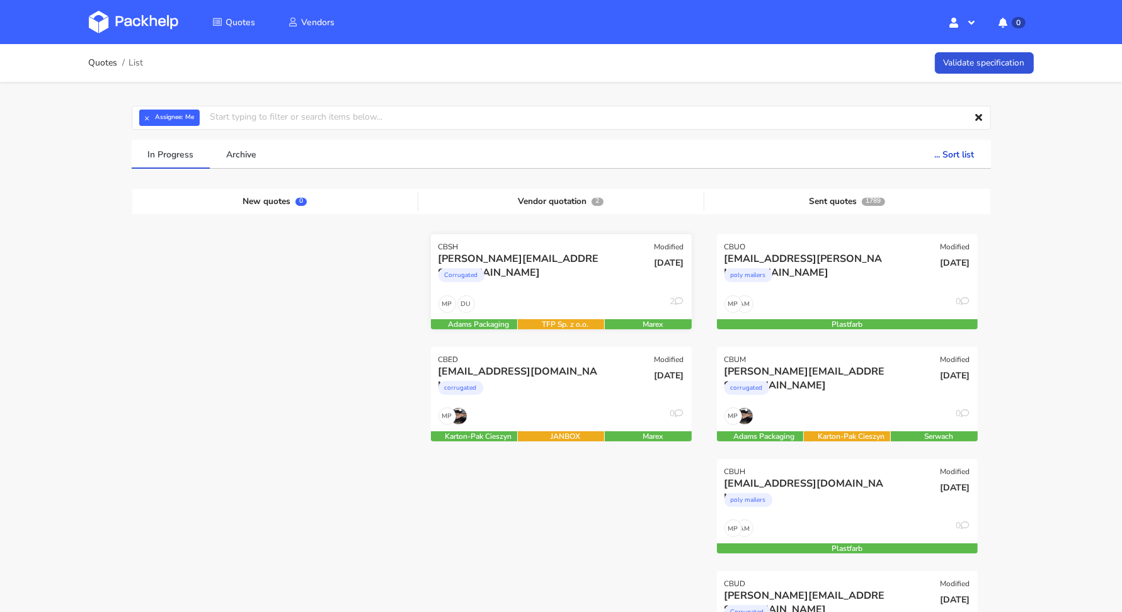
click at [571, 279] on div "Corrugated" at bounding box center [522, 278] width 167 height 25
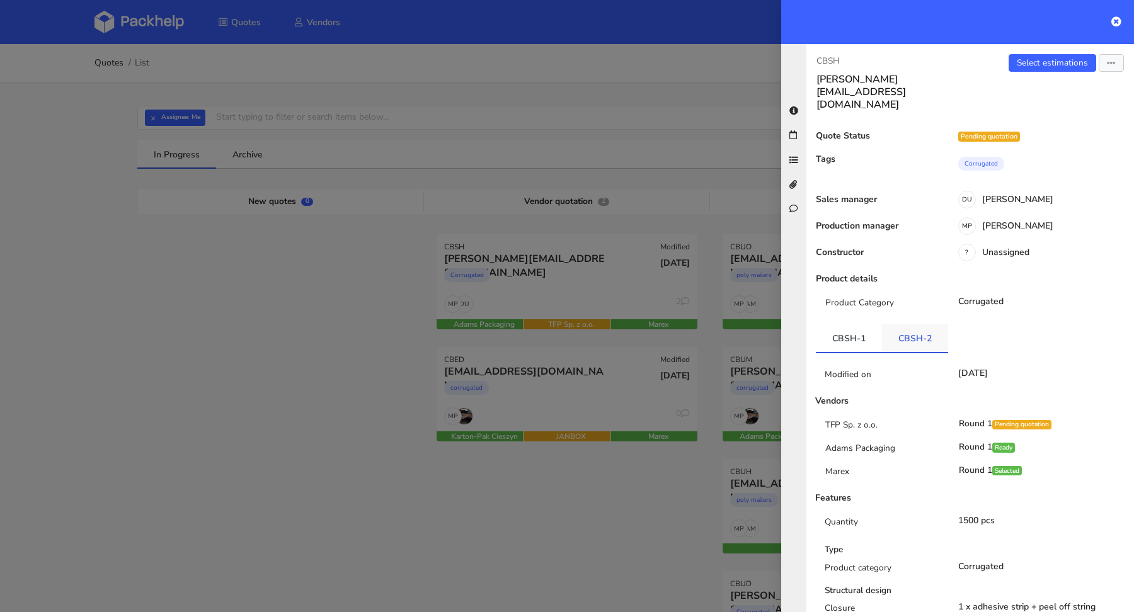
click at [915, 324] on link "CBSH-2" at bounding box center [915, 338] width 66 height 28
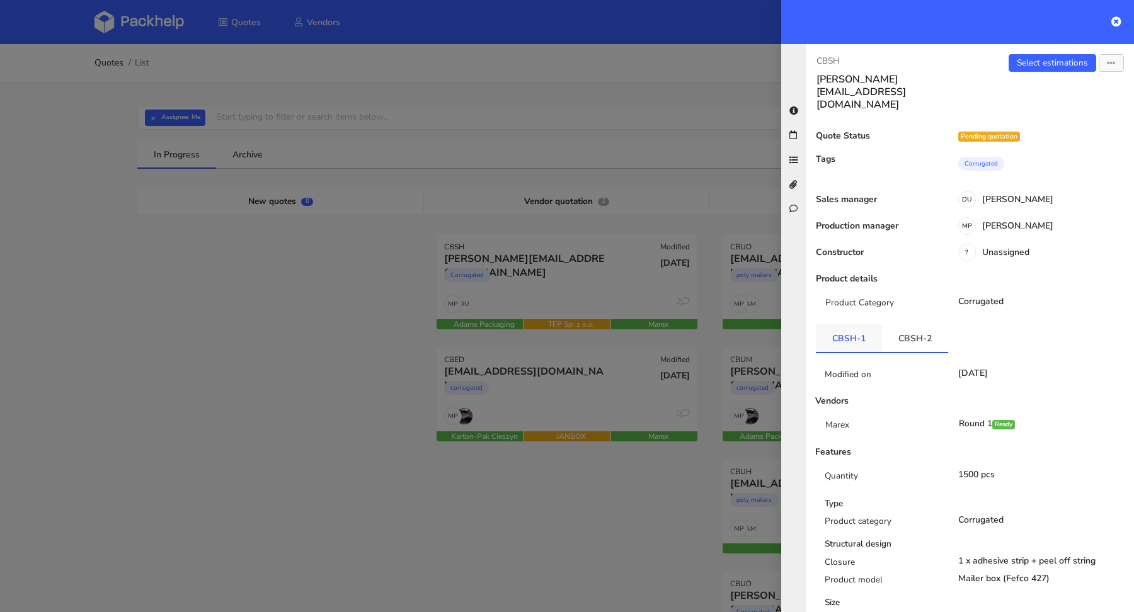
click at [860, 324] on link "CBSH-1" at bounding box center [849, 338] width 66 height 28
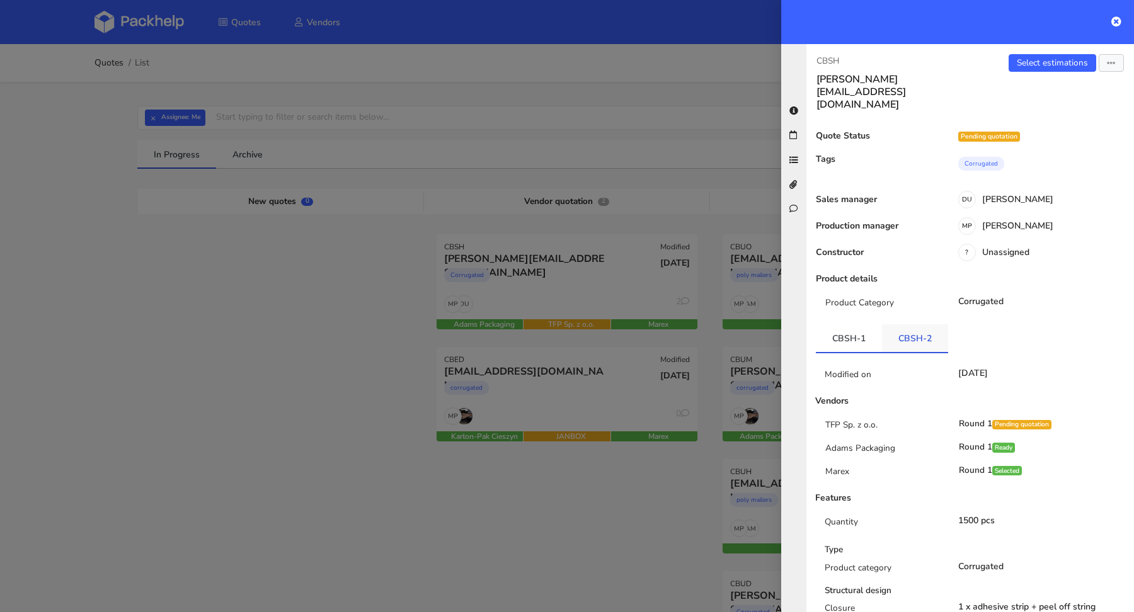
click at [899, 324] on link "CBSH-2" at bounding box center [915, 338] width 66 height 28
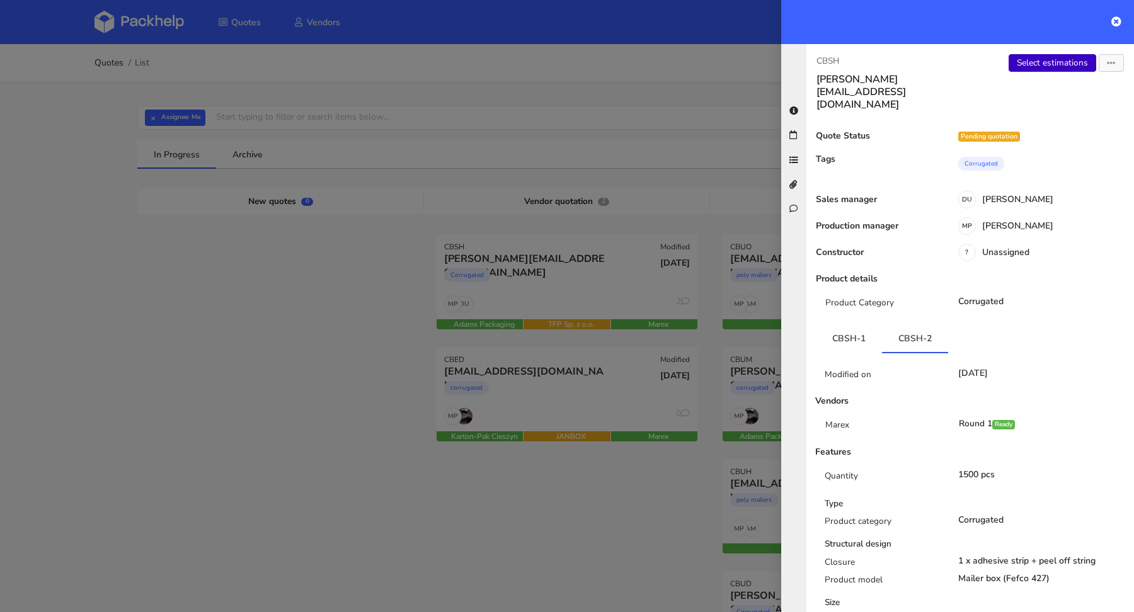
click at [1057, 66] on link "Select estimations" at bounding box center [1053, 63] width 88 height 18
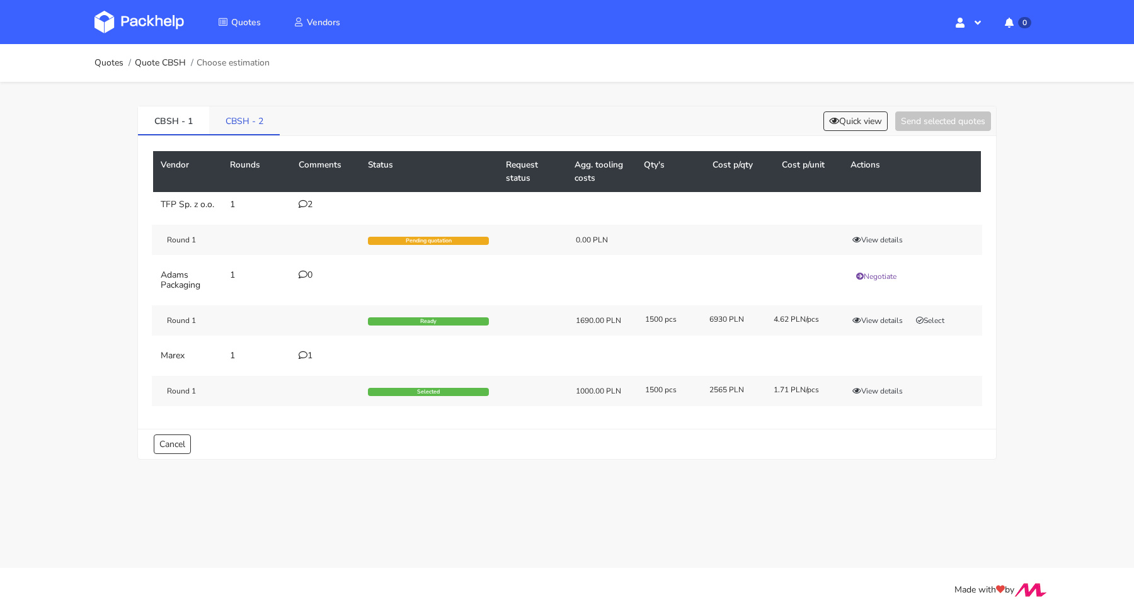
click at [248, 133] on link "CBSH - 2" at bounding box center [244, 120] width 71 height 28
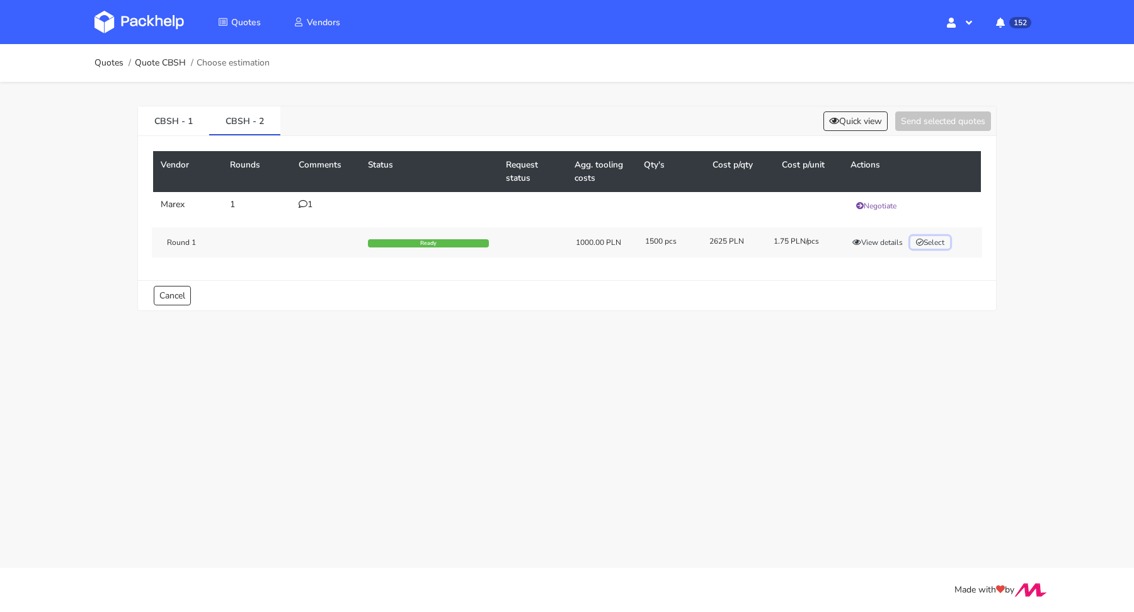
click at [950, 241] on button "Select" at bounding box center [930, 242] width 40 height 13
click at [934, 131] on div "CBSH - 1 CBSH - 2 Quick view Send selected quotes ( 1 )" at bounding box center [567, 121] width 858 height 30
click at [936, 119] on button "Send selected quotes ( 1 )" at bounding box center [934, 122] width 113 height 20
click at [108, 59] on link "Quotes" at bounding box center [109, 63] width 29 height 10
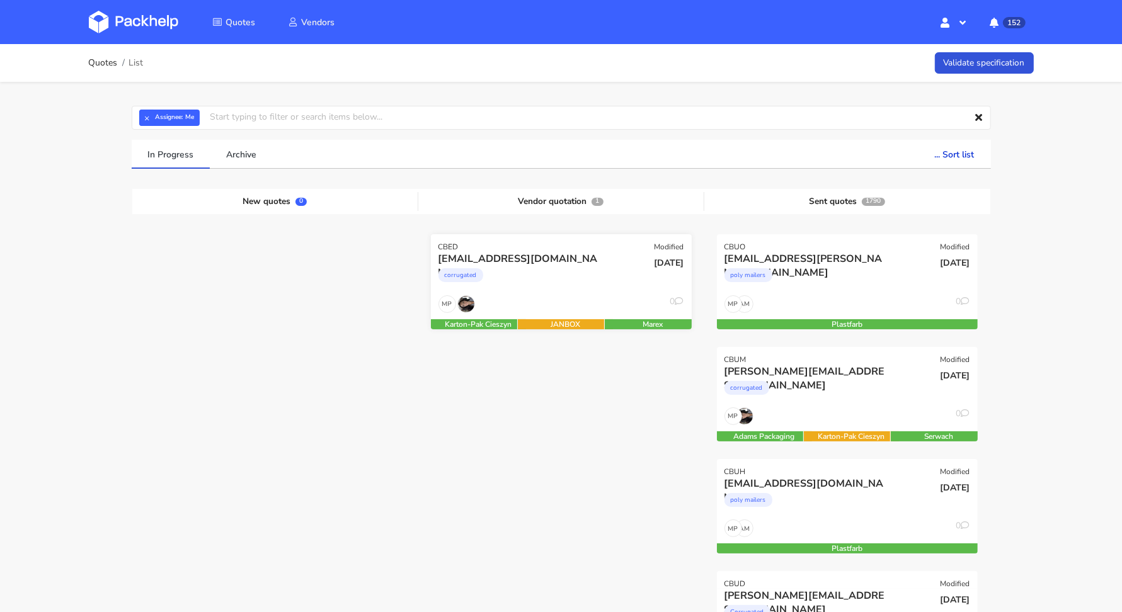
click at [583, 287] on div "corrugated" at bounding box center [522, 278] width 167 height 25
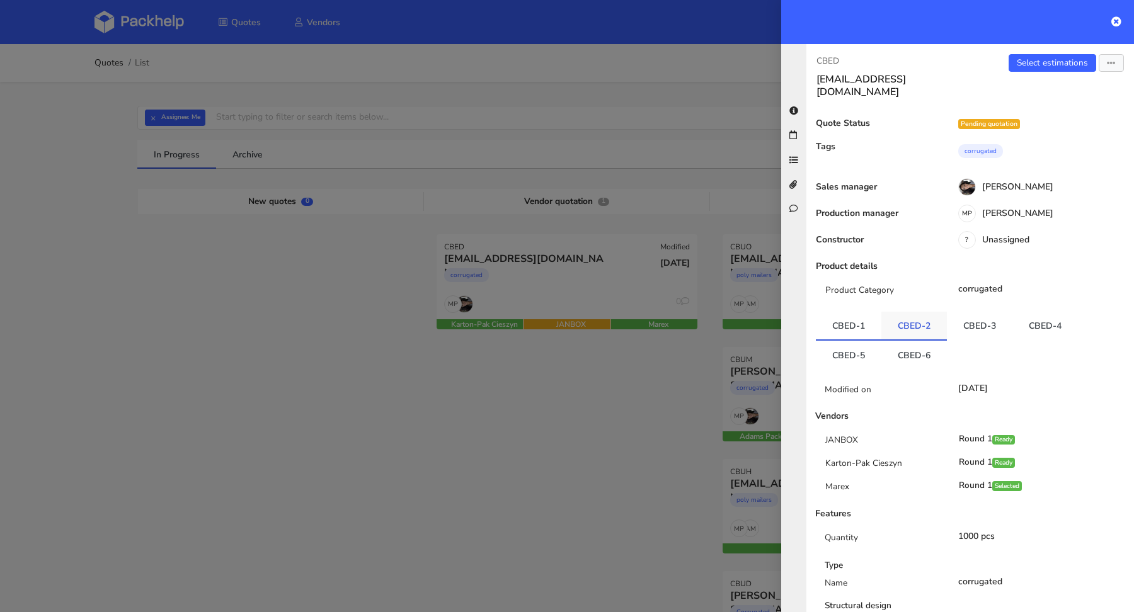
click at [924, 319] on link "CBED-2" at bounding box center [914, 326] width 66 height 28
click at [965, 318] on link "CBED-3" at bounding box center [980, 326] width 66 height 28
click at [1027, 318] on link "CBED-4" at bounding box center [1046, 326] width 66 height 28
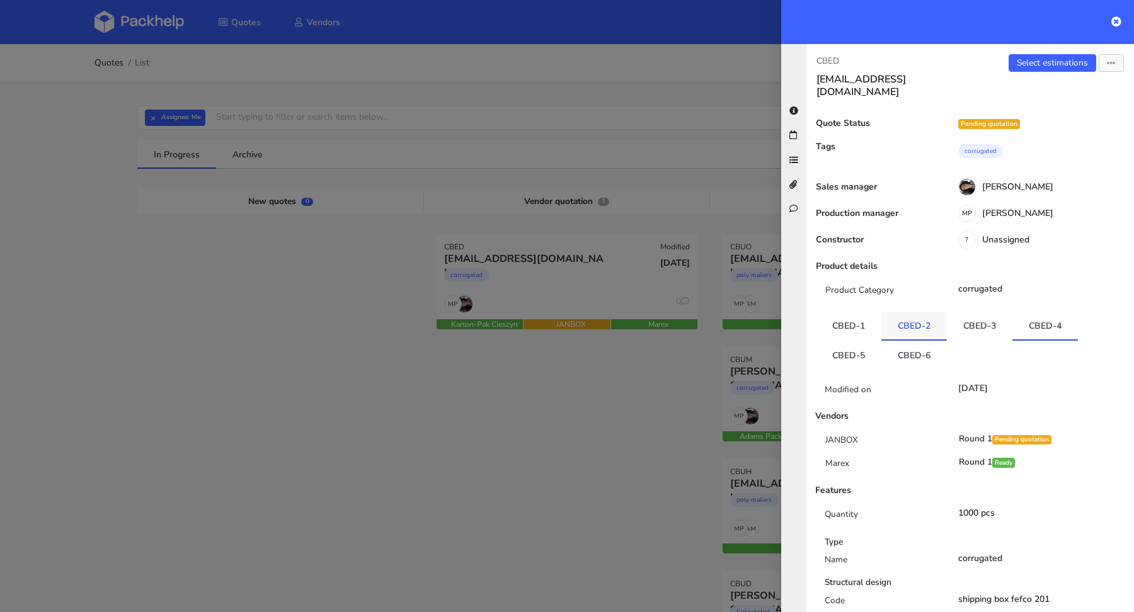
click at [900, 312] on link "CBED-2" at bounding box center [914, 326] width 66 height 28
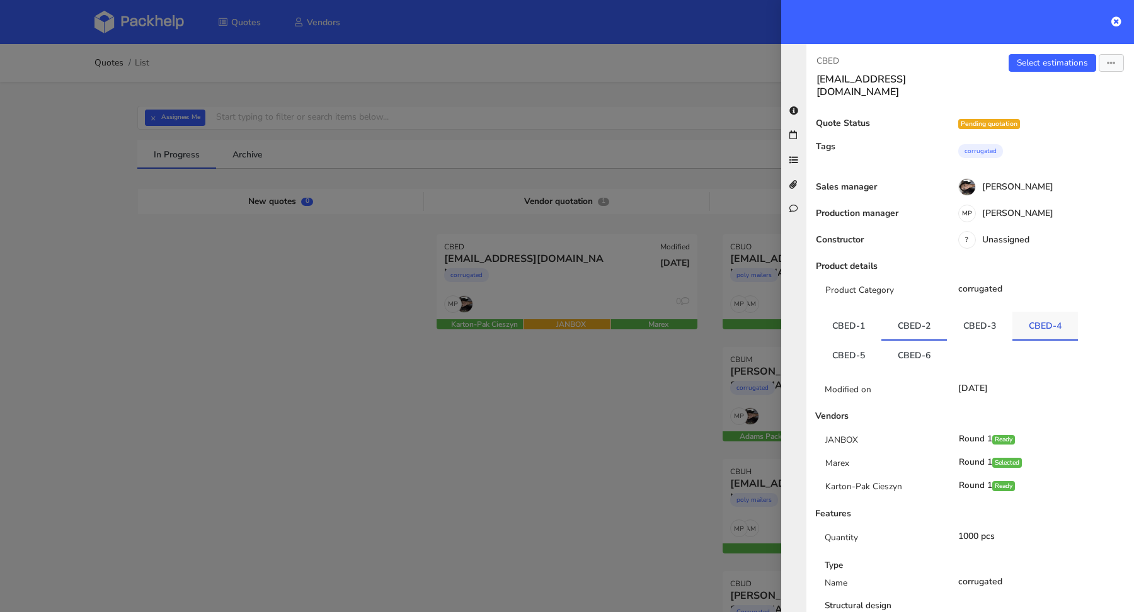
click at [1055, 312] on link "CBED-4" at bounding box center [1046, 326] width 66 height 28
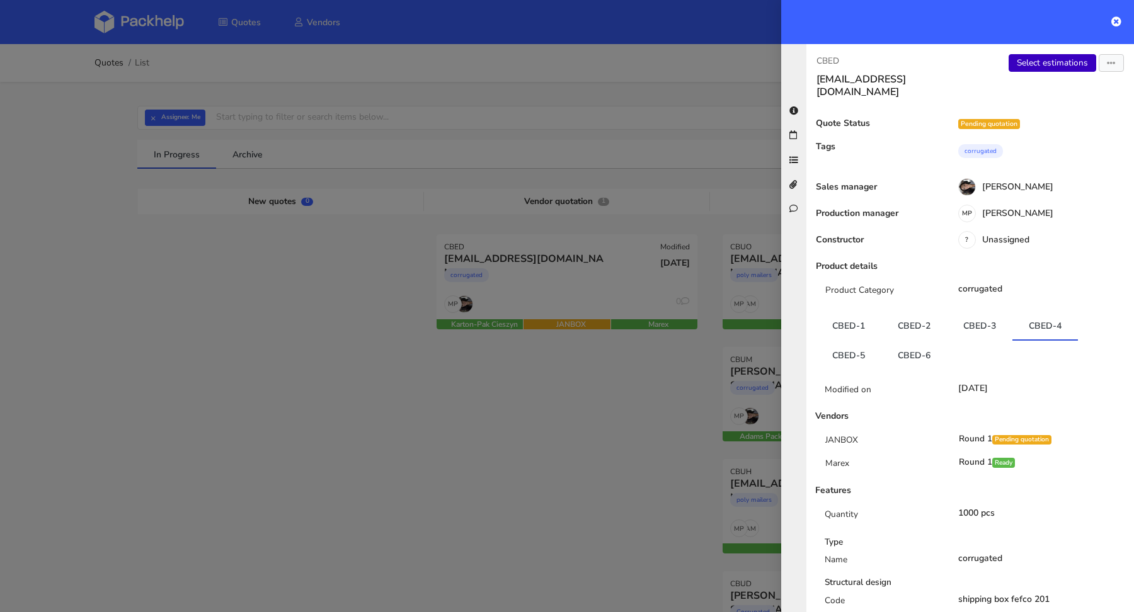
click at [1048, 57] on link "Select estimations" at bounding box center [1053, 63] width 88 height 18
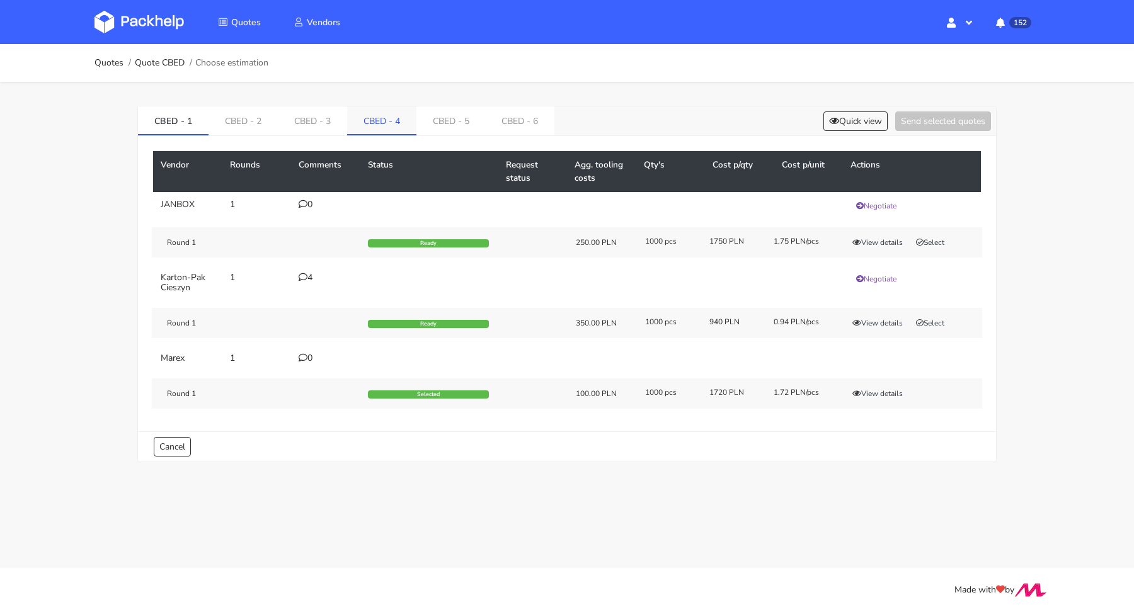
click at [390, 117] on link "CBED - 4" at bounding box center [381, 120] width 69 height 28
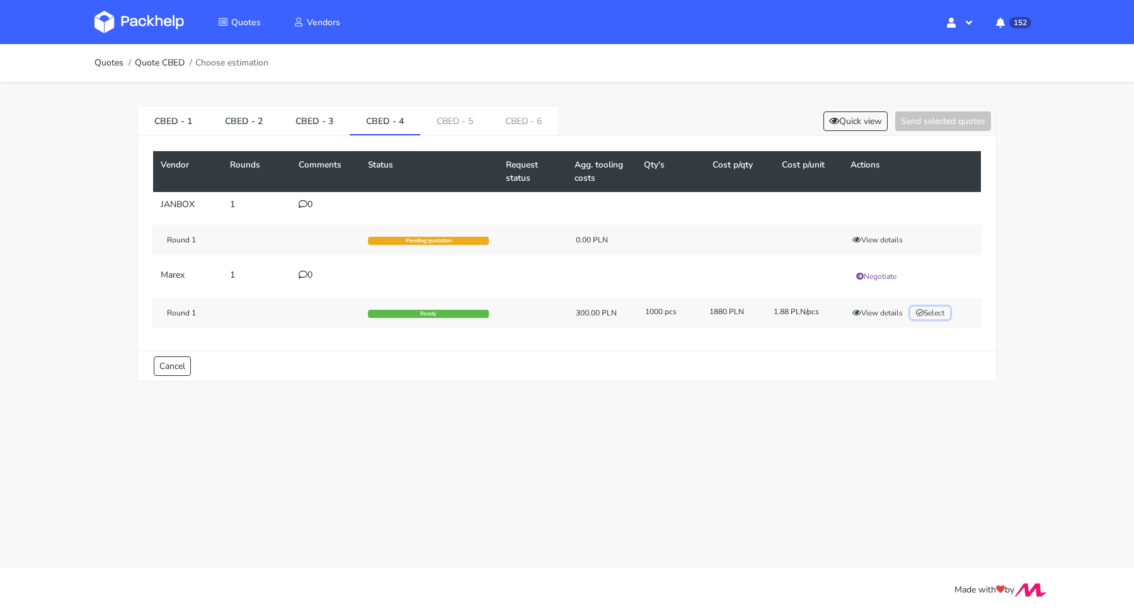
click at [936, 308] on button "Select" at bounding box center [930, 313] width 40 height 13
click at [463, 120] on link "CBED - 5" at bounding box center [454, 120] width 69 height 28
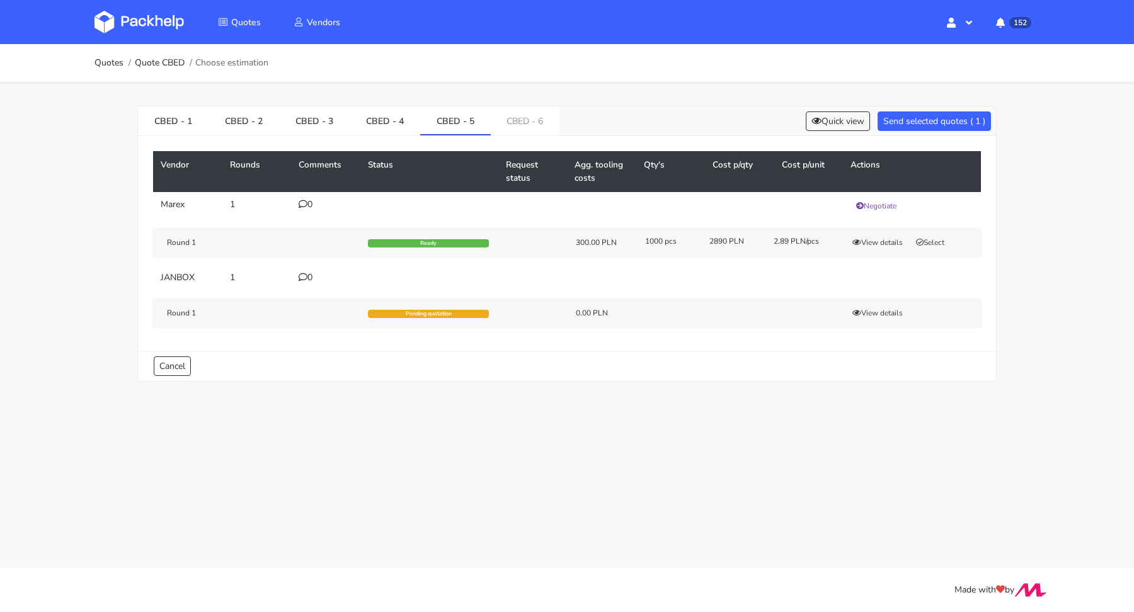
click at [930, 232] on div "Round 1 Ready 300.00 PLN 1000 pcs 2890 PLN 2.89 PLN/pcs View details Select" at bounding box center [567, 242] width 830 height 30
click at [937, 238] on button "Select" at bounding box center [930, 242] width 40 height 13
click at [531, 124] on link "CBED - 6" at bounding box center [525, 120] width 69 height 28
click at [961, 241] on div "View details Select" at bounding box center [910, 242] width 144 height 13
click at [944, 240] on button "Select" at bounding box center [930, 242] width 40 height 13
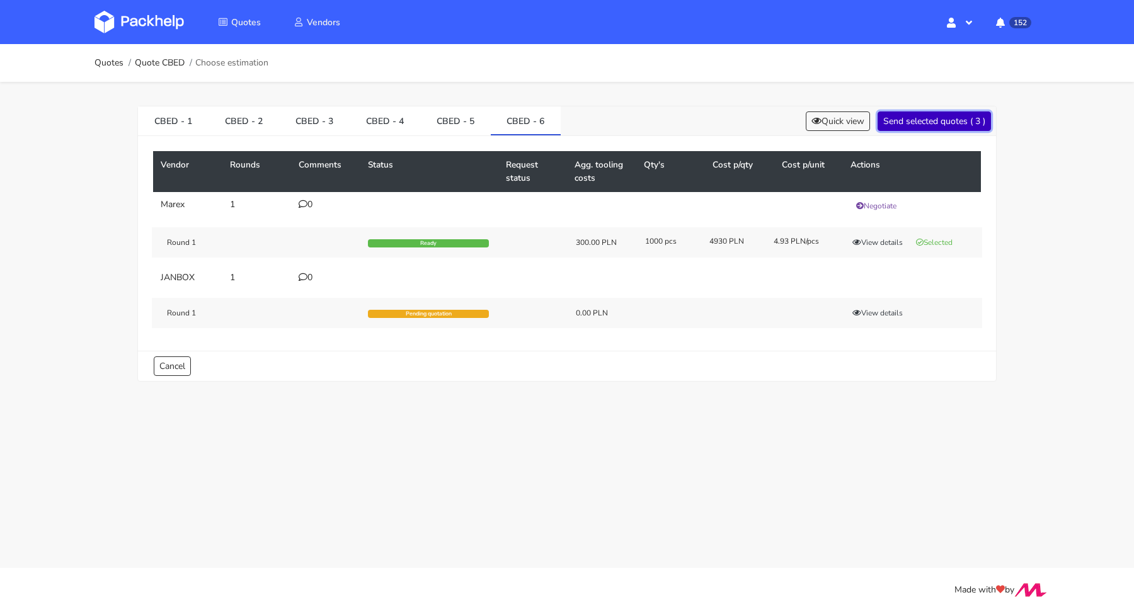
click at [939, 122] on button "Send selected quotes ( 3 )" at bounding box center [934, 122] width 113 height 20
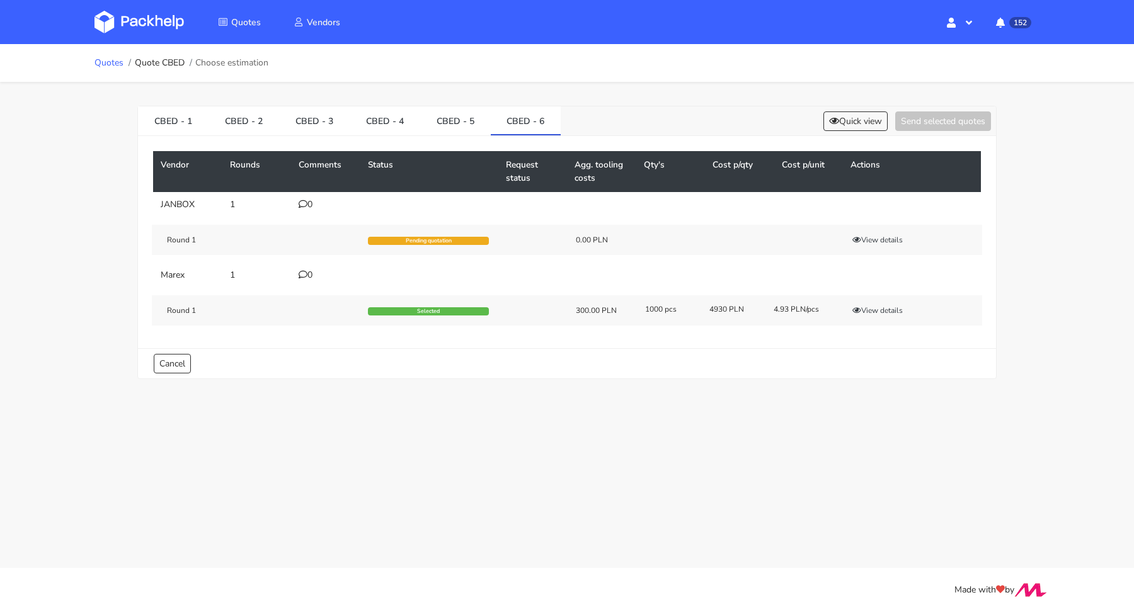
click at [96, 64] on link "Quotes" at bounding box center [109, 63] width 29 height 10
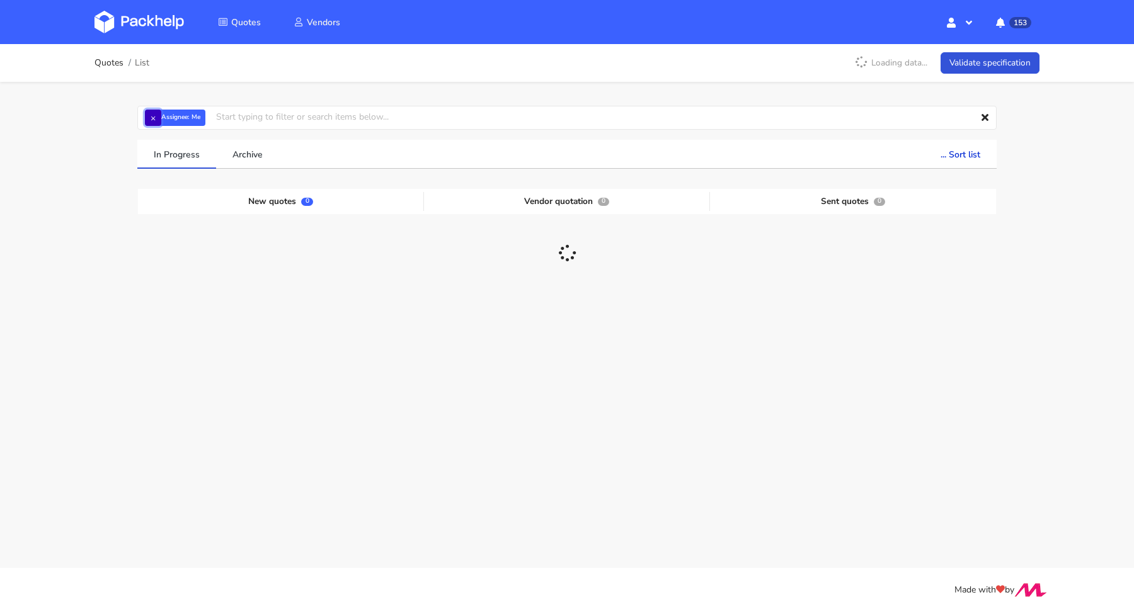
click at [155, 118] on button "×" at bounding box center [153, 118] width 16 height 16
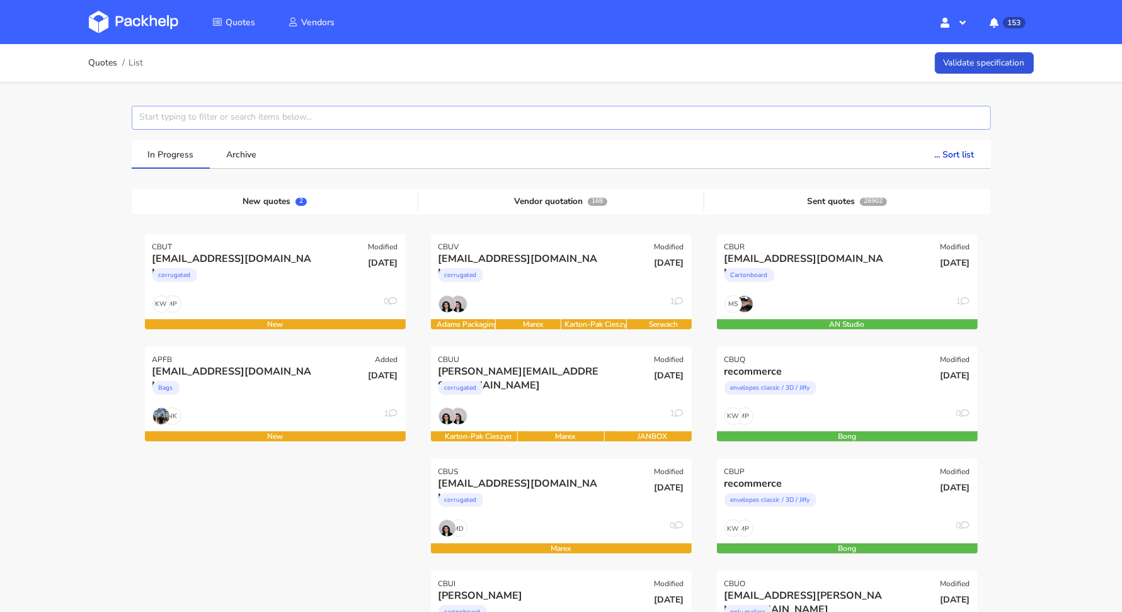
click at [157, 115] on input "text" at bounding box center [561, 118] width 859 height 24
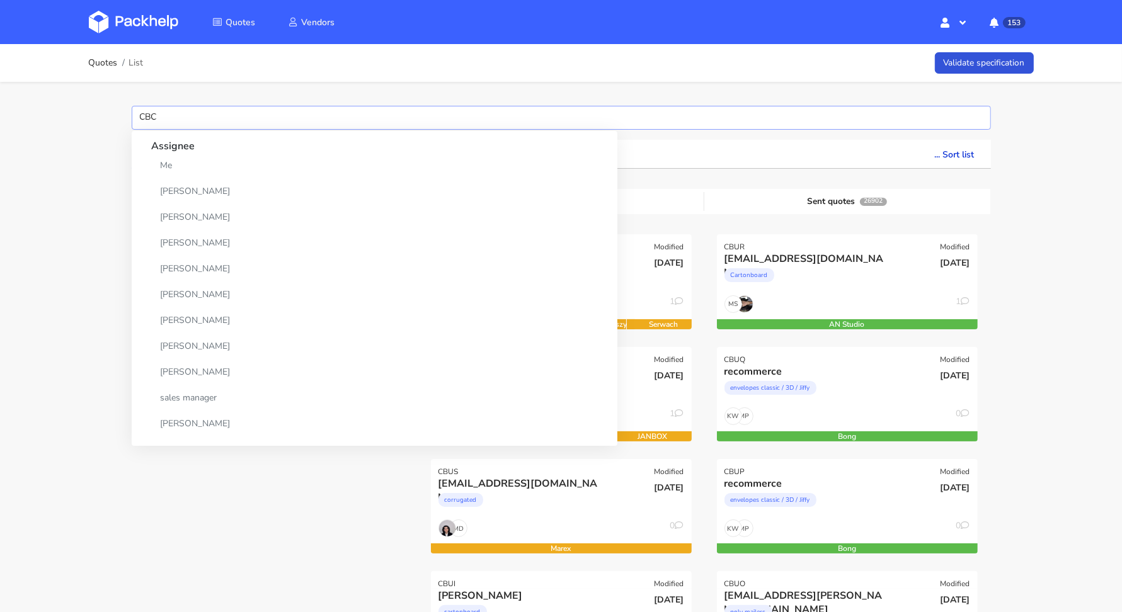
type input "CBCV"
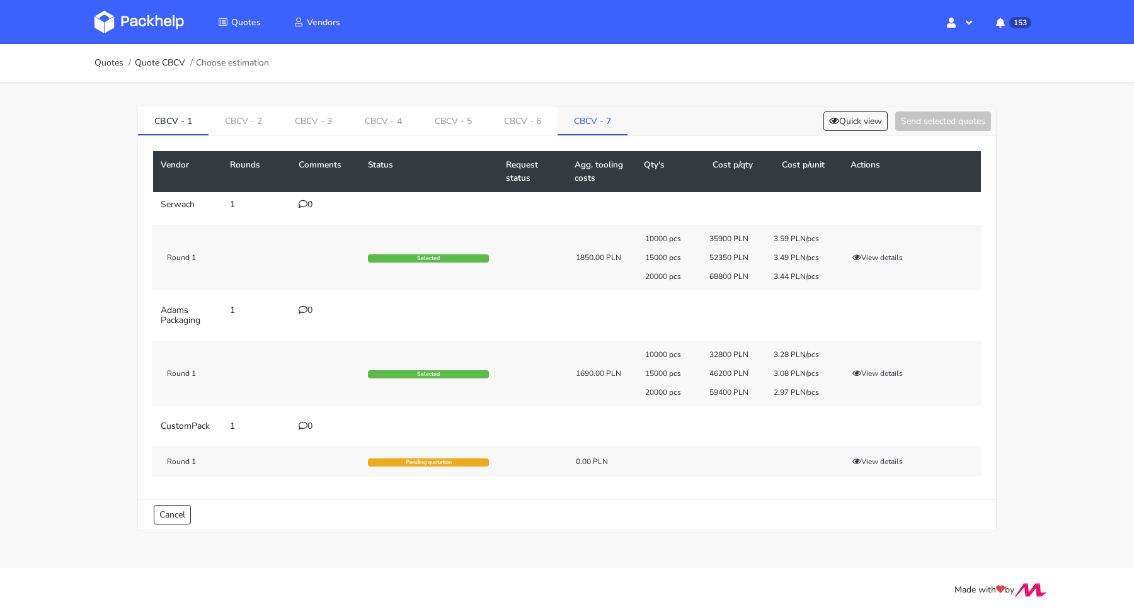
click at [588, 117] on link "CBCV - 7" at bounding box center [593, 120] width 70 height 28
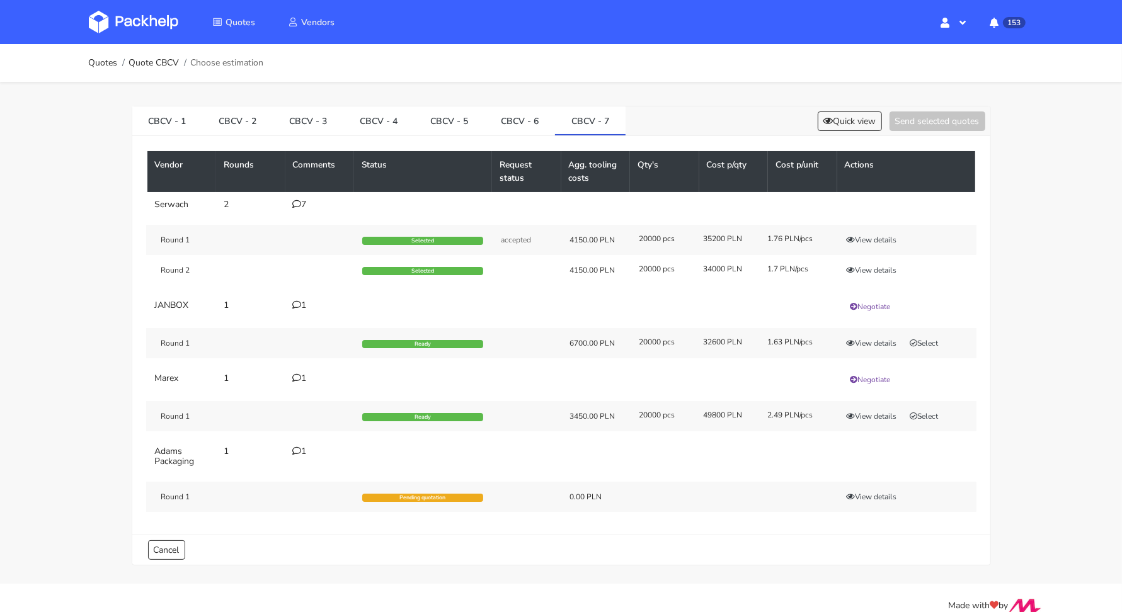
click at [306, 201] on div "7" at bounding box center [320, 205] width 54 height 10
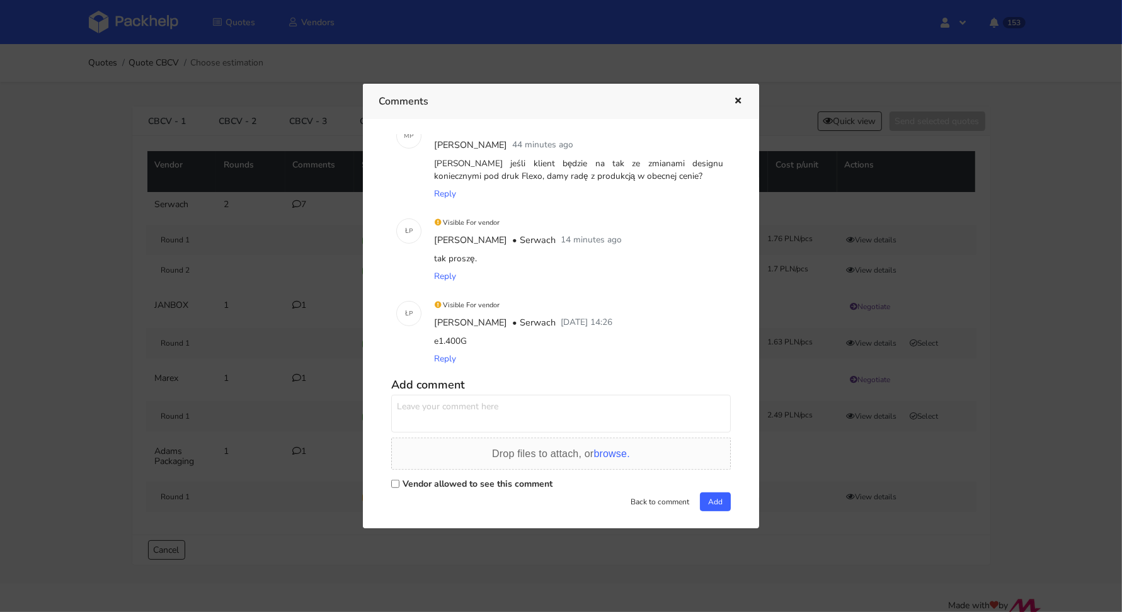
scroll to position [457, 0]
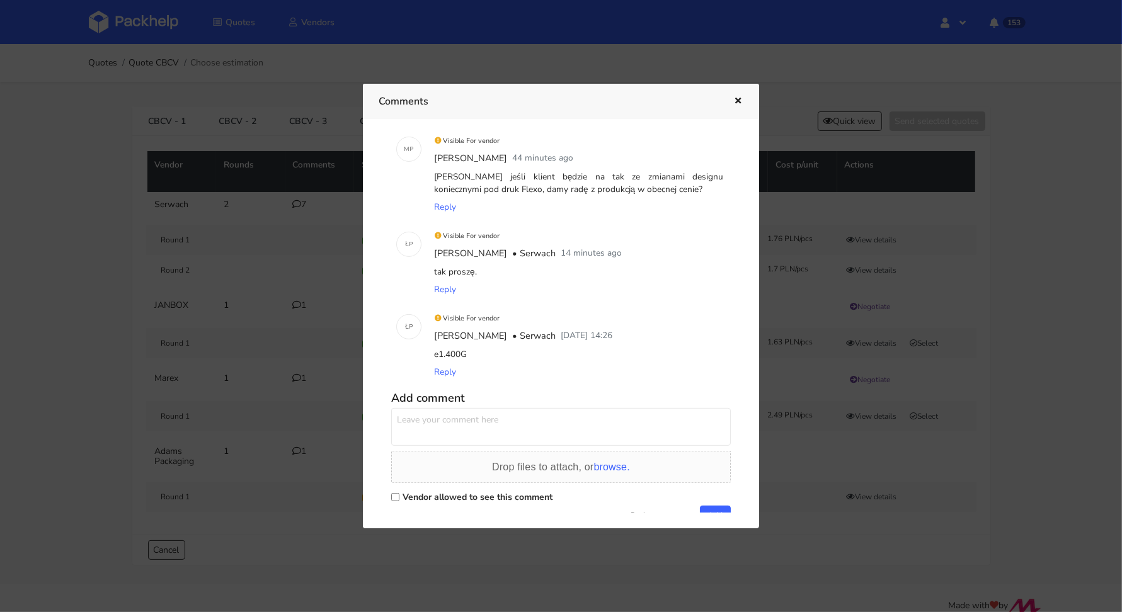
click at [738, 99] on icon "button" at bounding box center [738, 101] width 11 height 9
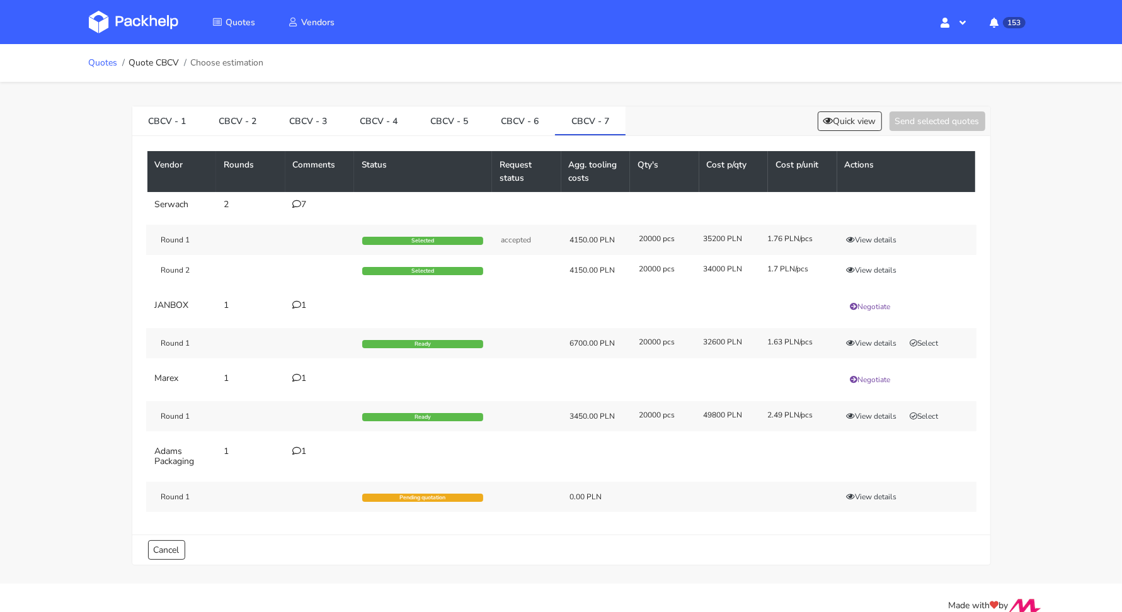
click at [109, 64] on link "Quotes" at bounding box center [103, 63] width 29 height 10
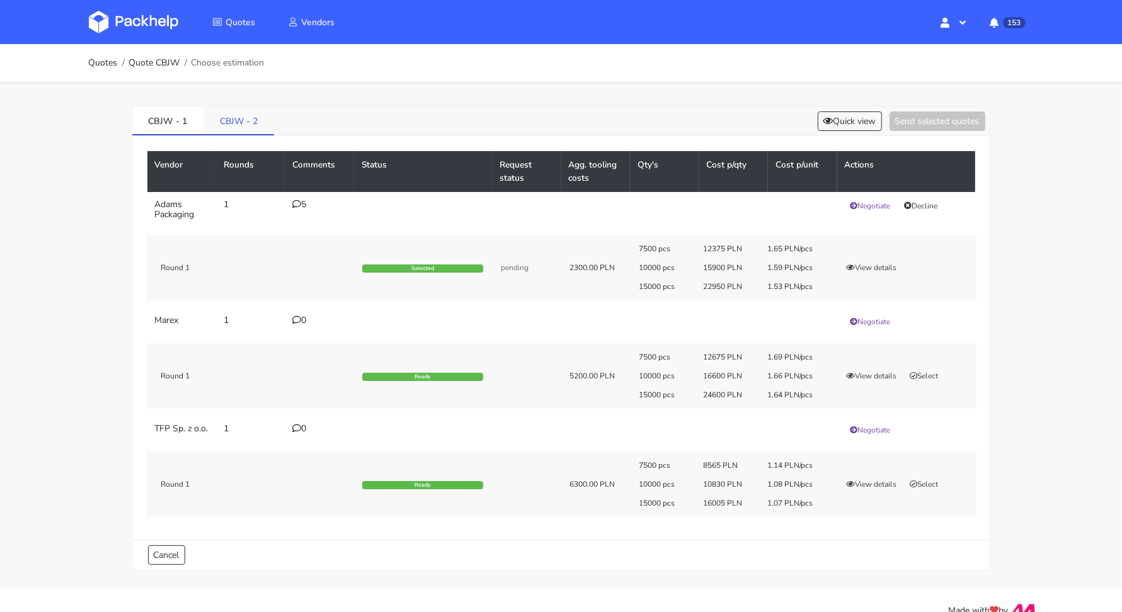
click at [246, 124] on link "CBJW - 2" at bounding box center [239, 120] width 71 height 28
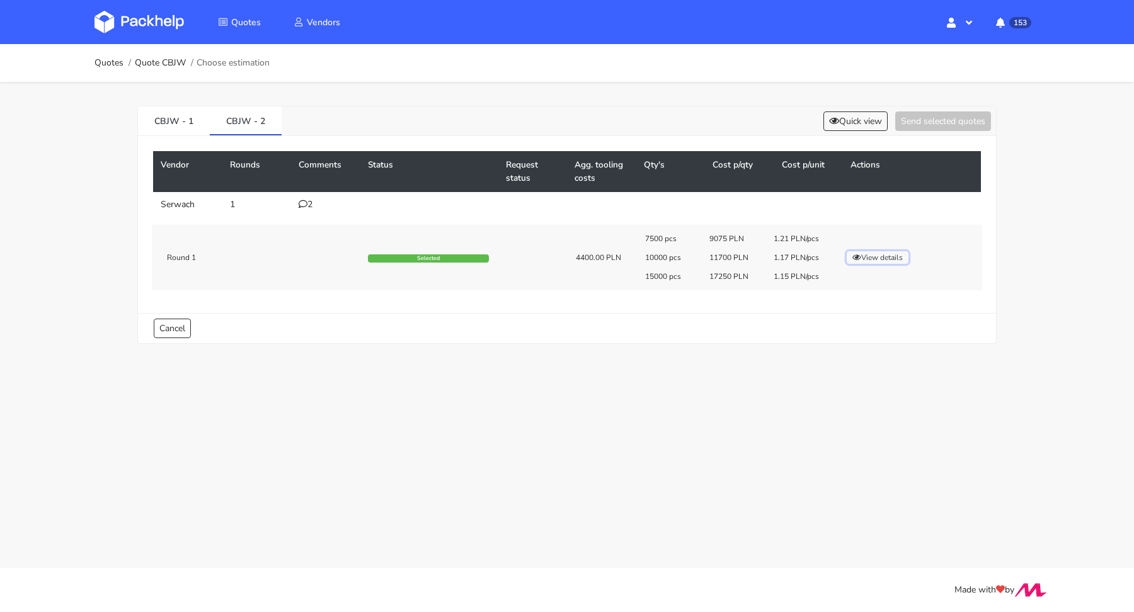
click at [873, 258] on button "View details" at bounding box center [878, 257] width 62 height 13
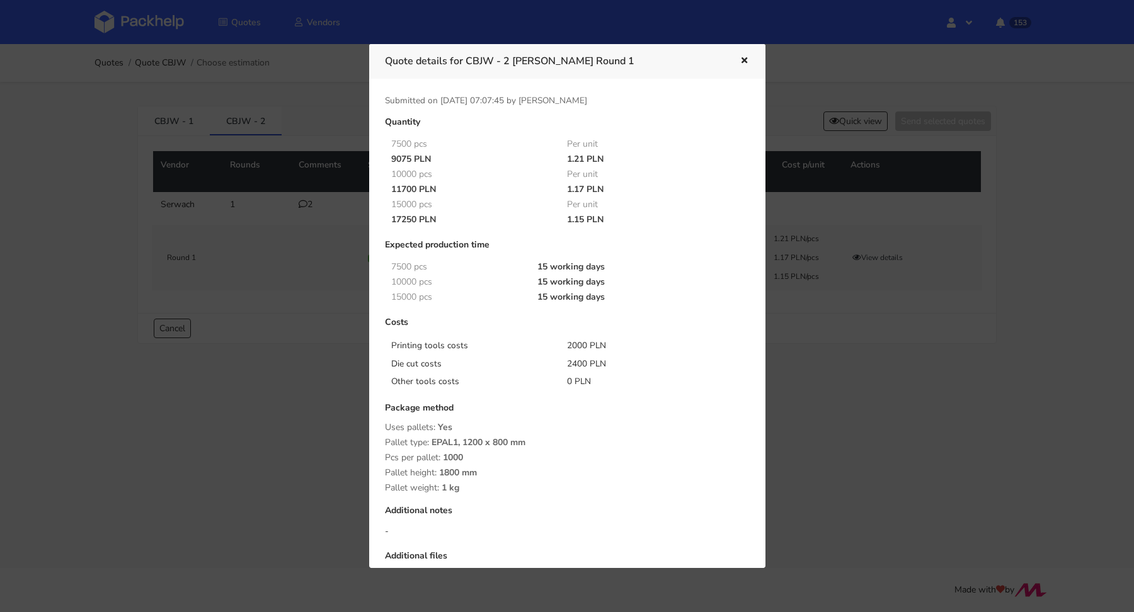
drag, startPoint x: 431, startPoint y: 441, endPoint x: 534, endPoint y: 440, distance: 103.3
click at [534, 440] on div "Pallet type: EPAL1, 1200 x 800 mm" at bounding box center [567, 443] width 365 height 10
copy span "EPAL1, 1200 x 800 mm"
click at [489, 468] on div "Package method Uses pallets: Yes Pallet type: EPAL1, 1200 x 800 mm Pcs per pall…" at bounding box center [567, 448] width 365 height 90
drag, startPoint x: 385, startPoint y: 444, endPoint x: 531, endPoint y: 444, distance: 146.2
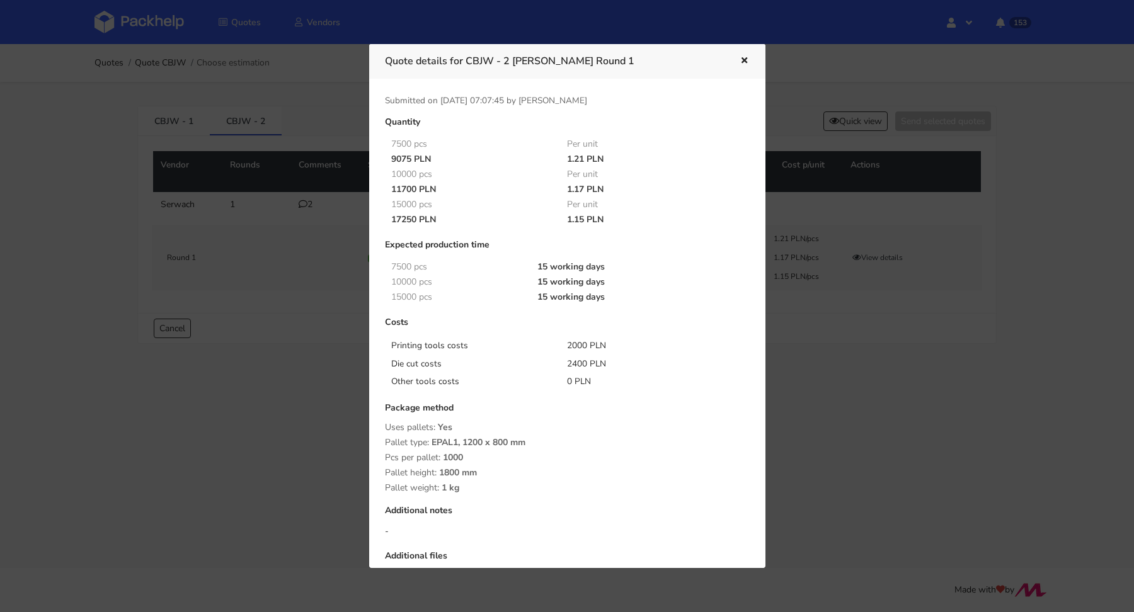
click at [531, 444] on div "Pallet type: EPAL1, 1200 x 800 mm" at bounding box center [567, 443] width 365 height 10
copy div "Pallet type: EPAL1, 1200 x 800 mm"
click at [481, 468] on div "Pallet height: 1800 mm" at bounding box center [567, 473] width 365 height 10
drag, startPoint x: 451, startPoint y: 458, endPoint x: 464, endPoint y: 459, distance: 12.6
click at [464, 459] on div "Package method Uses pallets: Yes Pallet type: EPAL1, 1200 x 800 mm Pcs per pall…" at bounding box center [567, 448] width 365 height 90
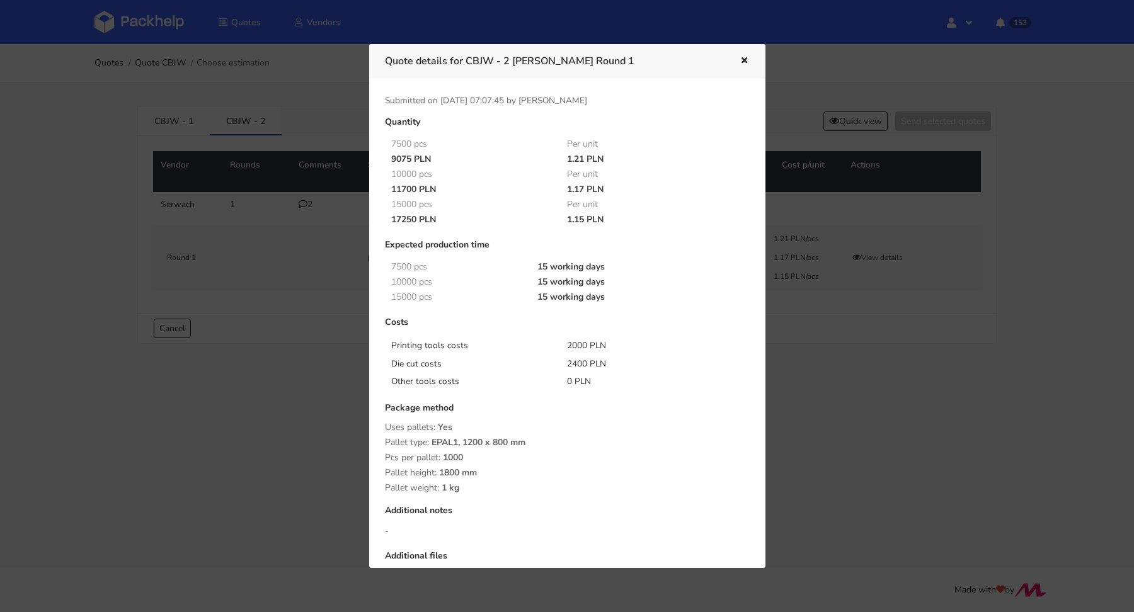
copy div "Pcs per pallet: 1000"
click at [522, 456] on span "EPAL1, 1200 x 800 mm" at bounding box center [479, 447] width 94 height 21
drag, startPoint x: 488, startPoint y: 470, endPoint x: 384, endPoint y: 473, distance: 104.0
click at [384, 473] on div "Quantity 7500 pcs Per unit 9075 PLN 1.21 PLN 10000 pcs Per unit 11700 PLN 1.17 …" at bounding box center [567, 440] width 382 height 646
copy div "Pallet height: 1800 mm"
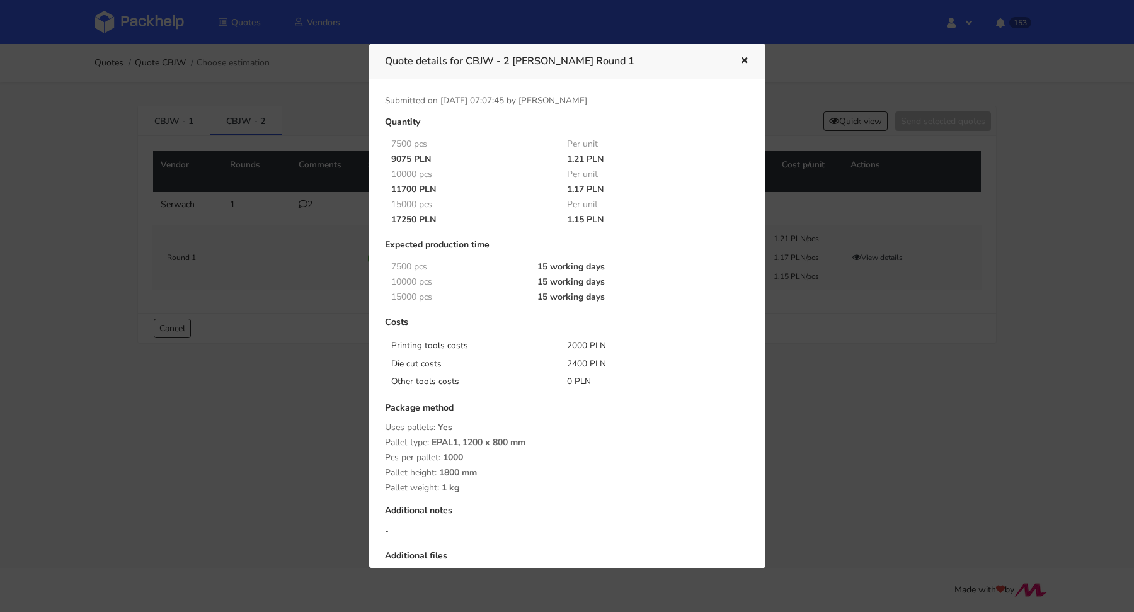
click at [739, 54] on button "button" at bounding box center [743, 61] width 14 height 16
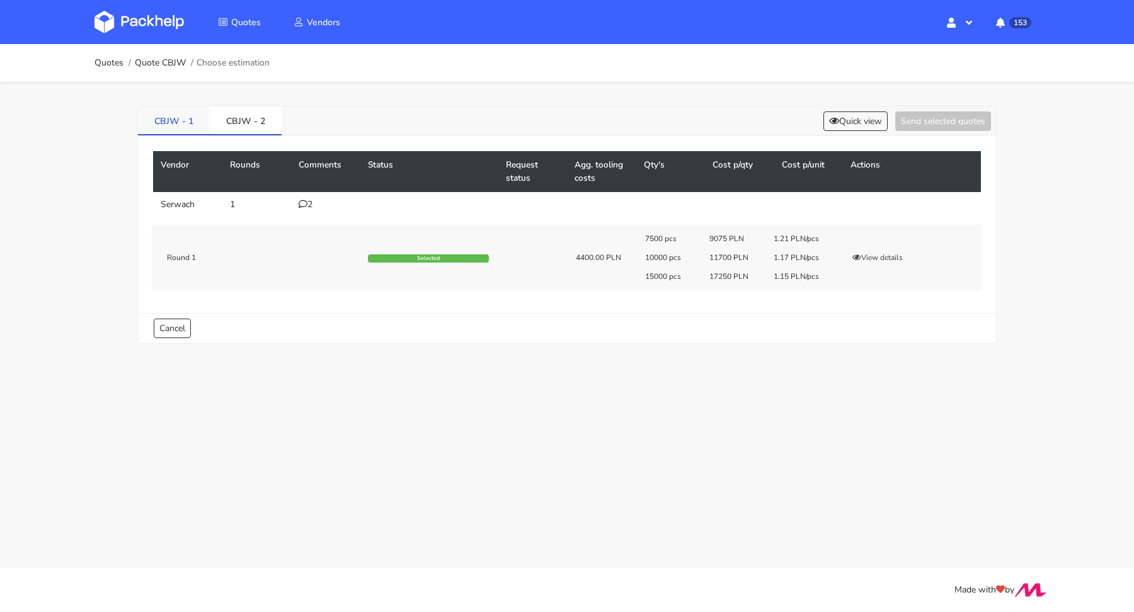
click at [167, 123] on link "CBJW - 1" at bounding box center [174, 120] width 72 height 28
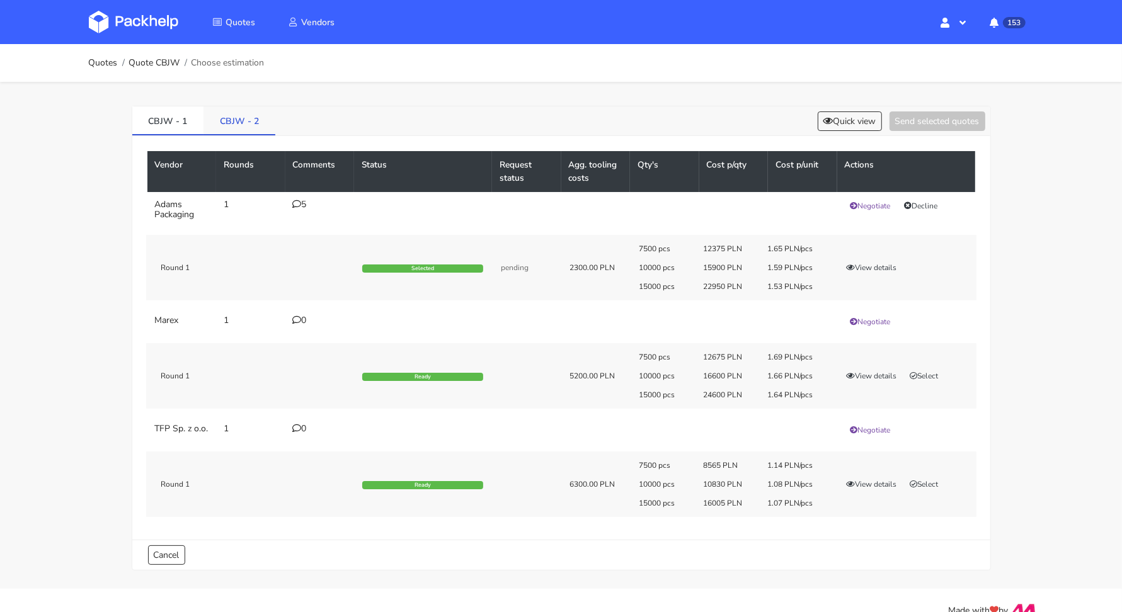
click at [258, 121] on link "CBJW - 2" at bounding box center [240, 120] width 72 height 28
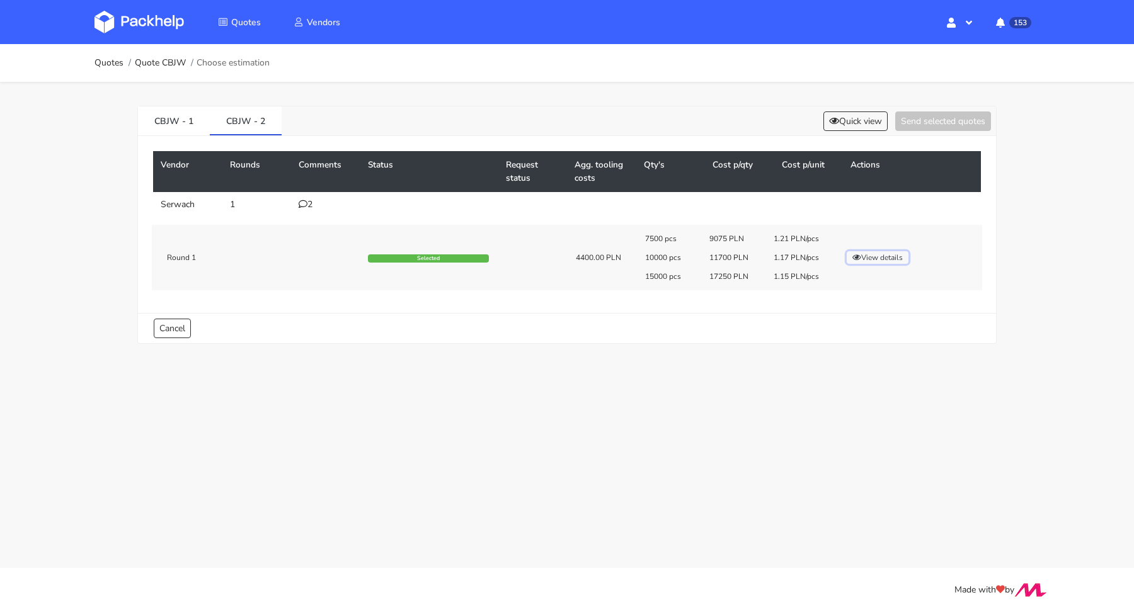
click at [898, 259] on button "View details" at bounding box center [878, 257] width 62 height 13
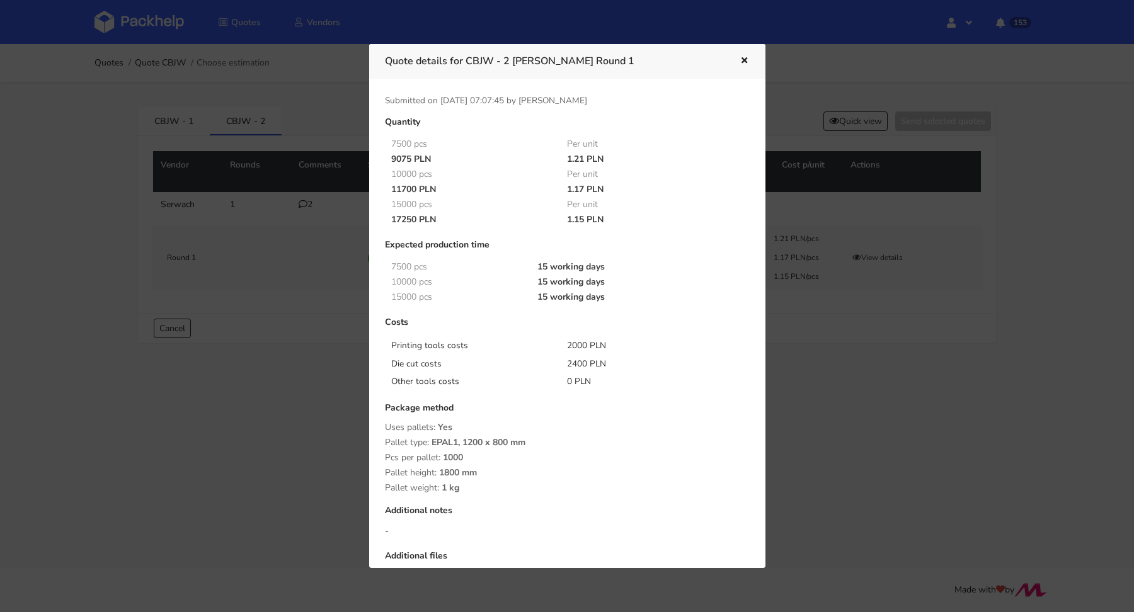
click at [464, 490] on div "Package method Uses pallets: Yes Pallet type: EPAL1, 1200 x 800 mm Pcs per pall…" at bounding box center [567, 448] width 365 height 90
copy div "Pallet weight: 1 kg"
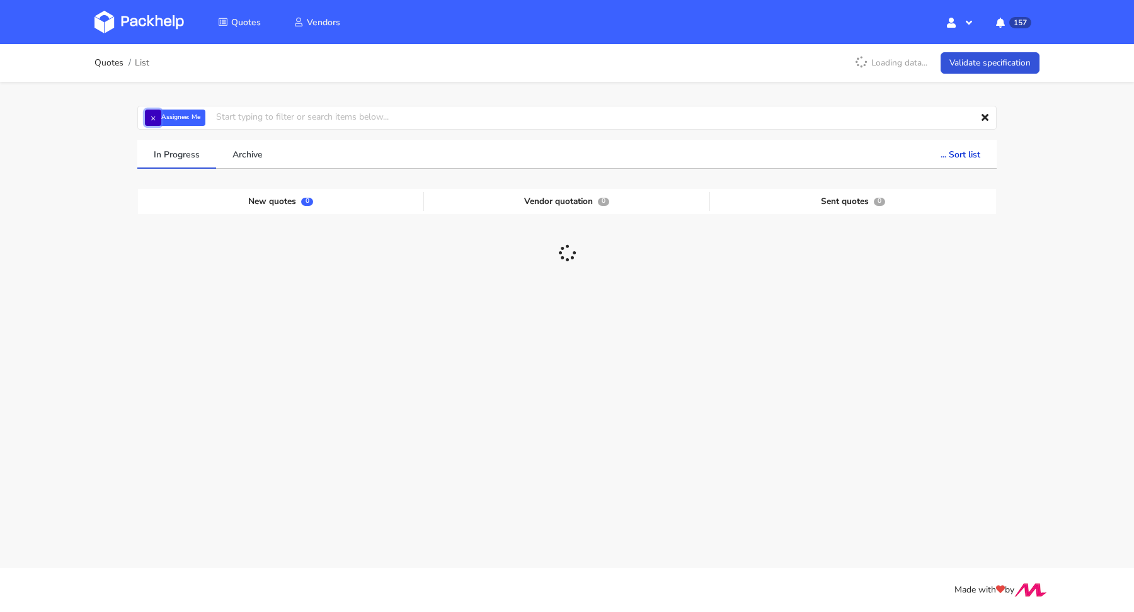
click at [154, 114] on button "×" at bounding box center [153, 118] width 16 height 16
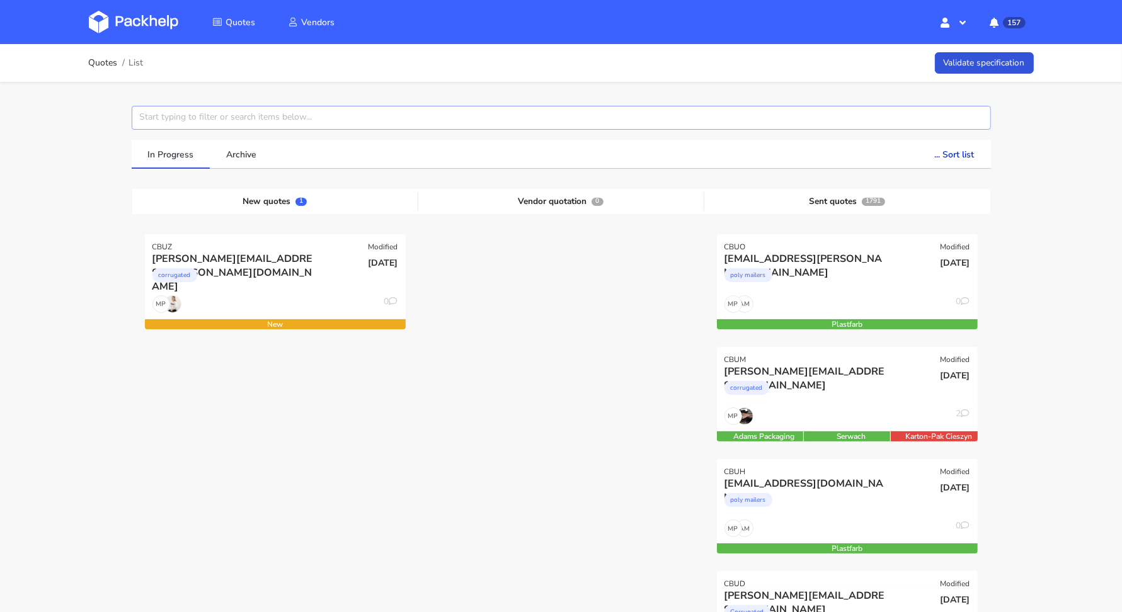
click at [160, 119] on input "text" at bounding box center [561, 118] width 859 height 24
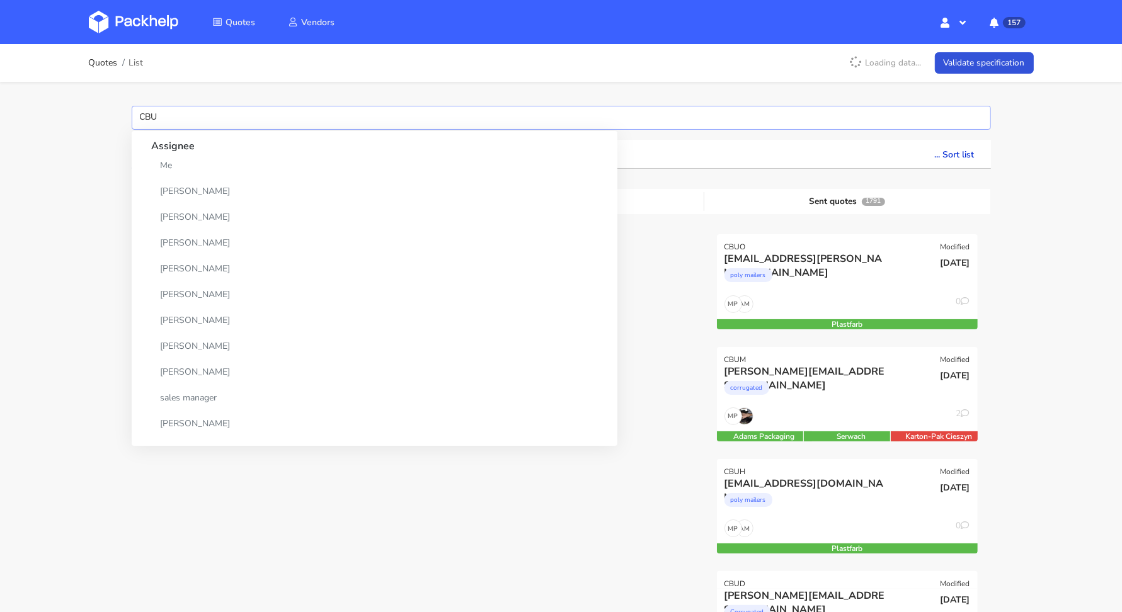
type input "CBUM"
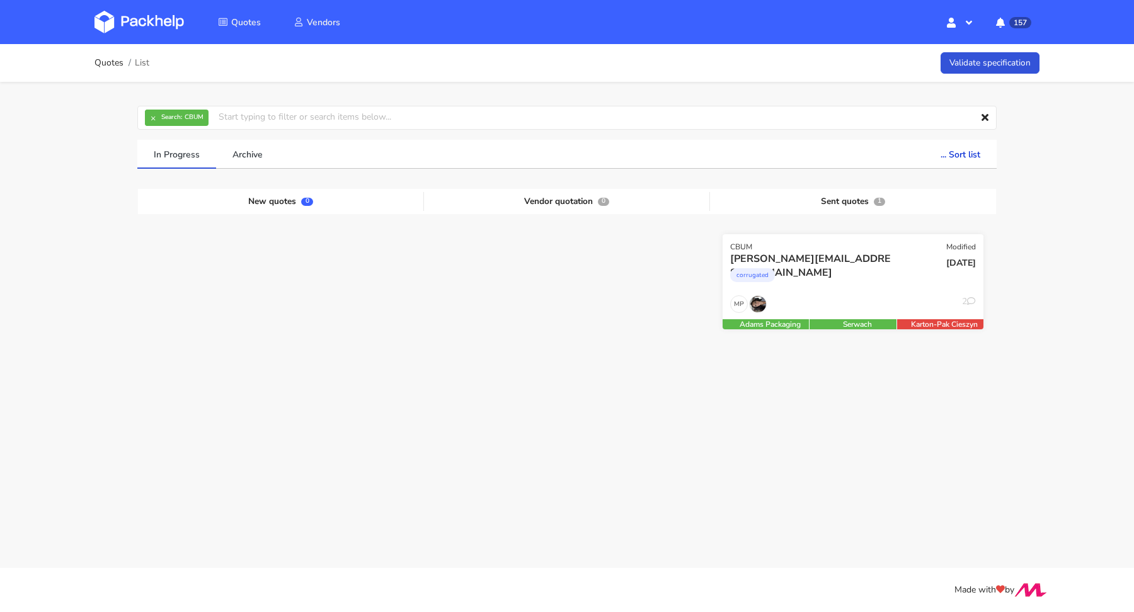
click at [809, 259] on div "[PERSON_NAME][EMAIL_ADDRESS][DOMAIN_NAME]" at bounding box center [813, 259] width 167 height 14
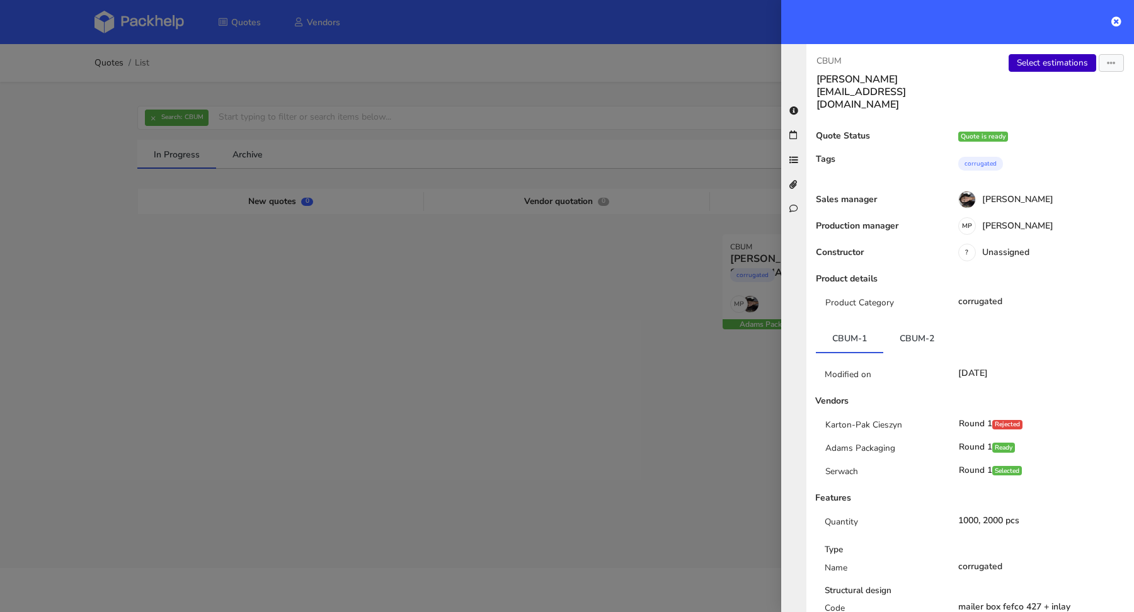
click at [1048, 59] on link "Select estimations" at bounding box center [1053, 63] width 88 height 18
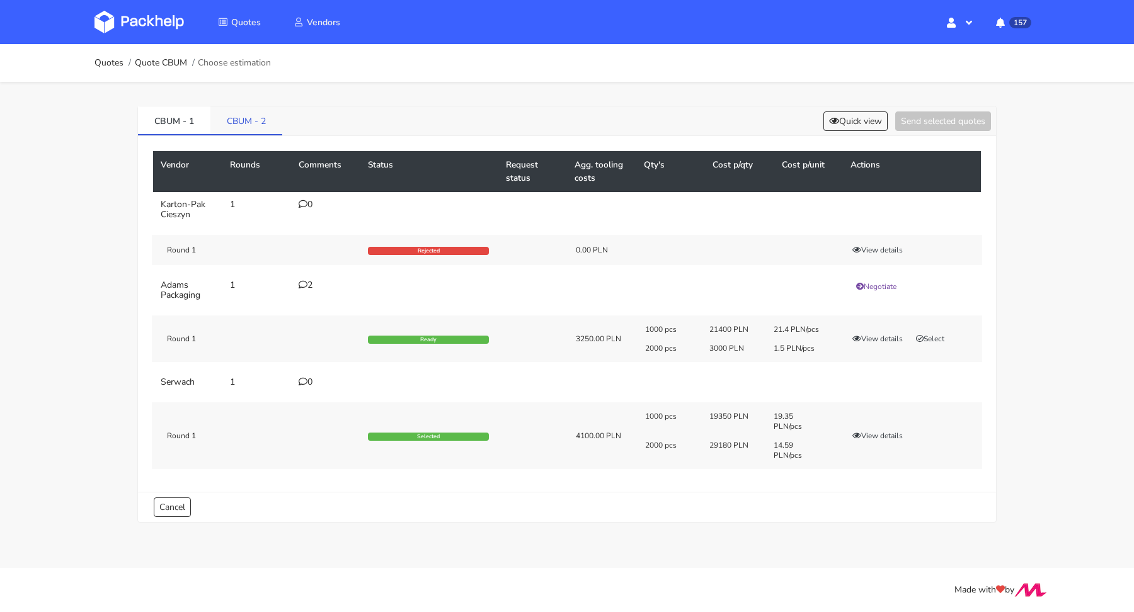
click at [270, 115] on link "CBUM - 2" at bounding box center [246, 120] width 72 height 28
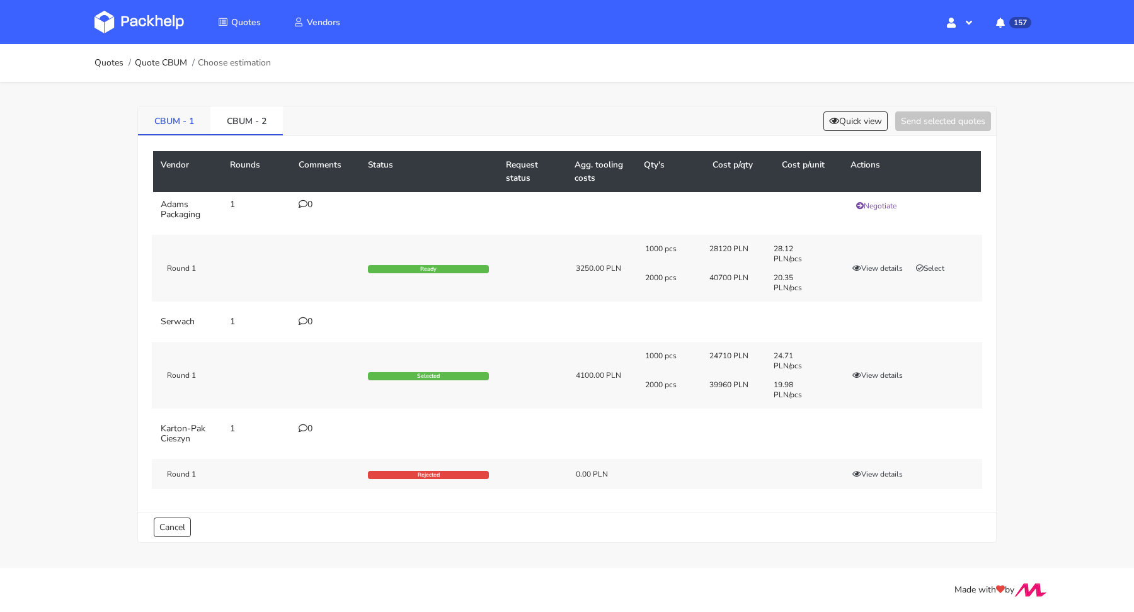
click at [203, 113] on link "CBUM - 1" at bounding box center [174, 120] width 72 height 28
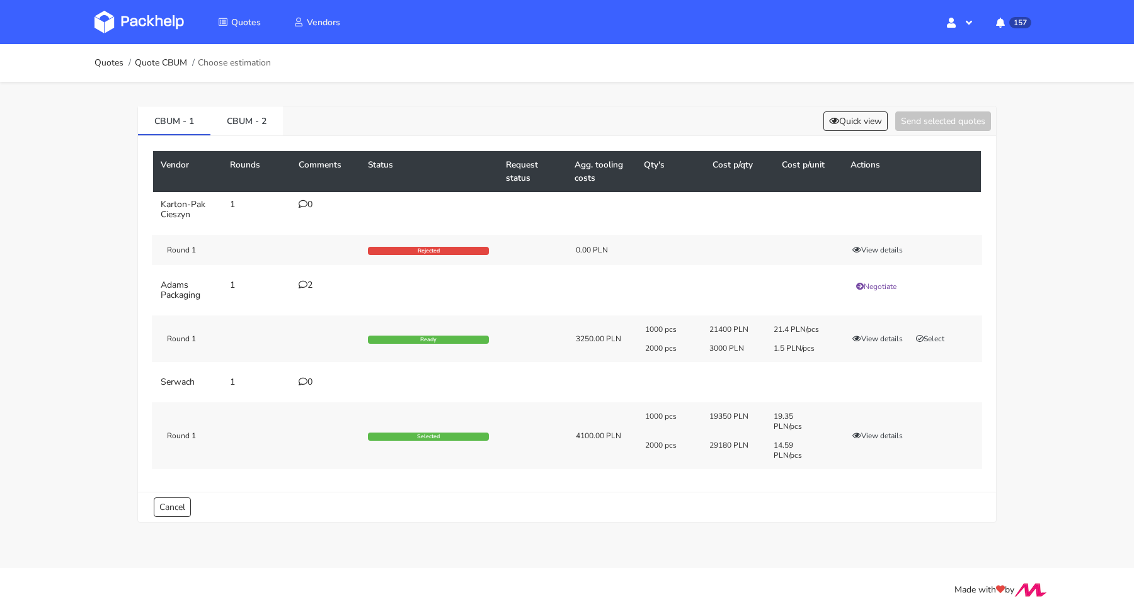
click at [305, 378] on icon at bounding box center [303, 381] width 9 height 9
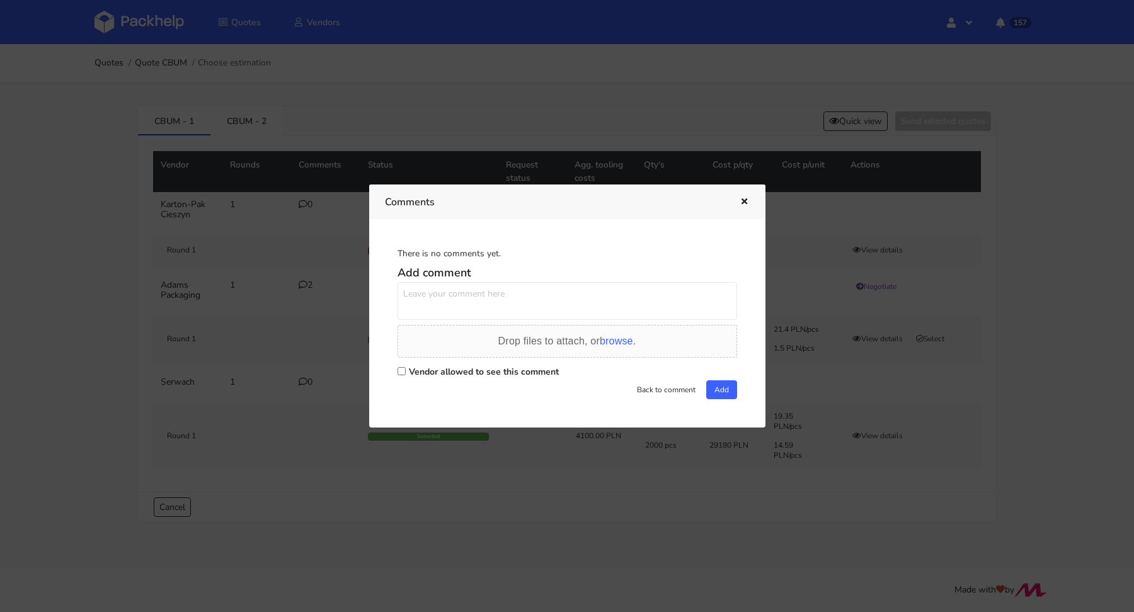
click at [747, 198] on icon "button" at bounding box center [744, 202] width 11 height 9
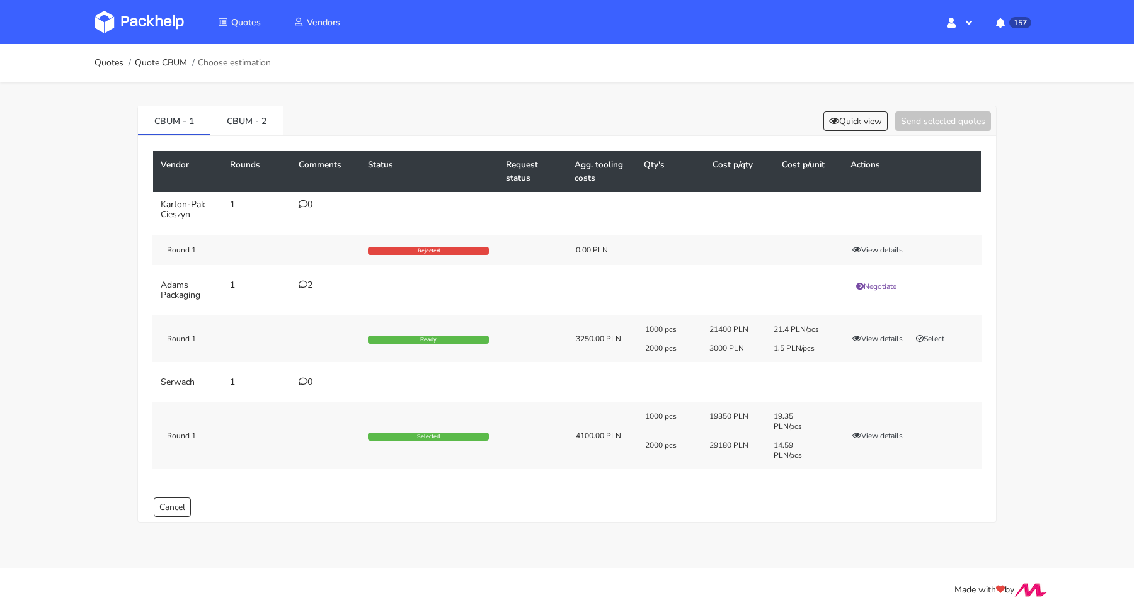
click at [304, 280] on icon at bounding box center [303, 284] width 9 height 9
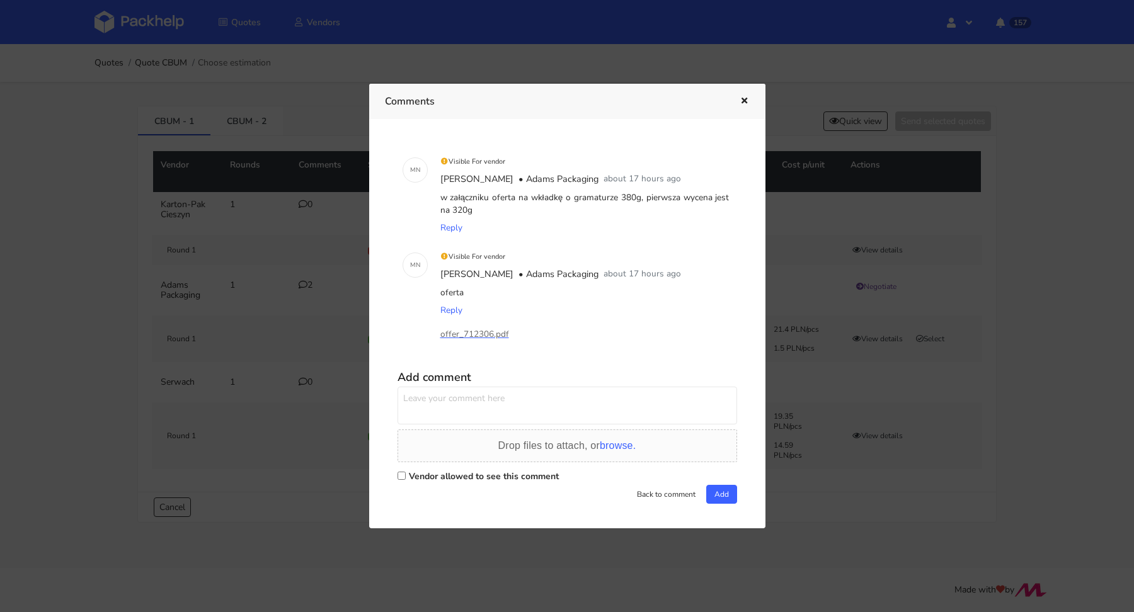
click at [347, 338] on div at bounding box center [567, 306] width 1134 height 612
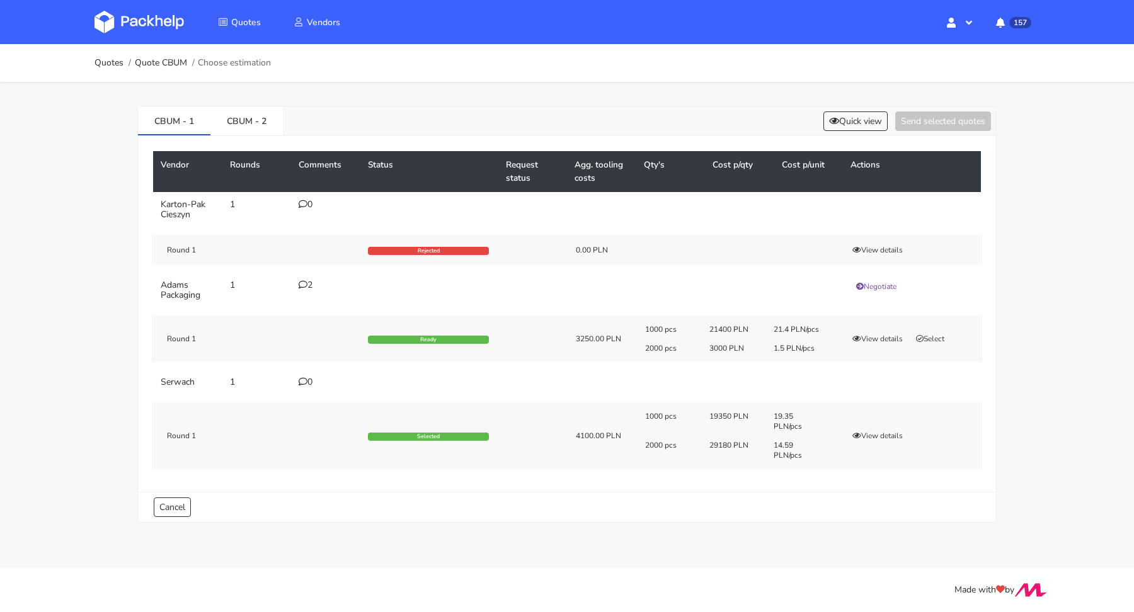
click at [301, 379] on icon at bounding box center [303, 381] width 9 height 9
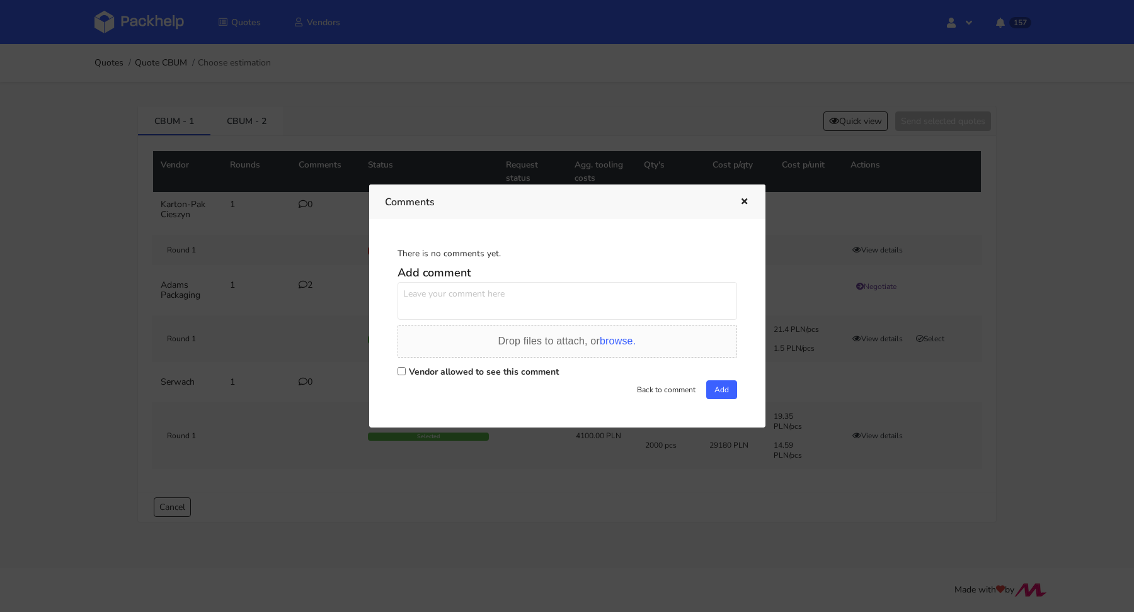
click at [410, 369] on label "Vendor allowed to see this comment" at bounding box center [484, 372] width 150 height 12
click at [406, 369] on input "Vendor allowed to see this comment" at bounding box center [402, 371] width 8 height 8
checkbox input "true"
click at [437, 307] on textarea at bounding box center [568, 301] width 340 height 38
type textarea "[PERSON_NAME] czy tutaj policzyliśmy falę B na box i falę E na wkładkę?"
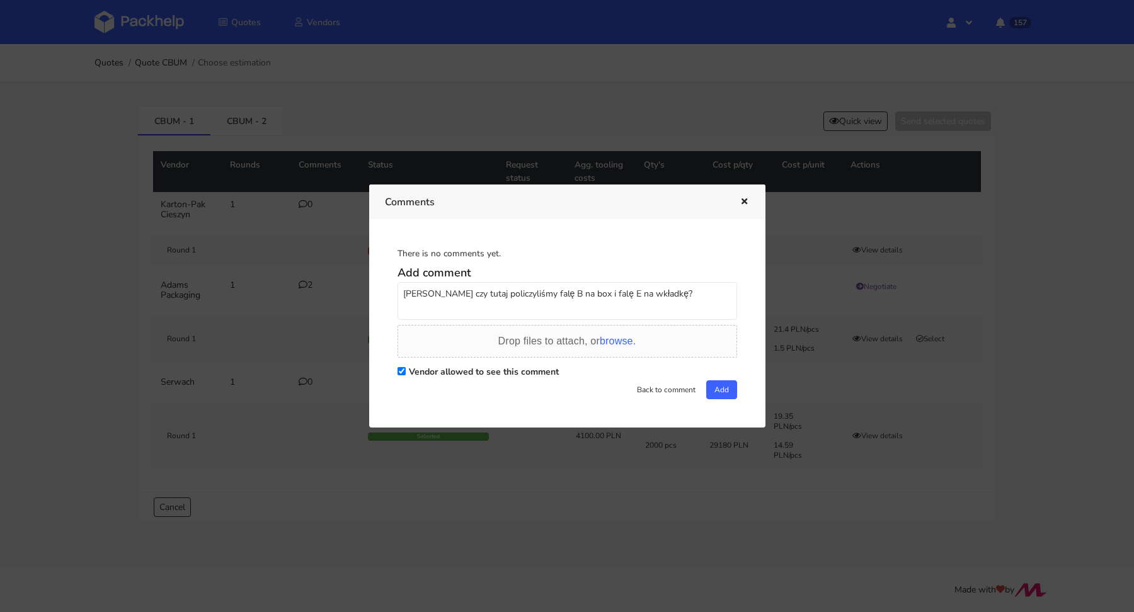
drag, startPoint x: 696, startPoint y: 302, endPoint x: 442, endPoint y: 283, distance: 255.2
click at [442, 283] on textarea "[PERSON_NAME] czy tutaj policzyliśmy falę B na box i falę E na wkładkę?" at bounding box center [568, 301] width 340 height 38
click at [718, 387] on button "Add" at bounding box center [721, 390] width 31 height 19
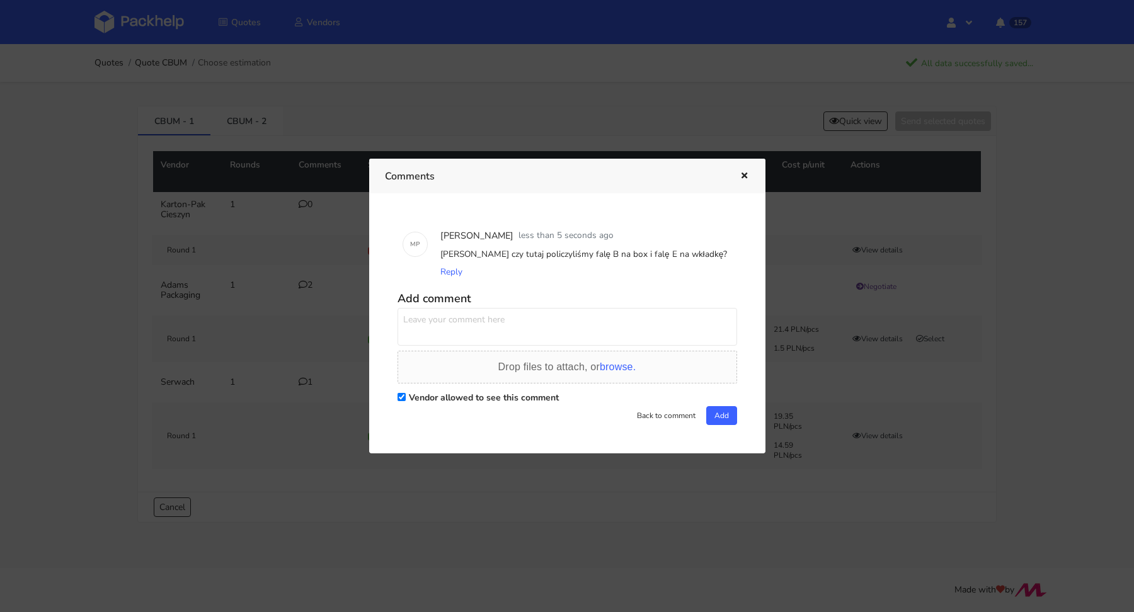
click at [742, 177] on icon "button" at bounding box center [744, 176] width 11 height 9
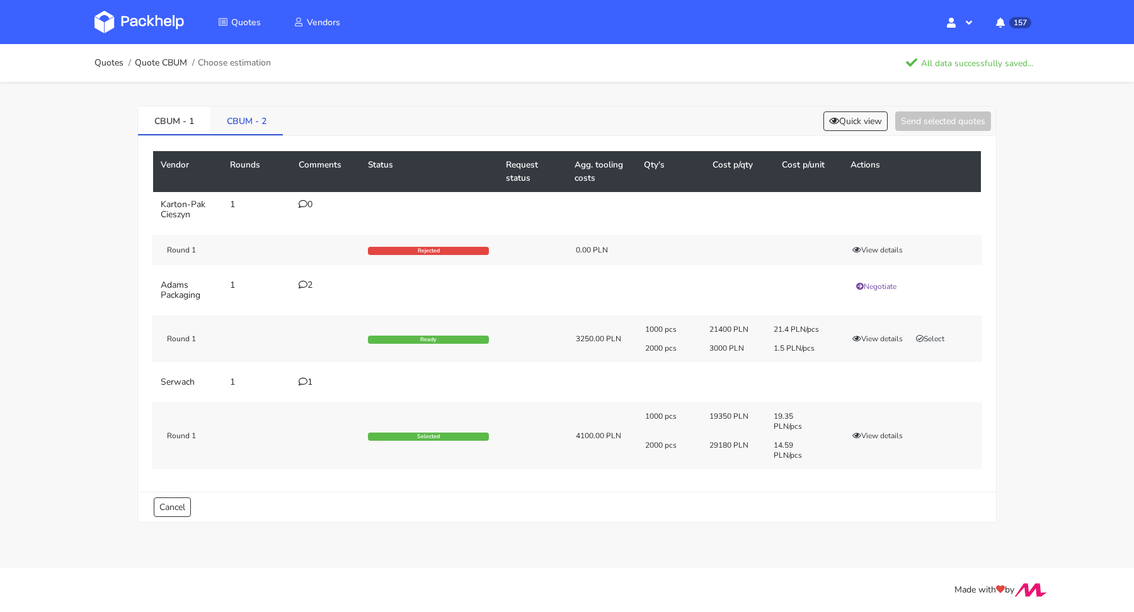
click at [265, 130] on link "CBUM - 2" at bounding box center [246, 120] width 72 height 28
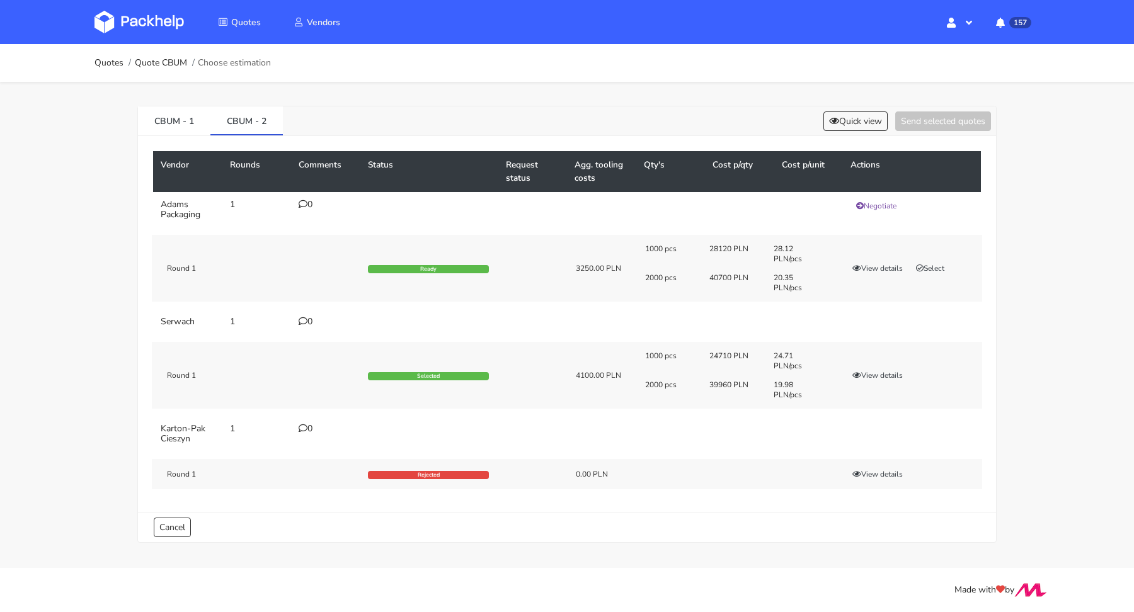
click at [306, 317] on icon at bounding box center [303, 321] width 9 height 9
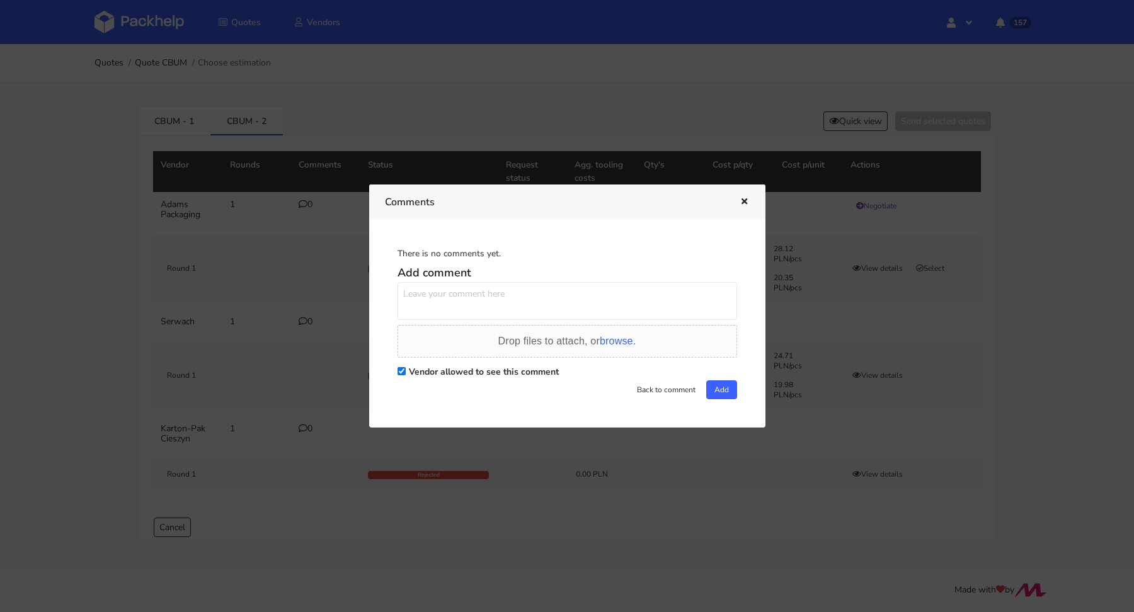
click at [466, 311] on textarea at bounding box center [568, 301] width 340 height 38
paste textarea "[PERSON_NAME] czy tutaj policzyliśmy falę B na box i falę E na wkładkę?"
type textarea "[PERSON_NAME] czy tutaj policzyliśmy falę B na box i falę E na wkładkę?"
click at [711, 391] on button "Add" at bounding box center [721, 390] width 31 height 19
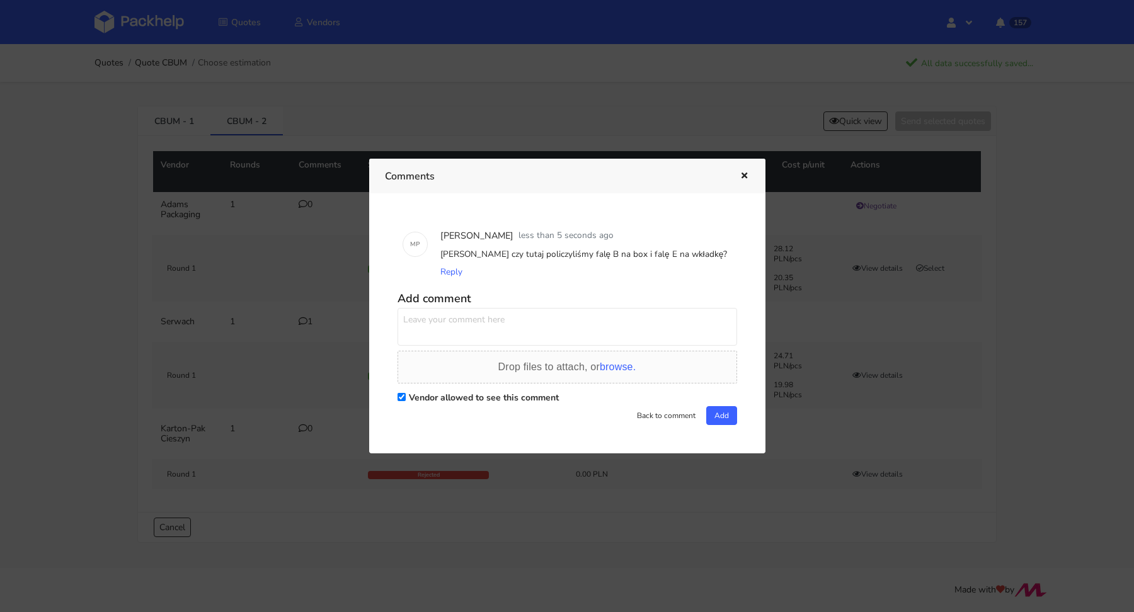
click at [743, 178] on icon "button" at bounding box center [744, 176] width 11 height 9
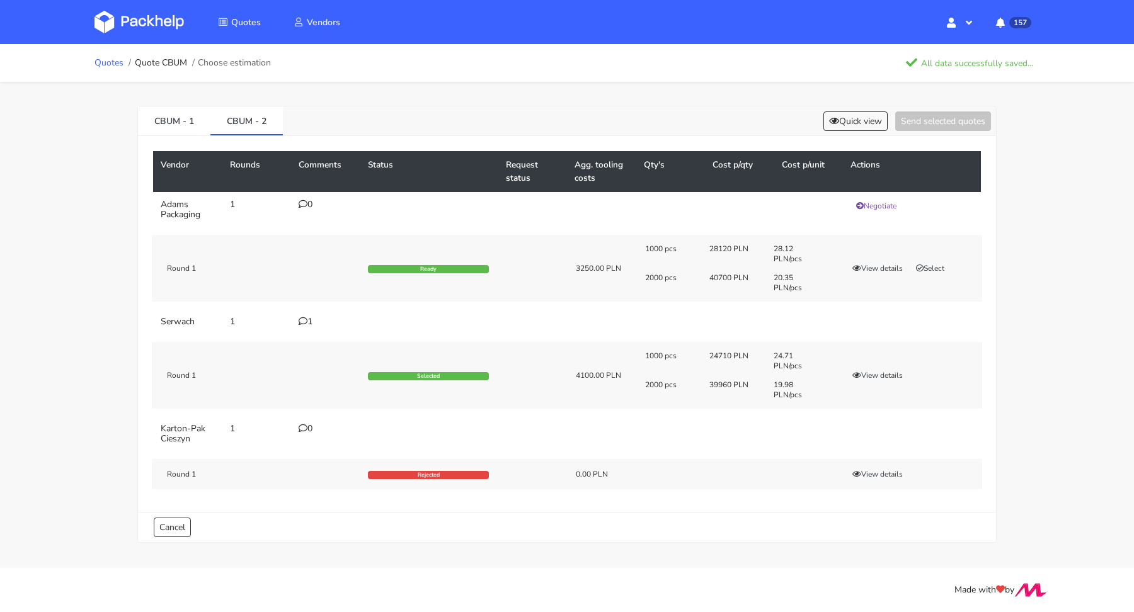
click at [116, 59] on link "Quotes" at bounding box center [109, 63] width 29 height 10
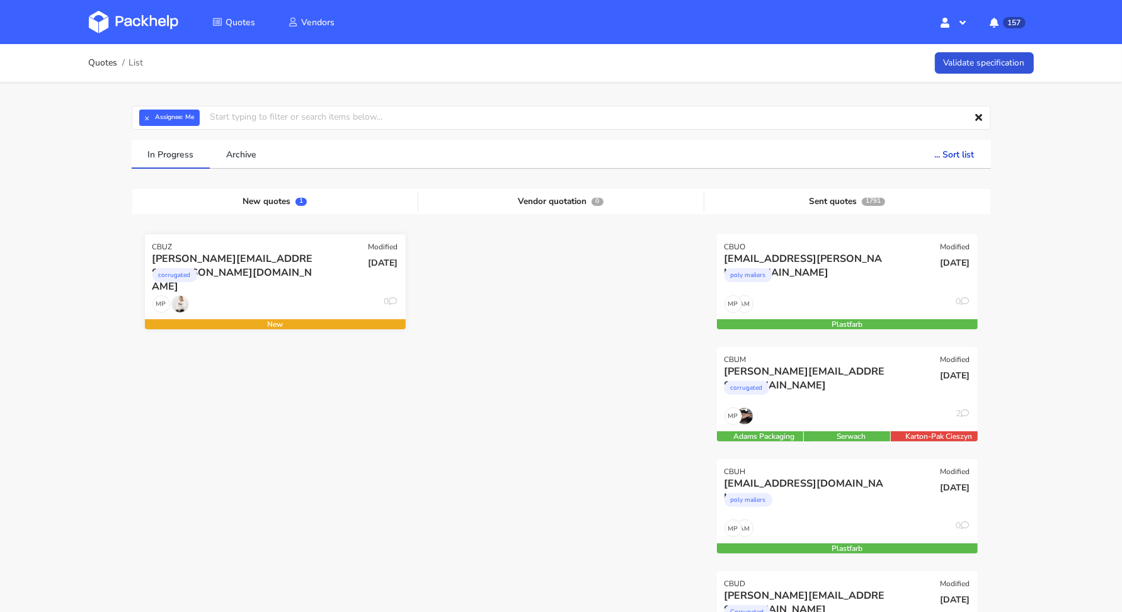
click at [276, 265] on div "[PERSON_NAME][EMAIL_ADDRESS][PERSON_NAME][DOMAIN_NAME]" at bounding box center [235, 259] width 167 height 14
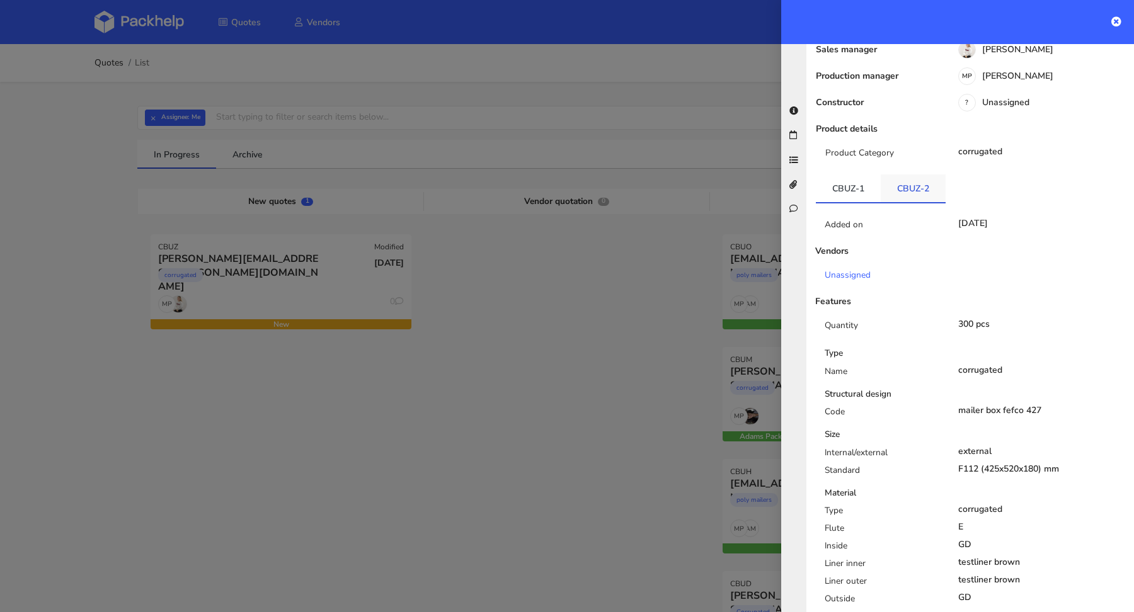
scroll to position [127, 0]
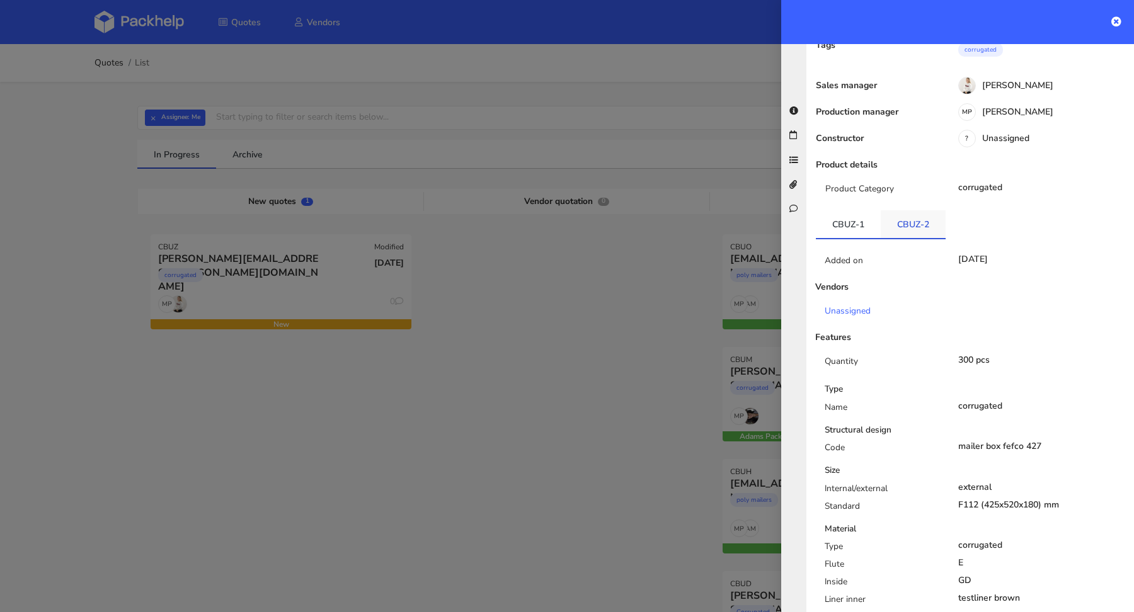
click at [914, 210] on link "CBUZ-2" at bounding box center [913, 224] width 65 height 28
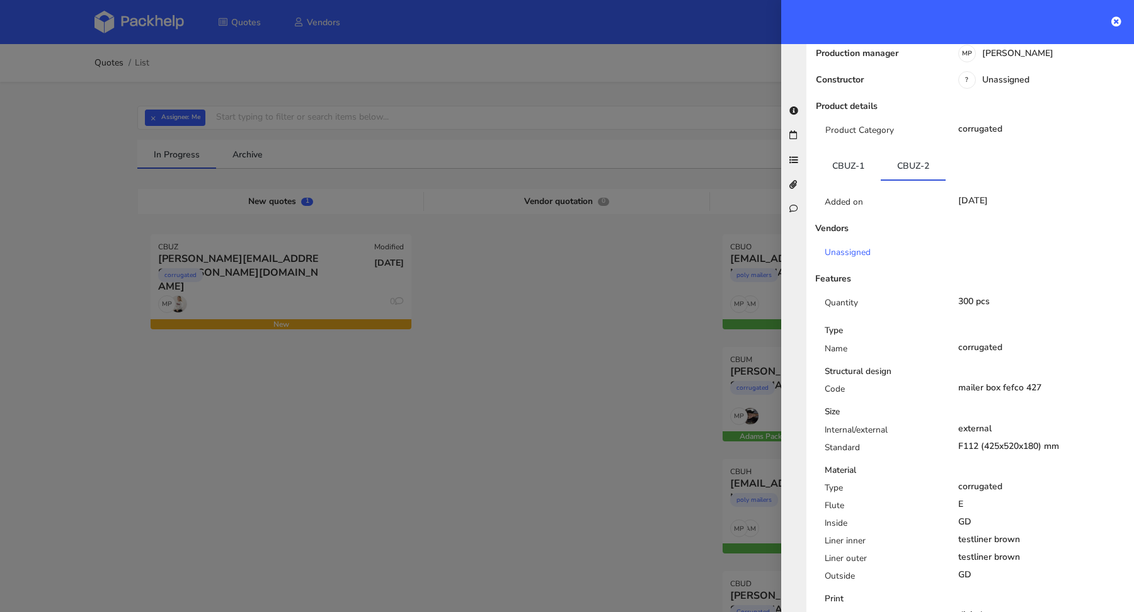
scroll to position [0, 0]
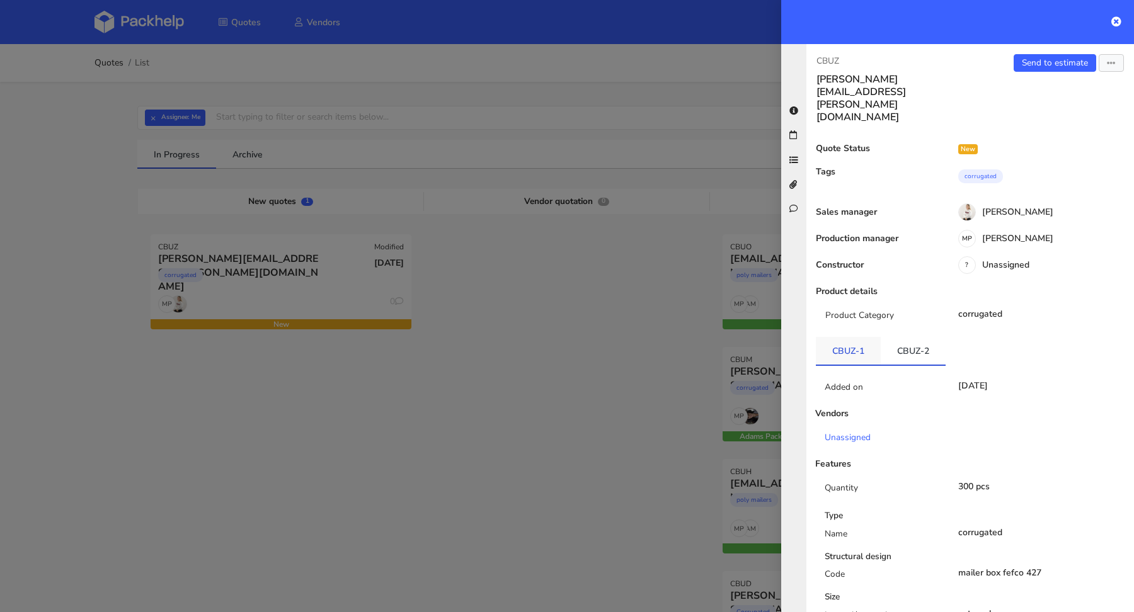
click at [853, 337] on link "CBUZ-1" at bounding box center [848, 351] width 65 height 28
click at [1025, 71] on link "Send to estimate" at bounding box center [1055, 63] width 83 height 18
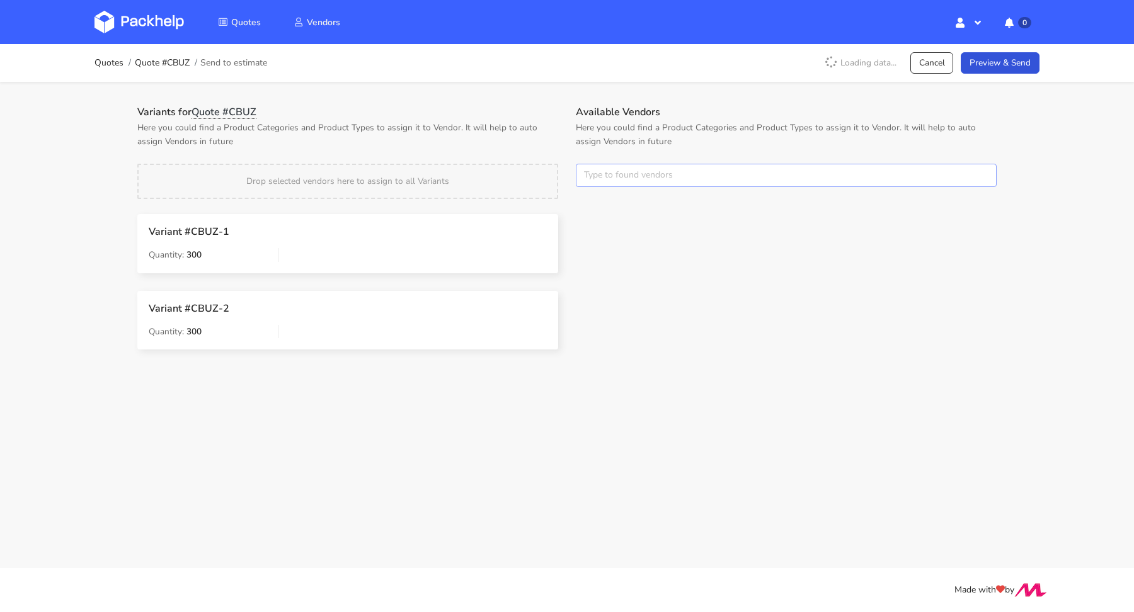
click at [628, 177] on input "text" at bounding box center [786, 176] width 421 height 24
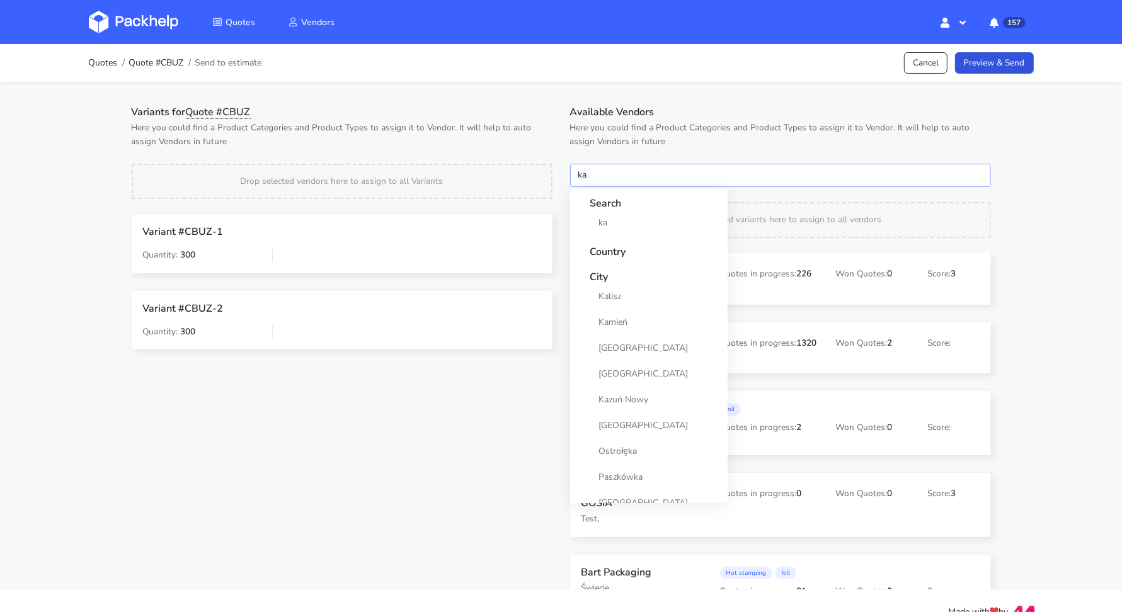
type input "k"
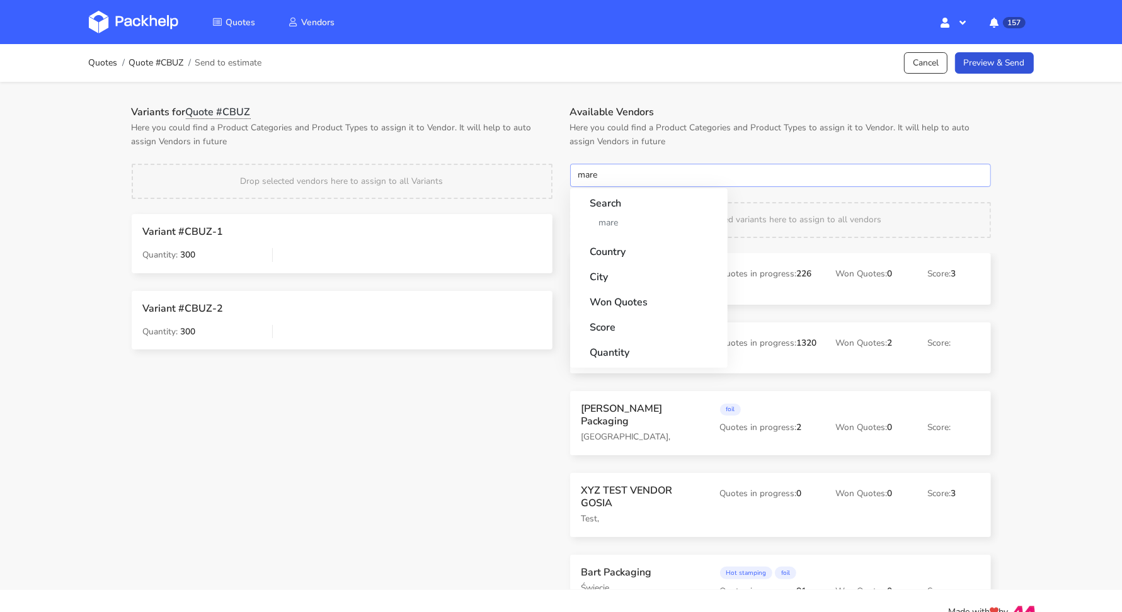
type input "marex"
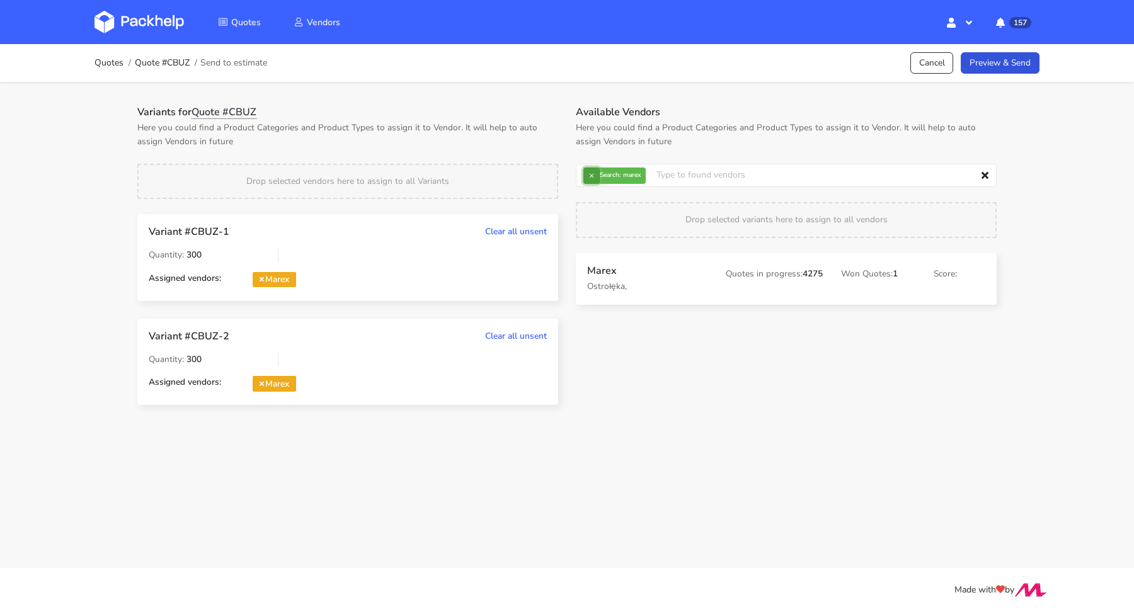
click at [595, 174] on button "×" at bounding box center [591, 176] width 16 height 16
click at [595, 174] on input "text" at bounding box center [786, 176] width 421 height 24
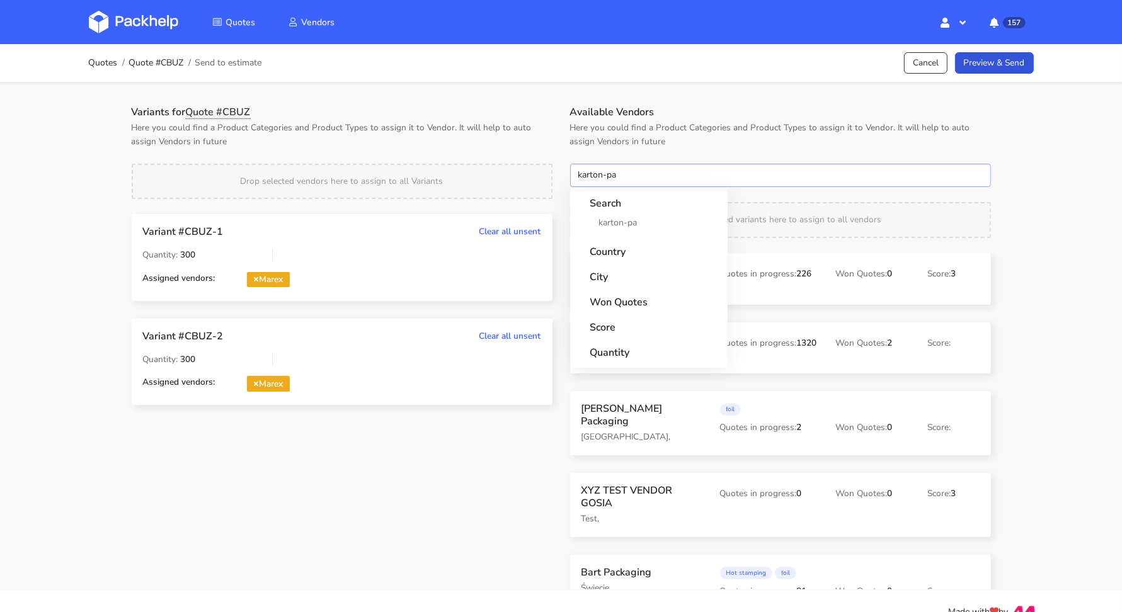
type input "karton-pak"
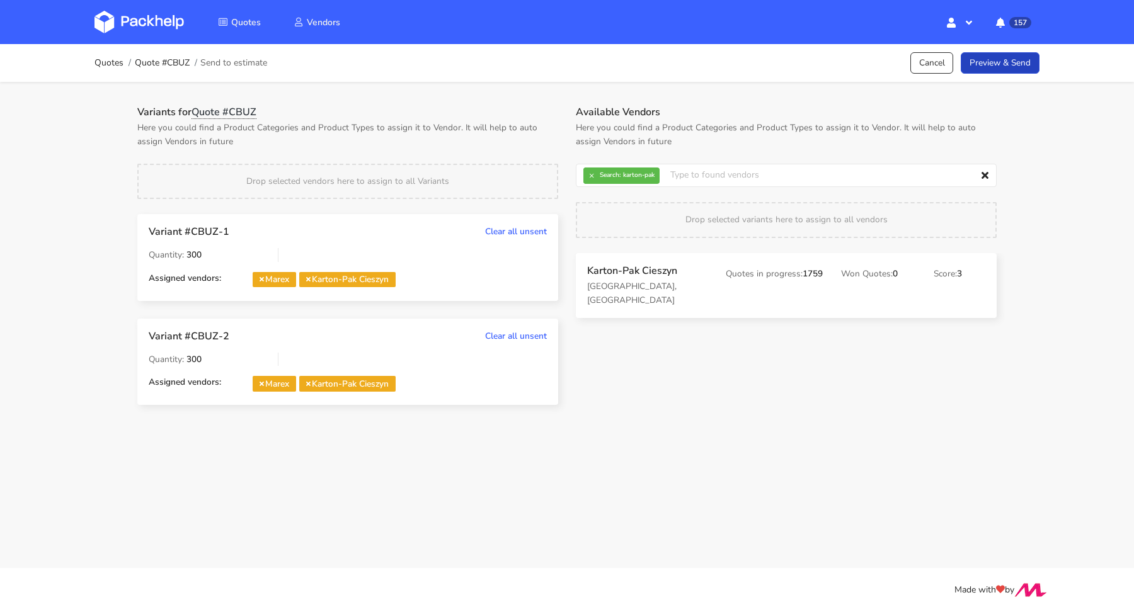
click at [973, 64] on link "Preview & Send" at bounding box center [1000, 63] width 79 height 22
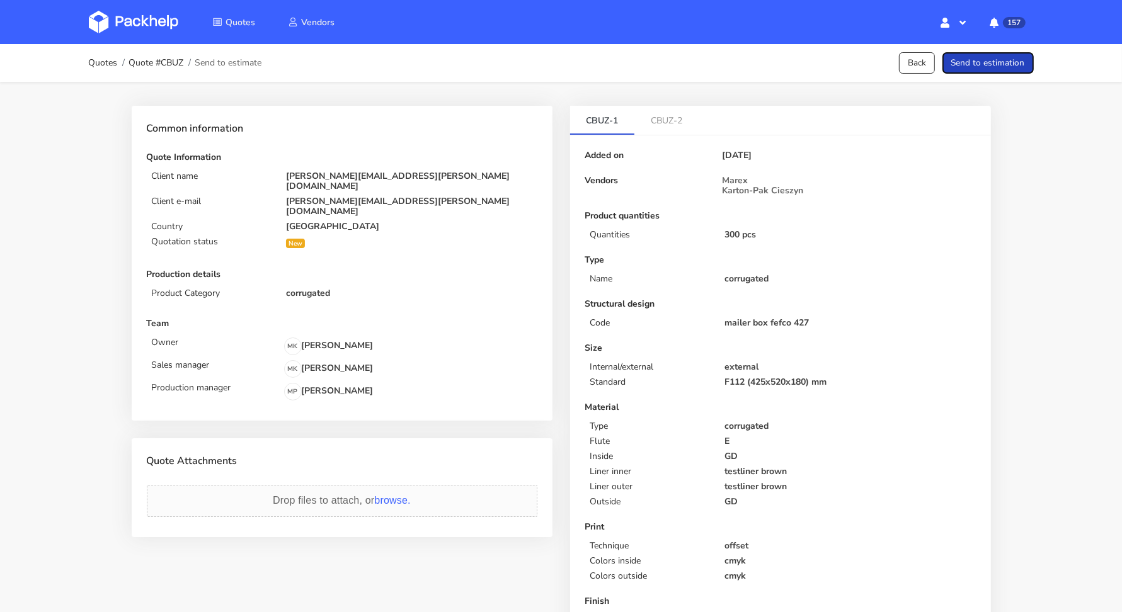
click at [973, 64] on button "Send to estimation" at bounding box center [988, 63] width 91 height 22
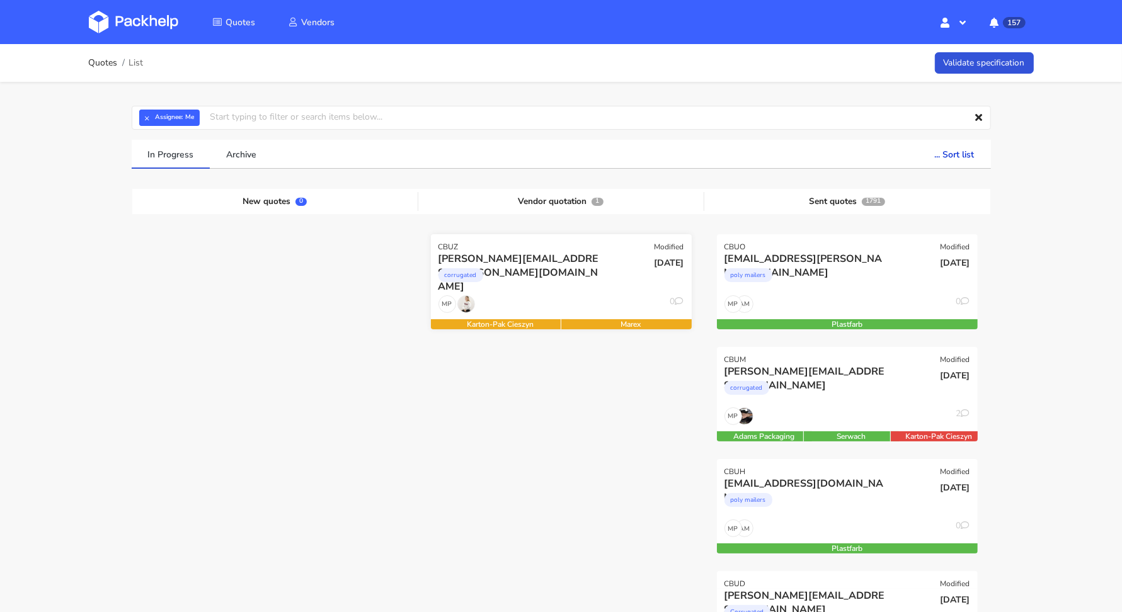
click at [526, 283] on div "corrugated" at bounding box center [522, 278] width 167 height 25
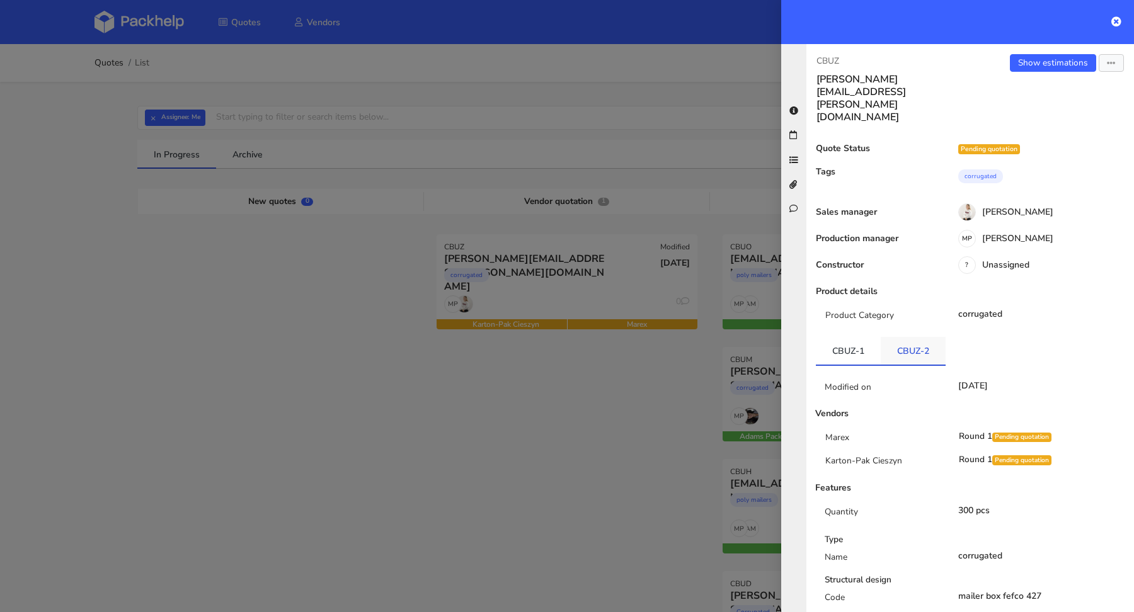
click at [904, 337] on link "CBUZ-2" at bounding box center [913, 351] width 65 height 28
click at [854, 337] on link "CBUZ-1" at bounding box center [848, 351] width 65 height 28
click at [1107, 64] on icon "button" at bounding box center [1111, 63] width 9 height 9
click at [1059, 85] on link "Send to estimate" at bounding box center [1069, 88] width 111 height 21
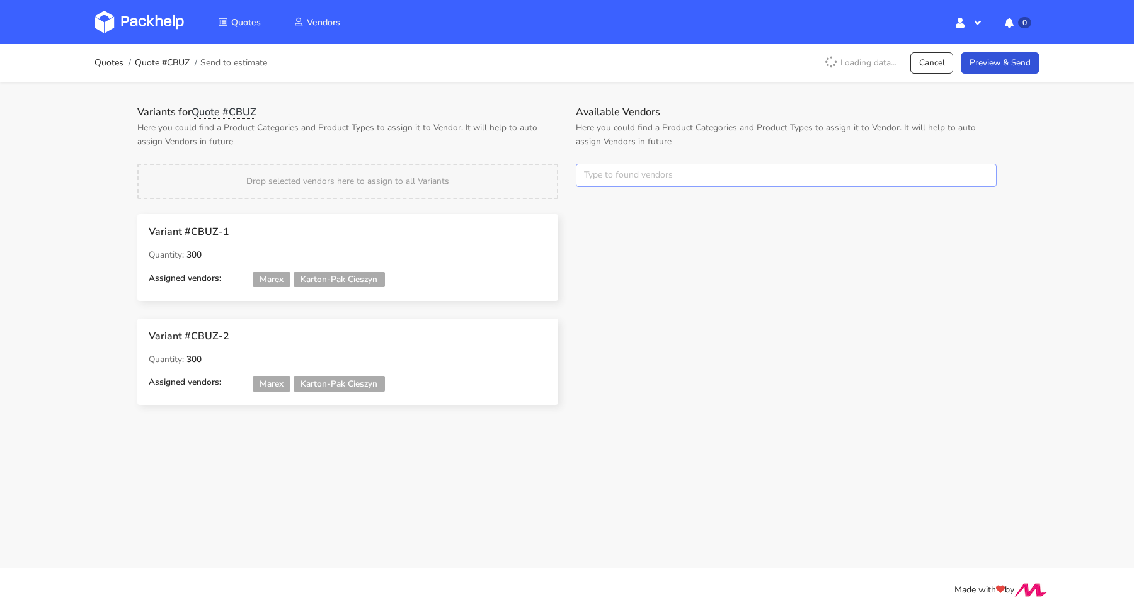
click at [616, 173] on input "text" at bounding box center [786, 176] width 421 height 24
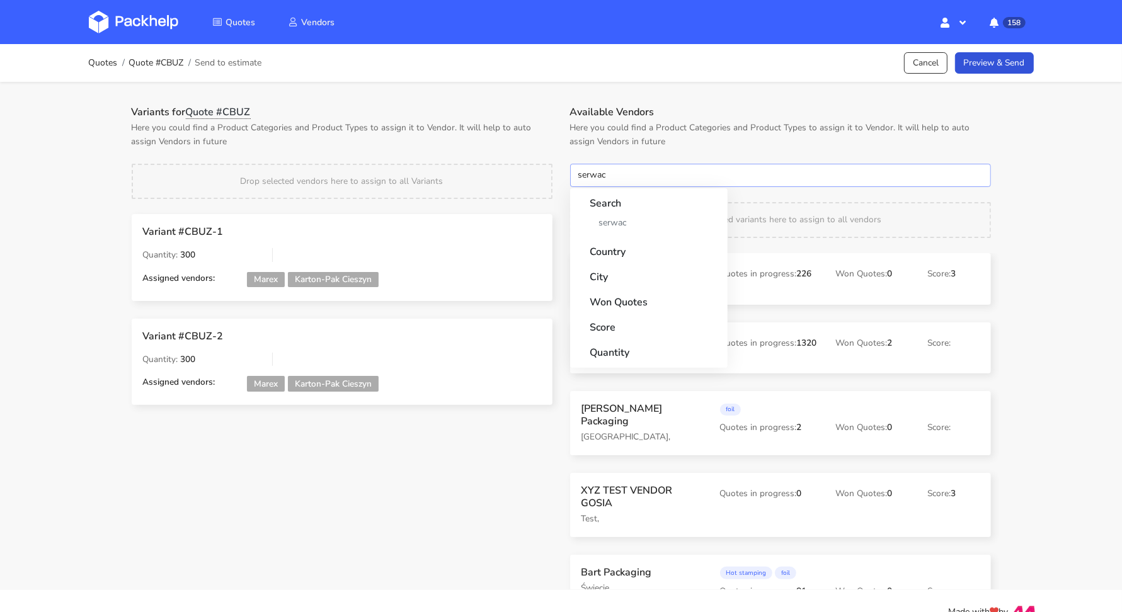
type input "serwach"
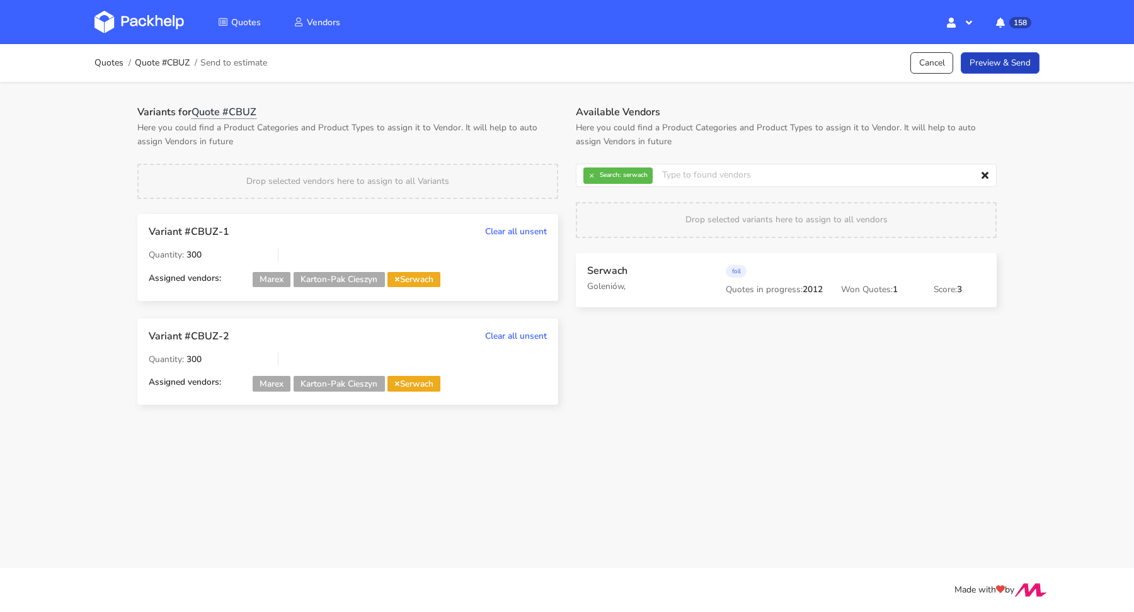
click at [1018, 59] on link "Preview & Send" at bounding box center [1000, 63] width 79 height 22
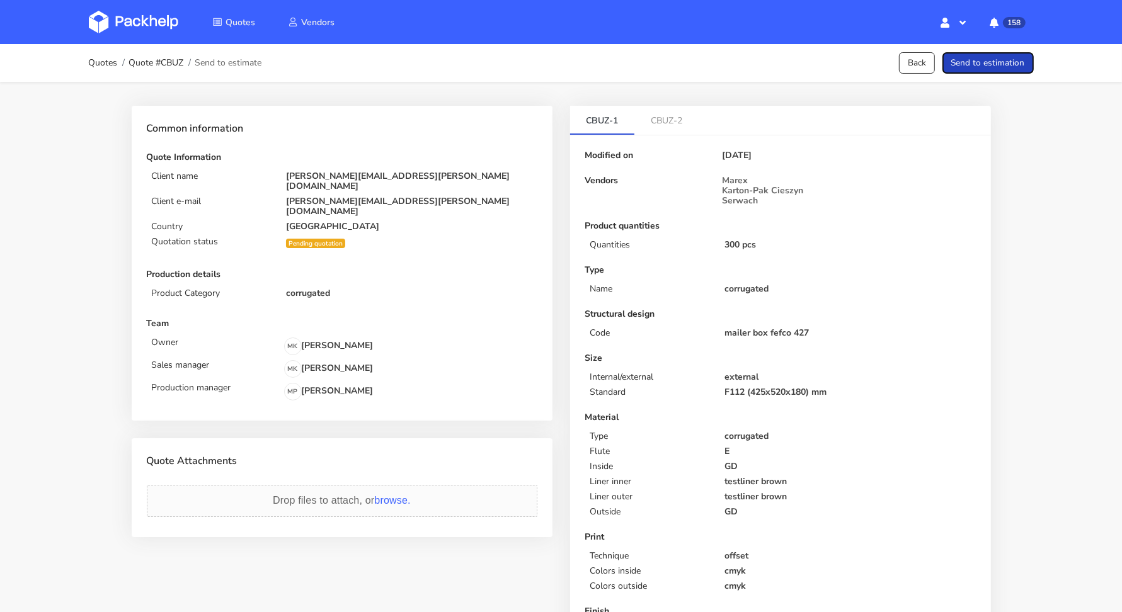
click at [1018, 59] on button "Send to estimation" at bounding box center [988, 63] width 91 height 22
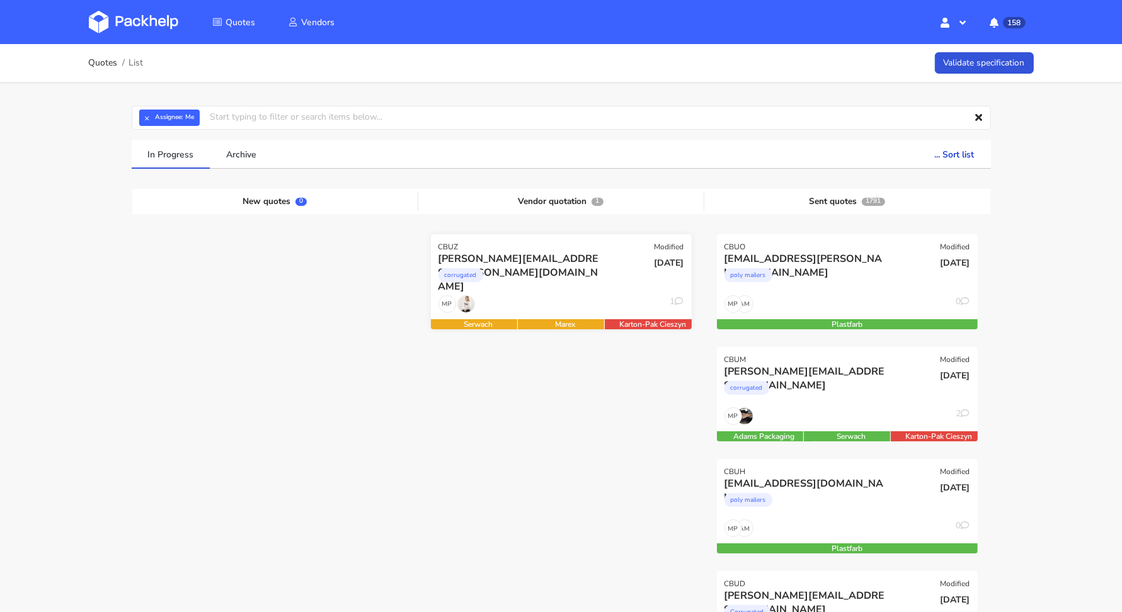
click at [625, 273] on div "[DATE]" at bounding box center [649, 273] width 88 height 43
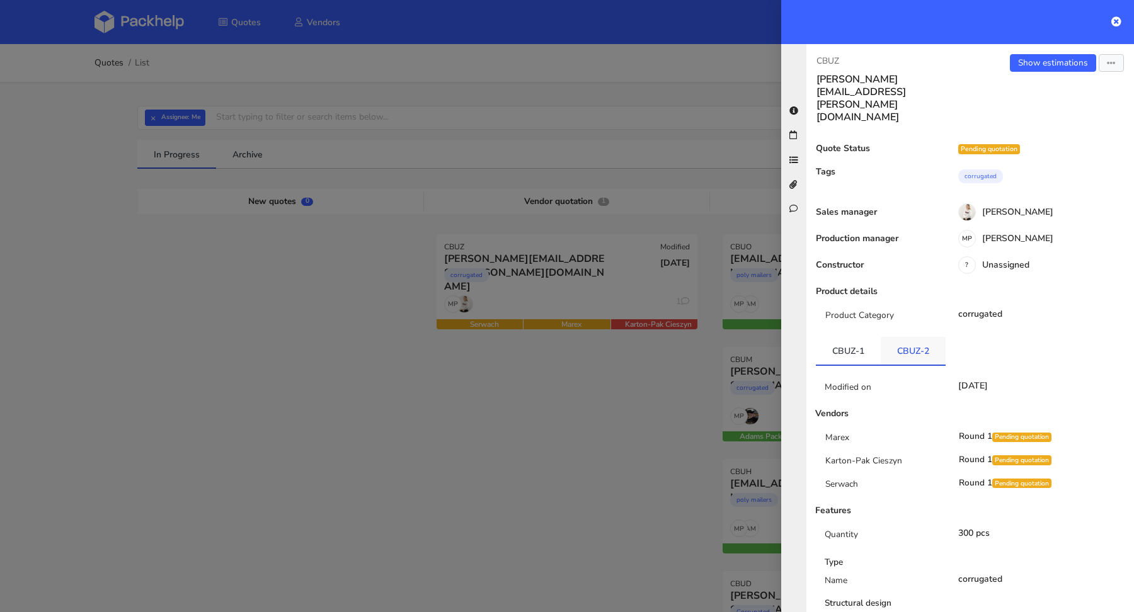
click at [903, 337] on link "CBUZ-2" at bounding box center [913, 351] width 65 height 28
click at [1030, 53] on div "CBUZ emilia.gembala@frisco.pl Show estimations Send to estimate View quote Edit…" at bounding box center [970, 328] width 328 height 568
click at [1030, 62] on link "Show estimations" at bounding box center [1053, 63] width 86 height 18
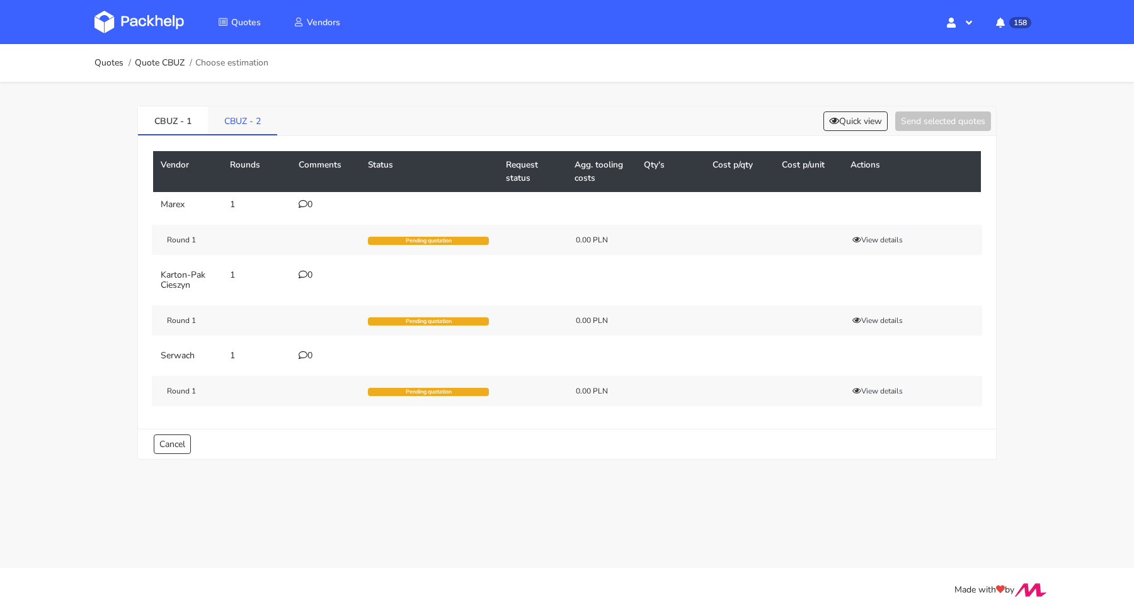
click at [251, 122] on link "CBUZ - 2" at bounding box center [242, 120] width 69 height 28
click at [867, 319] on button "View details" at bounding box center [878, 320] width 62 height 13
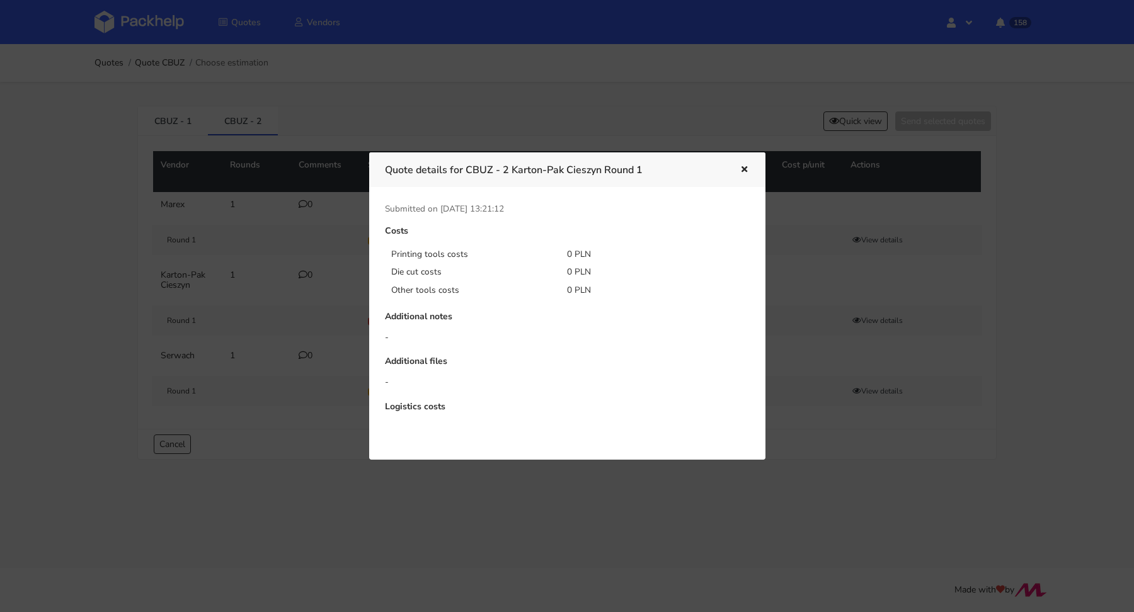
click at [805, 284] on div at bounding box center [567, 306] width 1134 height 612
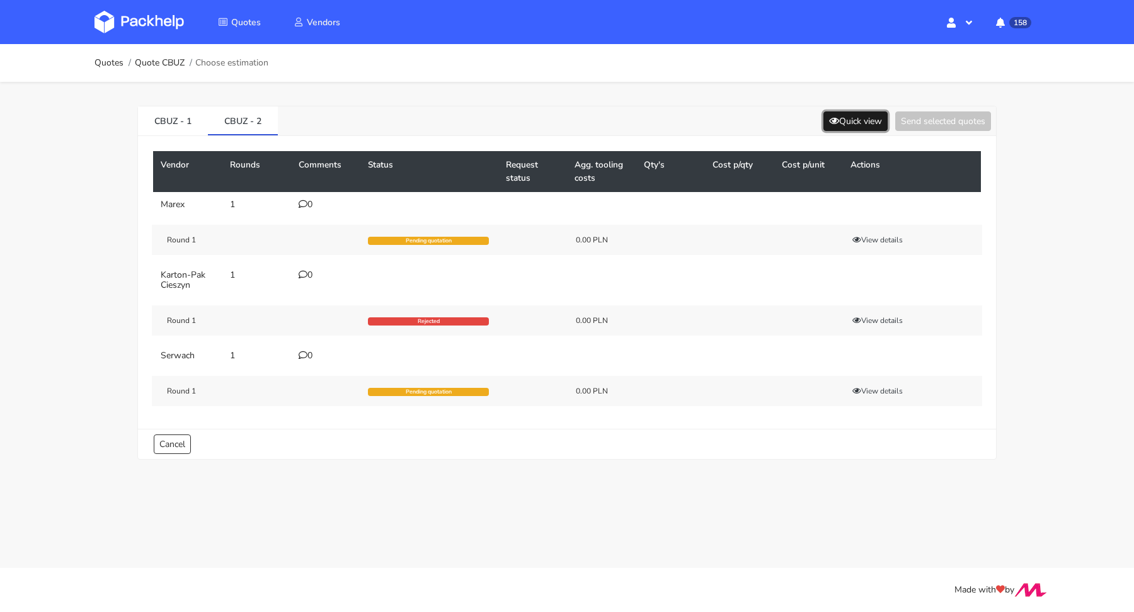
click at [854, 117] on button "Quick view" at bounding box center [855, 122] width 64 height 20
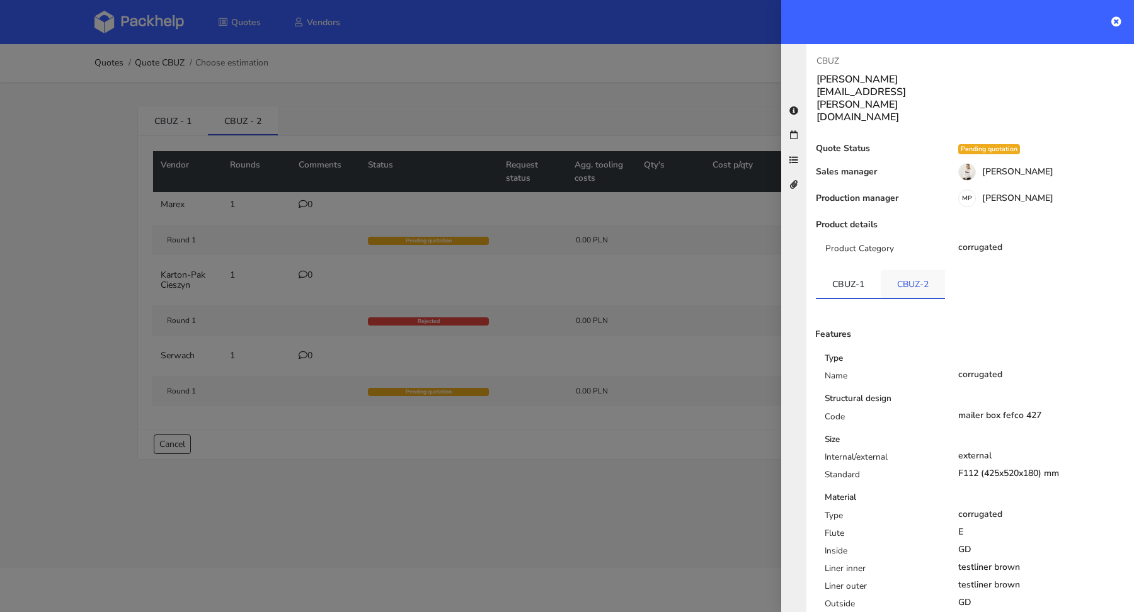
click at [900, 270] on link "CBUZ-2" at bounding box center [913, 284] width 64 height 28
click at [849, 270] on link "CBUZ-1" at bounding box center [848, 284] width 65 height 28
click at [894, 270] on link "CBUZ-2" at bounding box center [913, 284] width 65 height 28
click at [866, 270] on li "CBUZ-1" at bounding box center [848, 284] width 65 height 29
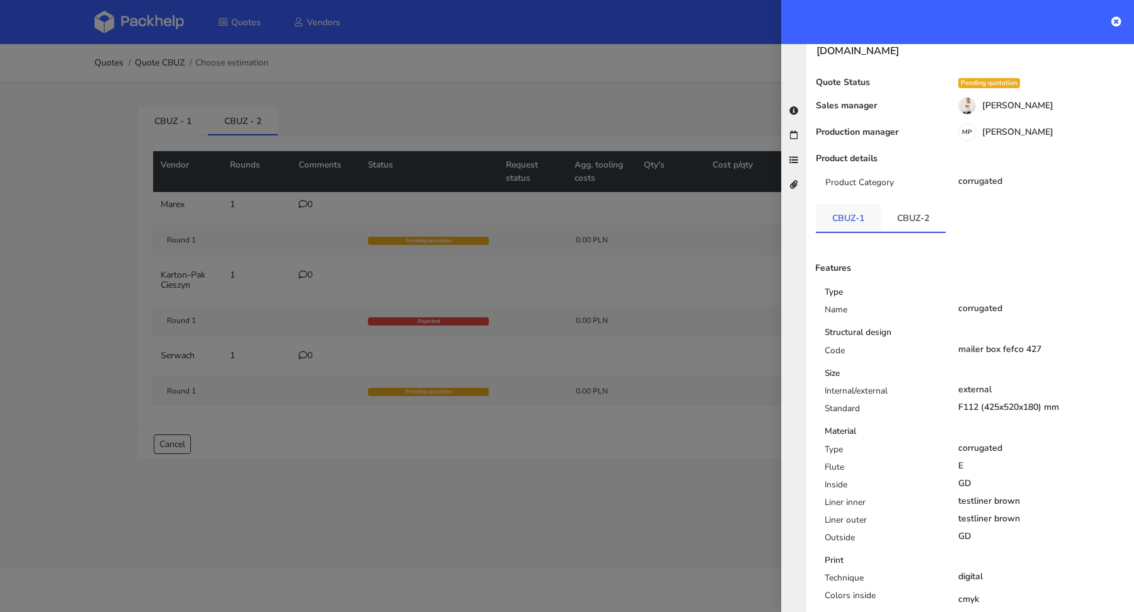
click at [869, 204] on link "CBUZ-1" at bounding box center [848, 218] width 65 height 28
click at [886, 204] on link "CBUZ-2" at bounding box center [913, 218] width 65 height 28
click at [651, 313] on div at bounding box center [567, 306] width 1134 height 612
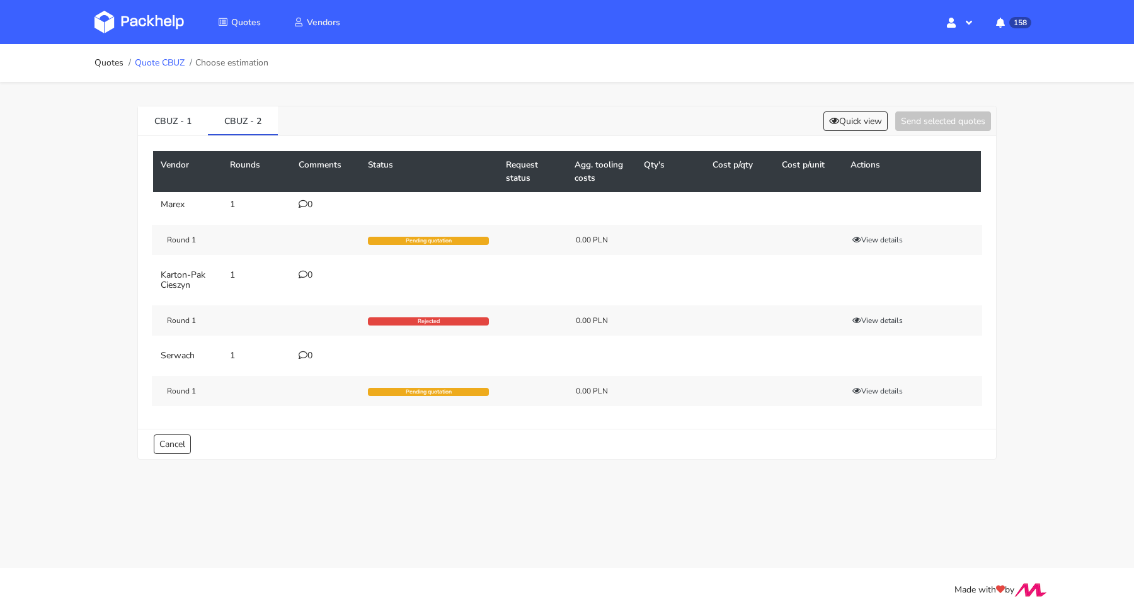
click at [180, 64] on link "Quote CBUZ" at bounding box center [160, 63] width 50 height 10
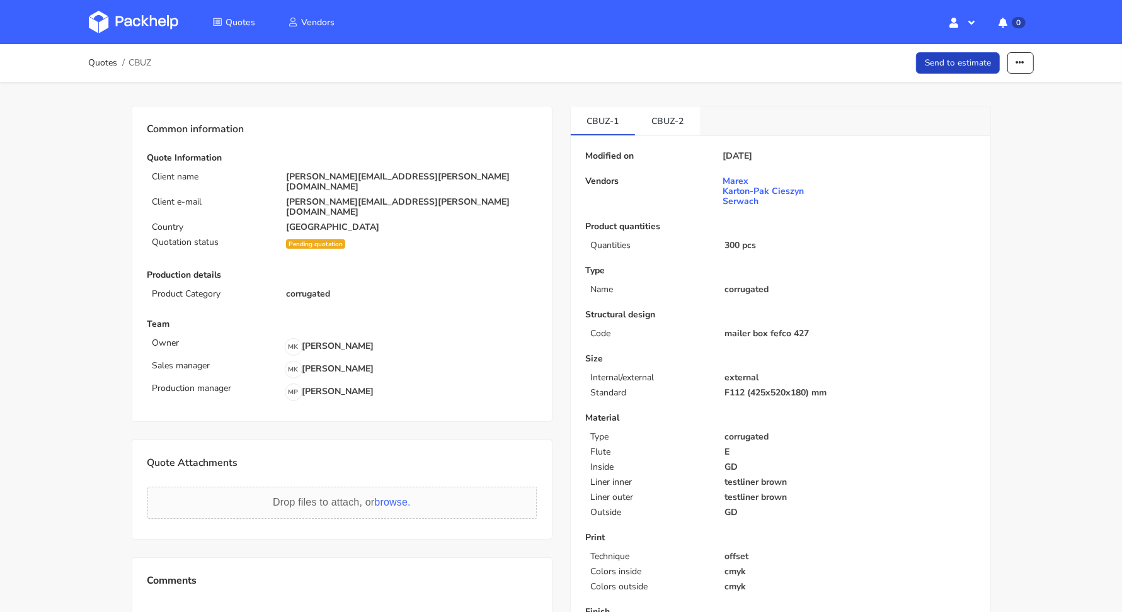
click at [954, 54] on link "Send to estimate" at bounding box center [958, 63] width 84 height 22
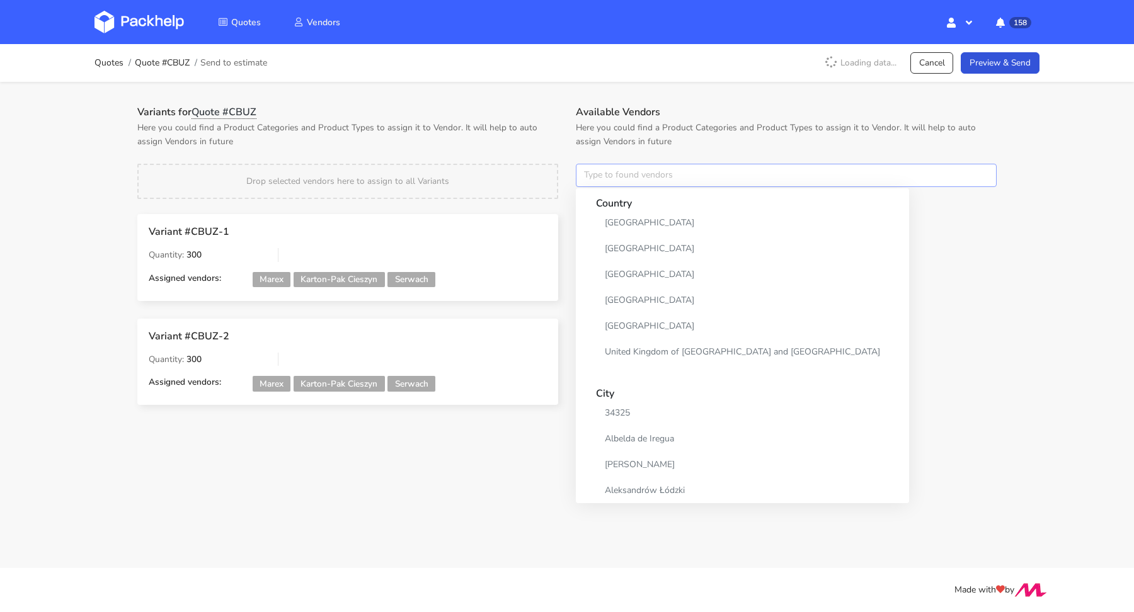
click at [638, 171] on input "text" at bounding box center [786, 176] width 421 height 24
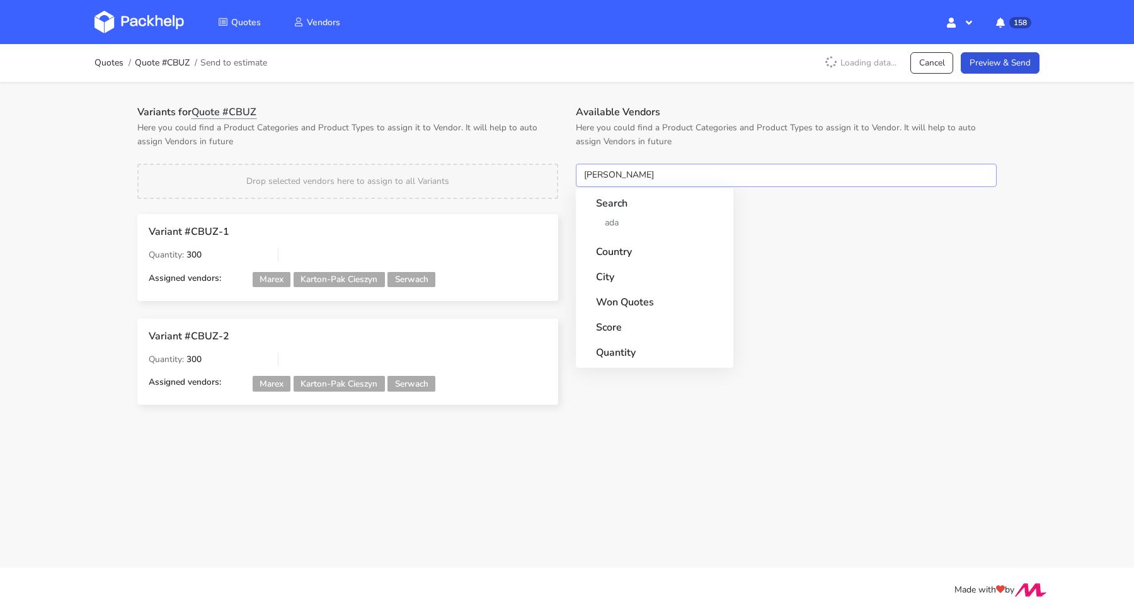
type input "adams"
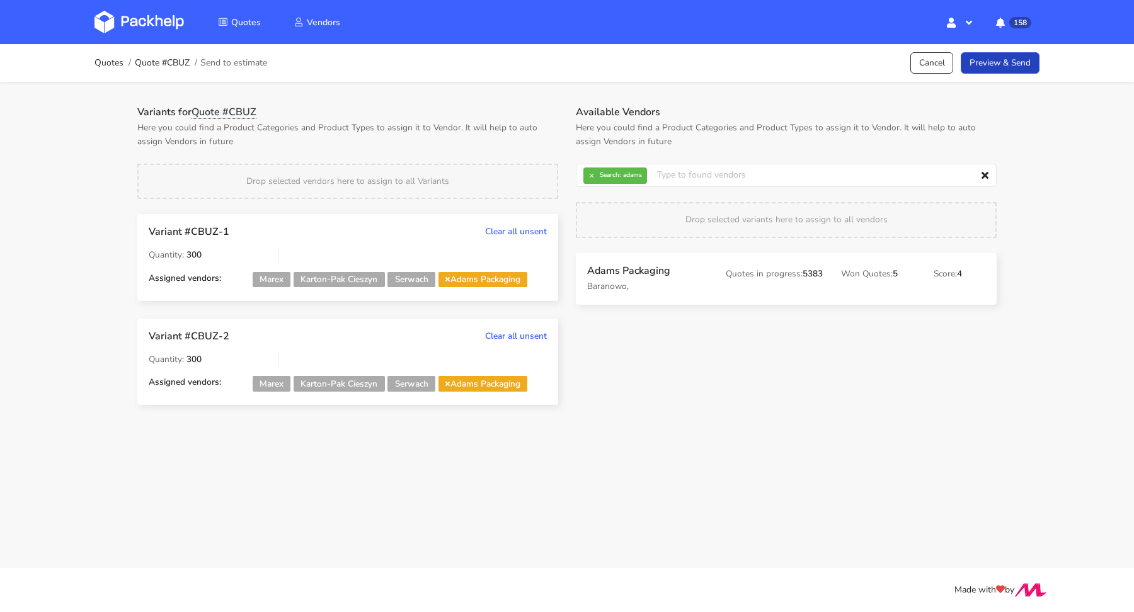
click at [1014, 66] on link "Preview & Send" at bounding box center [1000, 63] width 79 height 22
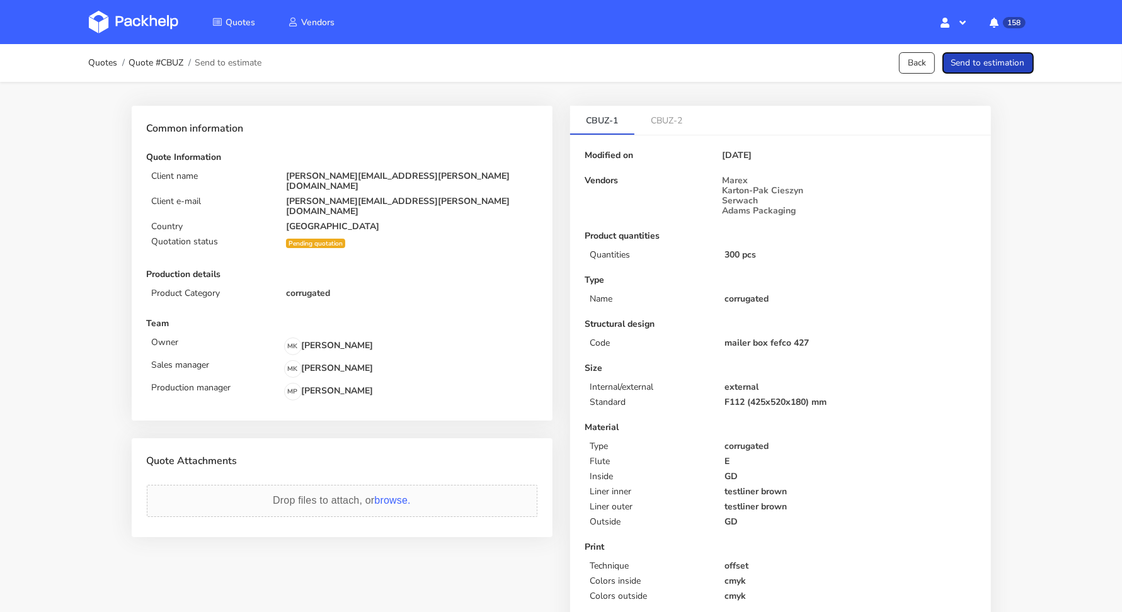
click at [1014, 66] on button "Send to estimation" at bounding box center [988, 63] width 91 height 22
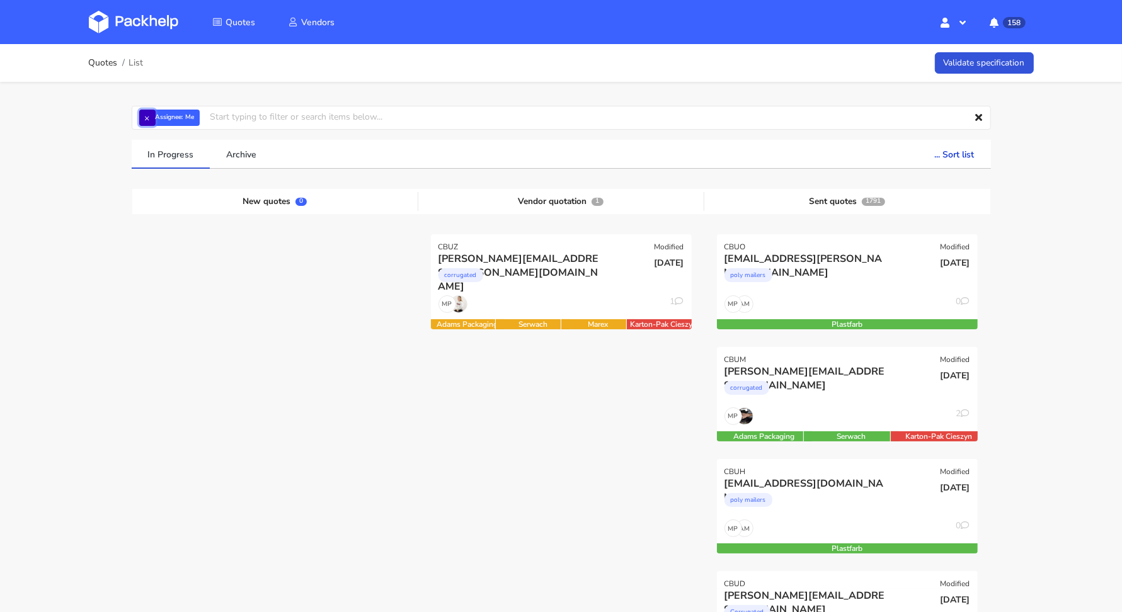
click at [142, 115] on button "×" at bounding box center [147, 118] width 16 height 16
click at [163, 113] on input "text" at bounding box center [561, 118] width 859 height 24
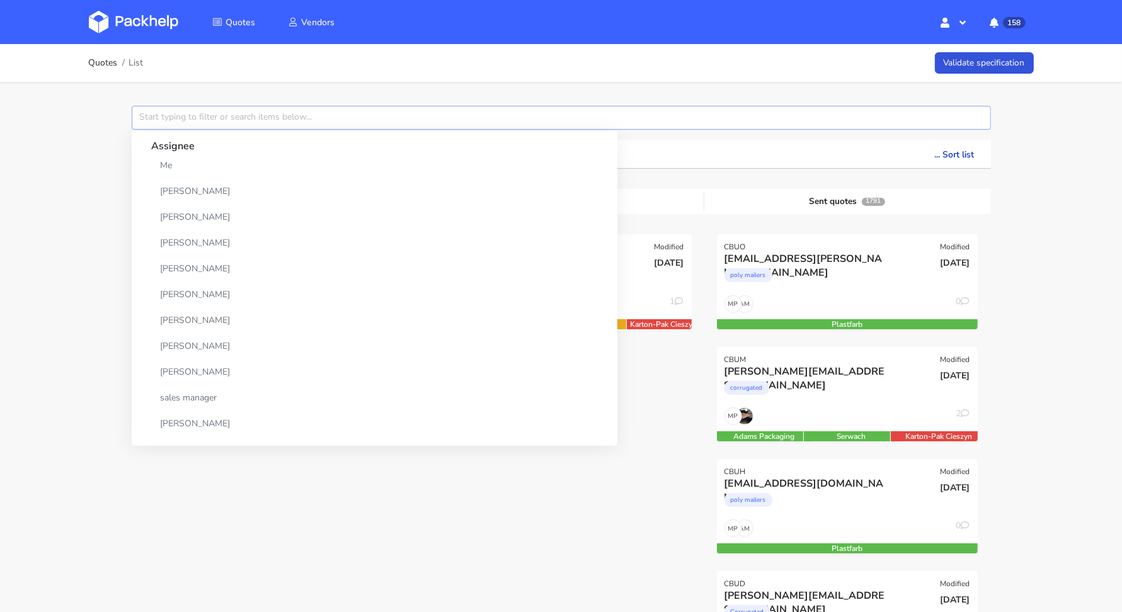
paste input "CBUM"
type input "CBUM"
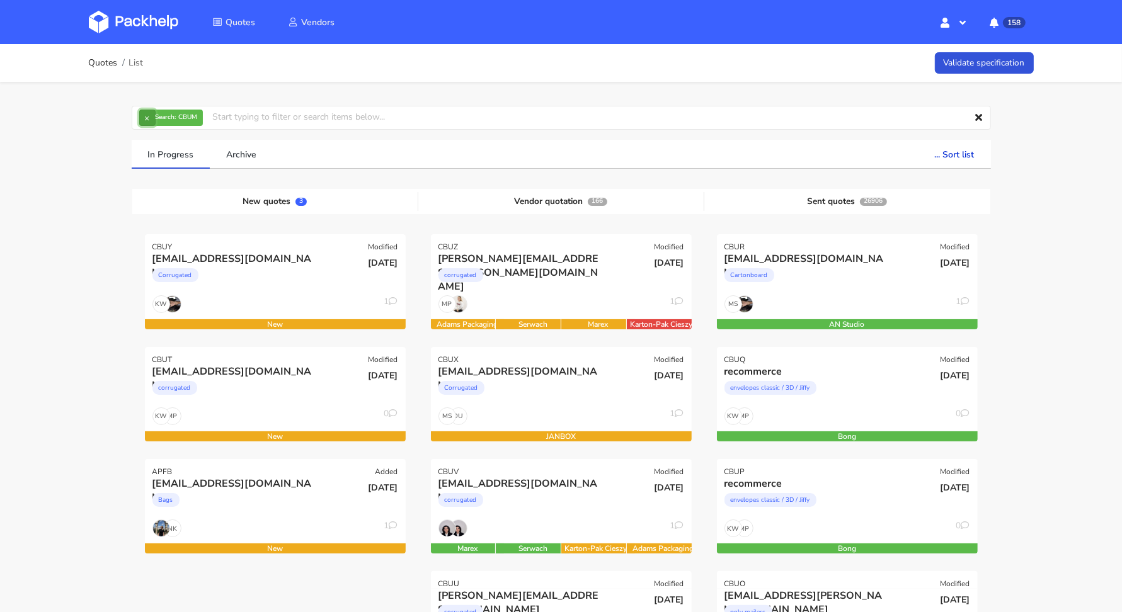
click at [148, 122] on button "×" at bounding box center [147, 118] width 16 height 16
click at [151, 120] on input "text" at bounding box center [561, 118] width 859 height 24
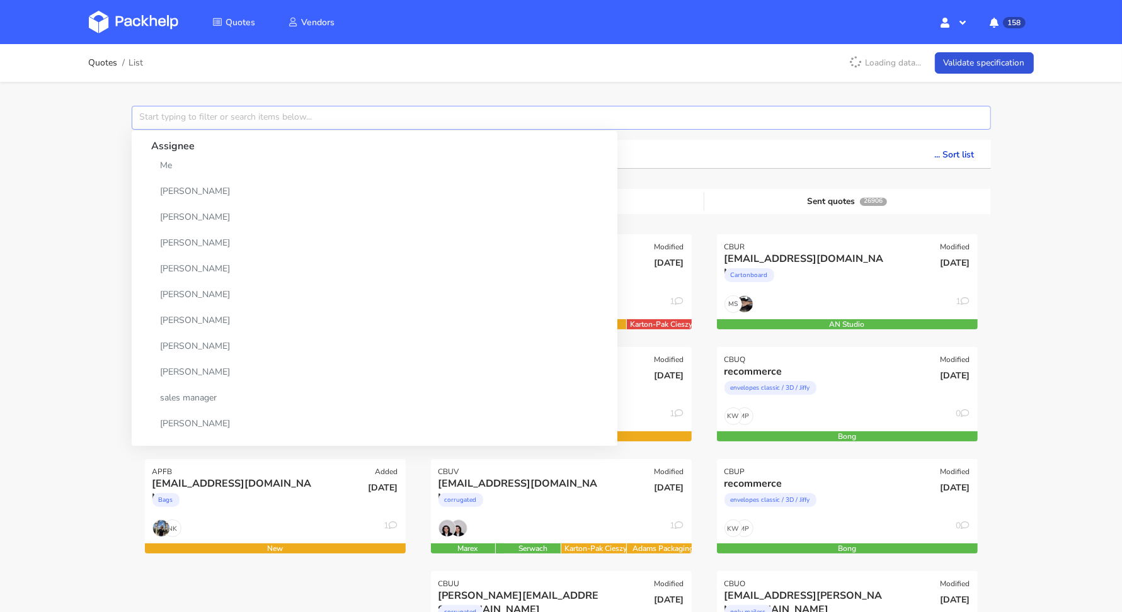
paste input "CBUM"
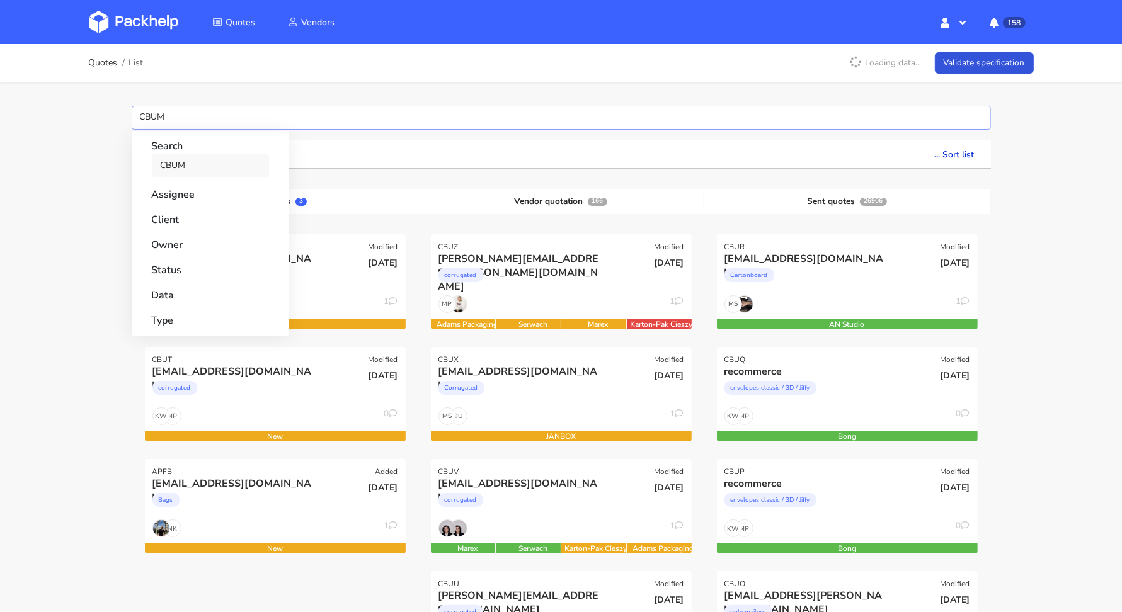
type input "CBUM"
click at [174, 154] on link "CBUM" at bounding box center [210, 165] width 117 height 23
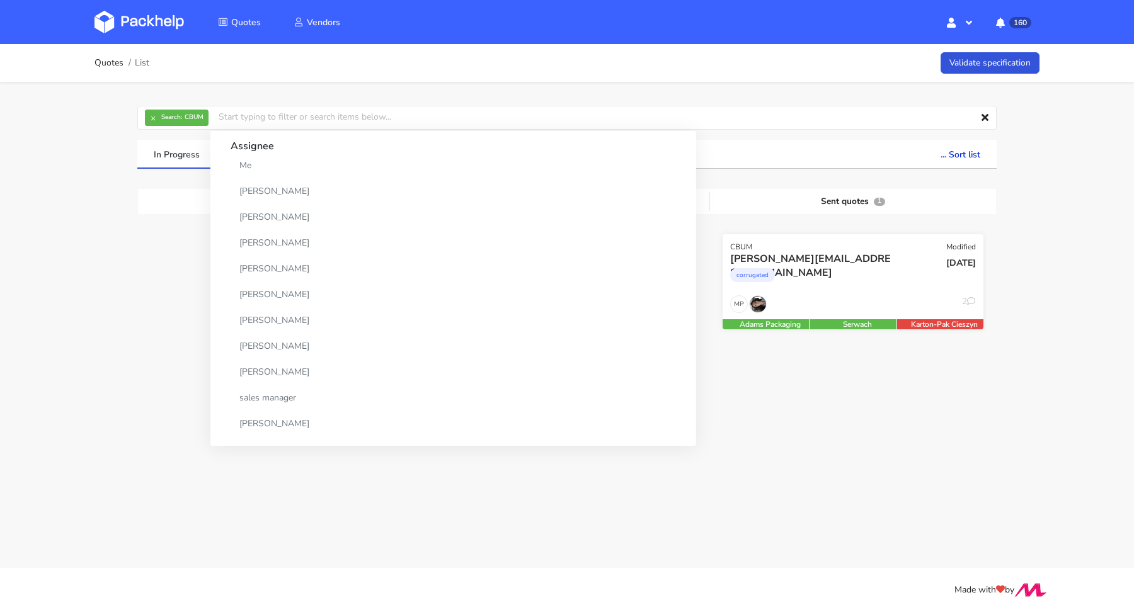
click at [816, 289] on div "corrugated" at bounding box center [813, 278] width 167 height 25
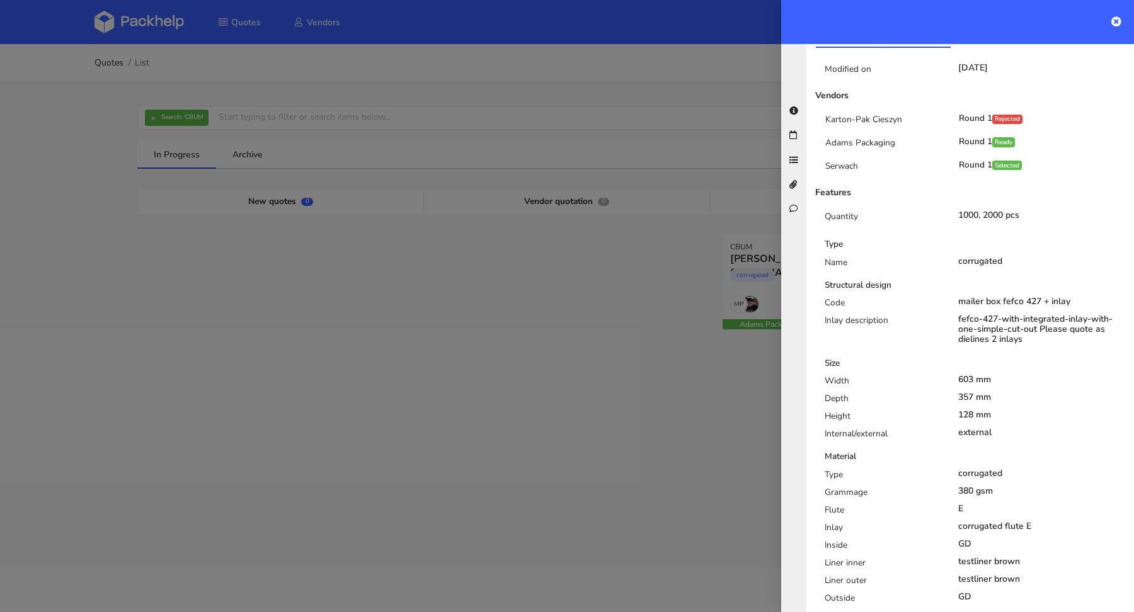
scroll to position [162, 0]
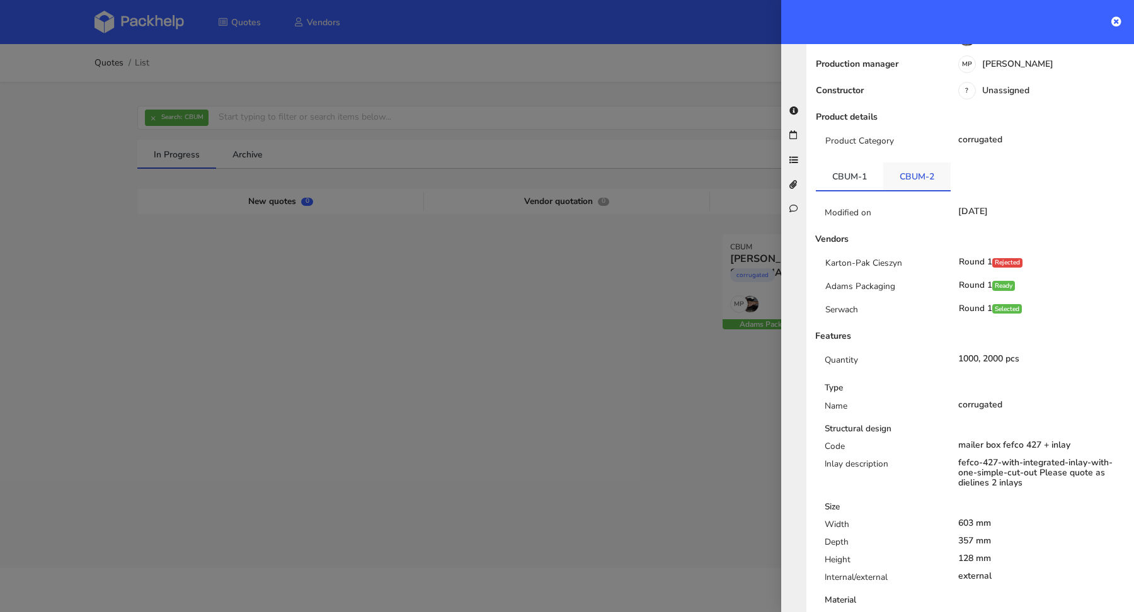
click at [939, 163] on link "CBUM-2" at bounding box center [916, 177] width 67 height 28
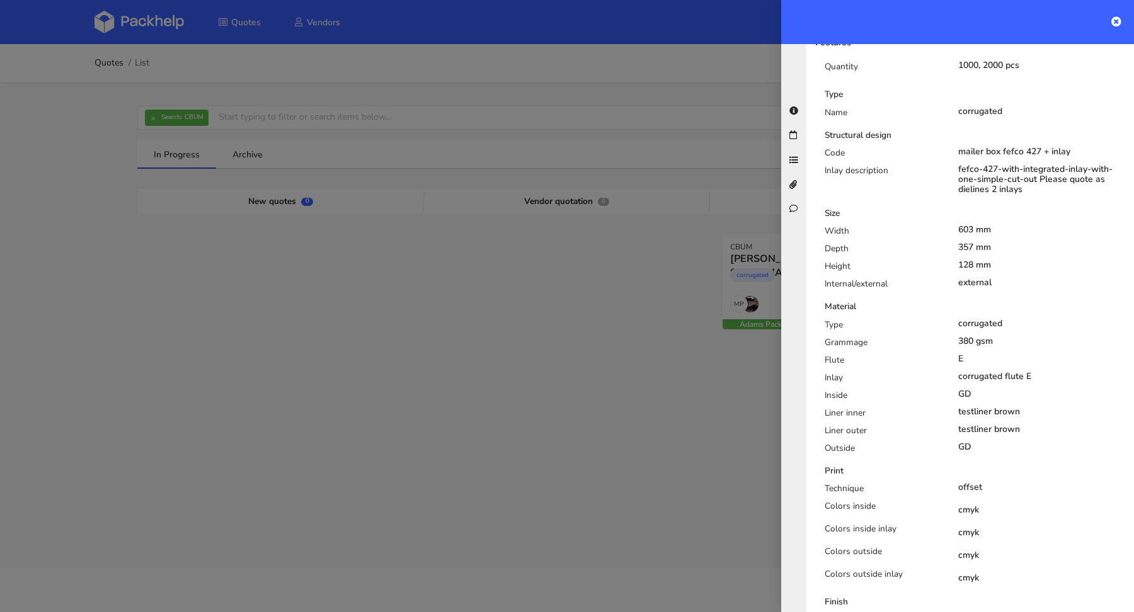
scroll to position [575, 0]
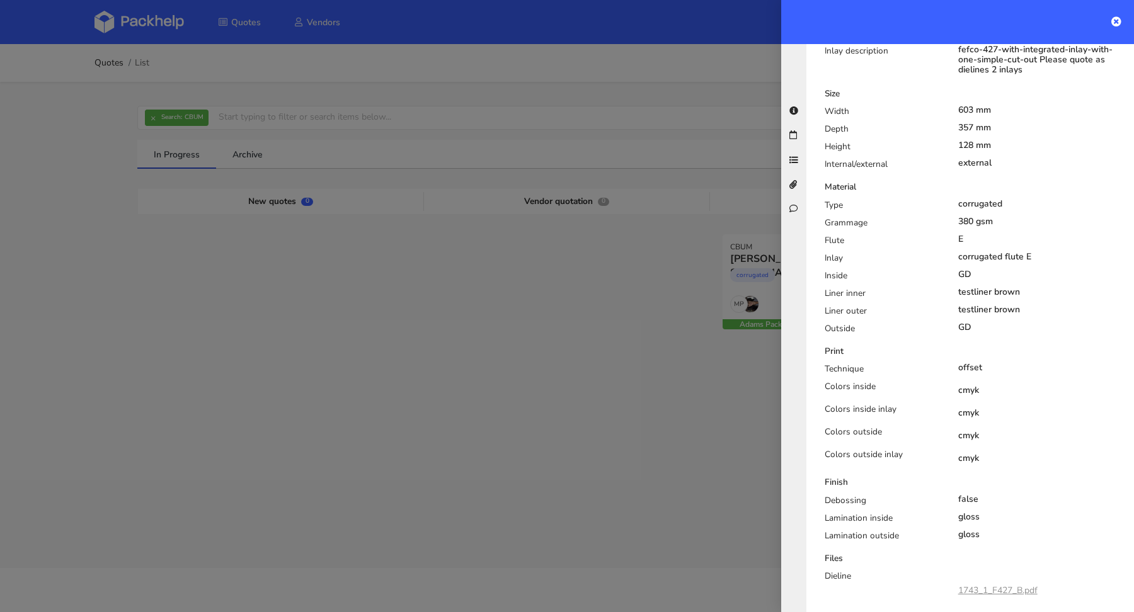
click at [484, 257] on div at bounding box center [567, 306] width 1134 height 612
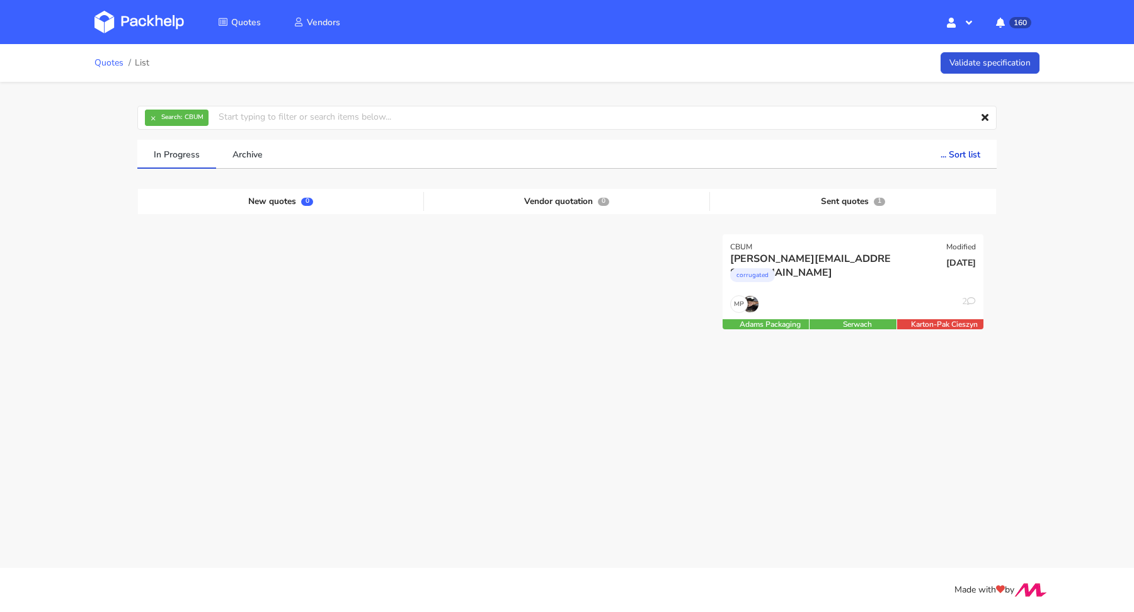
click at [113, 60] on link "Quotes" at bounding box center [109, 63] width 29 height 10
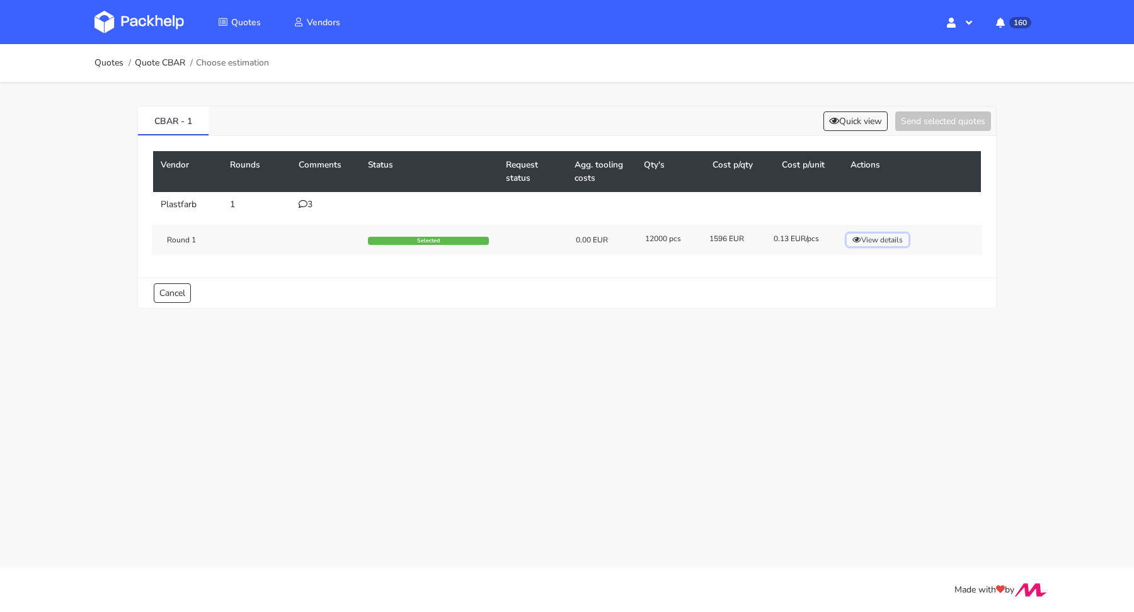
click at [868, 241] on button "View details" at bounding box center [878, 240] width 62 height 13
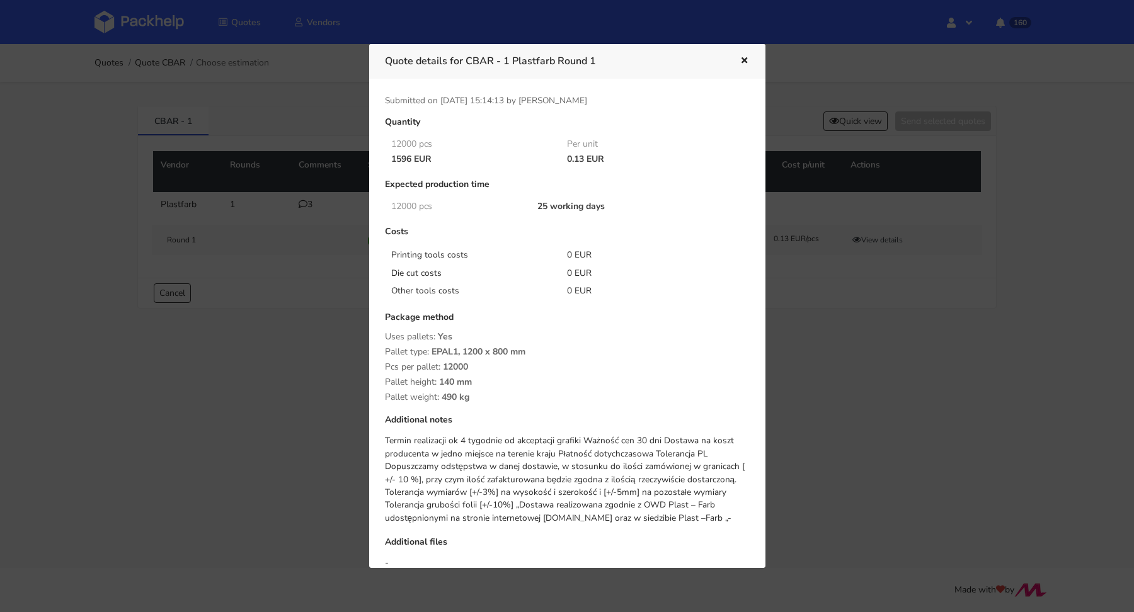
click at [536, 348] on div "Pallet type: EPAL1, 1200 x 800 mm" at bounding box center [567, 352] width 365 height 10
drag, startPoint x: 543, startPoint y: 347, endPoint x: 474, endPoint y: 351, distance: 69.4
click at [473, 350] on div "Pallet type: EPAL1, 1200 x 800 mm" at bounding box center [567, 352] width 365 height 10
click at [486, 360] on span "EPAL1, 1200 x 800 mm" at bounding box center [479, 356] width 94 height 21
drag, startPoint x: 530, startPoint y: 353, endPoint x: 463, endPoint y: 352, distance: 66.8
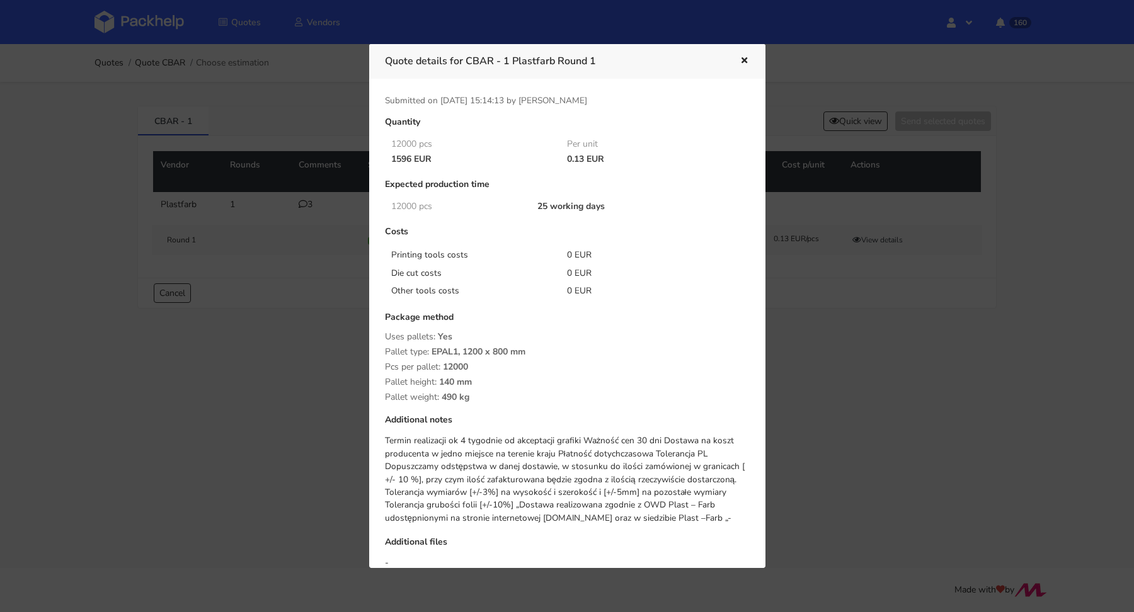
click at [463, 352] on div "Pallet type: EPAL1, 1200 x 800 mm" at bounding box center [567, 352] width 365 height 10
copy span "1200 x 800 mm"
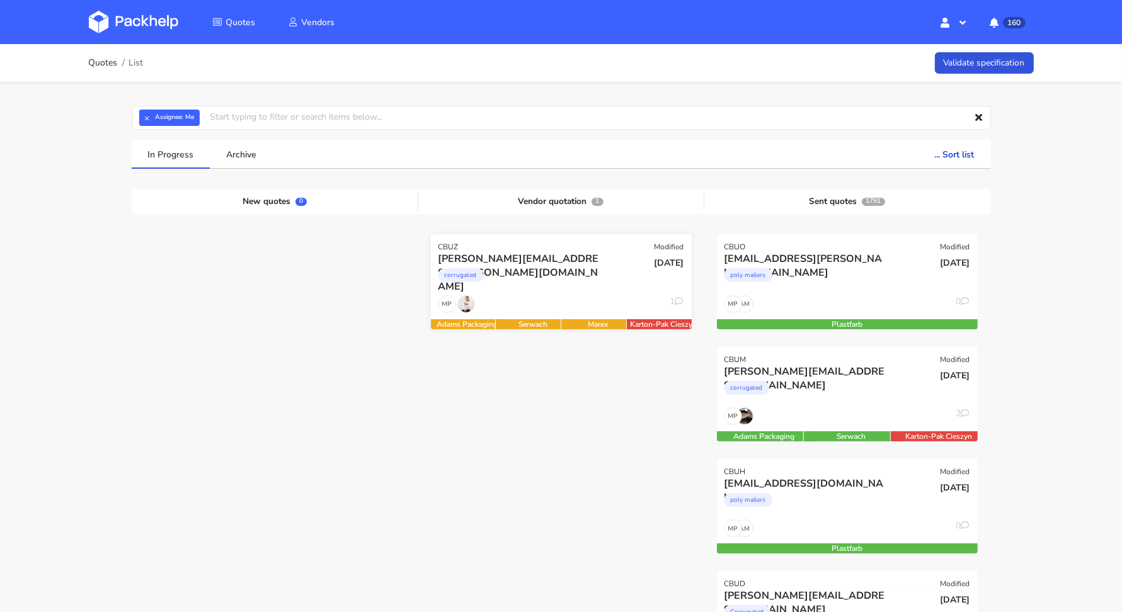
click at [533, 292] on div "[PERSON_NAME][EMAIL_ADDRESS][PERSON_NAME][DOMAIN_NAME] corrugated" at bounding box center [518, 273] width 176 height 43
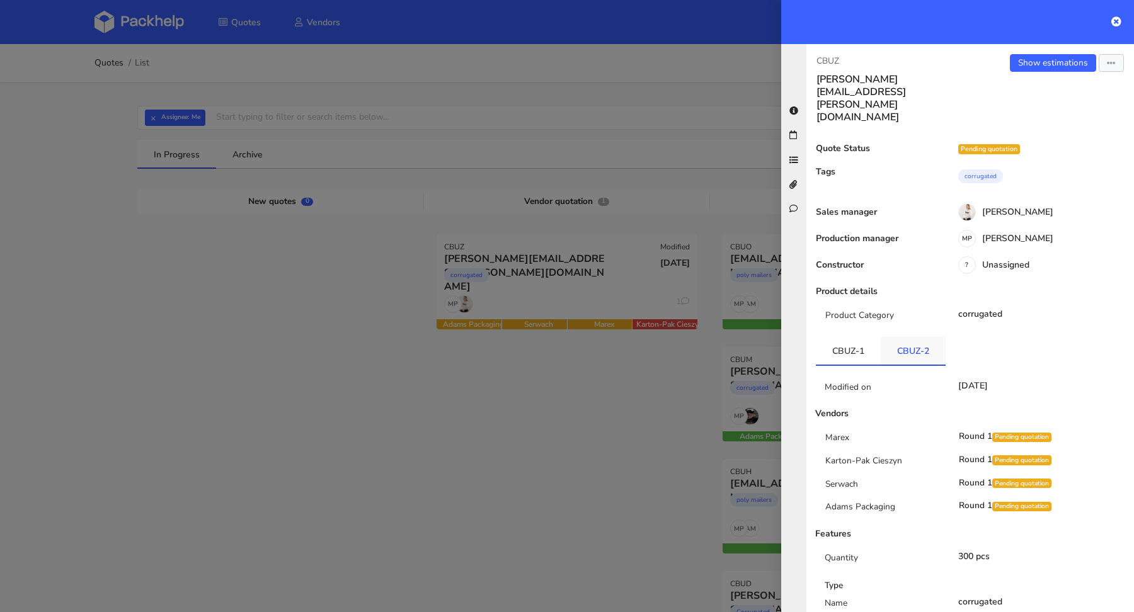
click at [904, 337] on link "CBUZ-2" at bounding box center [913, 351] width 65 height 28
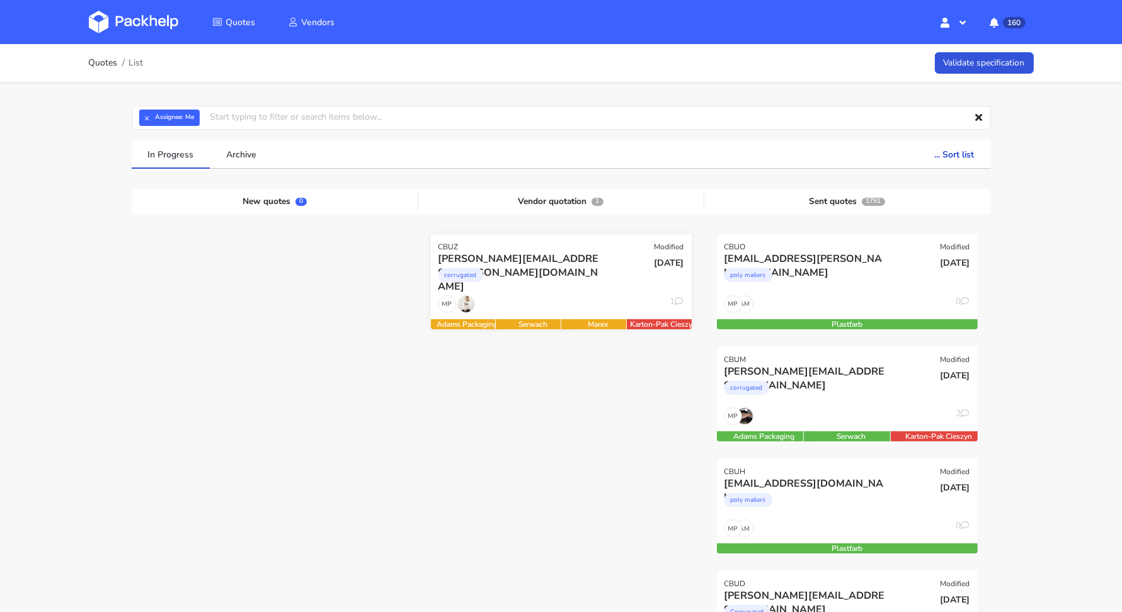
click at [550, 255] on div "[PERSON_NAME][EMAIL_ADDRESS][PERSON_NAME][DOMAIN_NAME]" at bounding box center [522, 259] width 167 height 14
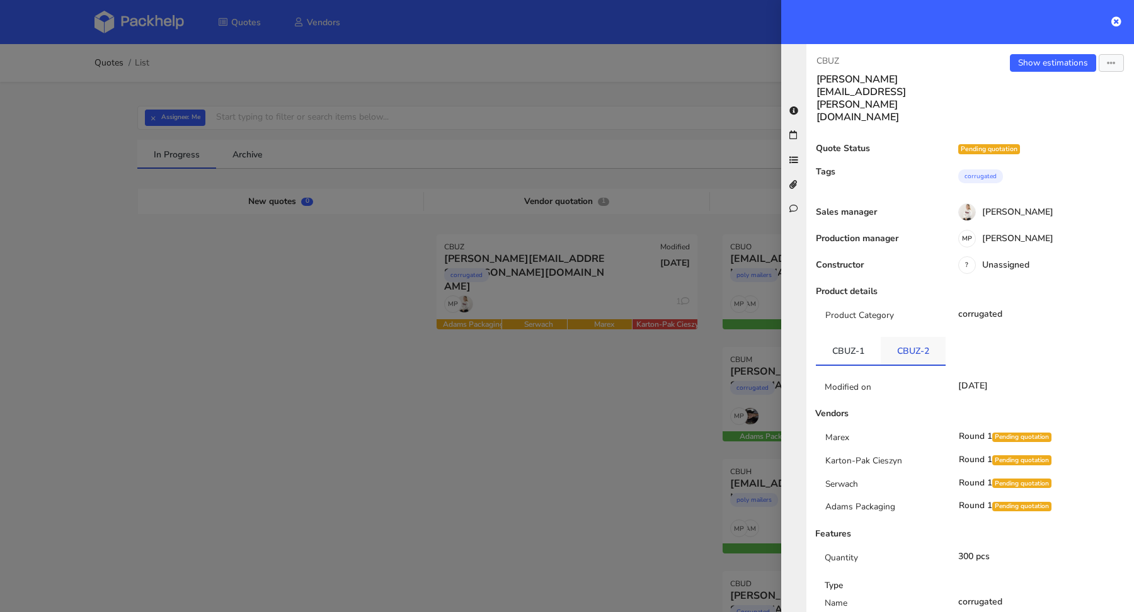
click at [891, 337] on link "CBUZ-2" at bounding box center [913, 351] width 65 height 28
click at [1030, 69] on link "Show estimations" at bounding box center [1053, 63] width 86 height 18
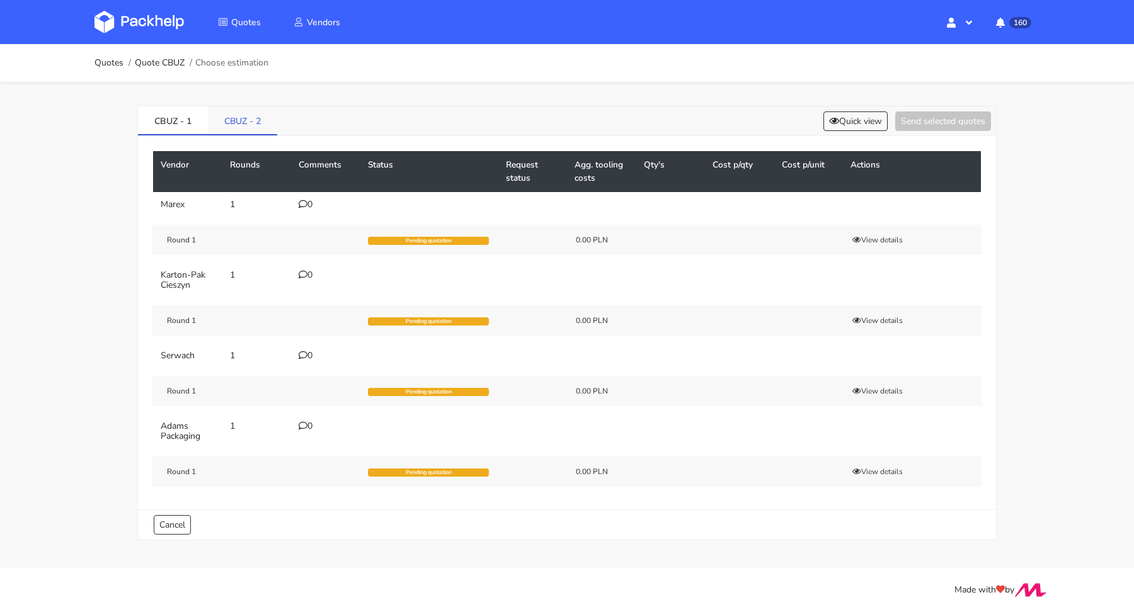
click at [249, 124] on link "CBUZ - 2" at bounding box center [242, 120] width 69 height 28
click at [164, 128] on link "CBUZ - 1" at bounding box center [173, 120] width 70 height 28
click at [106, 58] on link "Quotes" at bounding box center [109, 63] width 29 height 10
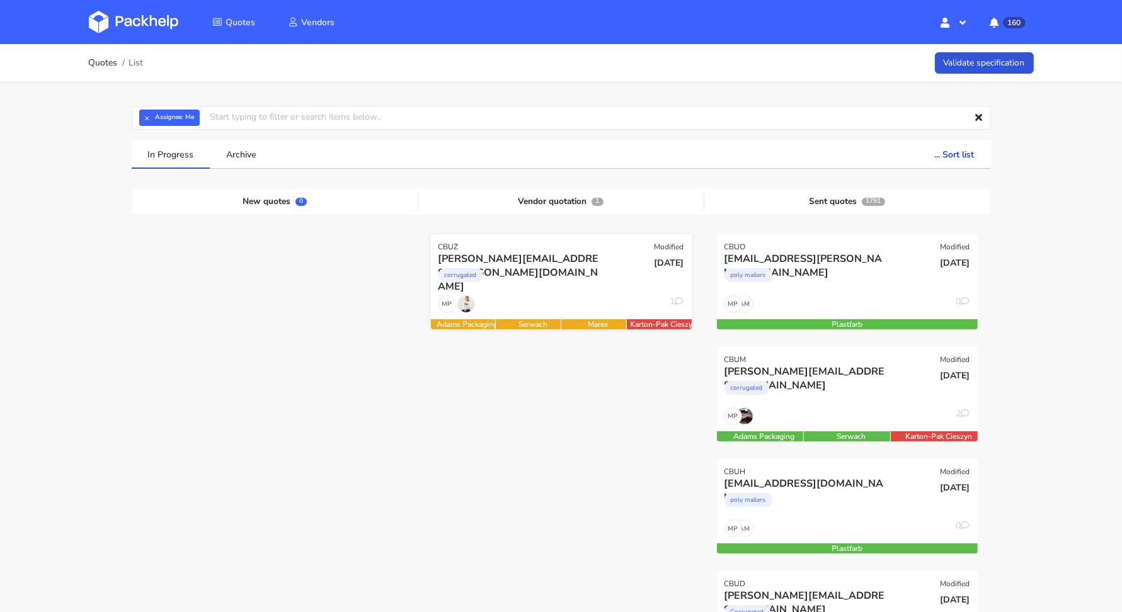
click at [551, 290] on div "[PERSON_NAME][EMAIL_ADDRESS][PERSON_NAME][DOMAIN_NAME] corrugated" at bounding box center [518, 273] width 176 height 43
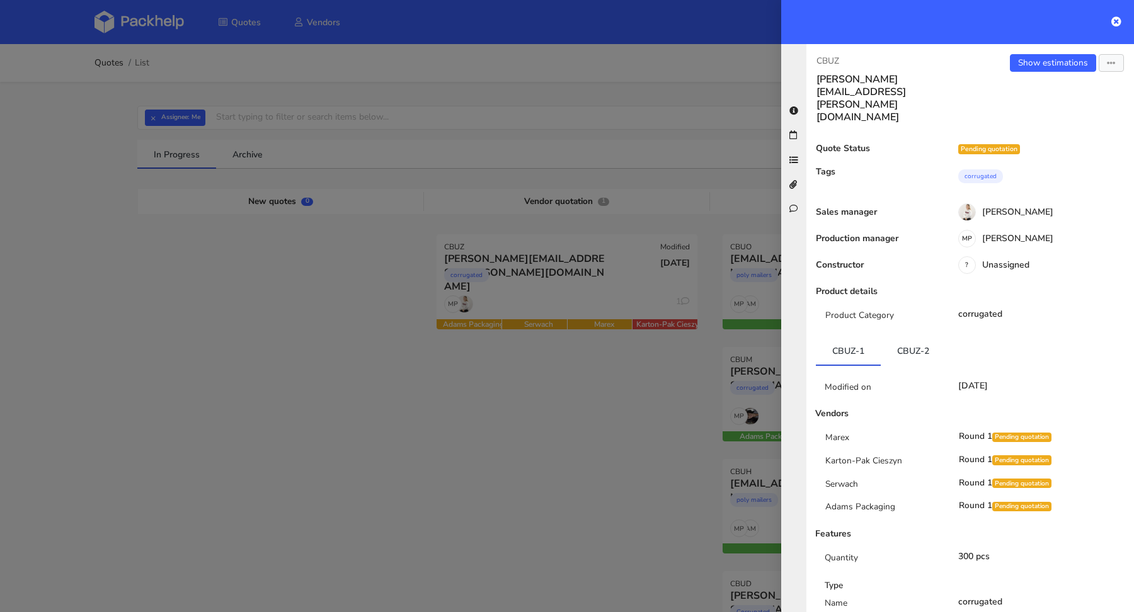
click at [1043, 72] on div "Show estimations Send to estimate View quote Edit quote Missing data Reject quo…" at bounding box center [1052, 88] width 164 height 69
click at [1042, 68] on link "Show estimations" at bounding box center [1053, 63] width 86 height 18
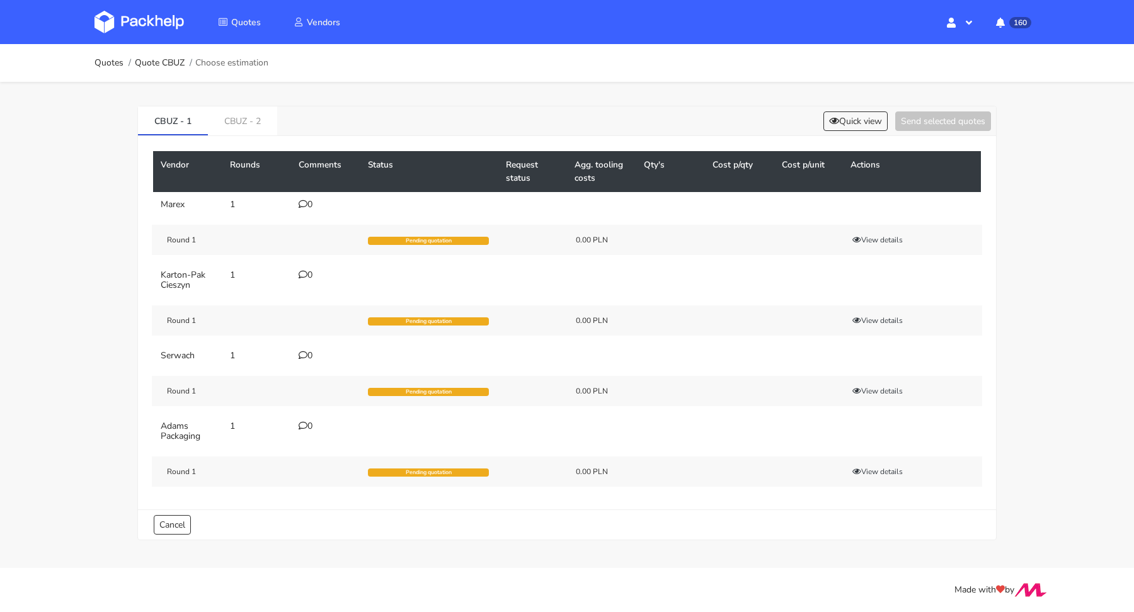
click at [313, 210] on td "0" at bounding box center [325, 204] width 69 height 25
click at [311, 200] on div "0" at bounding box center [326, 205] width 54 height 10
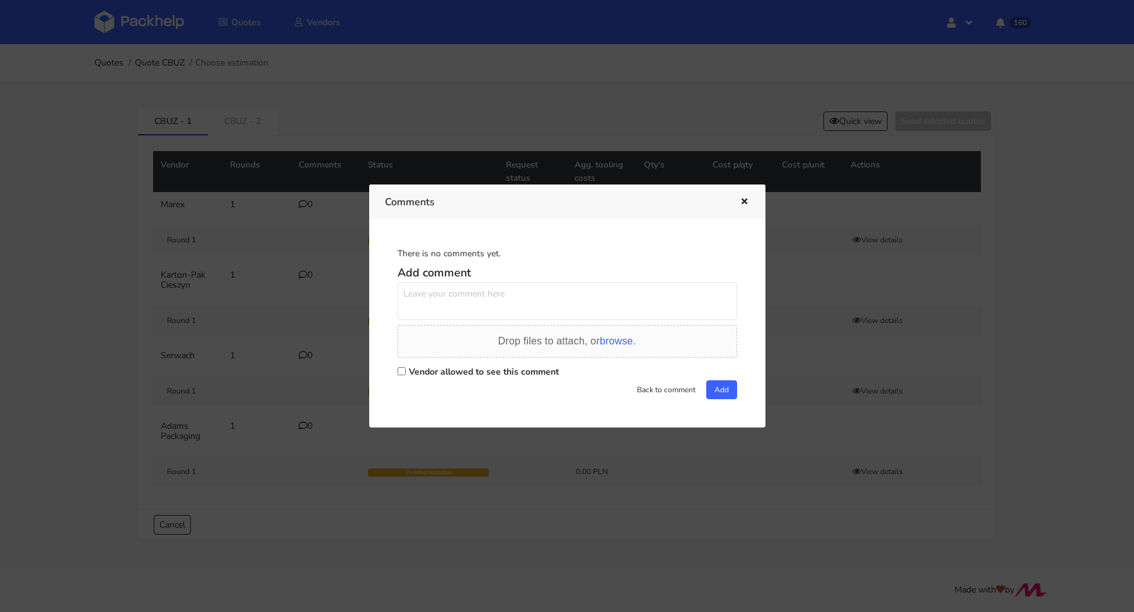
click at [433, 366] on label "Vendor allowed to see this comment" at bounding box center [484, 372] width 150 height 12
click at [406, 367] on input "Vendor allowed to see this comment" at bounding box center [402, 371] width 8 height 8
checkbox input "true"
click at [466, 313] on textarea at bounding box center [568, 301] width 340 height 38
drag, startPoint x: 525, startPoint y: 302, endPoint x: 387, endPoint y: 280, distance: 139.6
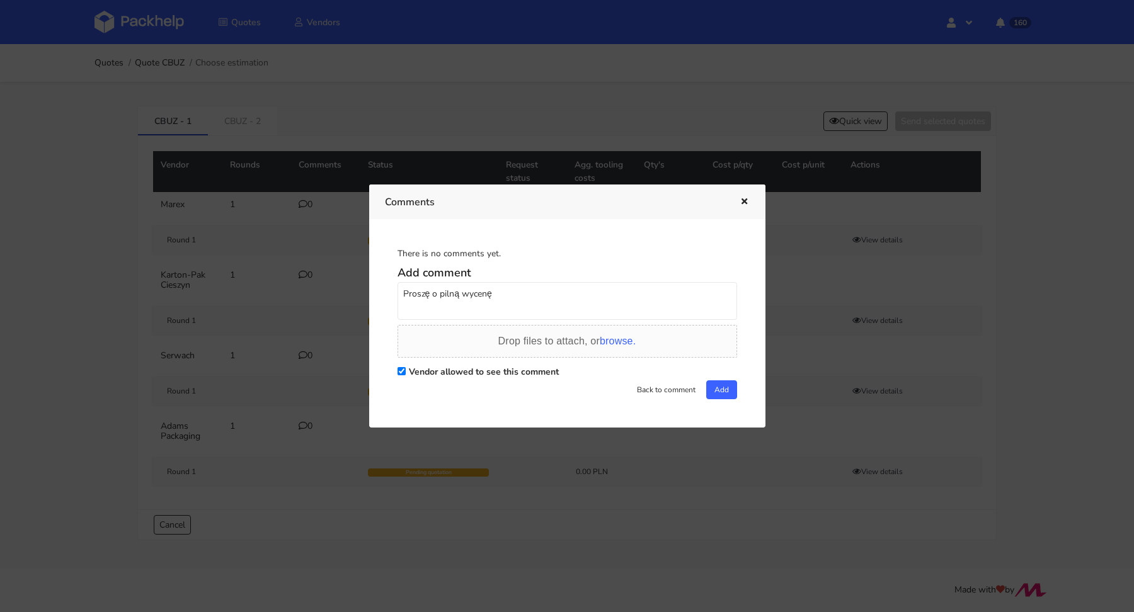
click at [387, 280] on div "There is no comments yet. Add comment Proszę o pilną wycenę Drop files to attac…" at bounding box center [567, 323] width 365 height 176
type textarea "Proszę o pilną wycenę"
click at [712, 387] on button "Add" at bounding box center [721, 390] width 31 height 19
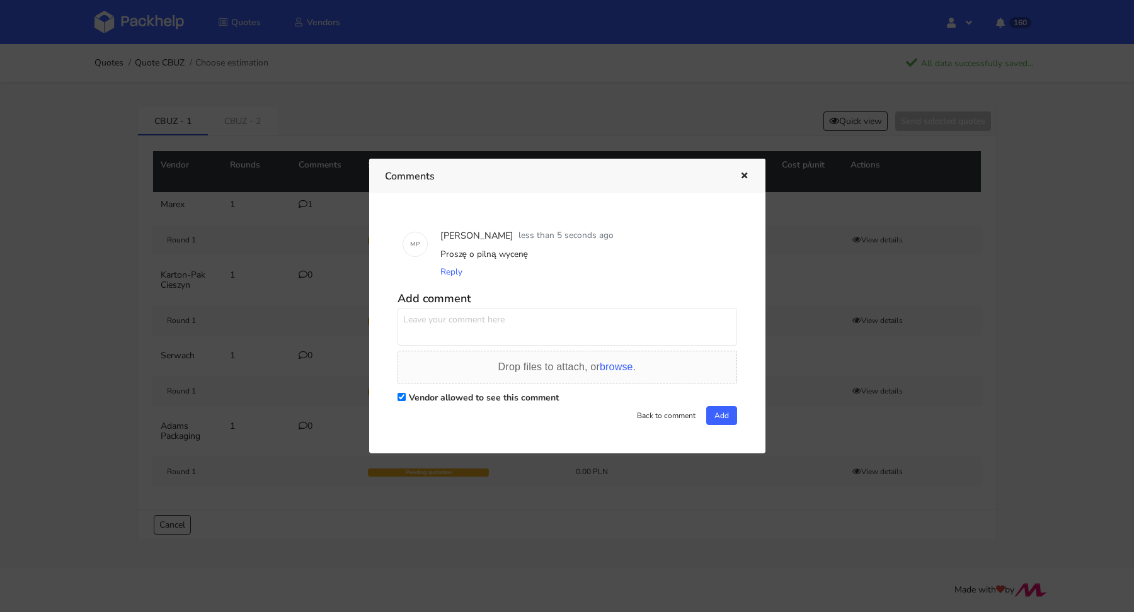
click at [742, 174] on icon "button" at bounding box center [744, 176] width 11 height 9
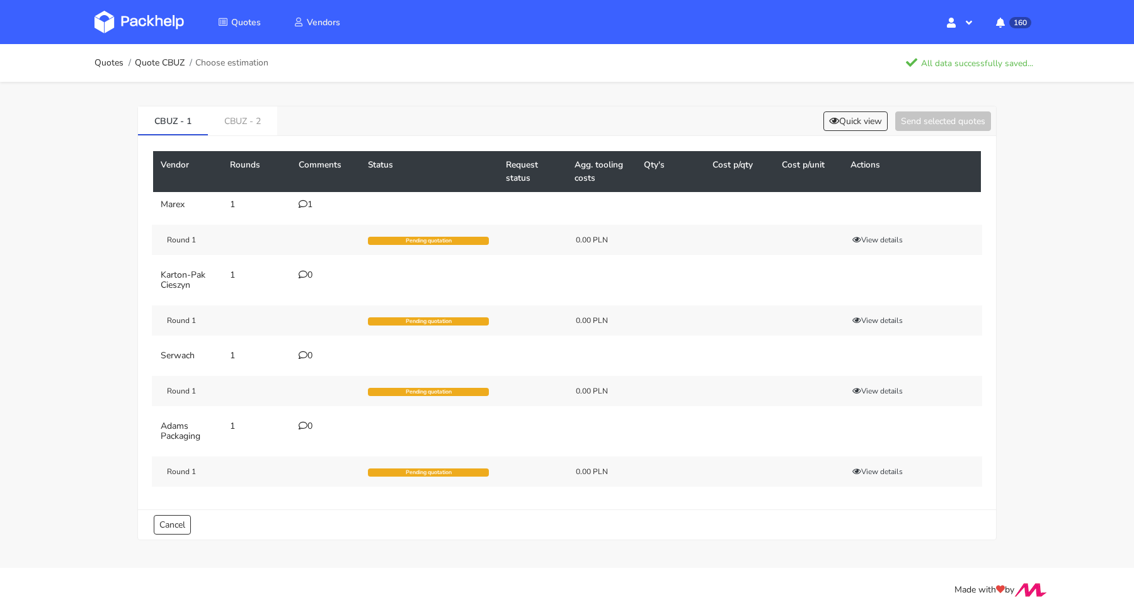
click at [307, 351] on div "0" at bounding box center [326, 356] width 54 height 10
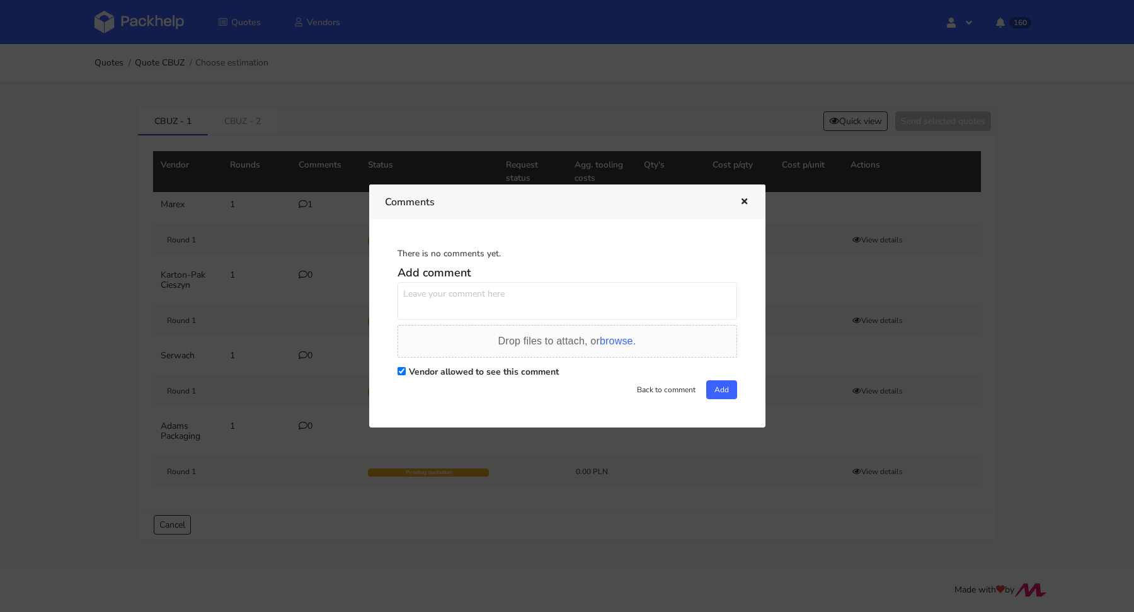
click at [505, 306] on textarea at bounding box center [568, 301] width 340 height 38
paste textarea "Proszę o pilną wycenę"
type textarea "Proszę o pilną wycenę"
click at [716, 392] on button "Add" at bounding box center [721, 390] width 31 height 19
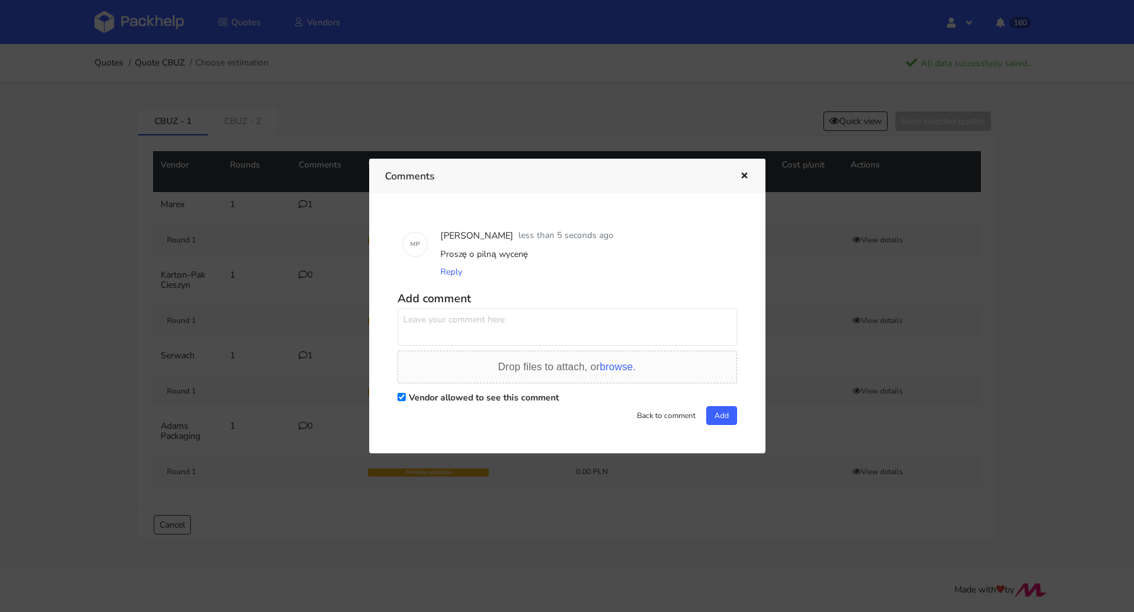
click at [746, 170] on button "button" at bounding box center [743, 176] width 14 height 16
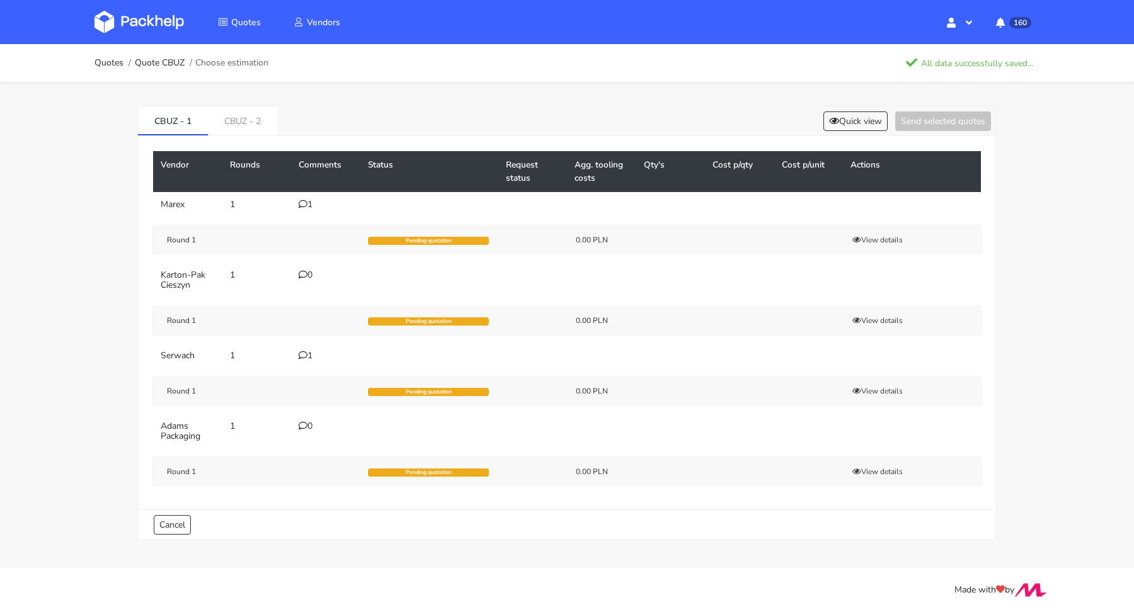
click at [301, 422] on icon at bounding box center [303, 426] width 9 height 9
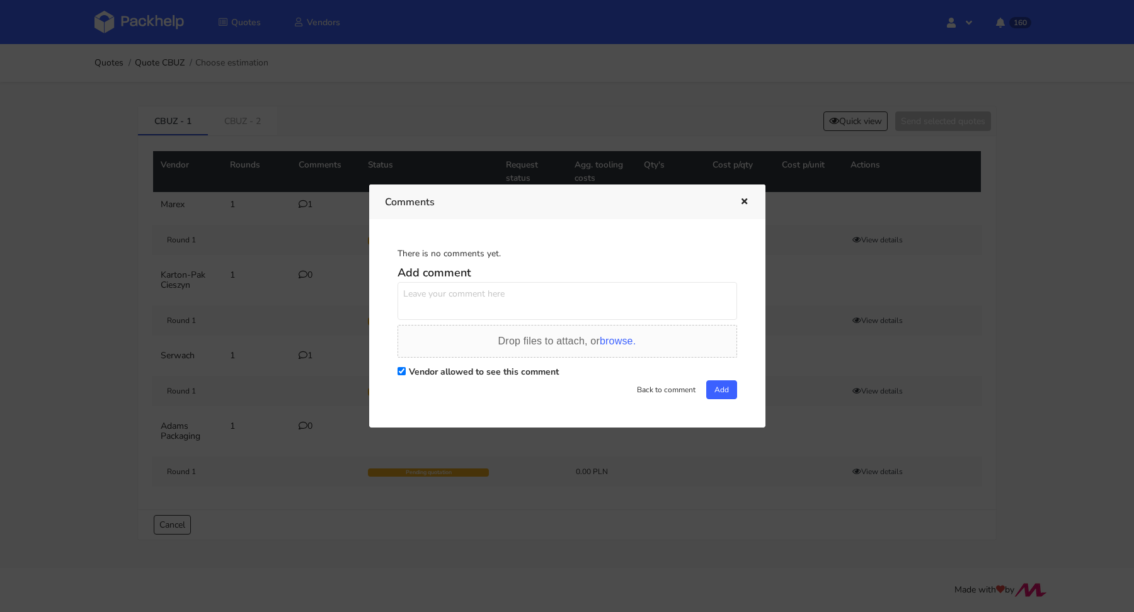
click at [398, 297] on textarea at bounding box center [568, 301] width 340 height 38
paste textarea "Proszę o pilną wycenę"
type textarea "Proszę o pilną wycenę"
click at [738, 387] on div "There is no comments yet. Add comment Proszę o pilną wycenę Drop files to attac…" at bounding box center [567, 323] width 365 height 176
click at [725, 391] on button "Add" at bounding box center [721, 390] width 31 height 19
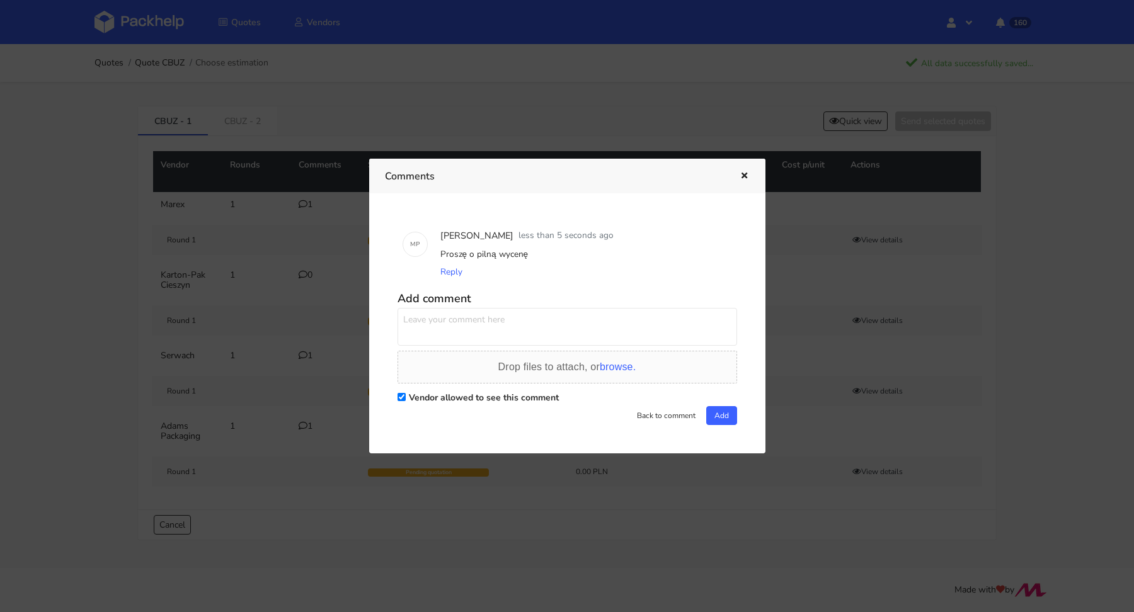
click at [749, 173] on icon "button" at bounding box center [744, 176] width 11 height 9
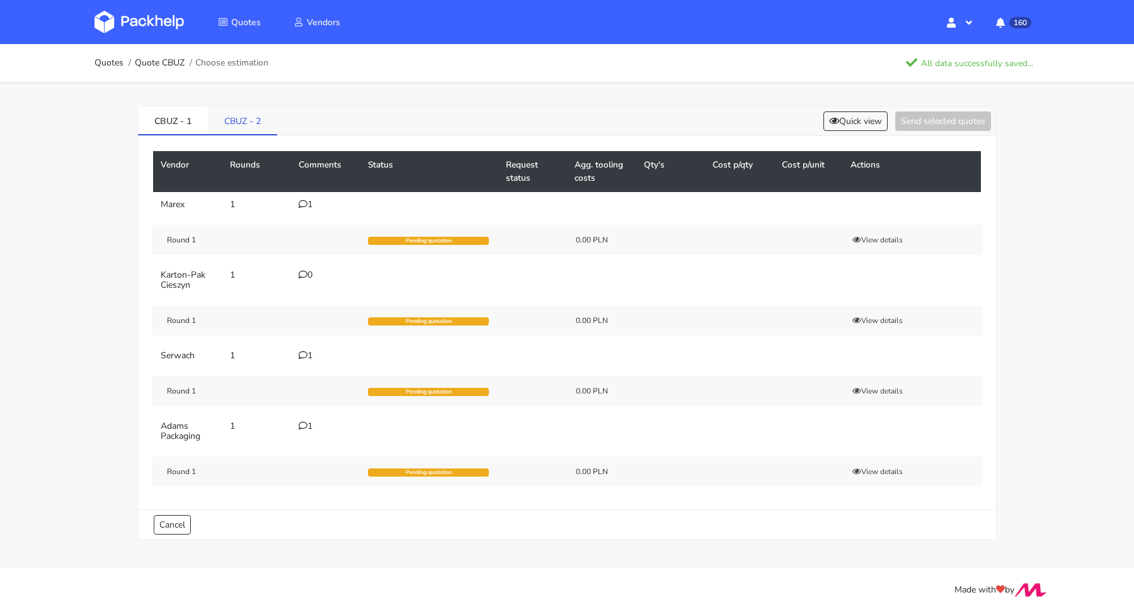
click at [248, 120] on link "CBUZ - 2" at bounding box center [242, 120] width 69 height 28
click at [302, 203] on icon at bounding box center [303, 204] width 9 height 9
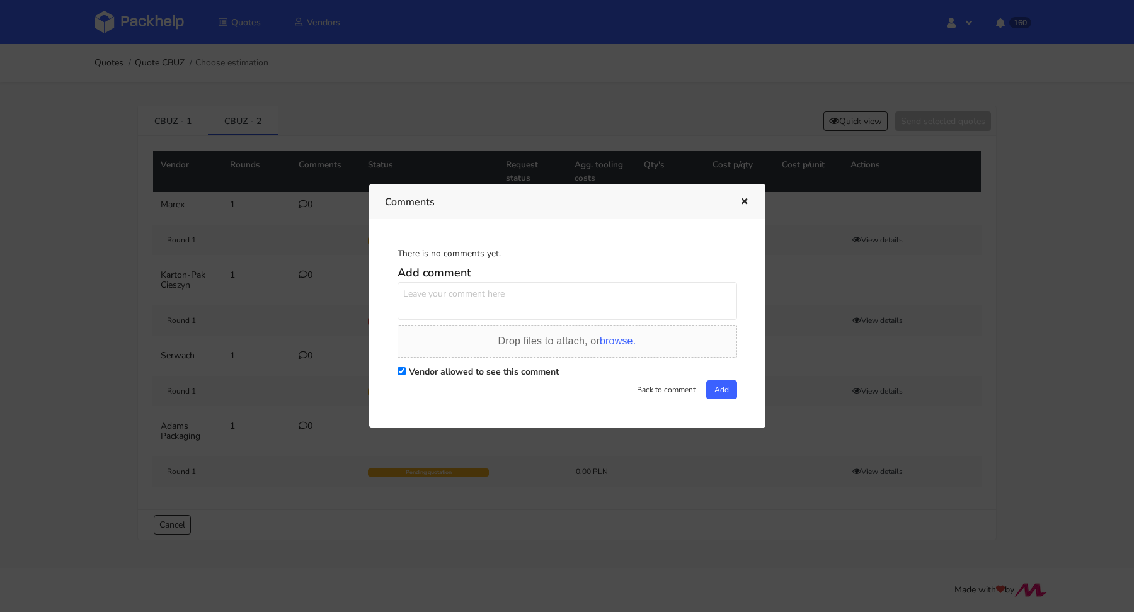
click at [508, 279] on h5 "Add comment" at bounding box center [568, 273] width 340 height 14
click at [507, 291] on textarea at bounding box center [568, 301] width 340 height 38
paste textarea "Proszę o pilną wycenę"
type textarea "Proszę o pilną wycenę"
click at [710, 386] on button "Add" at bounding box center [721, 390] width 31 height 19
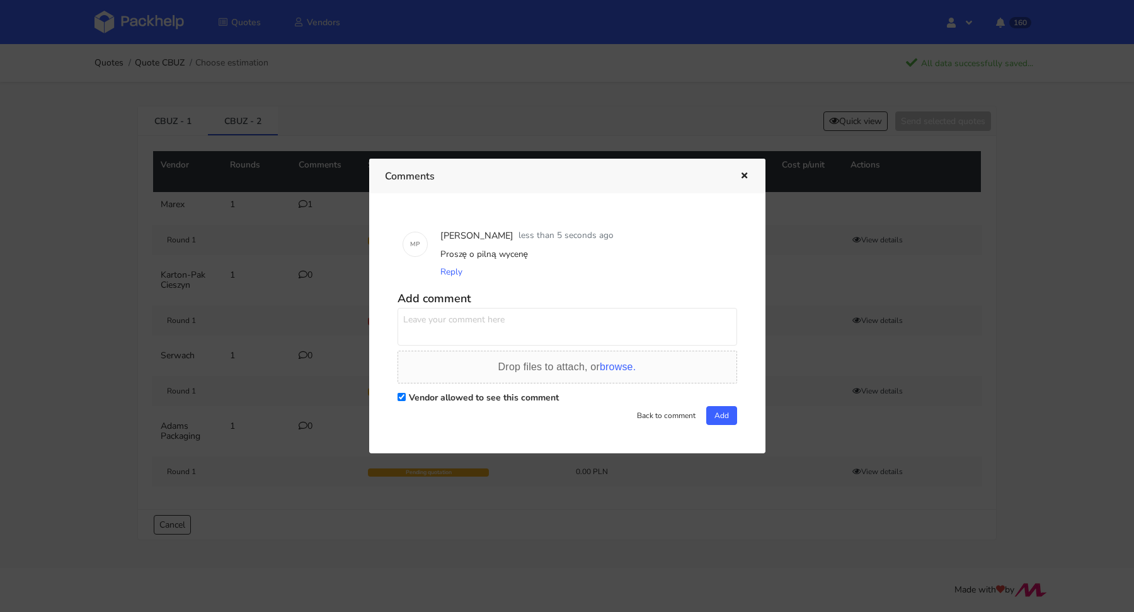
click at [739, 177] on icon "button" at bounding box center [744, 176] width 11 height 9
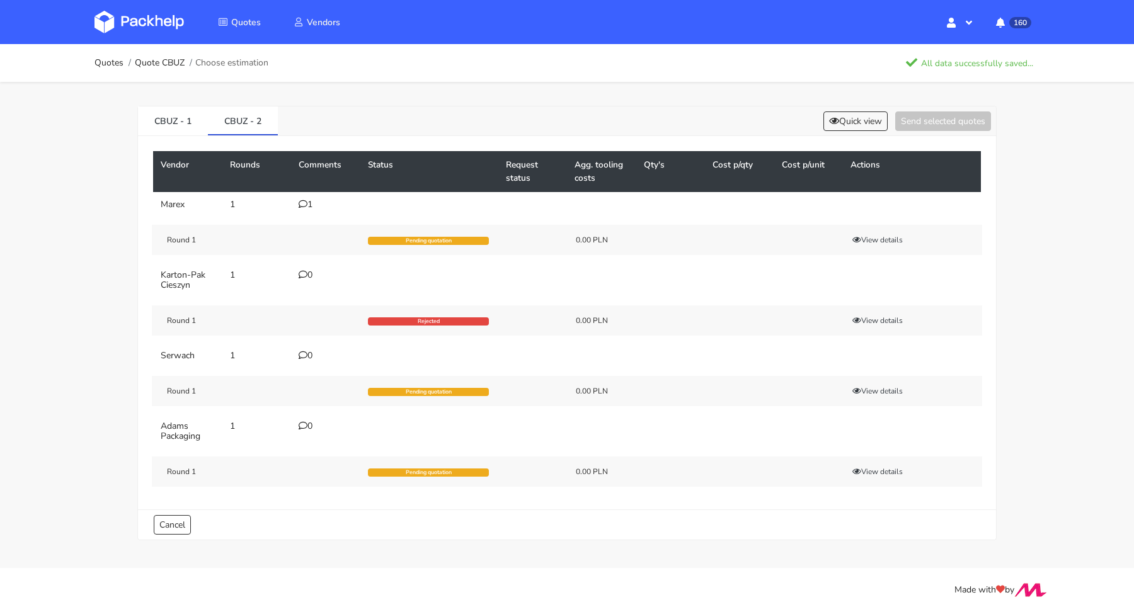
click at [303, 422] on icon at bounding box center [303, 426] width 9 height 9
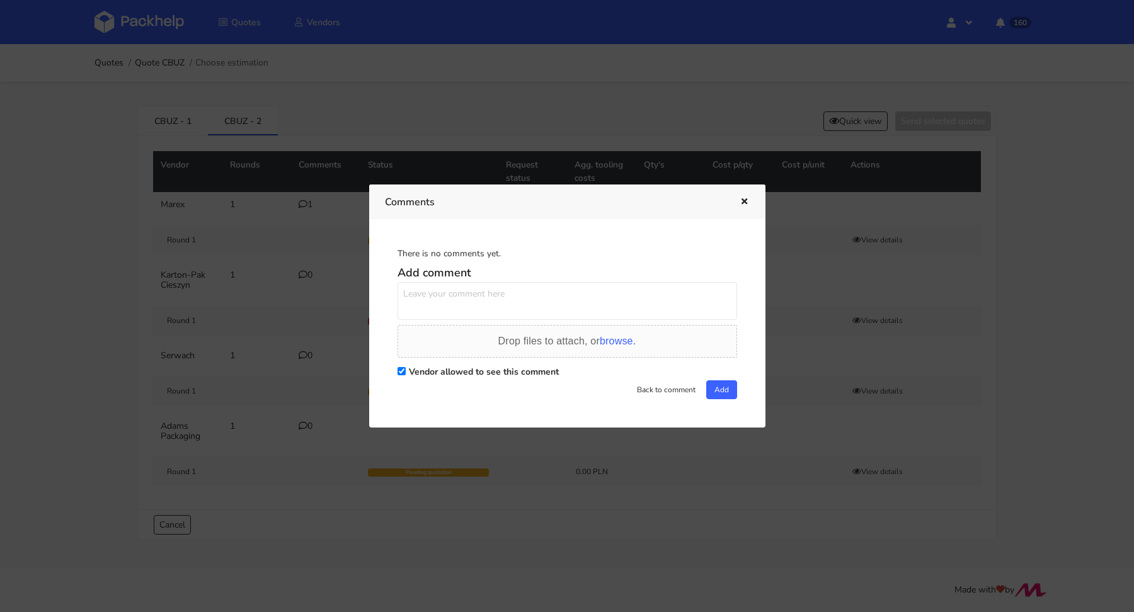
click at [496, 292] on textarea at bounding box center [568, 301] width 340 height 38
paste textarea "Proszę o pilną wycenę"
type textarea "Proszę o pilną wycenę"
click at [717, 384] on button "Add" at bounding box center [721, 390] width 31 height 19
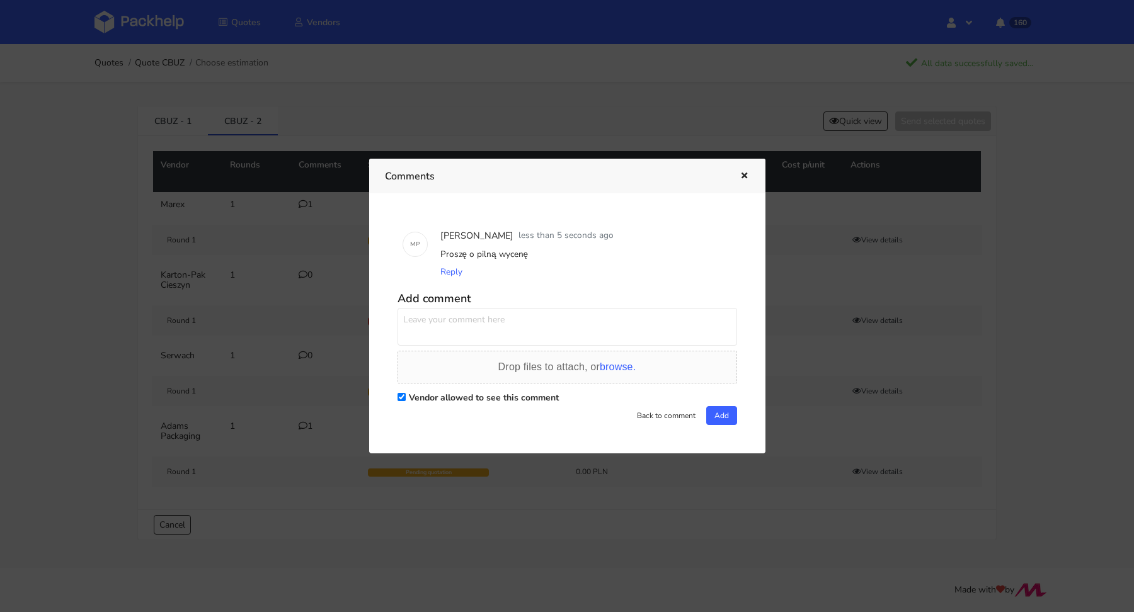
click at [742, 177] on icon "button" at bounding box center [744, 176] width 11 height 9
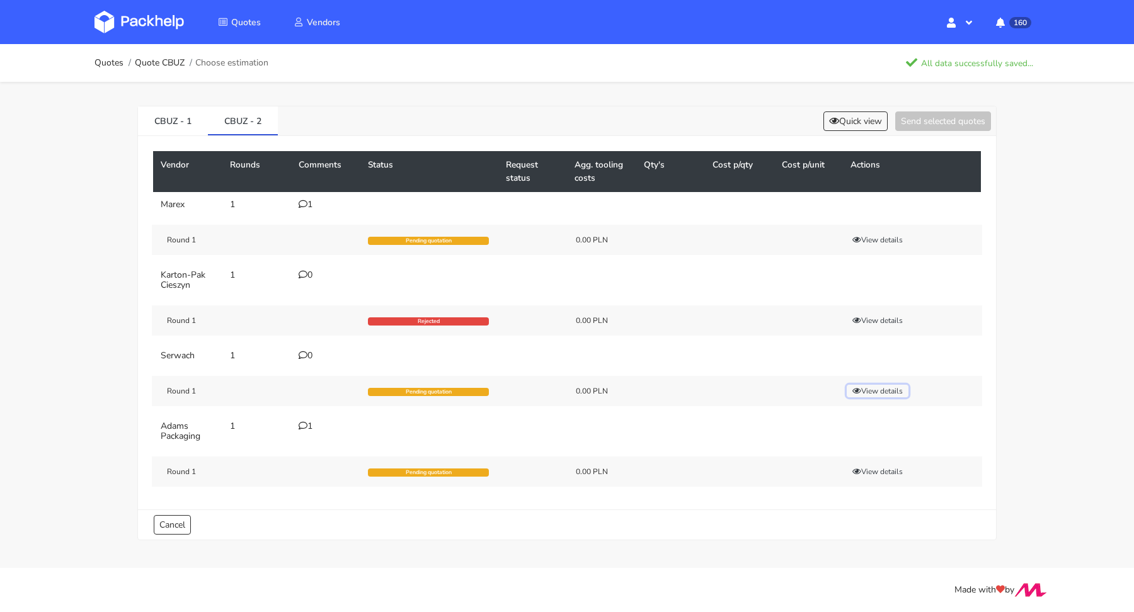
click at [884, 391] on button "View details" at bounding box center [878, 391] width 62 height 13
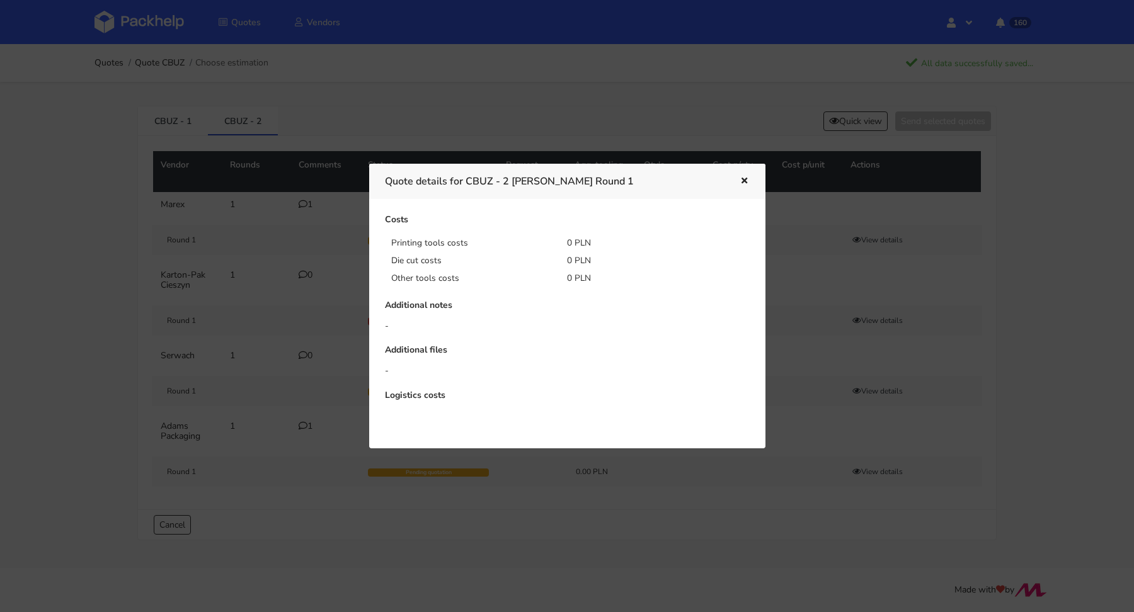
click at [827, 321] on div at bounding box center [567, 306] width 1134 height 612
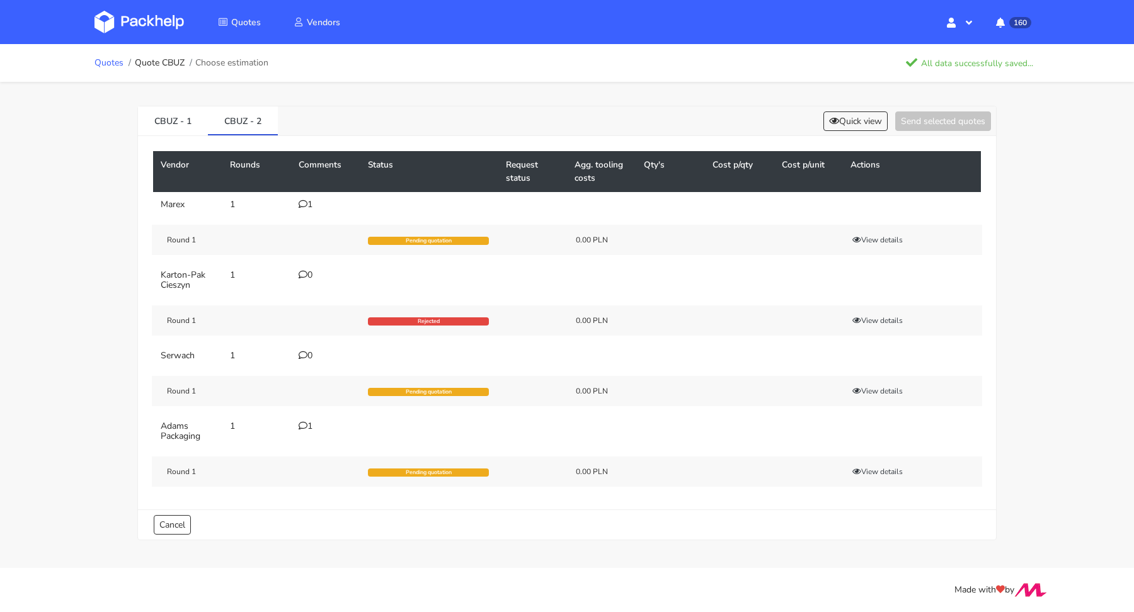
click at [117, 61] on link "Quotes" at bounding box center [109, 63] width 29 height 10
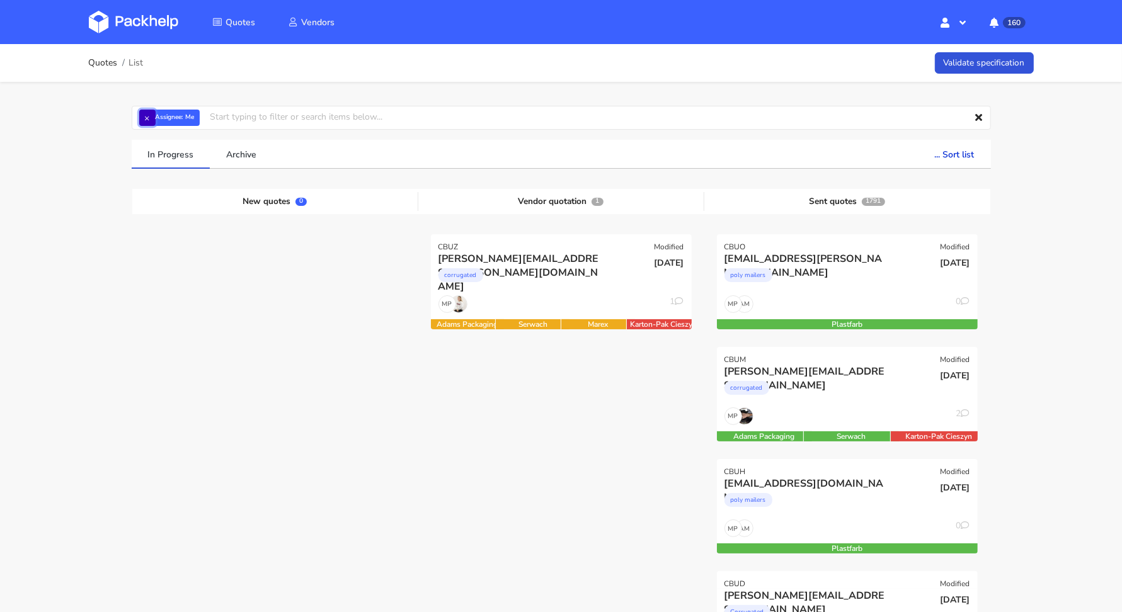
click at [146, 114] on button "×" at bounding box center [147, 118] width 16 height 16
click at [161, 116] on input "text" at bounding box center [561, 118] width 859 height 24
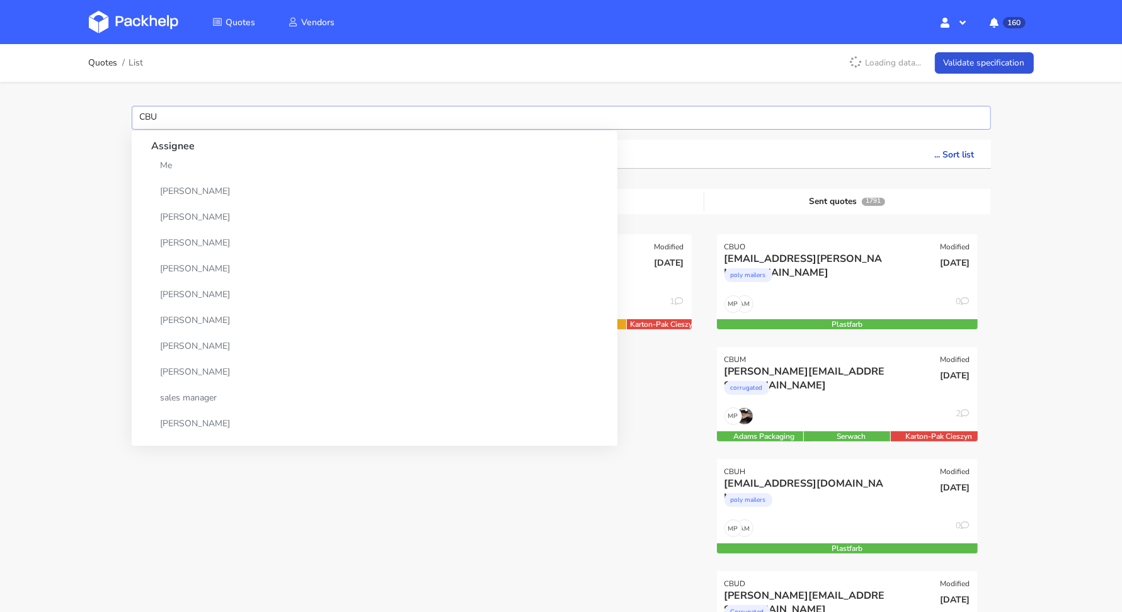
type input "CBUM"
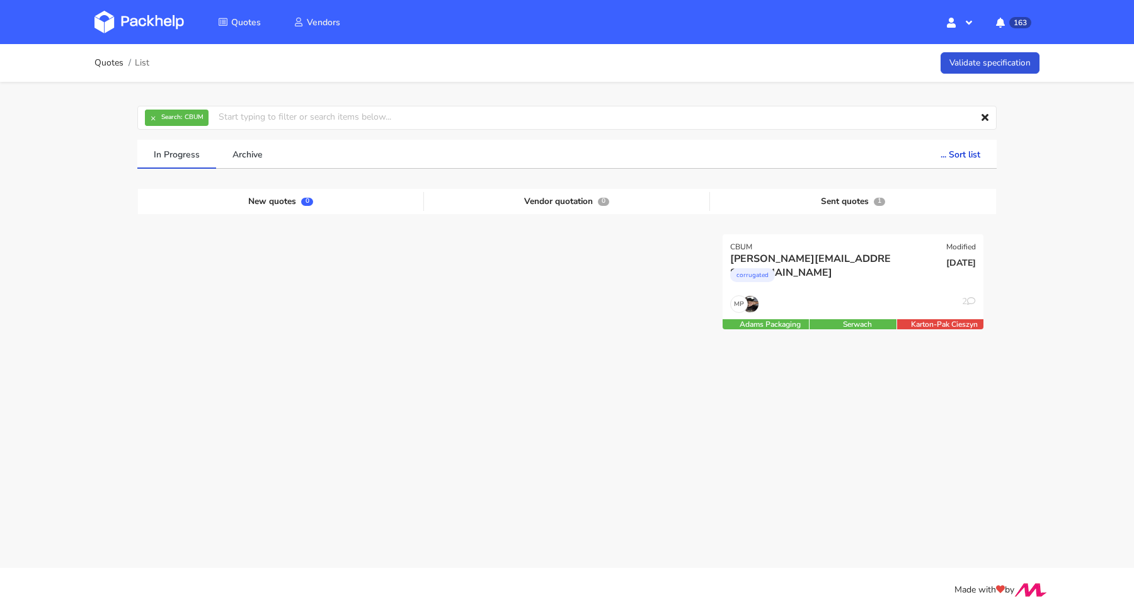
click at [225, 270] on div at bounding box center [281, 290] width 286 height 112
click at [835, 275] on div "corrugated" at bounding box center [813, 278] width 167 height 25
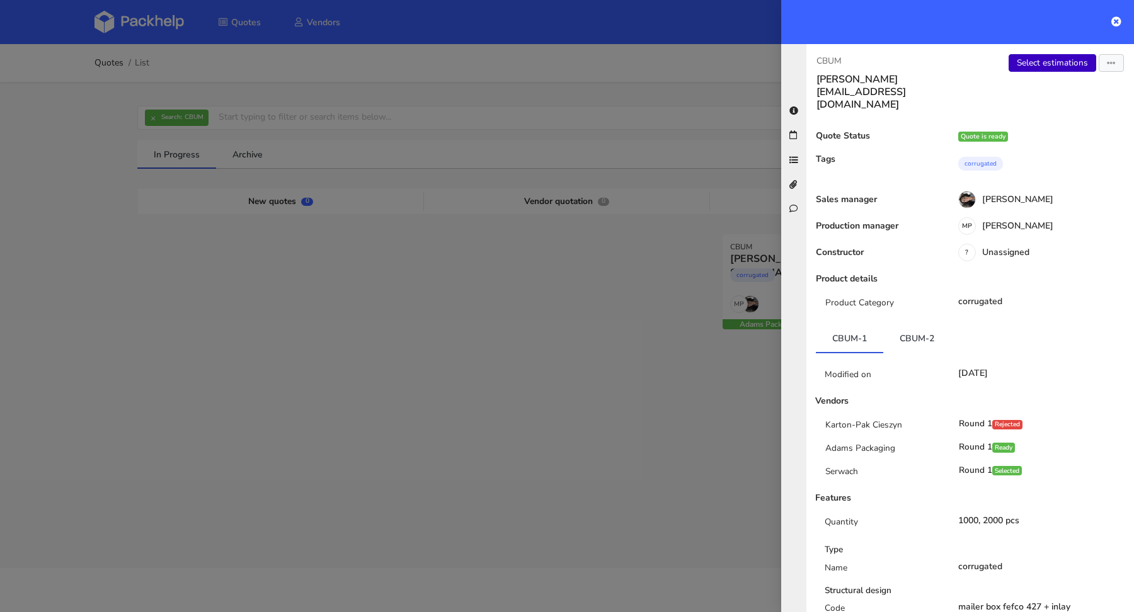
click at [1042, 67] on link "Select estimations" at bounding box center [1053, 63] width 88 height 18
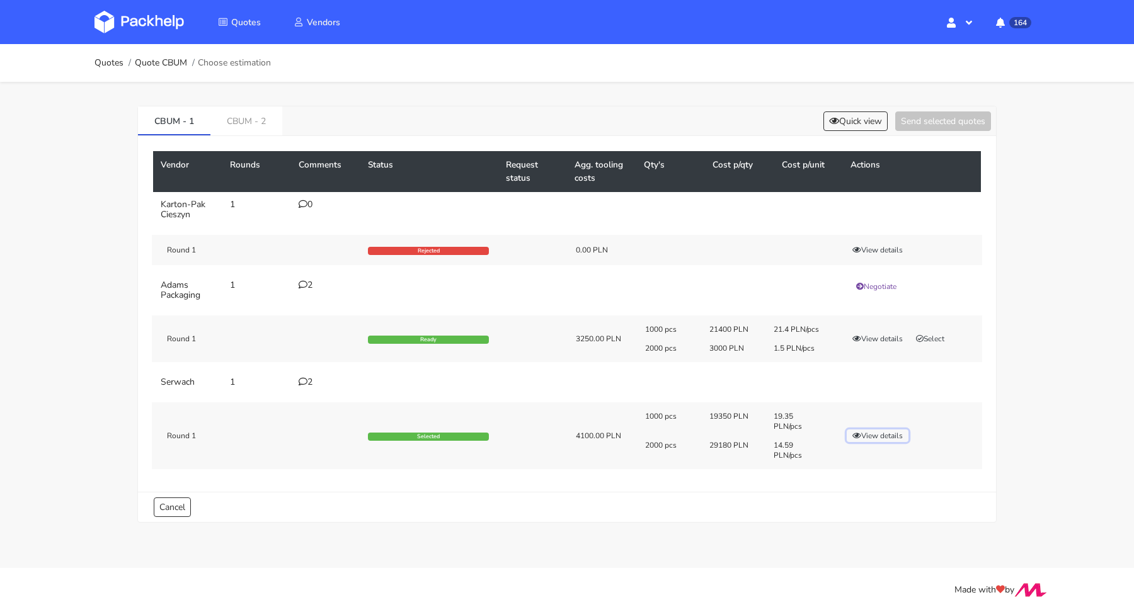
click at [869, 433] on button "View details" at bounding box center [878, 436] width 62 height 13
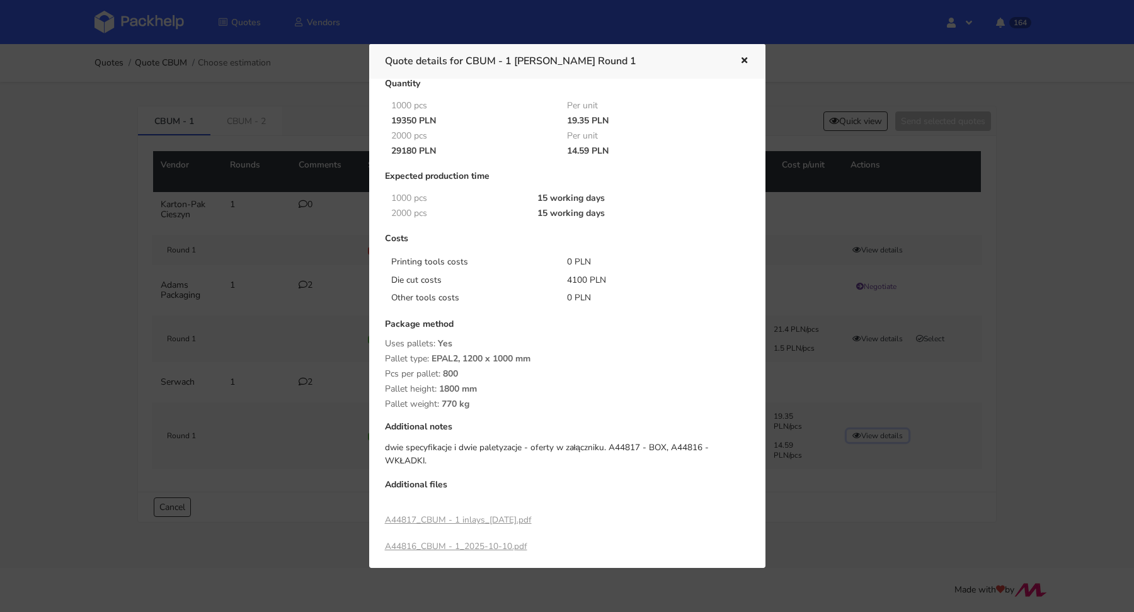
scroll to position [123, 0]
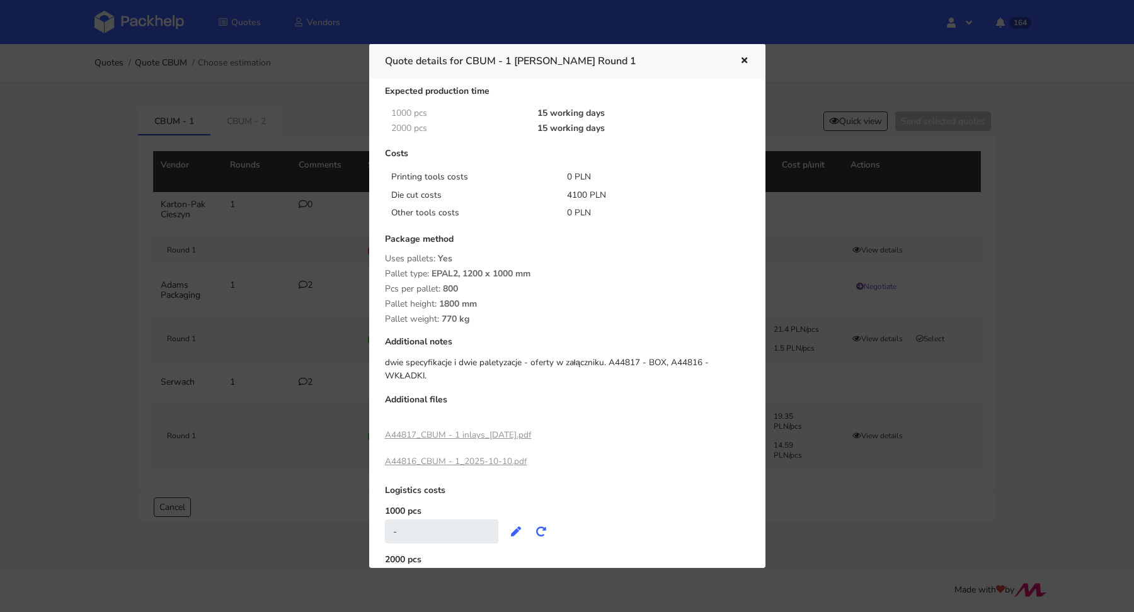
click at [488, 429] on link "A44817_CBUM - 1 inlays_[DATE].pdf" at bounding box center [458, 435] width 147 height 12
click at [486, 456] on link "A44816_CBUM - 1_2025-10-10.pdf" at bounding box center [456, 462] width 142 height 12
click at [745, 53] on button "button" at bounding box center [743, 61] width 14 height 16
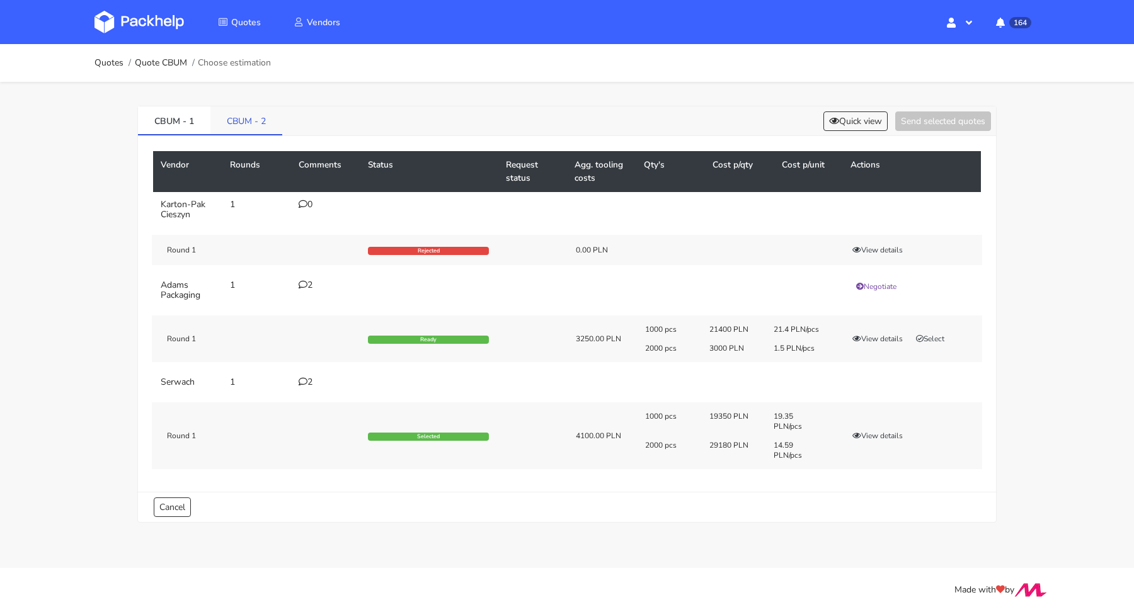
click at [253, 132] on link "CBUM - 2" at bounding box center [246, 120] width 72 height 28
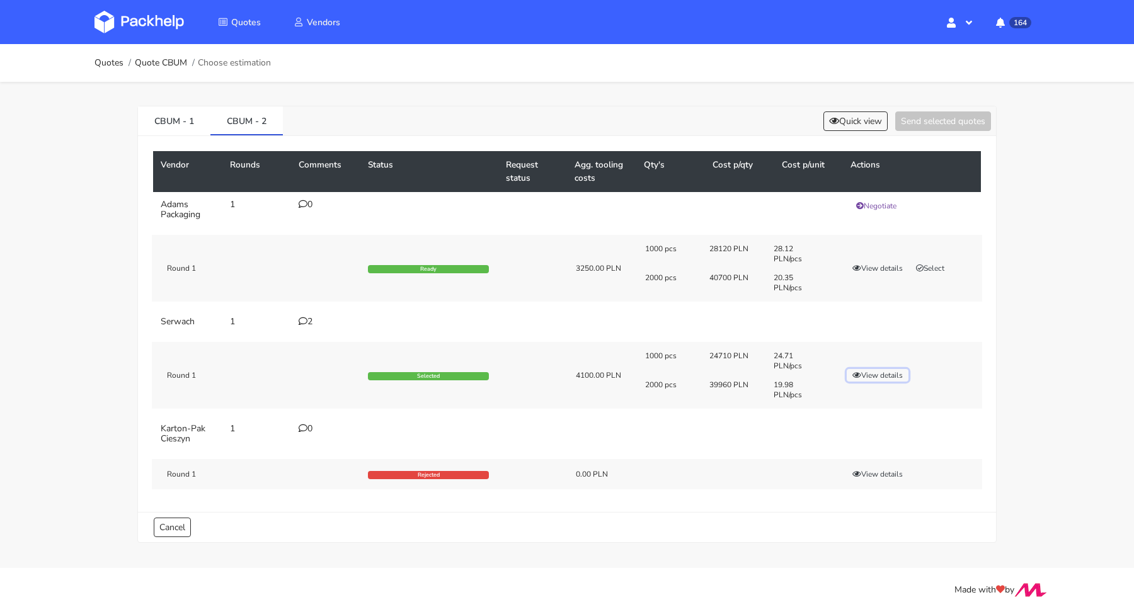
click at [893, 375] on button "View details" at bounding box center [878, 375] width 62 height 13
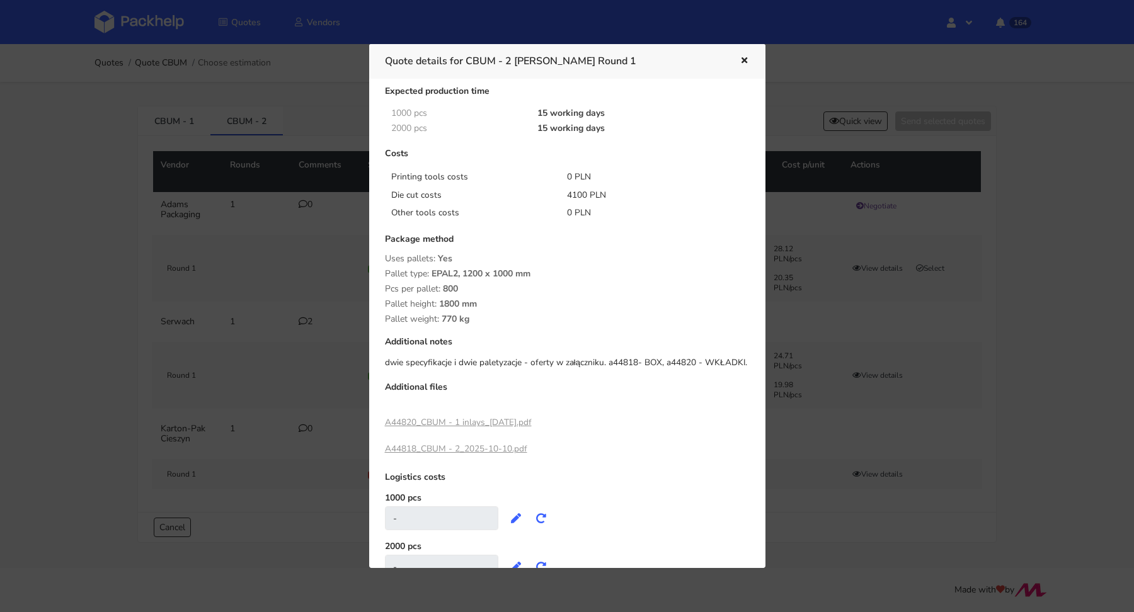
click at [498, 442] on div "A44818_CBUM - 2_2025-10-10.pdf" at bounding box center [456, 449] width 142 height 21
click at [494, 445] on link "A44818_CBUM - 2_2025-10-10.pdf" at bounding box center [456, 449] width 142 height 12
click at [462, 423] on link "A44820_CBUM - 1 inlays_2025-10-10.pdf" at bounding box center [458, 422] width 147 height 12
click at [485, 444] on link "A44818_CBUM - 2_2025-10-10.pdf" at bounding box center [456, 449] width 142 height 12
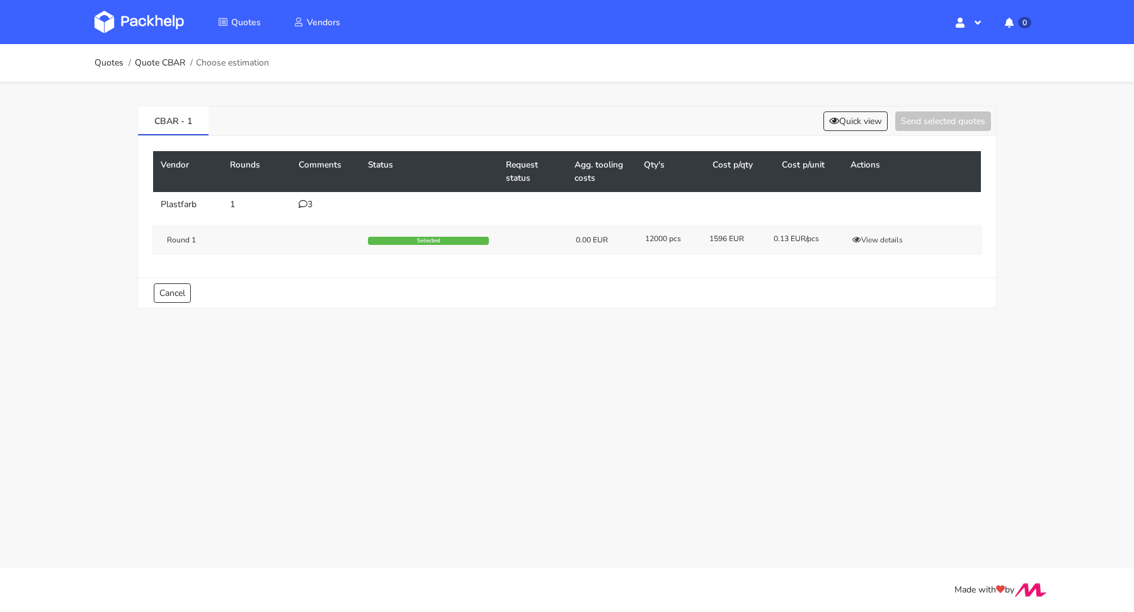
click at [870, 246] on div "Round 1 Selected 0.00 EUR 12000 pcs 1596 EUR 0.13 EUR/pcs View details" at bounding box center [567, 240] width 830 height 30
click at [872, 240] on button "View details" at bounding box center [878, 240] width 62 height 13
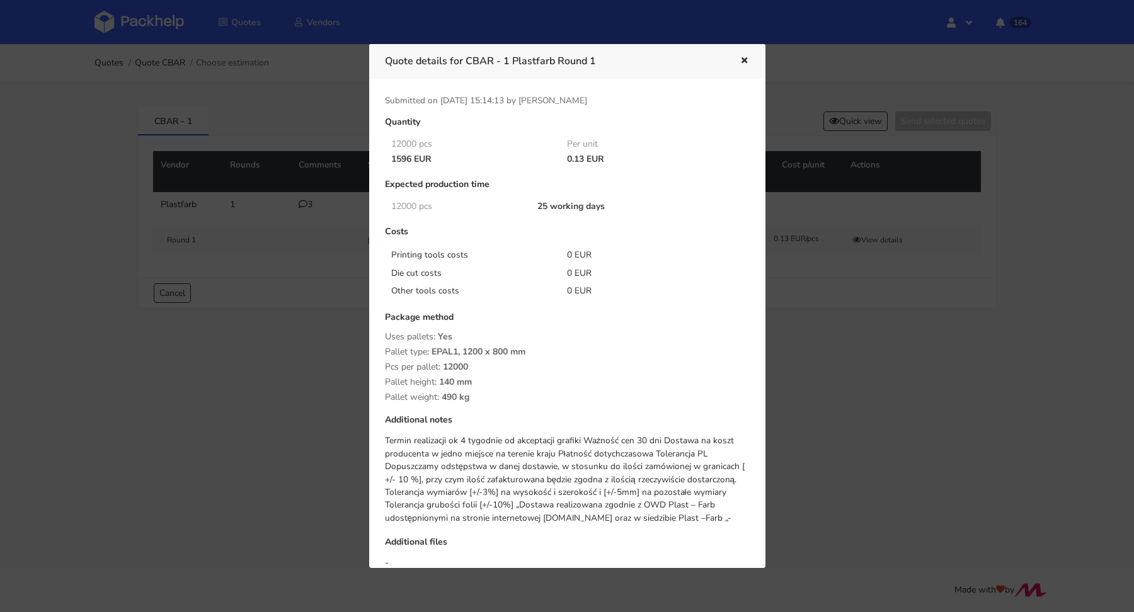
click at [745, 64] on icon "button" at bounding box center [744, 61] width 11 height 9
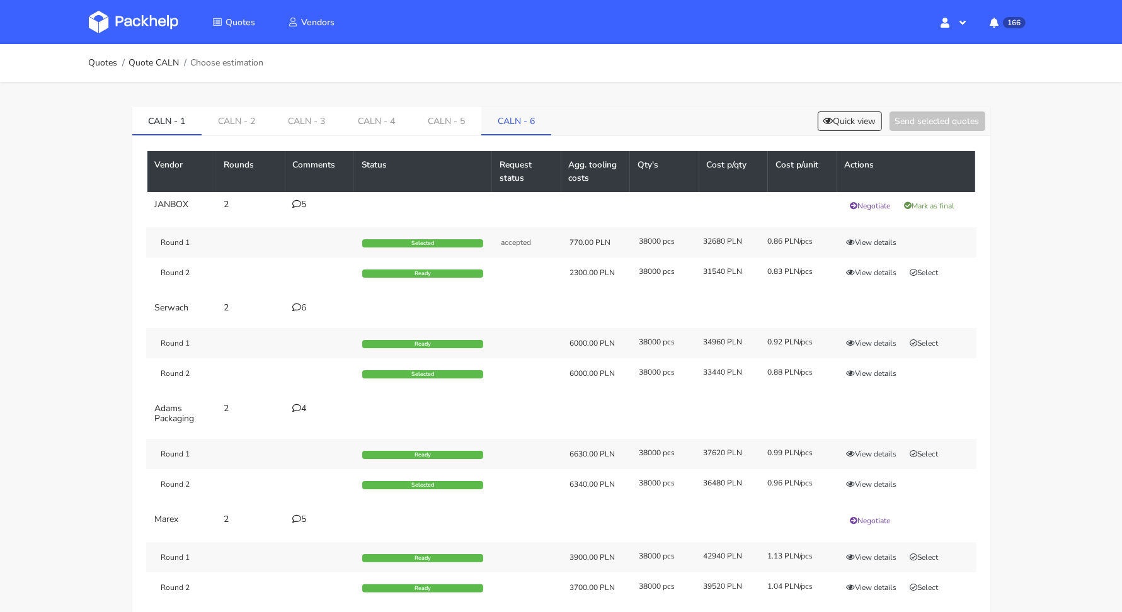
click at [525, 113] on link "CALN - 6" at bounding box center [516, 120] width 70 height 28
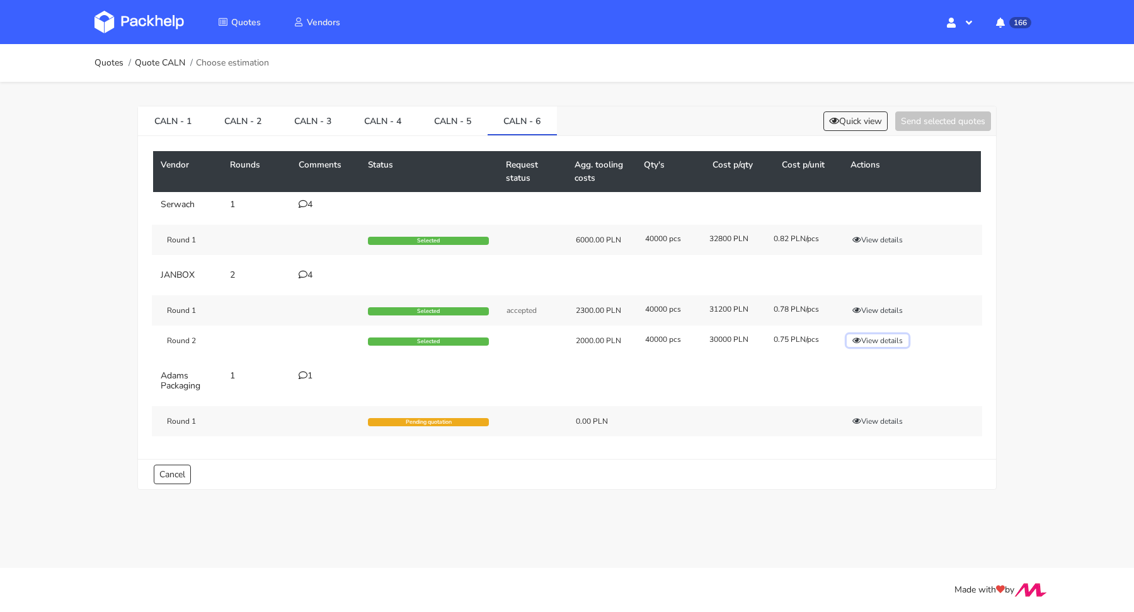
click at [877, 338] on button "View details" at bounding box center [878, 341] width 62 height 13
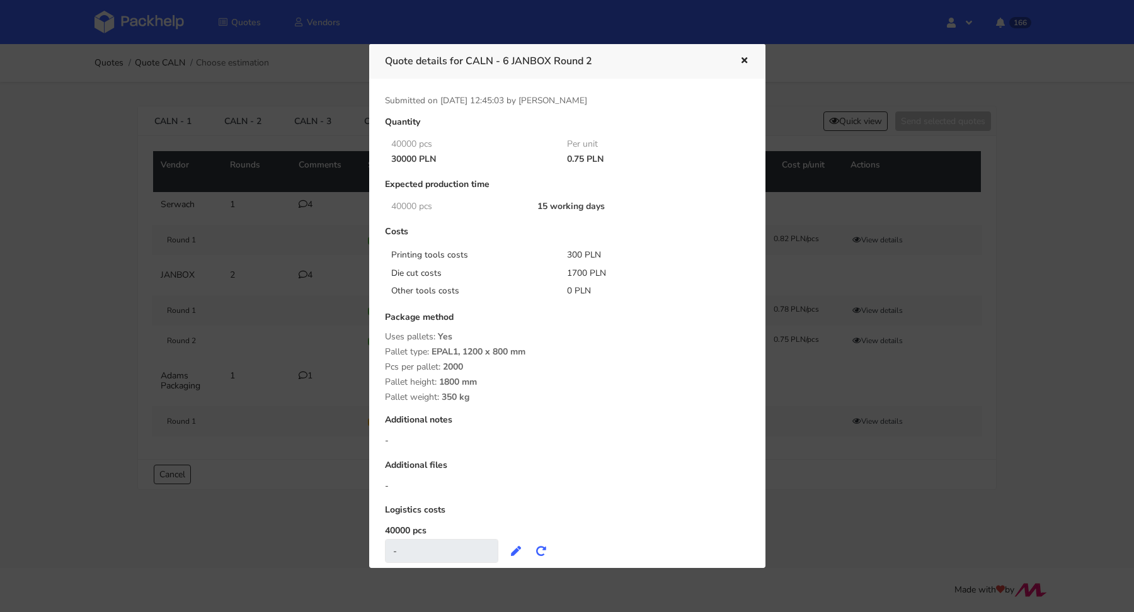
click at [738, 59] on button "button" at bounding box center [743, 61] width 14 height 16
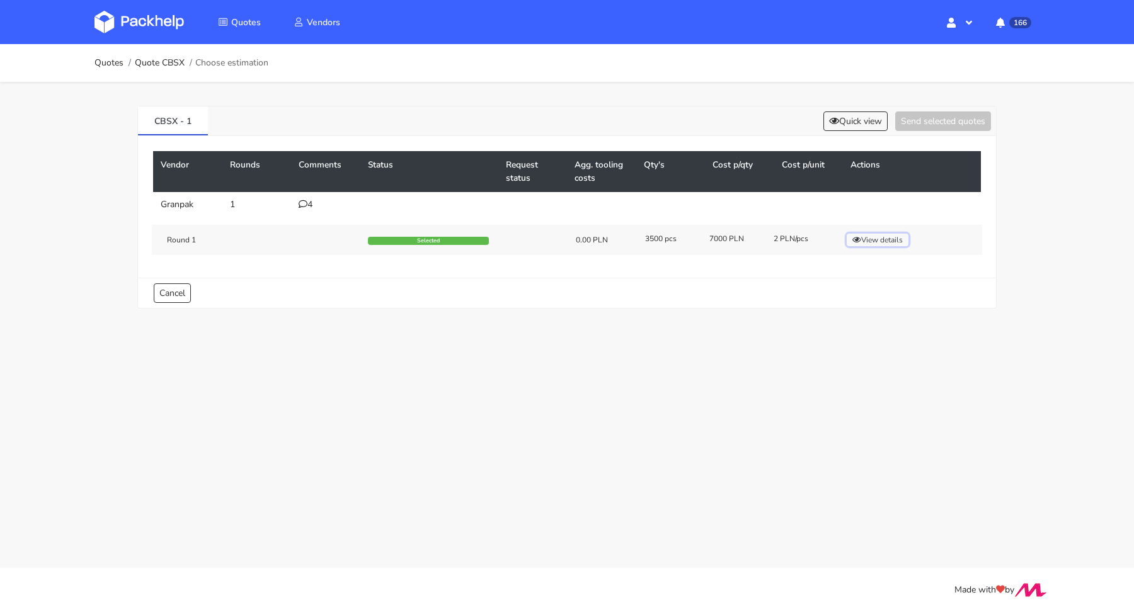
click at [863, 237] on button "View details" at bounding box center [878, 240] width 62 height 13
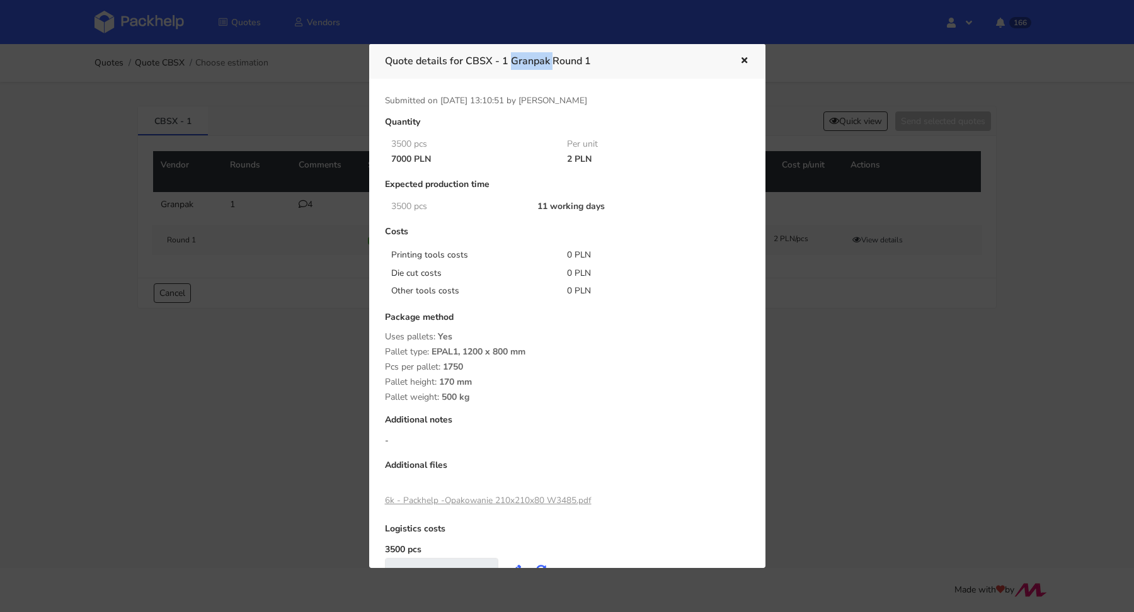
drag, startPoint x: 468, startPoint y: 58, endPoint x: 508, endPoint y: 59, distance: 40.3
click at [508, 59] on h3 "Quote details for CBSX - 1 Granpak Round 1" at bounding box center [553, 61] width 336 height 18
copy h3 "CBSX - 1"
drag, startPoint x: 259, startPoint y: 313, endPoint x: 260, endPoint y: 282, distance: 31.5
click at [259, 314] on div at bounding box center [567, 306] width 1134 height 612
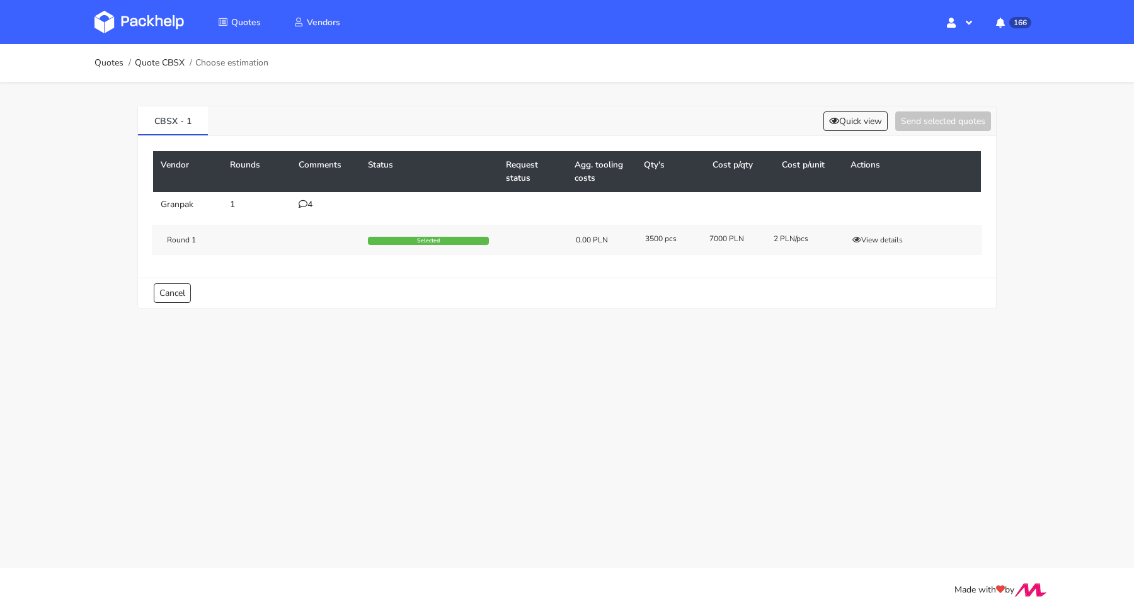
click at [313, 208] on div "4" at bounding box center [326, 205] width 54 height 10
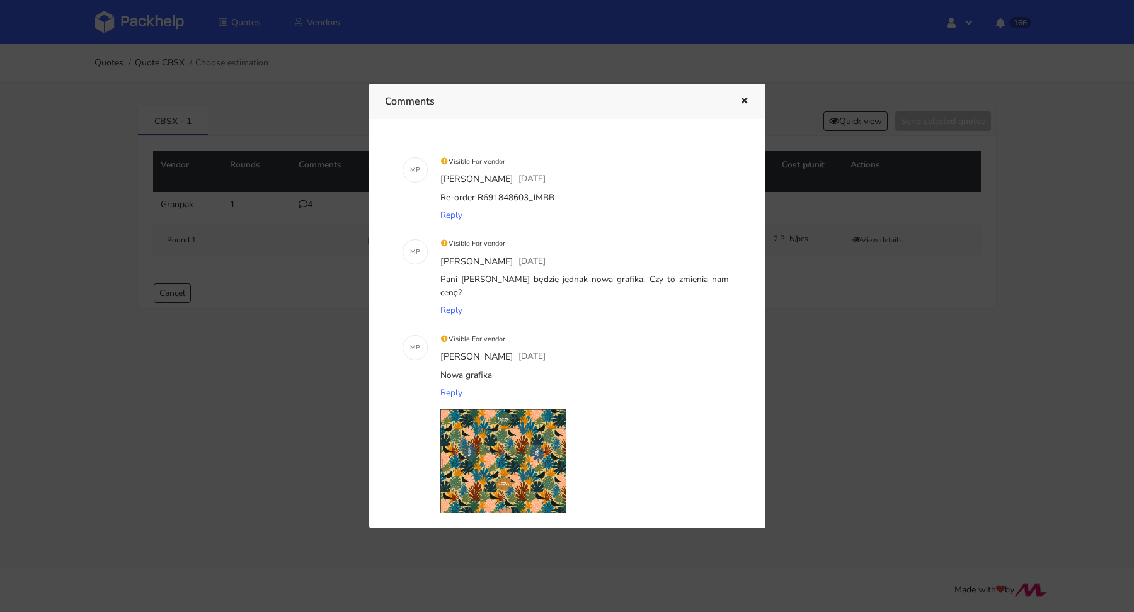
drag, startPoint x: 554, startPoint y: 195, endPoint x: 477, endPoint y: 197, distance: 76.9
click at [477, 197] on div "Re-order R691848603_JMBB" at bounding box center [585, 198] width 294 height 18
copy div "R691848603_JMBB"
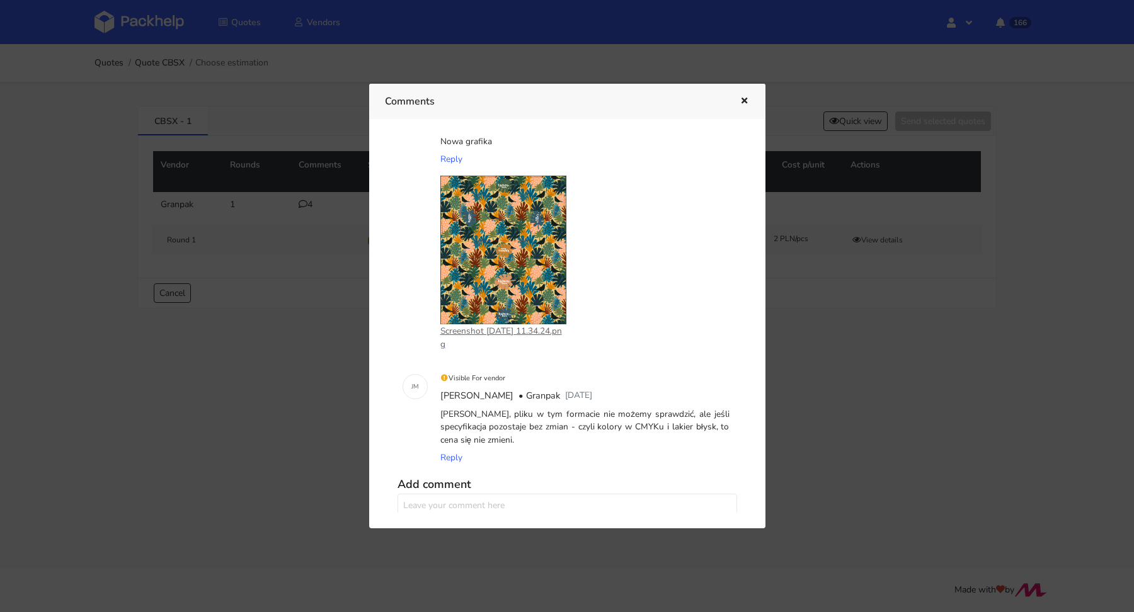
scroll to position [304, 0]
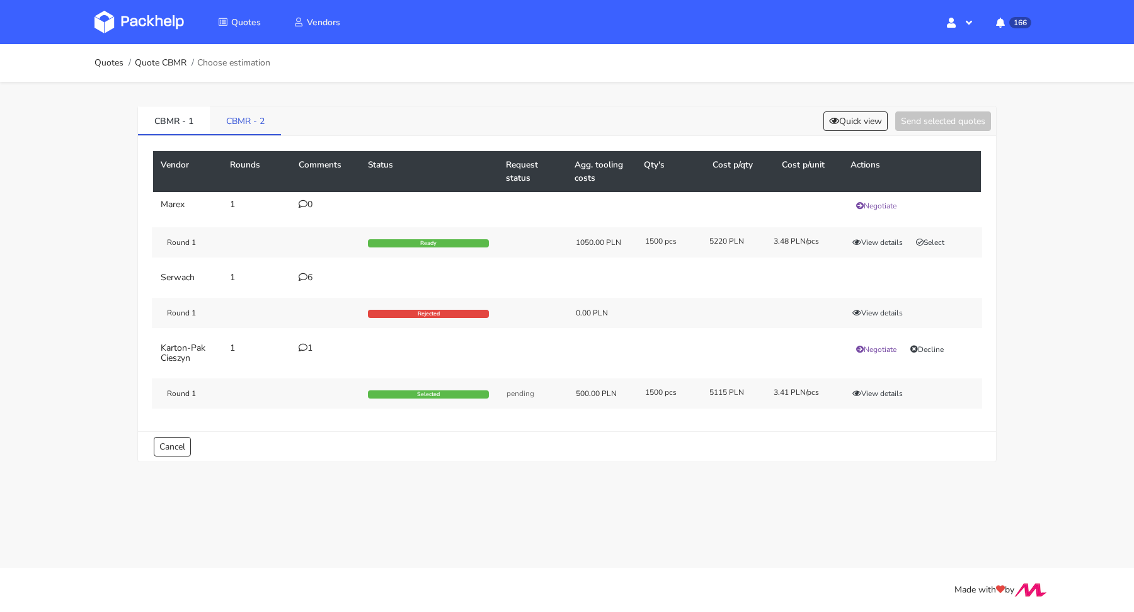
click at [248, 110] on link "CBMR - 2" at bounding box center [245, 120] width 71 height 28
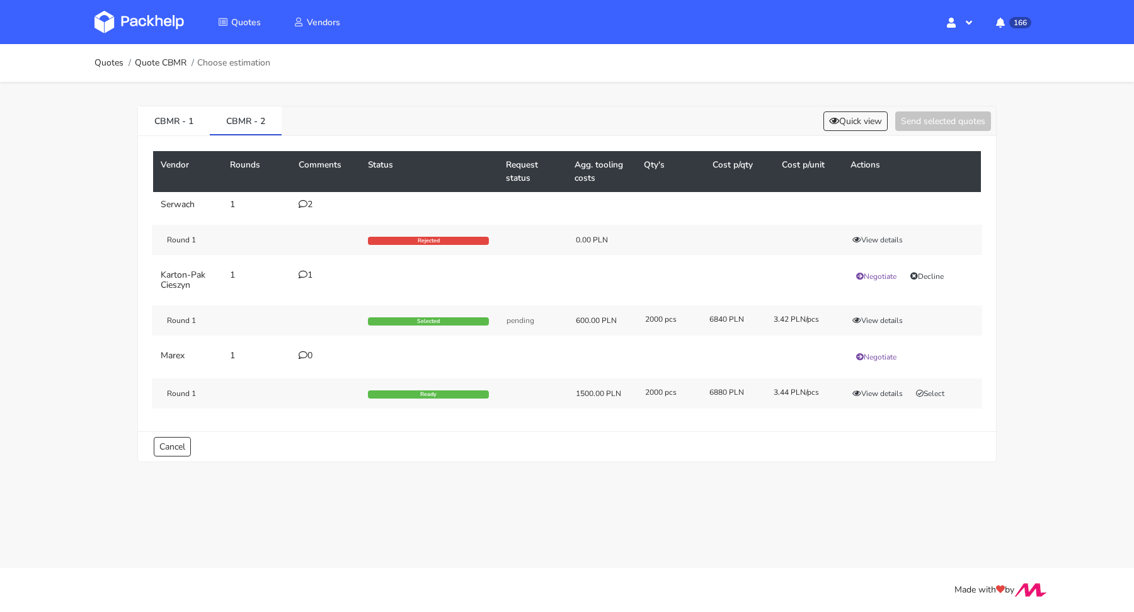
click at [313, 202] on div "2" at bounding box center [326, 205] width 54 height 10
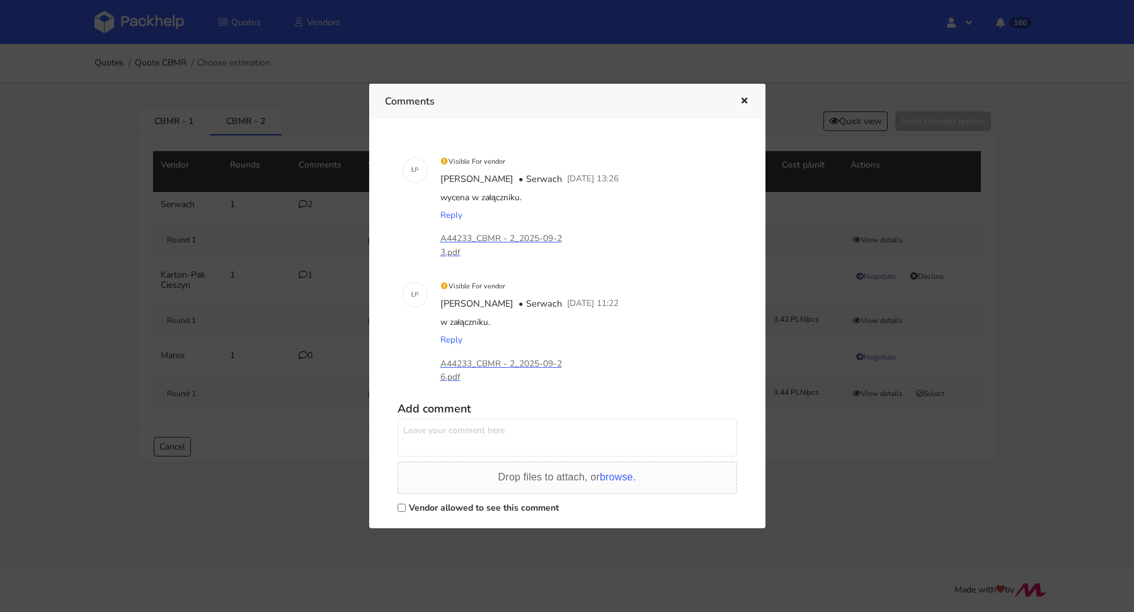
click at [747, 101] on icon "button" at bounding box center [744, 101] width 11 height 9
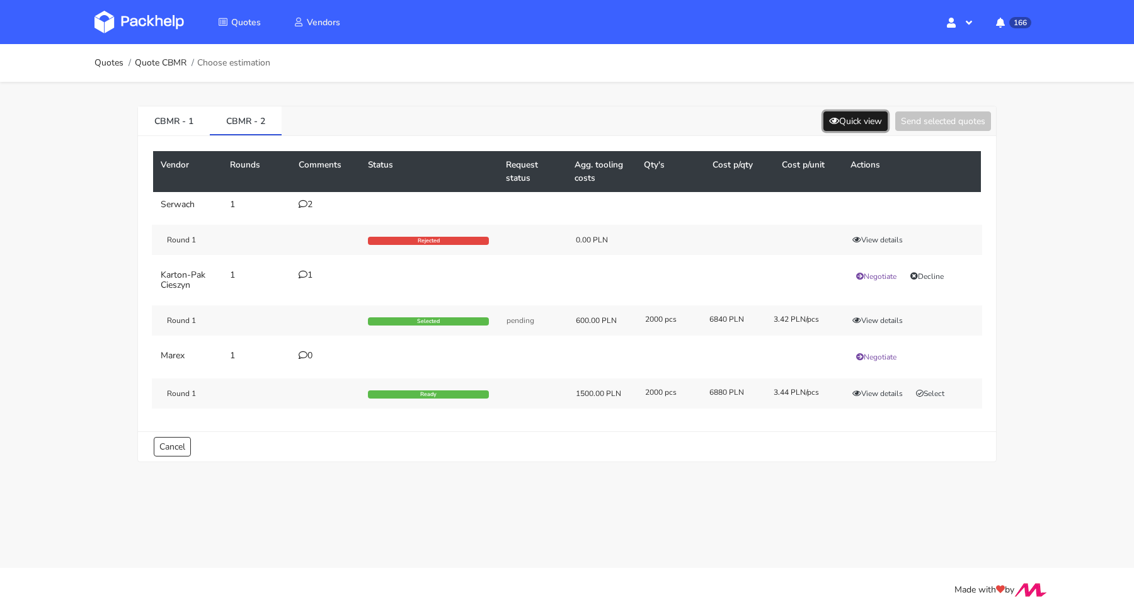
click at [844, 116] on button "Quick view" at bounding box center [855, 122] width 64 height 20
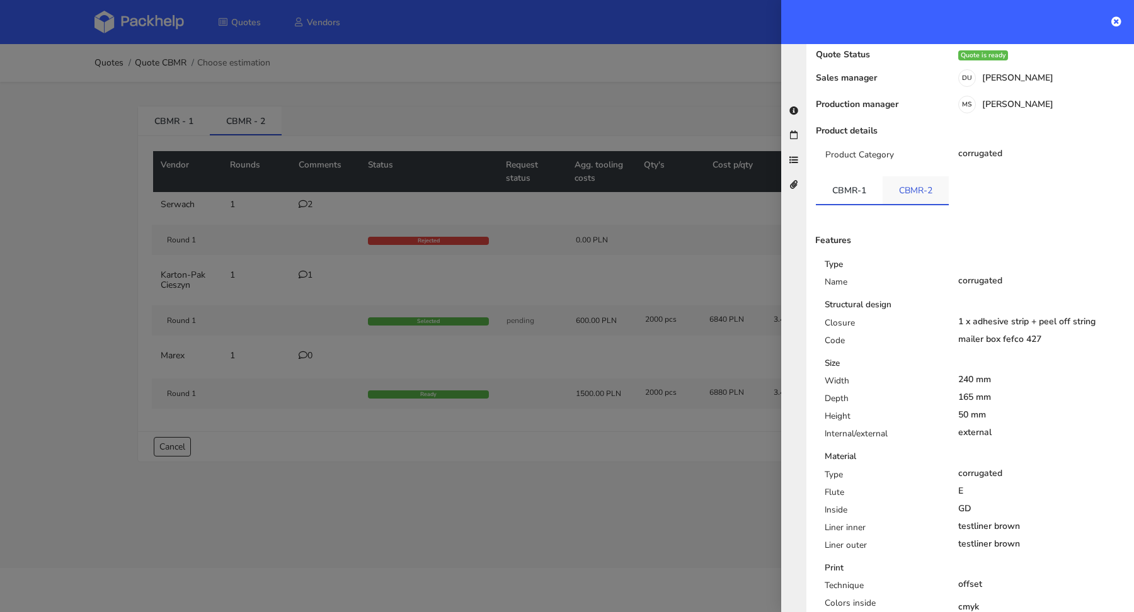
click at [907, 178] on link "CBMR-2" at bounding box center [916, 190] width 66 height 28
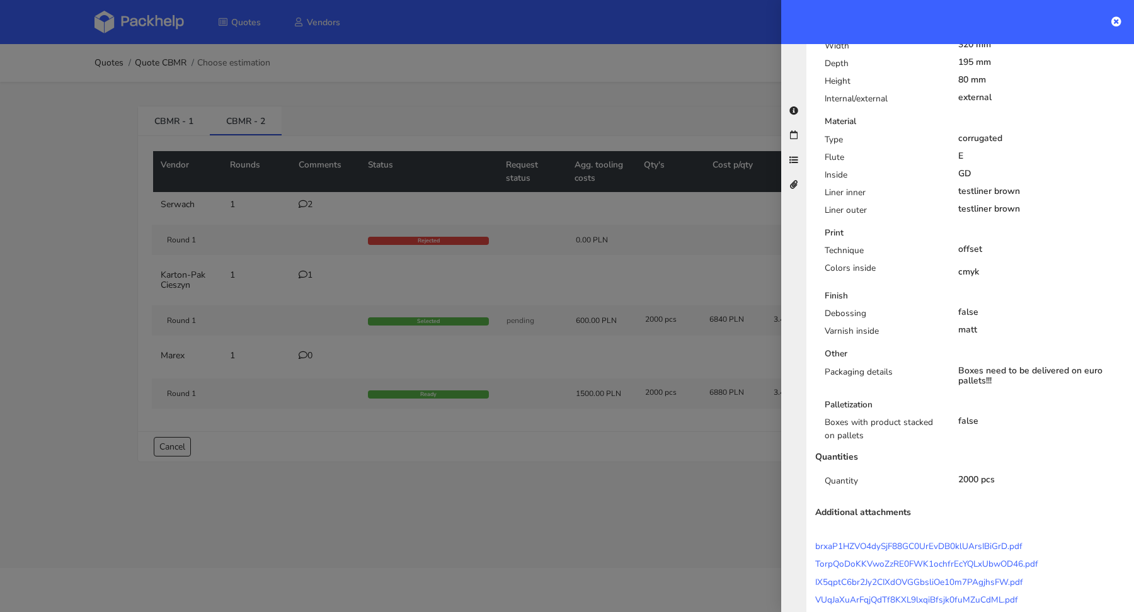
scroll to position [404, 0]
click at [287, 159] on div at bounding box center [567, 306] width 1134 height 612
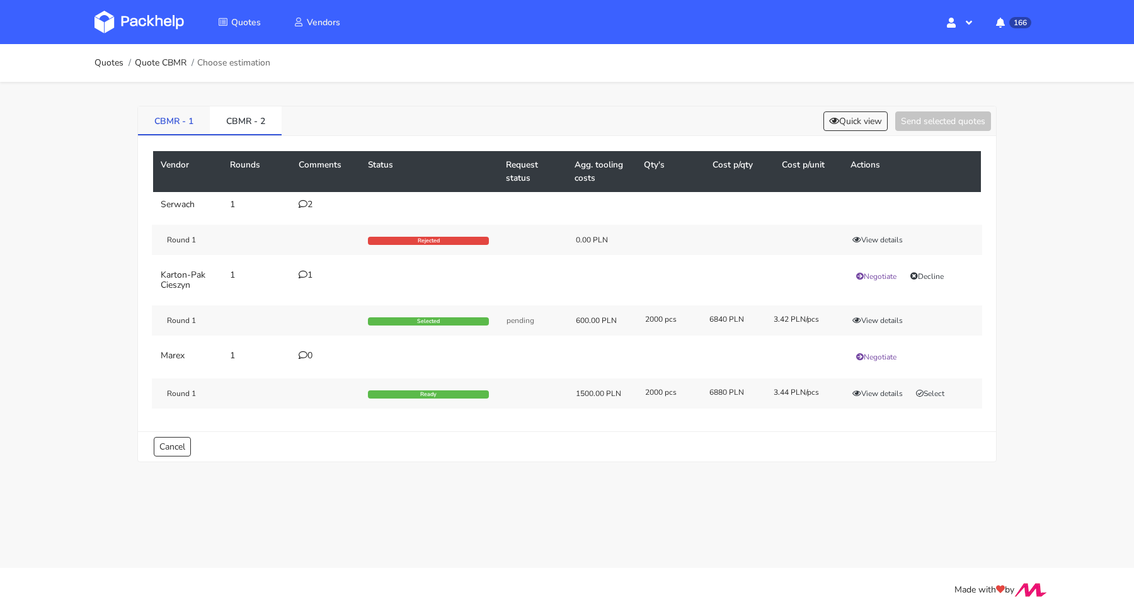
click at [170, 117] on link "CBMR - 1" at bounding box center [174, 120] width 72 height 28
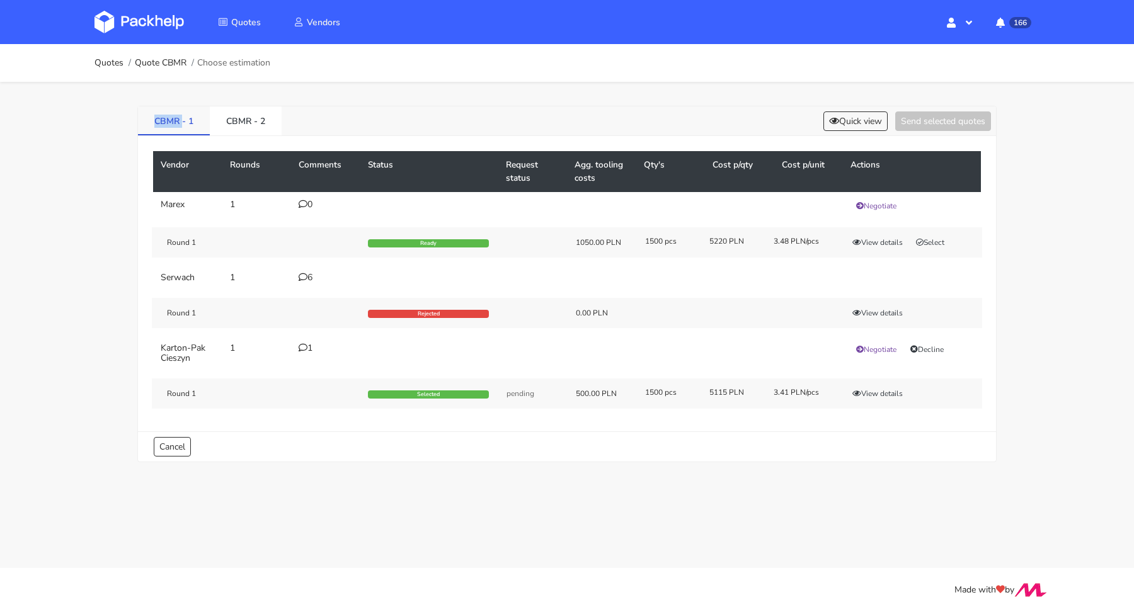
drag, startPoint x: 141, startPoint y: 117, endPoint x: 183, endPoint y: 119, distance: 41.6
click at [183, 119] on link "CBMR - 1" at bounding box center [174, 120] width 72 height 28
copy link "CBMR"
click at [260, 126] on link "CBMR - 2" at bounding box center [245, 120] width 71 height 28
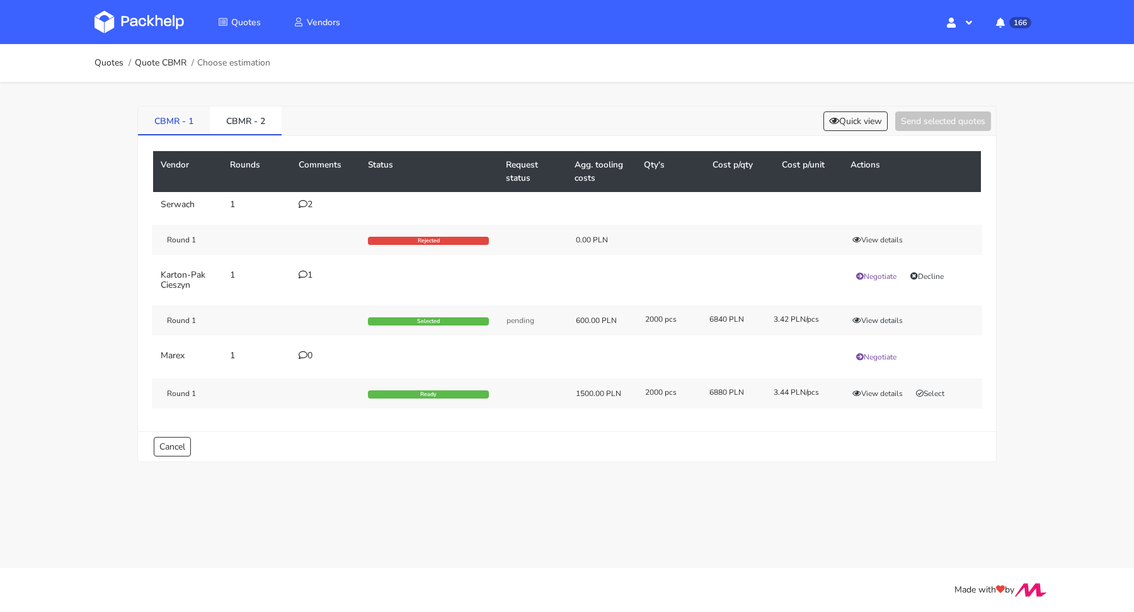
click at [185, 113] on link "CBMR - 1" at bounding box center [174, 120] width 72 height 28
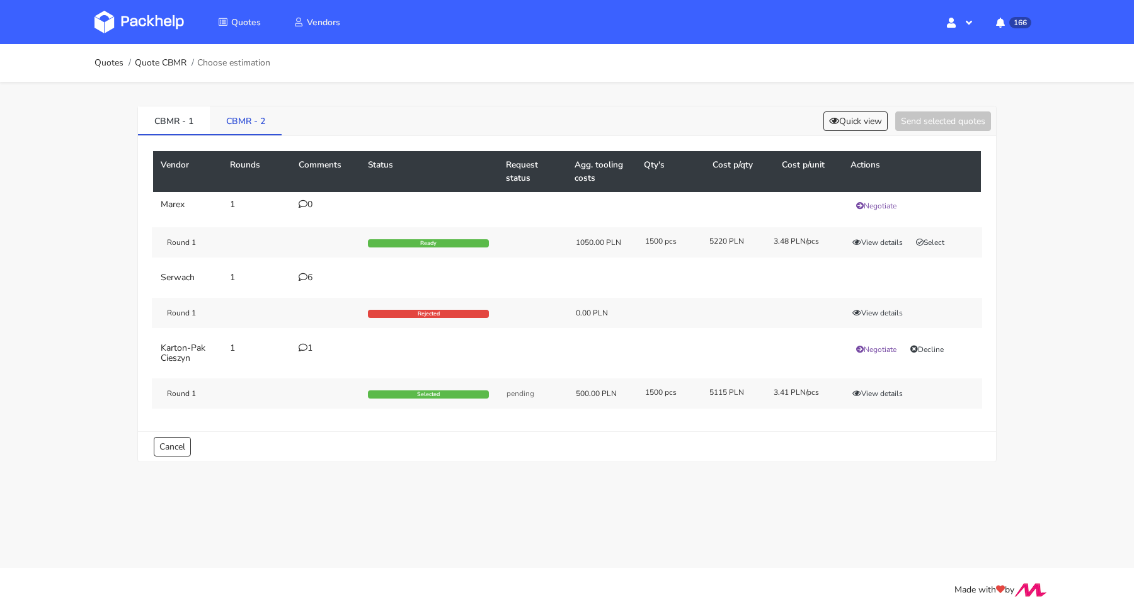
click at [243, 120] on link "CBMR - 2" at bounding box center [246, 120] width 72 height 28
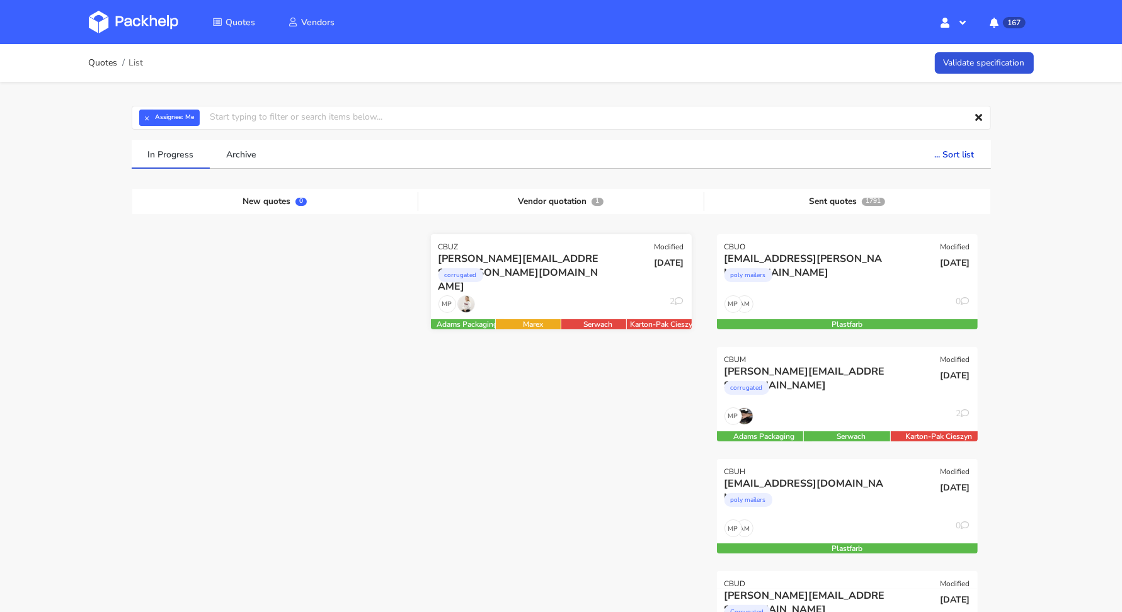
click at [592, 296] on div "MP 2" at bounding box center [561, 307] width 261 height 24
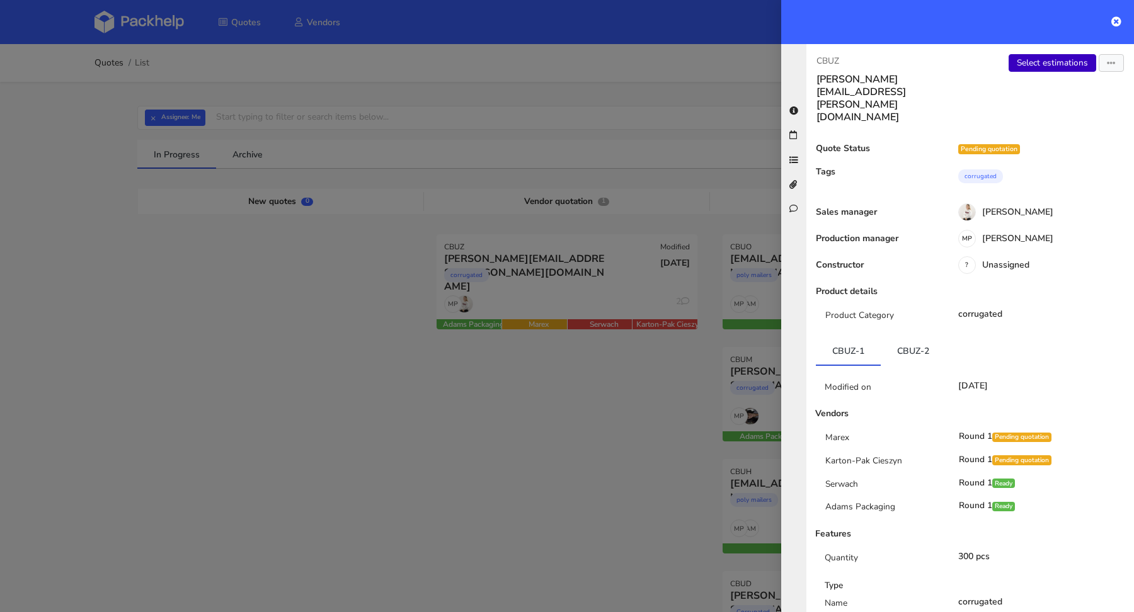
click at [1049, 64] on link "Select estimations" at bounding box center [1053, 63] width 88 height 18
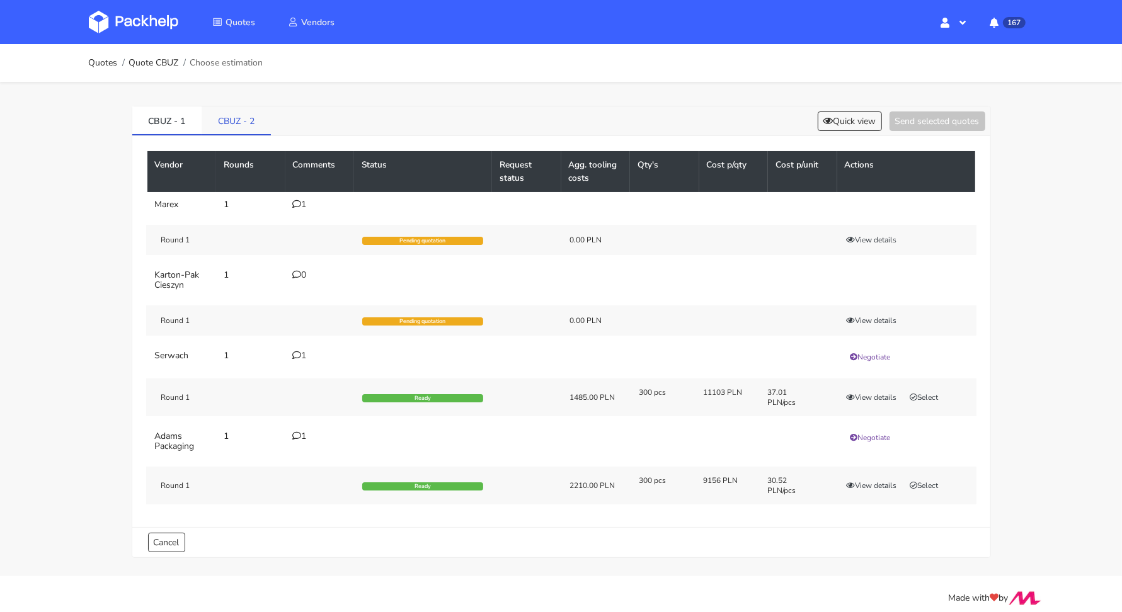
click at [229, 122] on link "CBUZ - 2" at bounding box center [236, 120] width 69 height 28
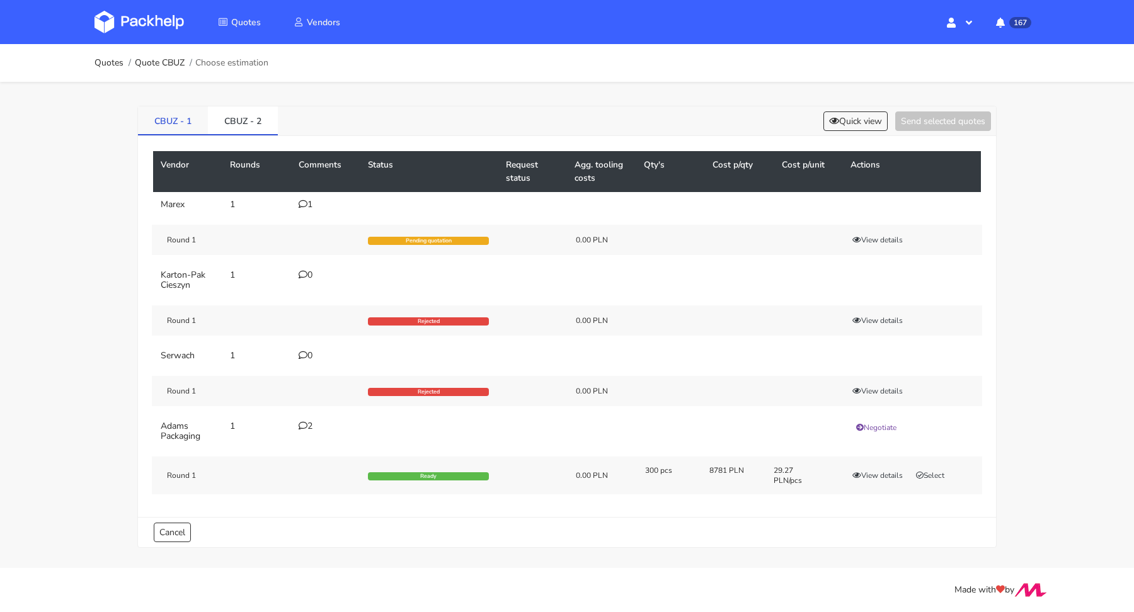
click at [178, 122] on link "CBUZ - 1" at bounding box center [173, 120] width 70 height 28
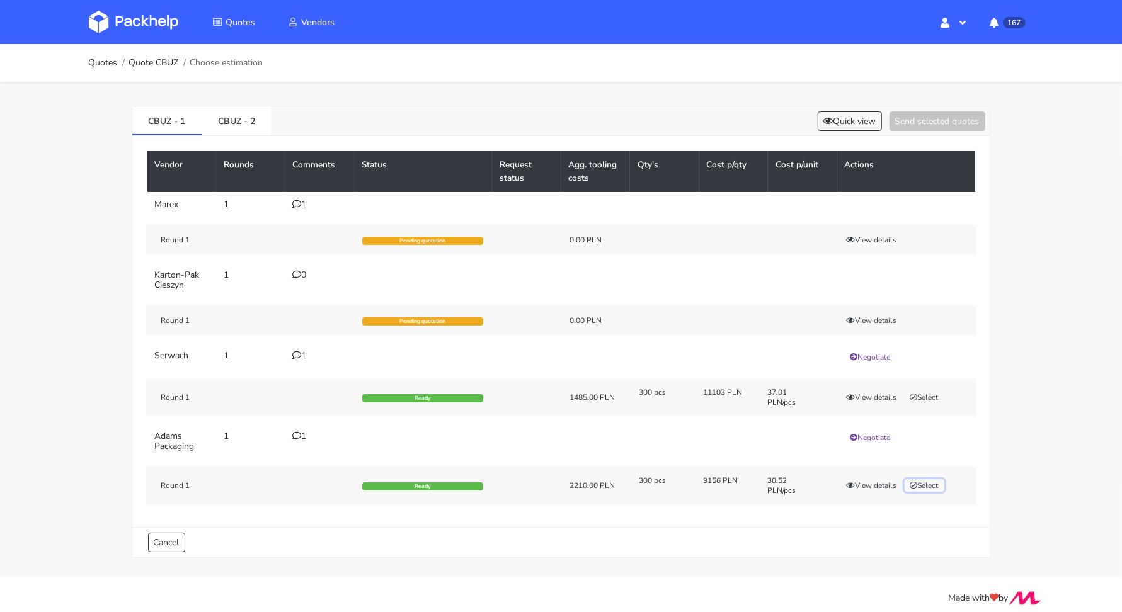
click at [933, 485] on button "Select" at bounding box center [925, 485] width 40 height 13
click at [239, 121] on link "CBUZ - 2" at bounding box center [237, 120] width 70 height 28
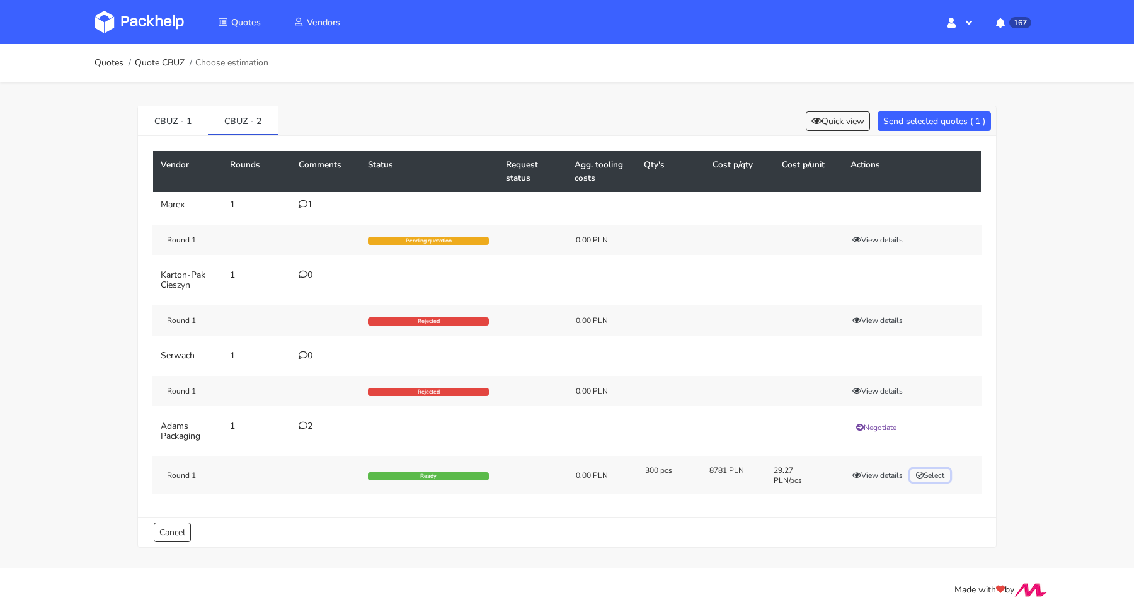
click at [937, 474] on button "Select" at bounding box center [930, 475] width 40 height 13
click at [182, 120] on link "CBUZ - 1" at bounding box center [173, 120] width 70 height 28
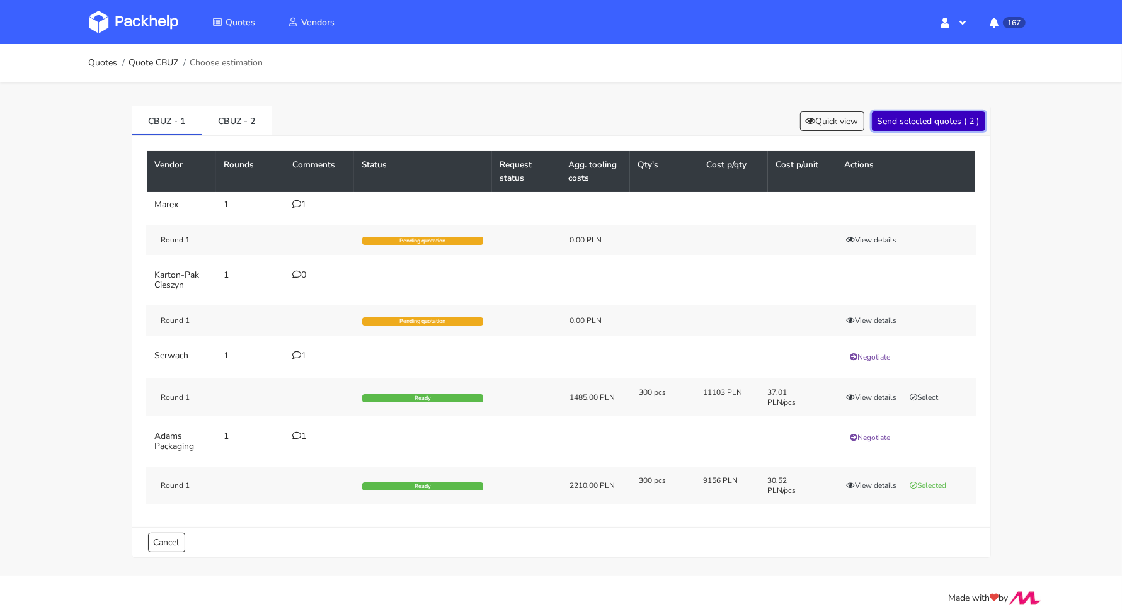
click at [918, 123] on button "Send selected quotes ( 2 )" at bounding box center [928, 122] width 113 height 20
click at [301, 200] on icon at bounding box center [297, 204] width 9 height 9
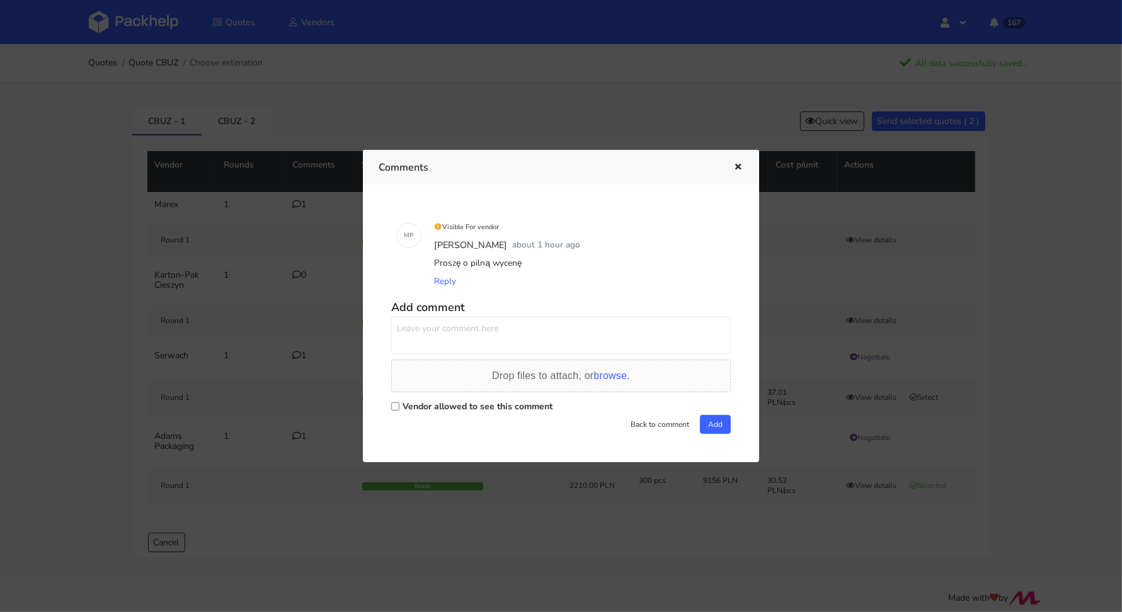
click at [732, 161] on button "button" at bounding box center [737, 167] width 14 height 16
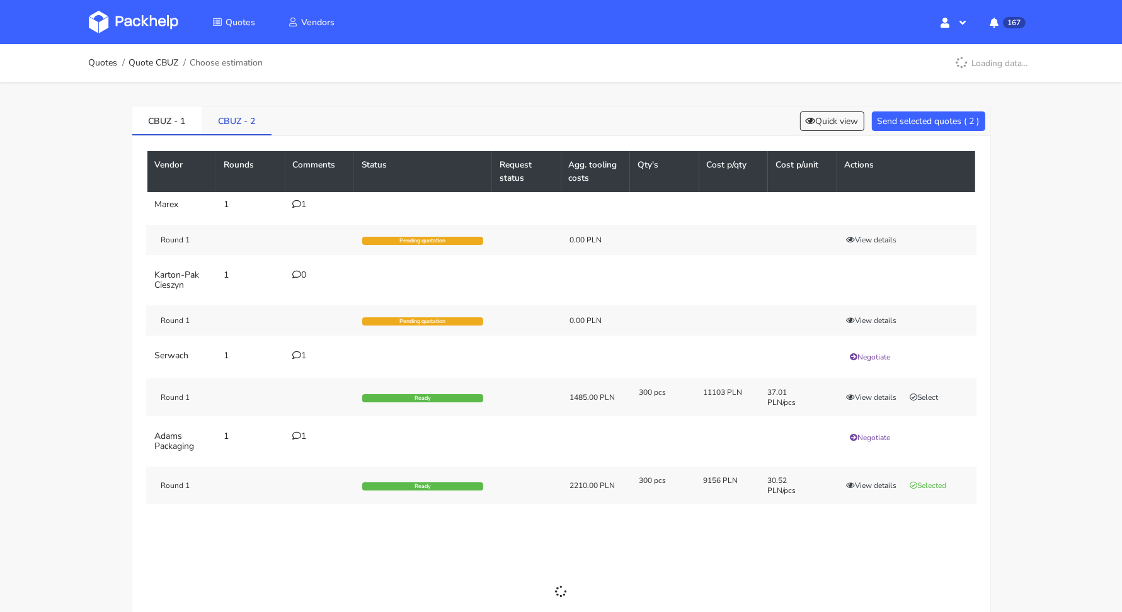
click at [262, 123] on link "CBUZ - 2" at bounding box center [237, 120] width 70 height 28
